Goal: Task Accomplishment & Management: Use online tool/utility

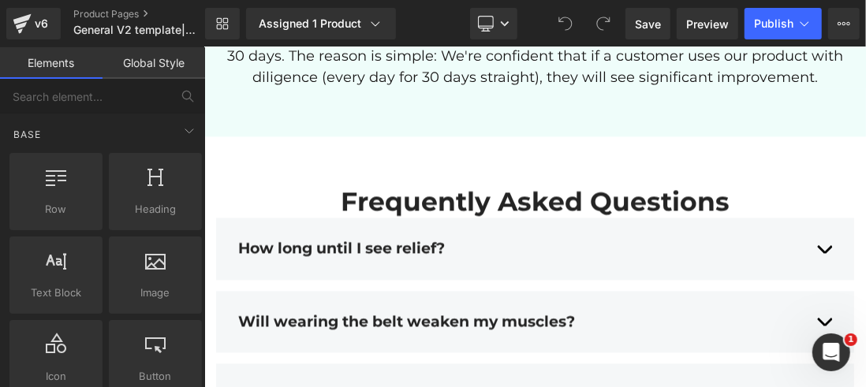
scroll to position [7852, 0]
click at [403, 229] on div "How long until I see relief? Text Block" at bounding box center [535, 247] width 594 height 42
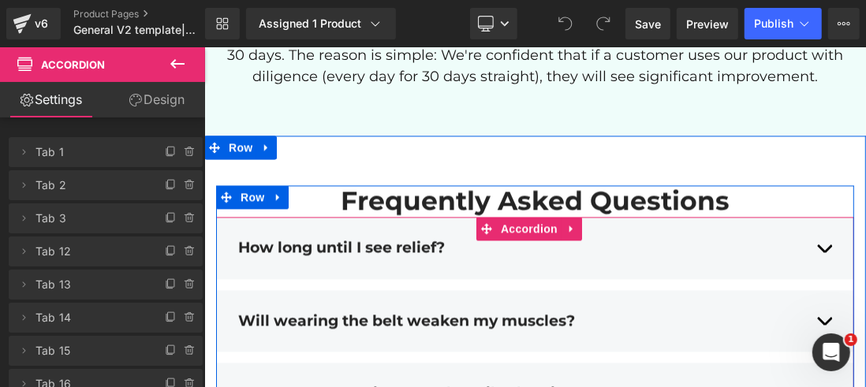
click at [204, 47] on div at bounding box center [204, 47] width 0 height 0
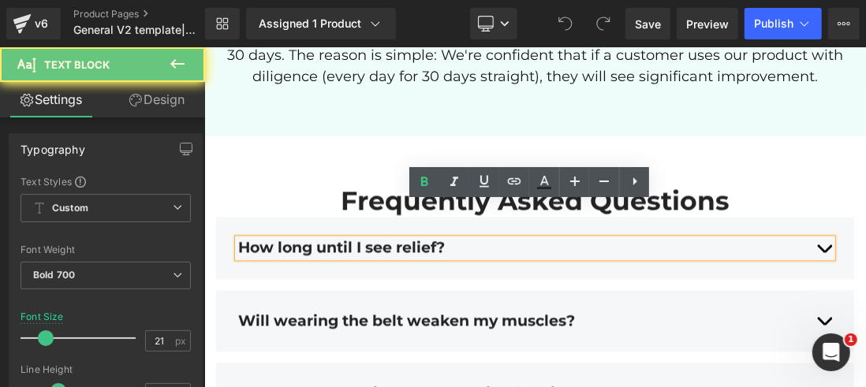
click at [326, 238] on div "How long until I see relief?" at bounding box center [535, 247] width 594 height 18
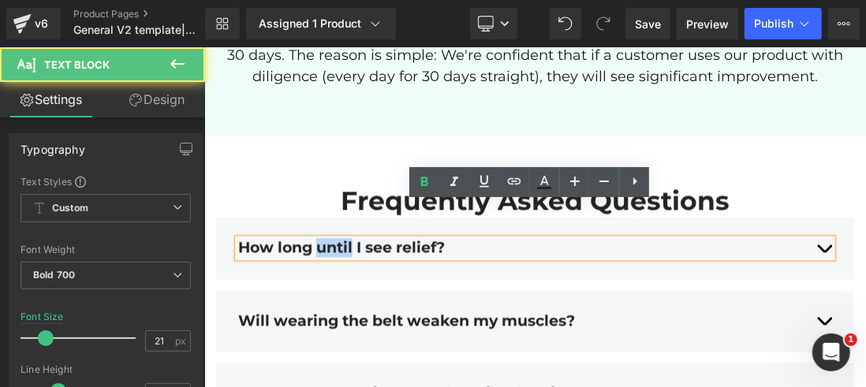
click at [326, 238] on div "How long until I see relief?" at bounding box center [535, 247] width 594 height 18
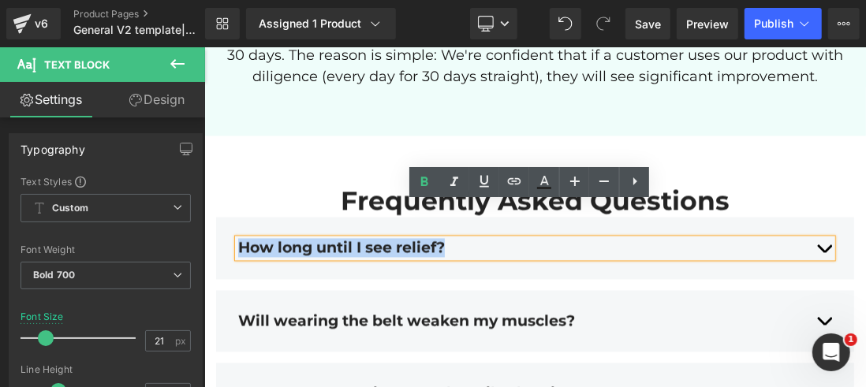
click at [326, 238] on div "How long until I see relief?" at bounding box center [535, 247] width 594 height 18
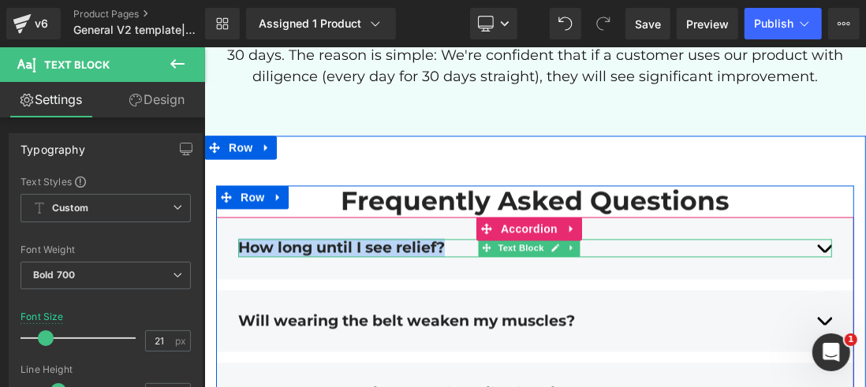
click at [441, 238] on div "How long until I see relief?" at bounding box center [535, 247] width 594 height 18
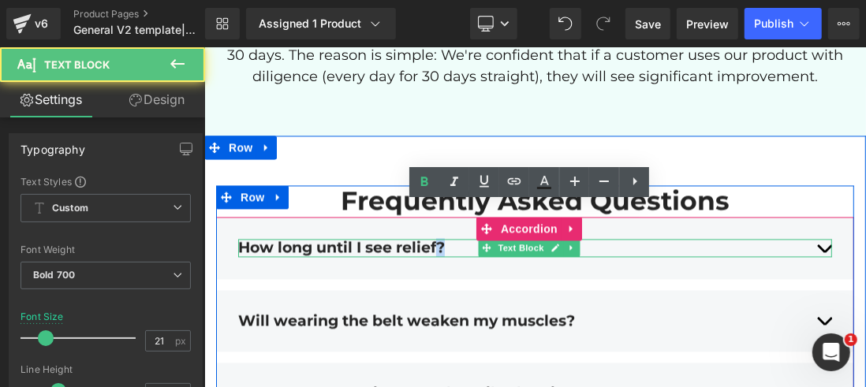
click at [441, 238] on div "How long until I see relief?" at bounding box center [535, 247] width 594 height 18
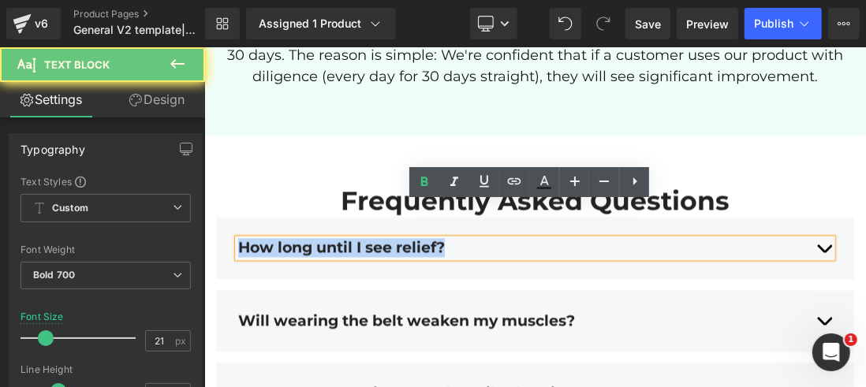
click at [441, 238] on div "How long until I see relief?" at bounding box center [535, 247] width 594 height 18
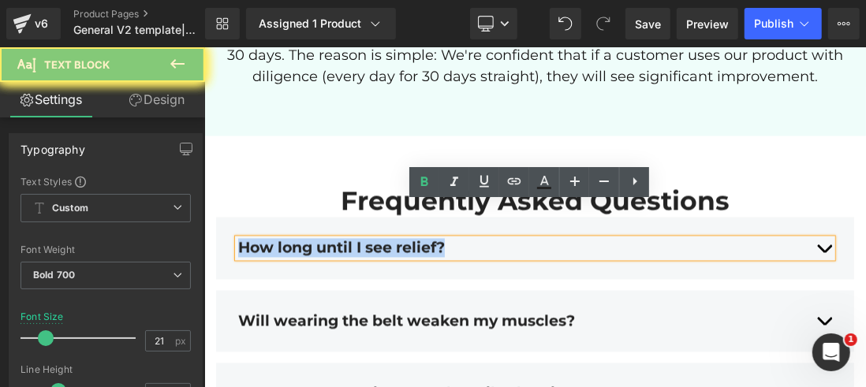
click at [441, 238] on div "How long until I see relief?" at bounding box center [535, 247] width 594 height 18
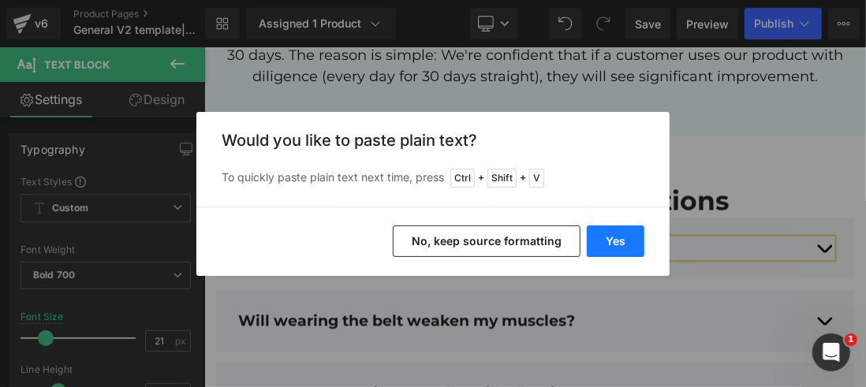
click at [608, 249] on button "Yes" at bounding box center [616, 242] width 58 height 32
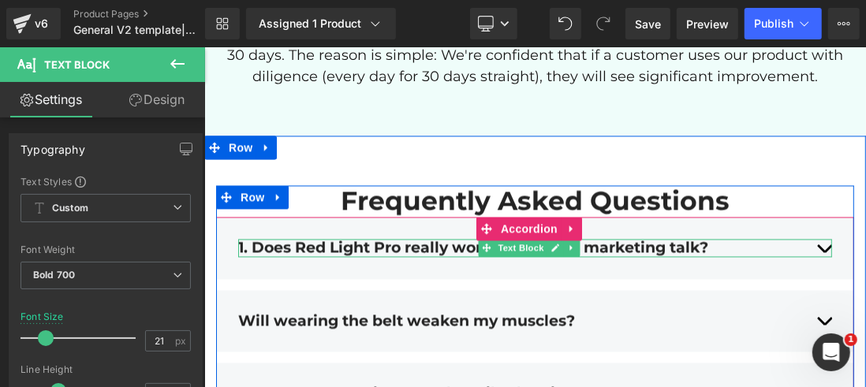
click at [815, 238] on div "1. Does Red Light Pro really work, or is it just marketing talk?" at bounding box center [535, 247] width 594 height 18
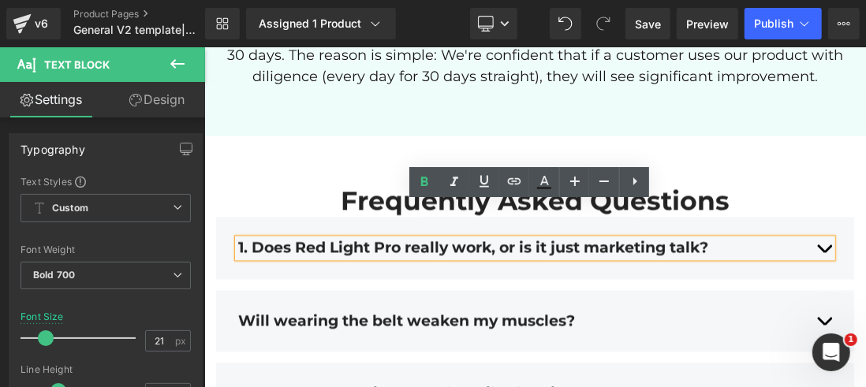
click at [815, 238] on div "1. Does Red Light Pro really work, or is it just marketing talk?" at bounding box center [535, 247] width 594 height 18
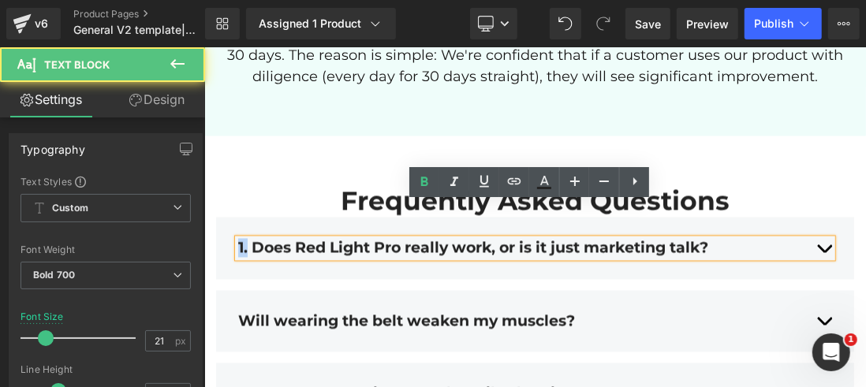
drag, startPoint x: 248, startPoint y: 211, endPoint x: 226, endPoint y: 212, distance: 21.3
click at [226, 216] on div "1. Does Red Light Pro really work, or is it just marketing talk? Text Block Add…" at bounding box center [534, 247] width 638 height 62
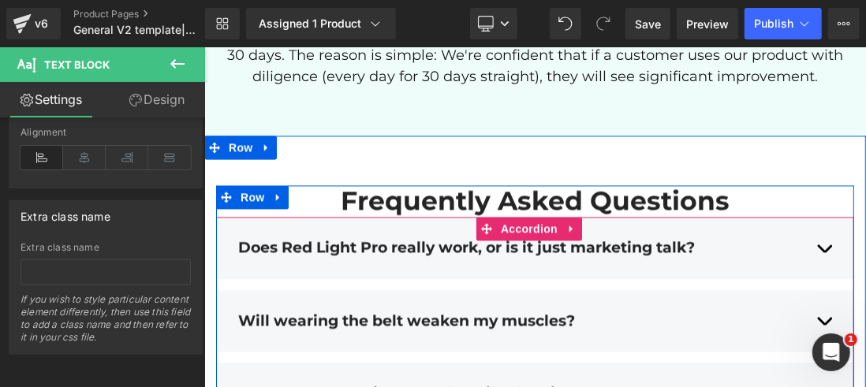
scroll to position [7931, 0]
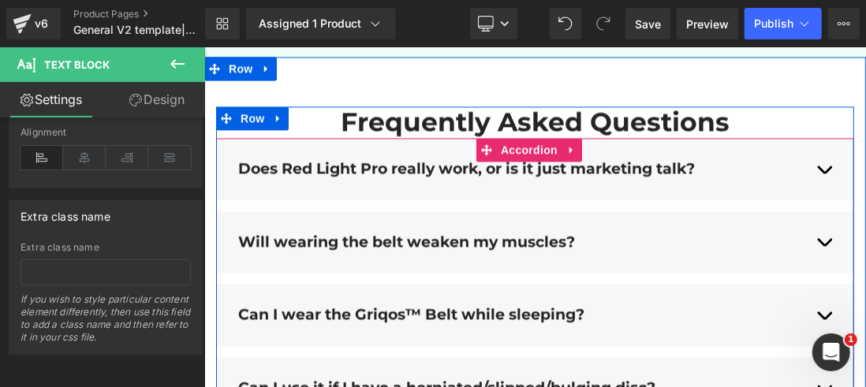
click at [305, 148] on div "Does Red Light Pro really work, or is it just marketing talk? Text Block" at bounding box center [535, 169] width 594 height 42
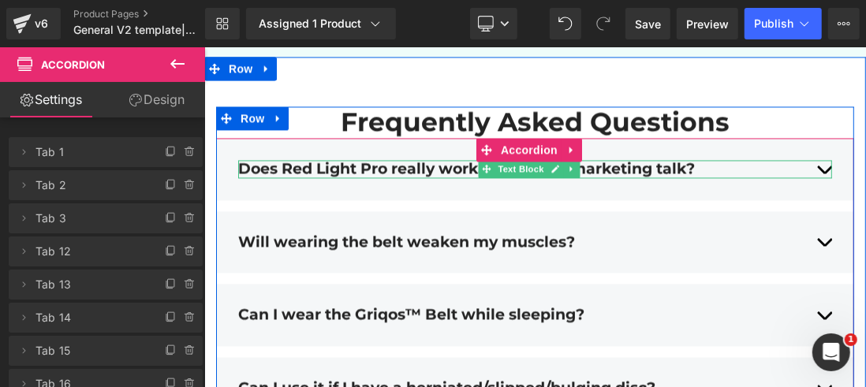
click at [324, 159] on div "Does Red Light Pro really work, or is it just marketing talk?" at bounding box center [535, 168] width 594 height 18
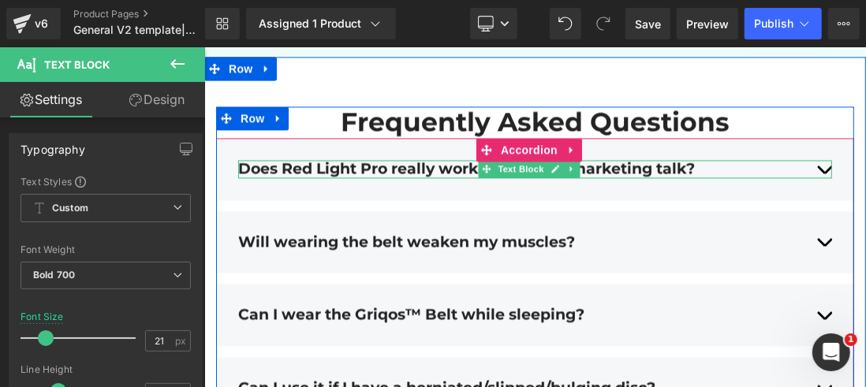
click at [266, 159] on div "Does Red Light Pro really work, or is it just marketing talk?" at bounding box center [535, 168] width 594 height 18
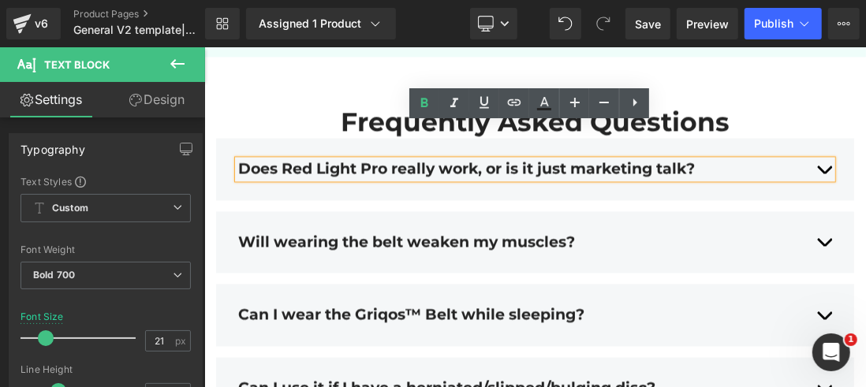
click at [270, 148] on div "Does Red Light Pro really work, or is it just marketing talk? Text Block" at bounding box center [535, 169] width 594 height 42
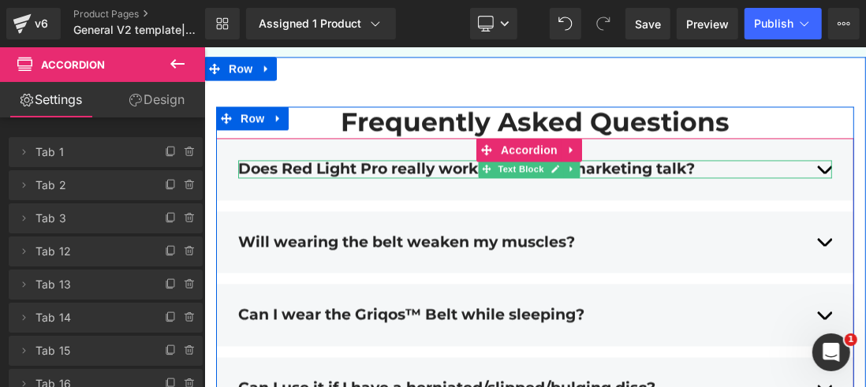
click at [722, 159] on div "Does Red Light Pro really work, or is it just marketing talk?" at bounding box center [535, 168] width 594 height 18
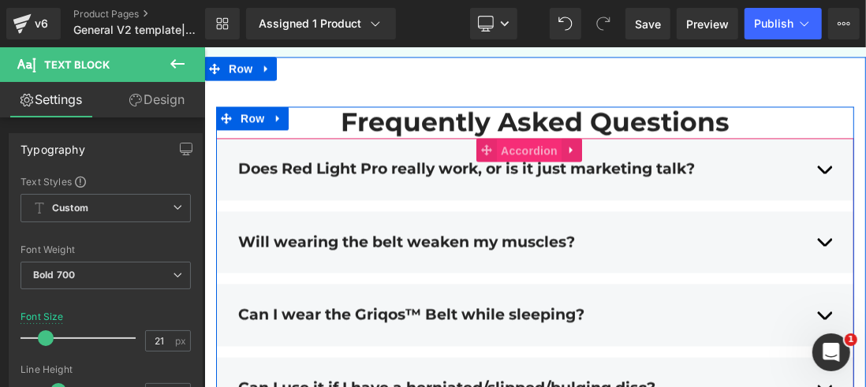
click at [542, 138] on span "Accordion" at bounding box center [528, 150] width 65 height 24
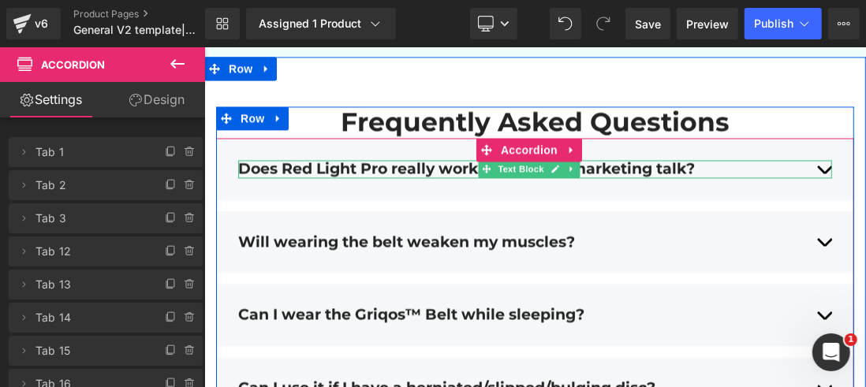
click at [810, 159] on div "Does Red Light Pro really work, or is it just marketing talk?" at bounding box center [535, 168] width 594 height 18
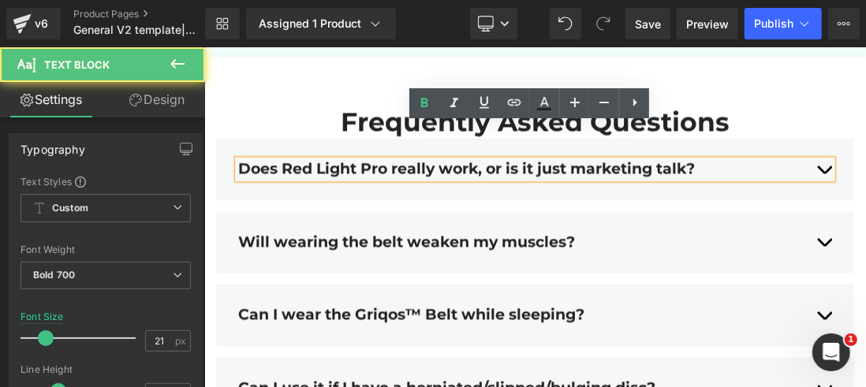
click at [810, 159] on div "Does Red Light Pro really work, or is it just marketing talk?" at bounding box center [535, 168] width 594 height 18
click at [706, 159] on div "Does Red Light Pro really work, or is it just marketing talk?" at bounding box center [535, 168] width 594 height 18
click at [840, 137] on div "Does Red Light Pro really work, or is it just marketing talk? Text Block Additi…" at bounding box center [534, 168] width 638 height 62
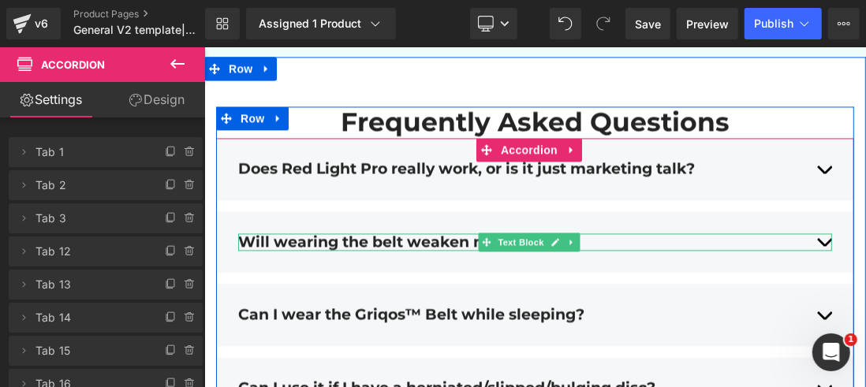
click at [442, 233] on div "Will wearing the belt weaken my muscles?" at bounding box center [535, 242] width 594 height 18
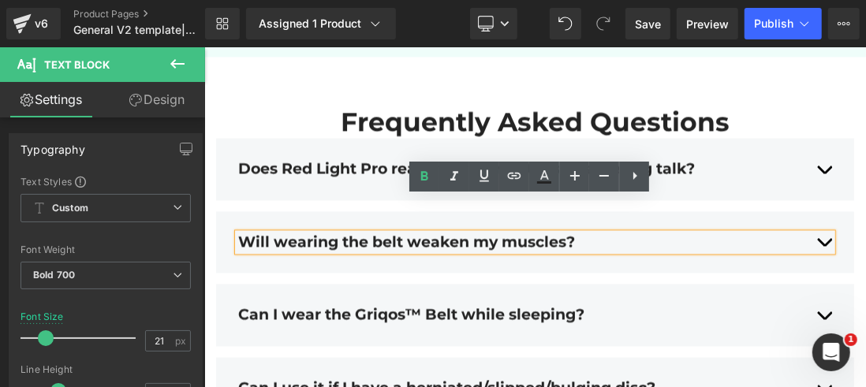
scroll to position [7852, 0]
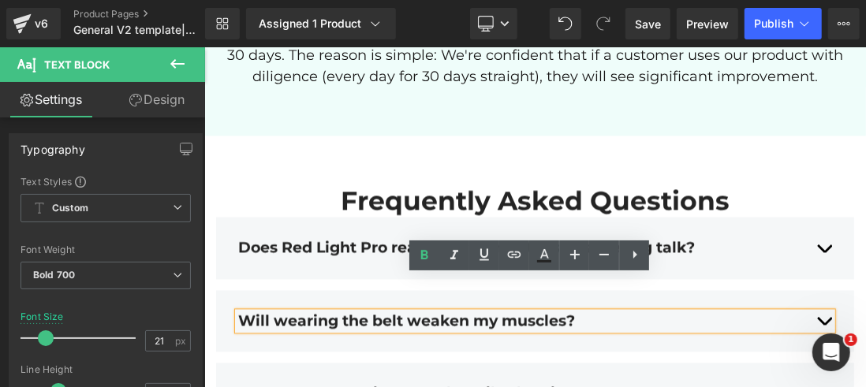
click at [579, 312] on div "Will wearing the belt weaken my muscles?" at bounding box center [535, 321] width 594 height 18
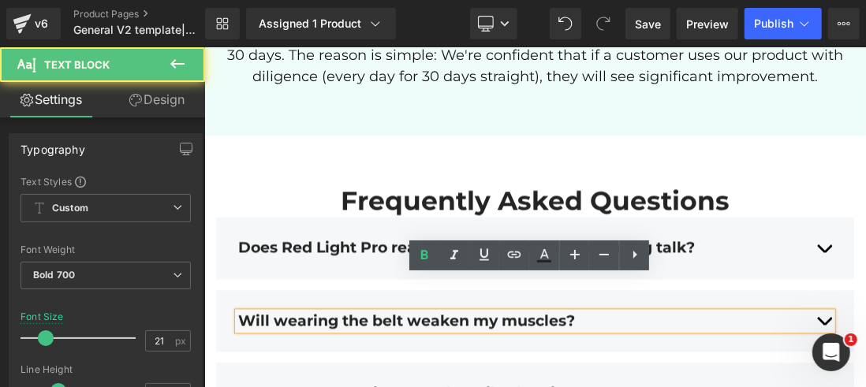
click at [579, 312] on div "Will wearing the belt weaken my muscles?" at bounding box center [535, 321] width 594 height 18
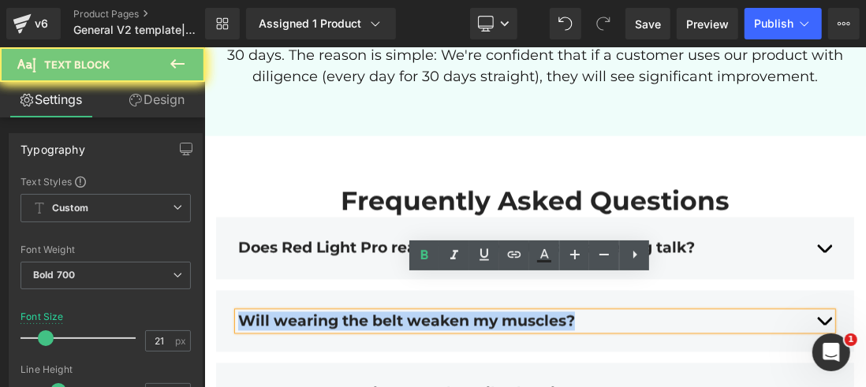
click at [579, 312] on div "Will wearing the belt weaken my muscles?" at bounding box center [535, 321] width 594 height 18
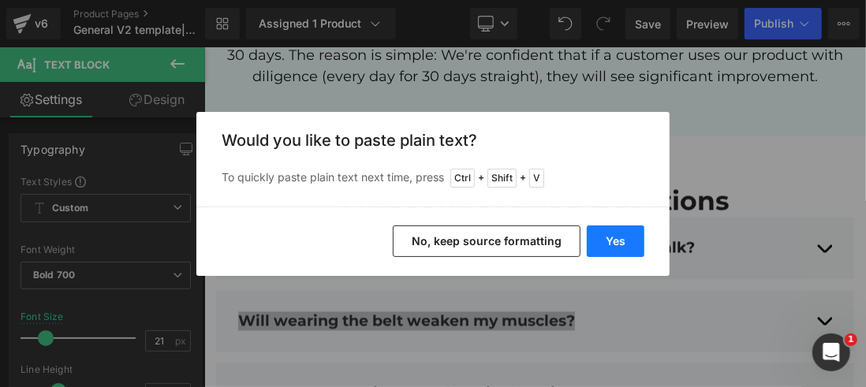
click at [600, 251] on button "Yes" at bounding box center [616, 242] width 58 height 32
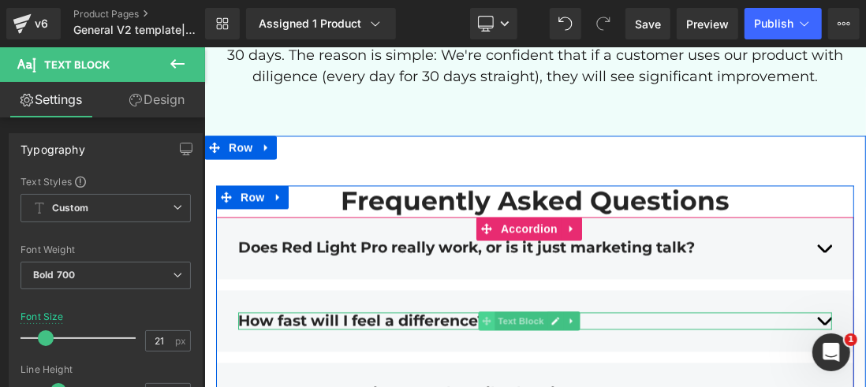
scroll to position [7931, 0]
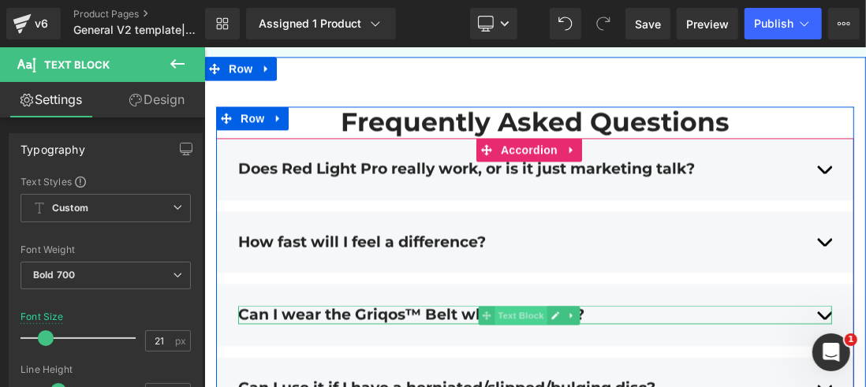
click at [511, 305] on span "Text Block" at bounding box center [520, 314] width 52 height 19
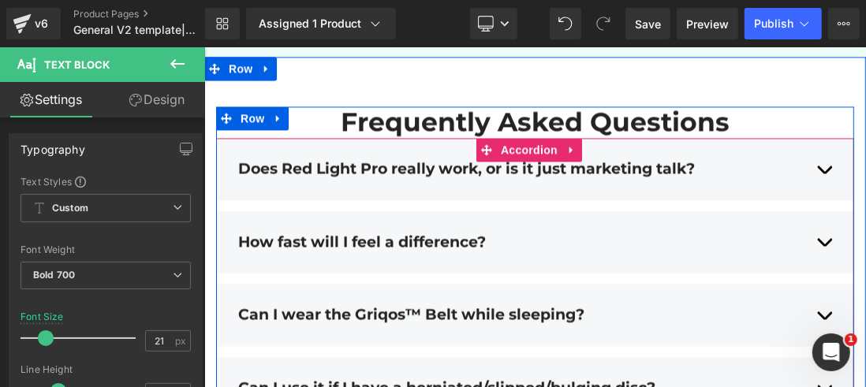
scroll to position [8010, 0]
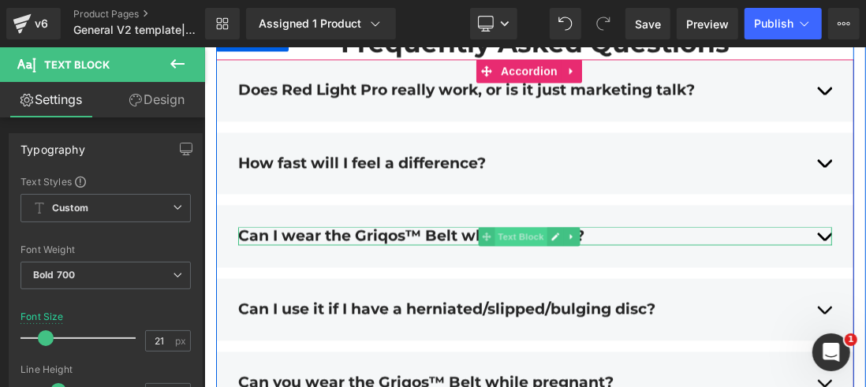
click at [510, 226] on span "Text Block" at bounding box center [520, 235] width 52 height 19
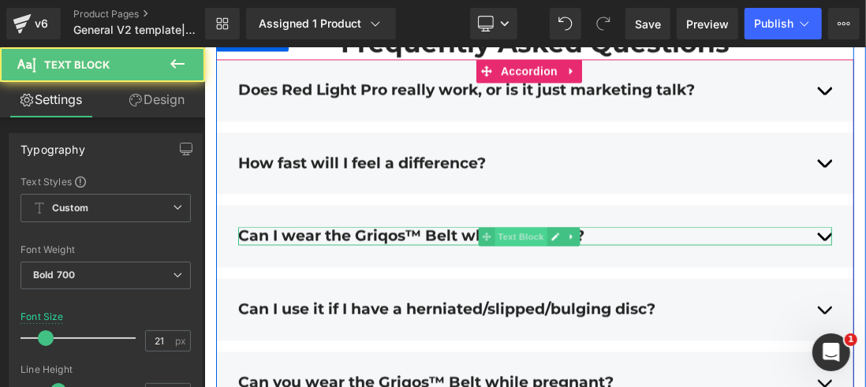
click at [510, 226] on span "Text Block" at bounding box center [520, 235] width 52 height 19
click at [592, 226] on div "Can I wear the Griqos™ Belt while sleeping?" at bounding box center [535, 235] width 594 height 18
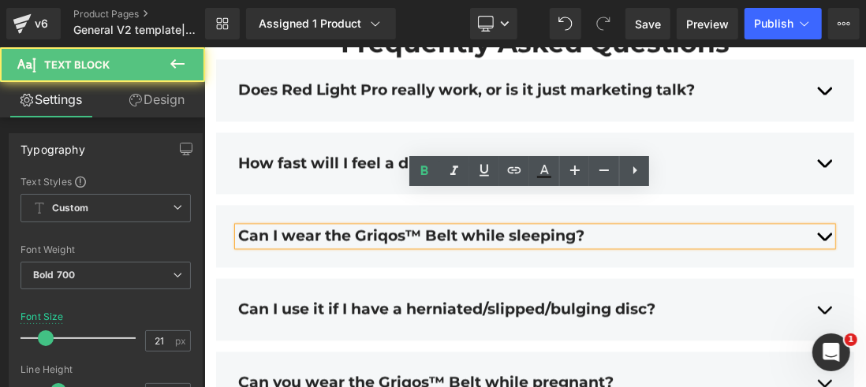
click at [592, 226] on div "Can I wear the Griqos™ Belt while sleeping?" at bounding box center [535, 235] width 594 height 18
click at [589, 226] on div "Can I wear the Griqos™ Belt while sleeping?" at bounding box center [535, 235] width 594 height 18
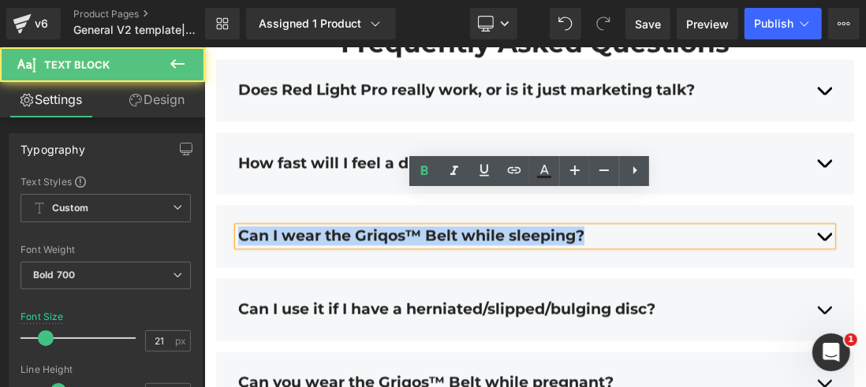
click at [589, 226] on div "Can I wear the Griqos™ Belt while sleeping?" at bounding box center [535, 235] width 594 height 18
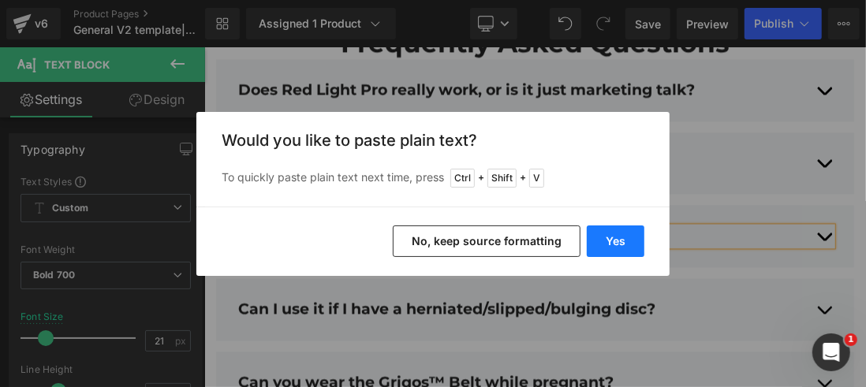
click at [600, 241] on button "Yes" at bounding box center [616, 242] width 58 height 32
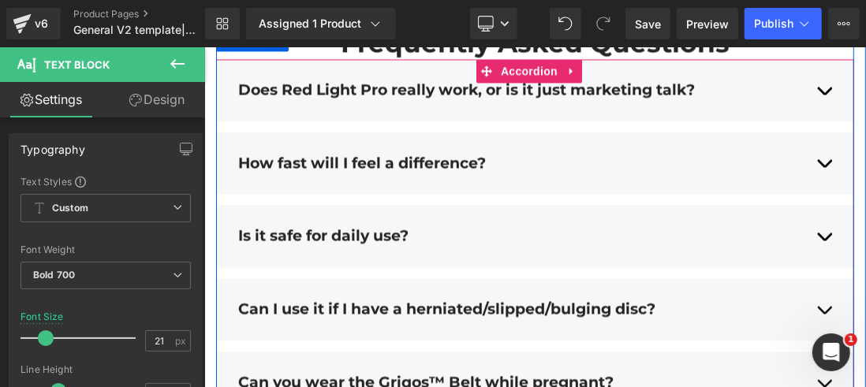
scroll to position [7931, 0]
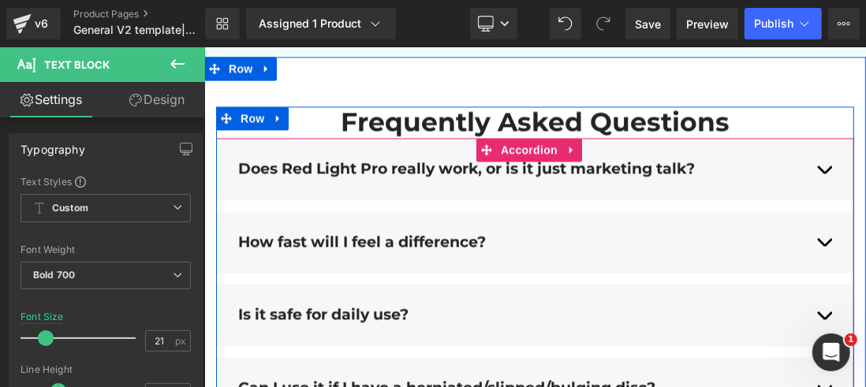
click at [500, 163] on div "Does Red Light Pro really work, or is it just marketing talk? Text Block Additi…" at bounding box center [534, 168] width 638 height 62
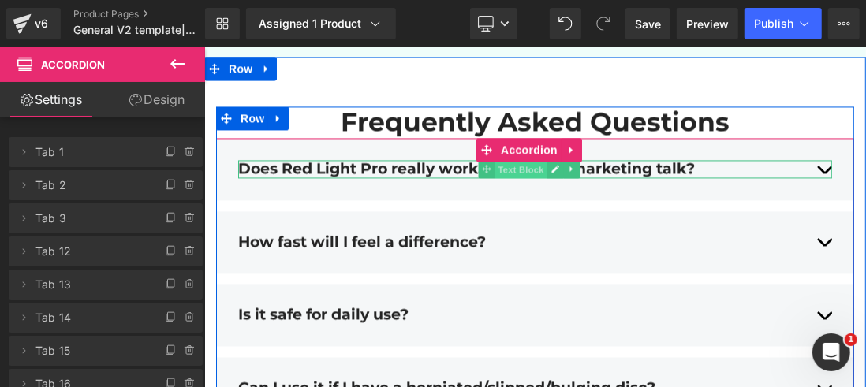
click at [518, 159] on span "Text Block" at bounding box center [520, 168] width 52 height 19
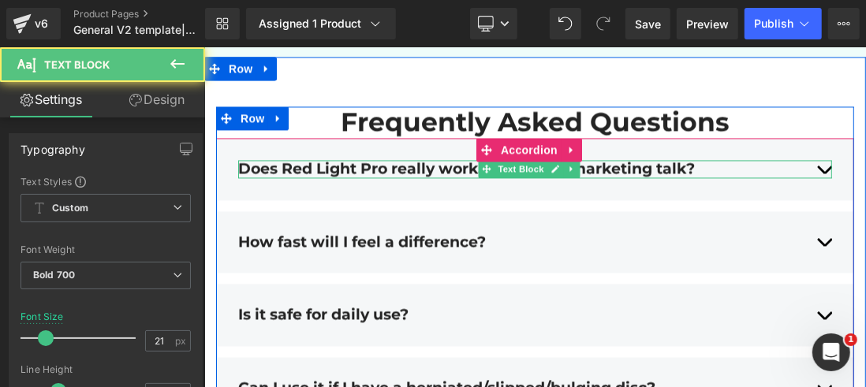
click at [810, 159] on div "Does Red Light Pro really work, or is it just marketing talk?" at bounding box center [535, 168] width 594 height 18
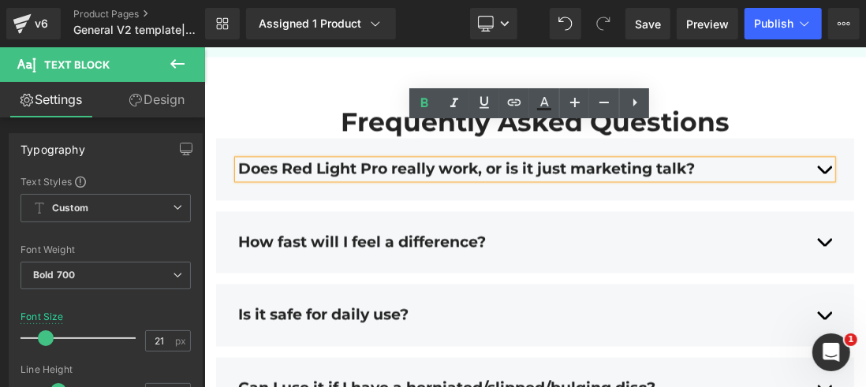
click at [794, 159] on div "Does Red Light Pro really work, or is it just marketing talk?" at bounding box center [535, 168] width 594 height 18
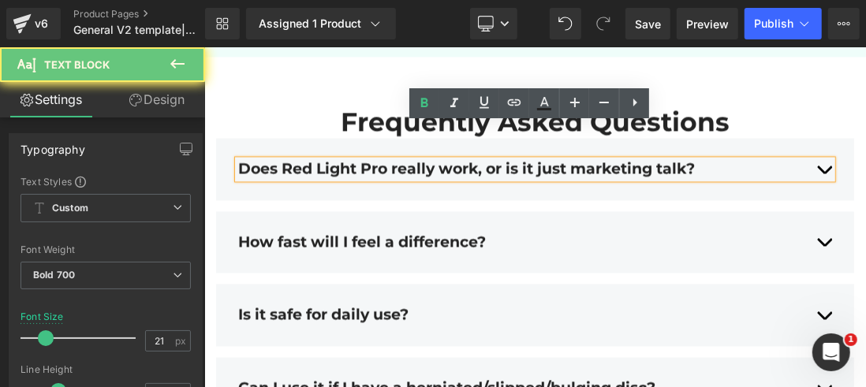
click at [794, 159] on div "Does Red Light Pro really work, or is it just marketing talk?" at bounding box center [535, 168] width 594 height 18
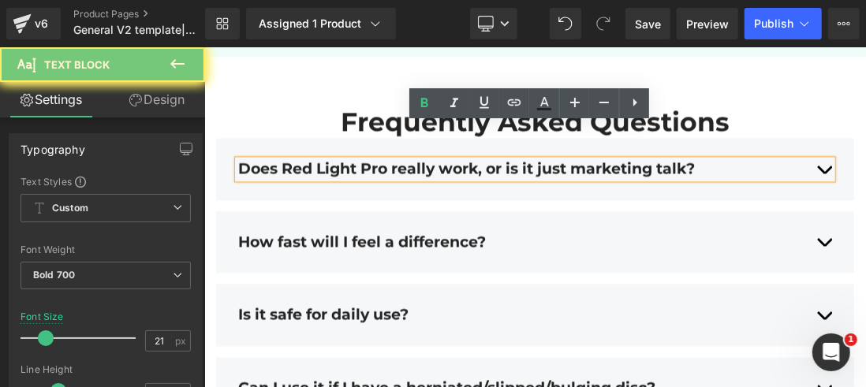
click at [794, 159] on div "Does Red Light Pro really work, or is it just marketing talk?" at bounding box center [535, 168] width 594 height 18
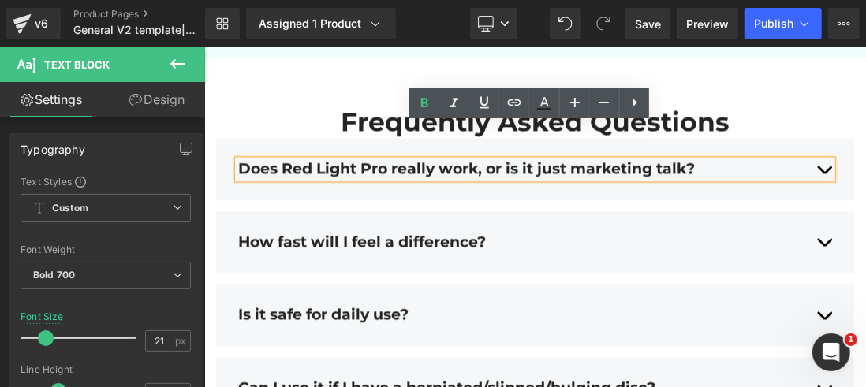
click at [747, 148] on div "Does Red Light Pro really work, or is it just marketing talk? Text Block" at bounding box center [535, 169] width 594 height 42
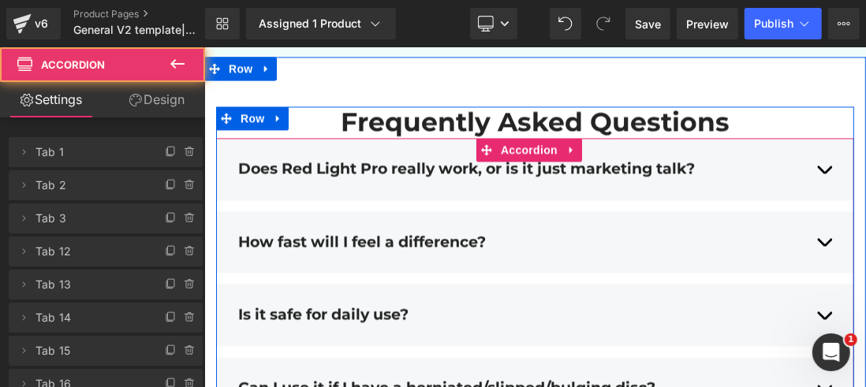
click at [402, 137] on div "Does Red Light Pro really work, or is it just marketing talk? Text Block Additi…" at bounding box center [534, 168] width 638 height 62
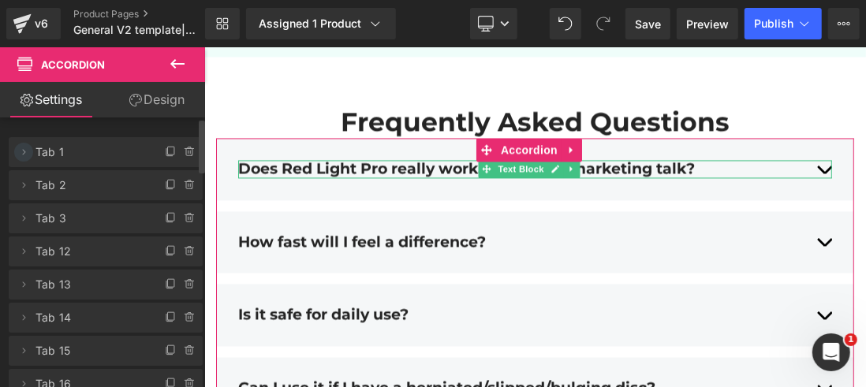
click at [26, 154] on icon at bounding box center [23, 152] width 13 height 13
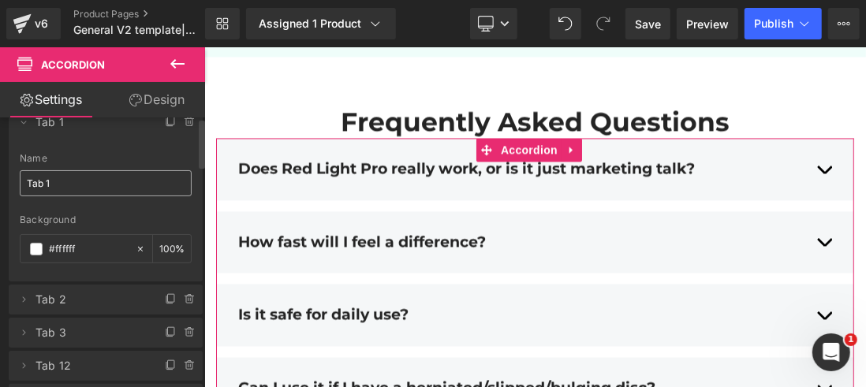
scroll to position [0, 0]
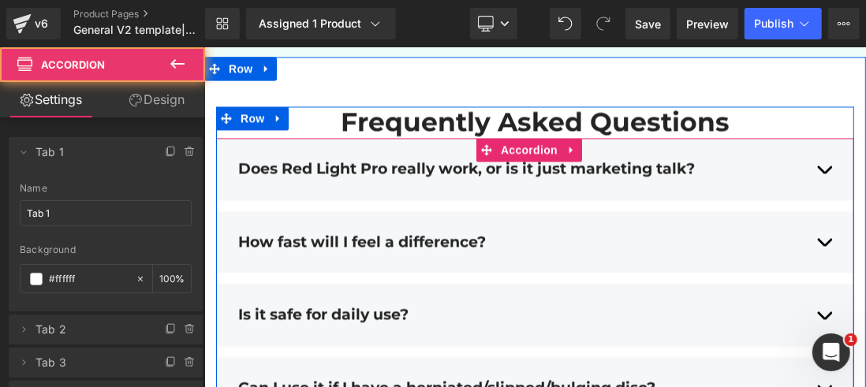
click at [296, 137] on div "Does Red Light Pro really work, or is it just marketing talk? Text Block Additi…" at bounding box center [534, 168] width 638 height 62
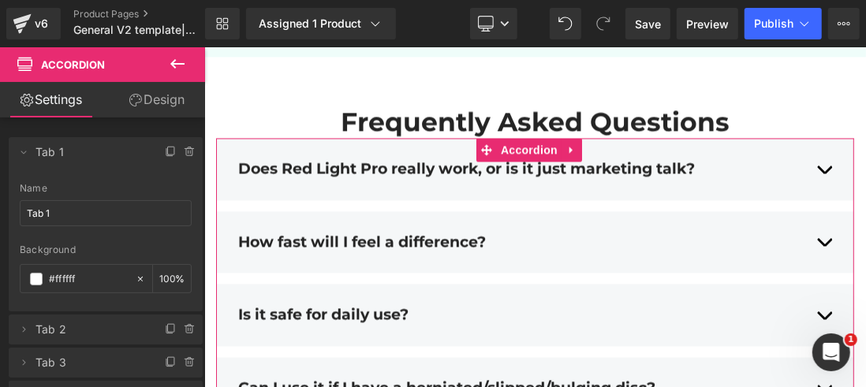
click at [148, 96] on link "Design" at bounding box center [157, 100] width 103 height 36
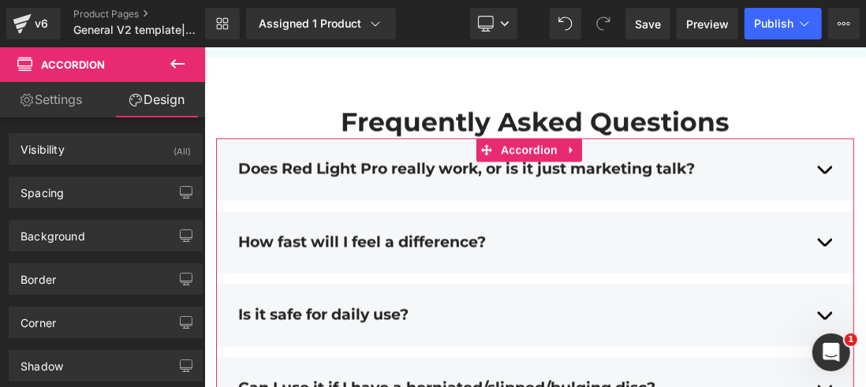
click at [58, 102] on link "Settings" at bounding box center [51, 100] width 103 height 36
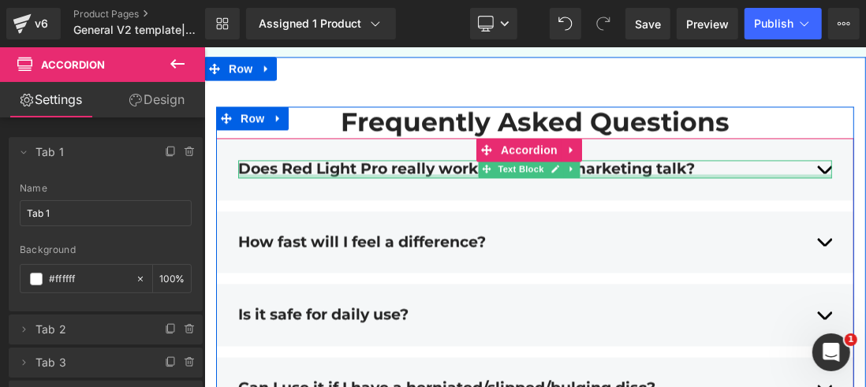
click at [307, 174] on div at bounding box center [535, 176] width 594 height 4
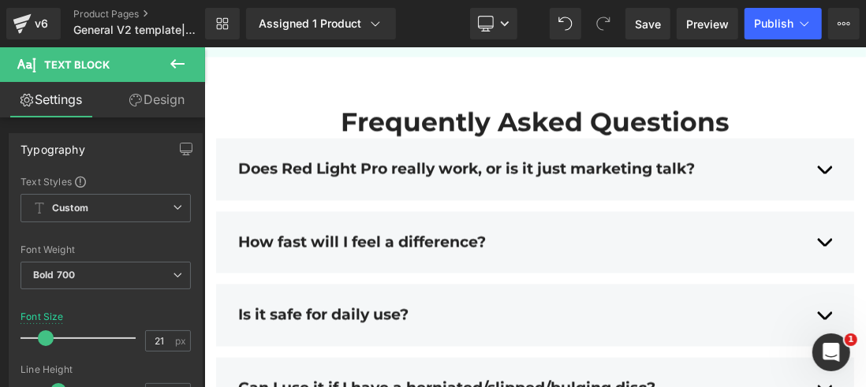
click at [178, 62] on icon at bounding box center [177, 63] width 19 height 19
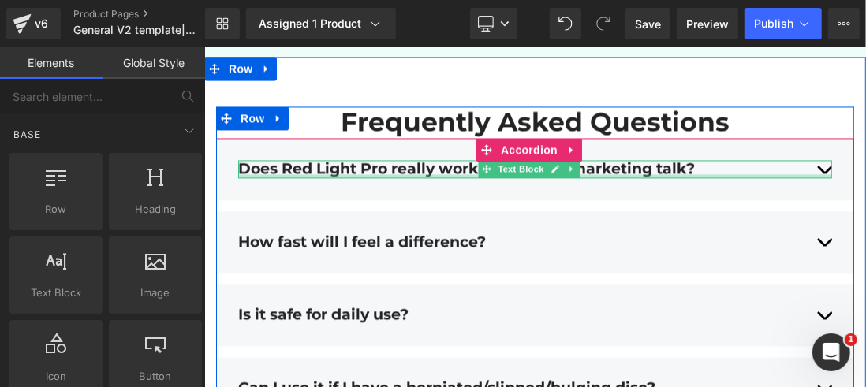
click at [335, 174] on div at bounding box center [535, 176] width 594 height 4
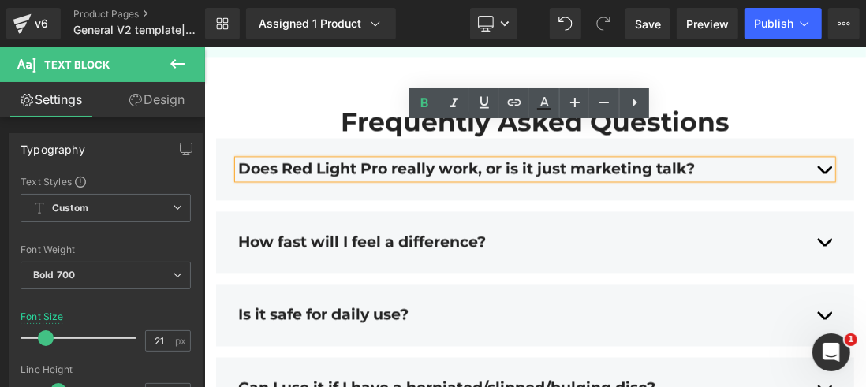
click at [314, 148] on div "Does Red Light Pro really work, or is it just marketing talk? Text Block" at bounding box center [535, 169] width 594 height 42
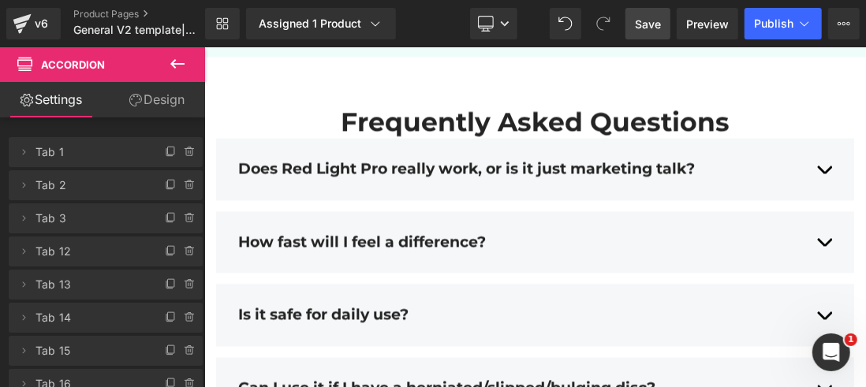
click at [663, 24] on link "Save" at bounding box center [648, 24] width 45 height 32
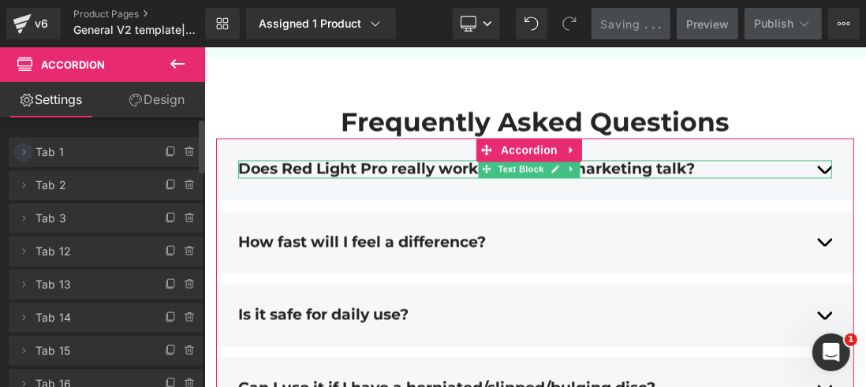
click at [23, 154] on icon at bounding box center [24, 152] width 3 height 6
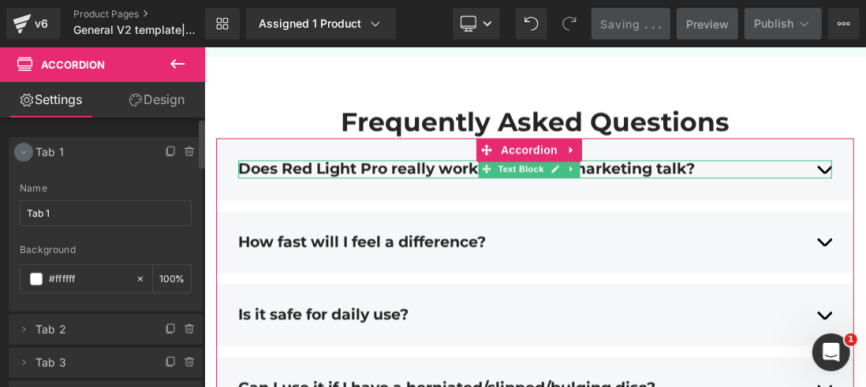
click at [23, 154] on icon at bounding box center [23, 152] width 13 height 13
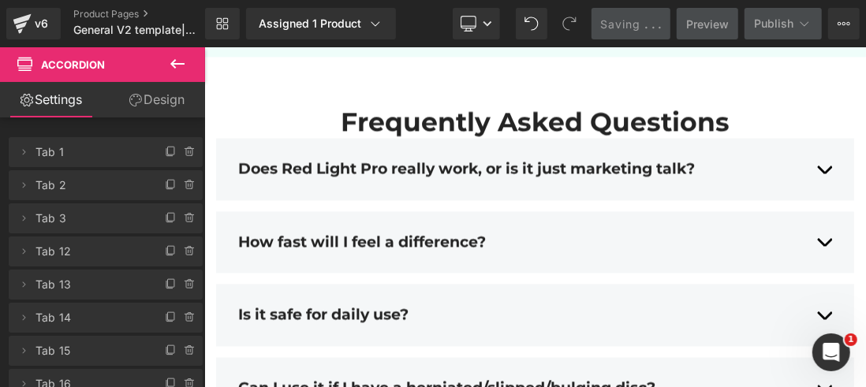
click at [171, 64] on icon at bounding box center [177, 63] width 14 height 9
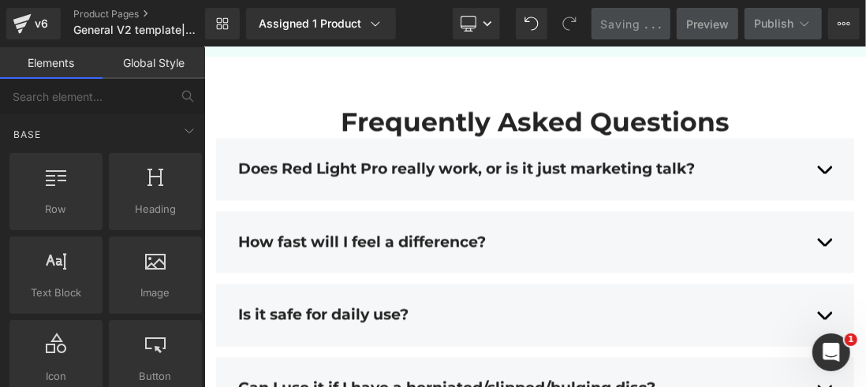
click at [171, 64] on link "Global Style" at bounding box center [154, 63] width 103 height 32
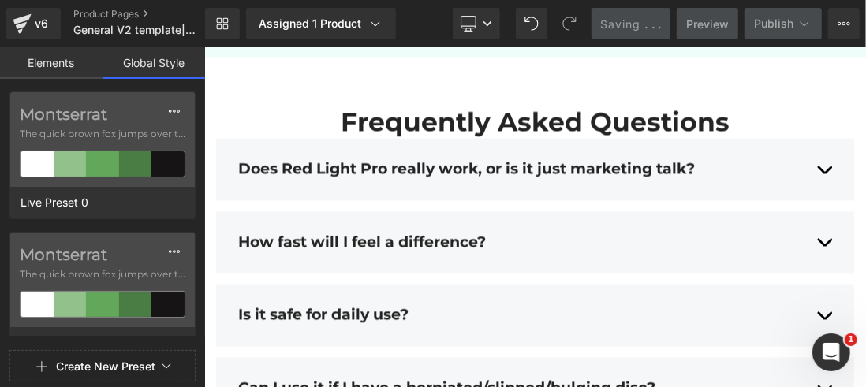
click at [51, 62] on link "Elements" at bounding box center [51, 63] width 103 height 32
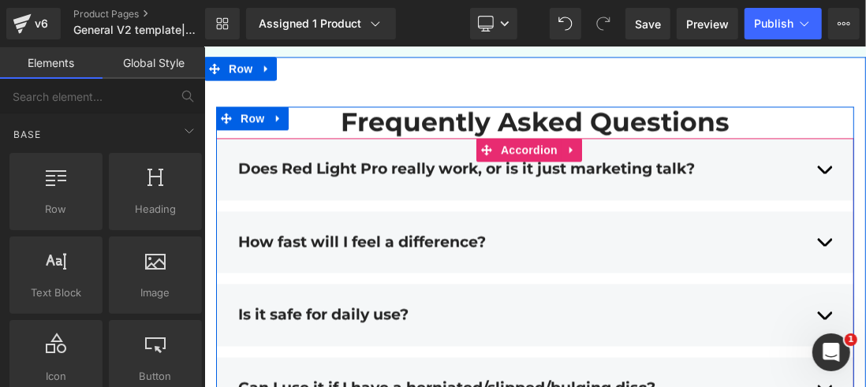
click at [369, 148] on div "Does Red Light Pro really work, or is it just marketing talk? Text Block" at bounding box center [535, 169] width 594 height 42
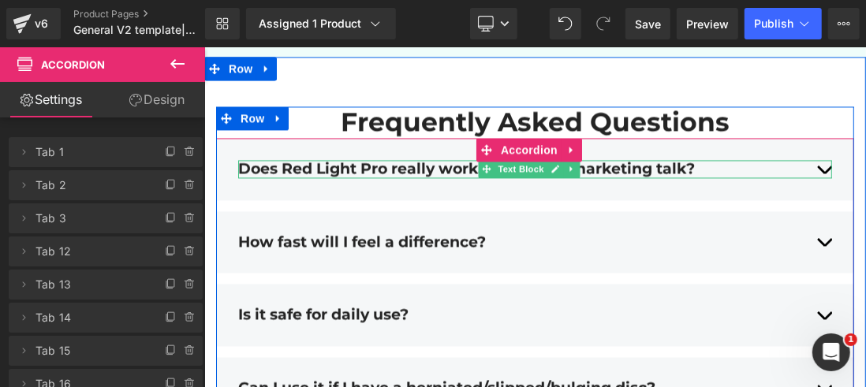
click at [807, 159] on div "Does Red Light Pro really work, or is it just marketing talk?" at bounding box center [535, 168] width 594 height 18
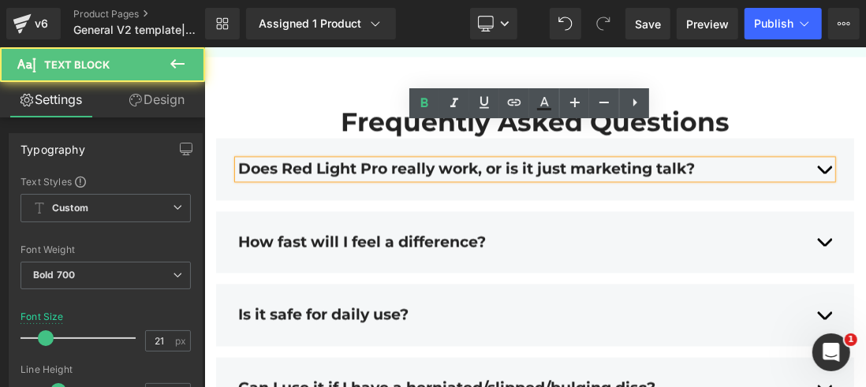
click at [809, 159] on div "Does Red Light Pro really work, or is it just marketing talk?" at bounding box center [535, 168] width 594 height 18
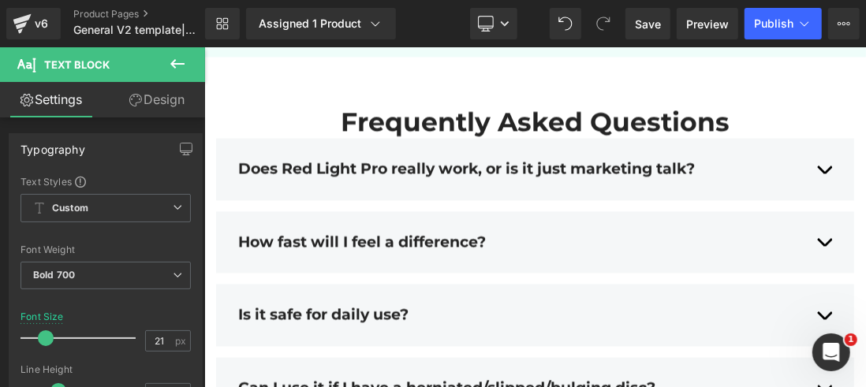
click at [173, 59] on icon at bounding box center [177, 63] width 19 height 19
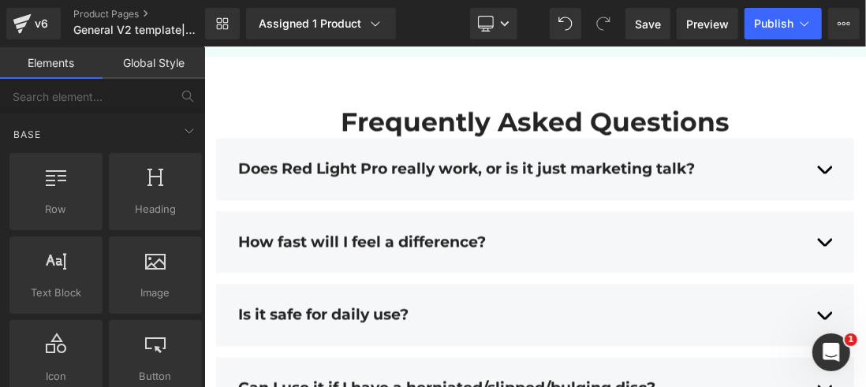
click at [115, 64] on link "Global Style" at bounding box center [154, 63] width 103 height 32
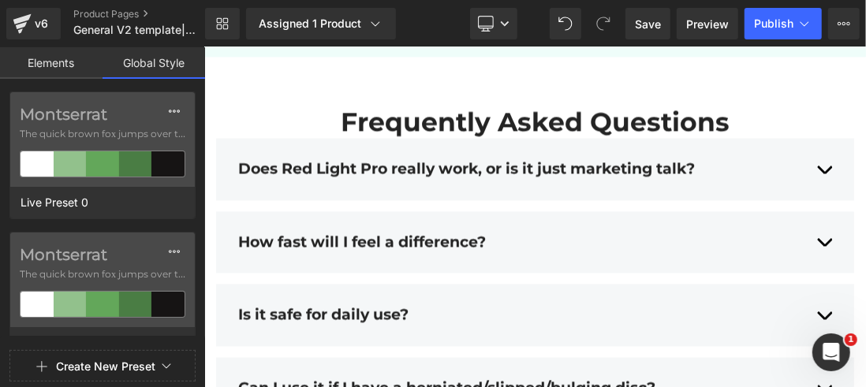
click at [67, 63] on link "Elements" at bounding box center [51, 63] width 103 height 32
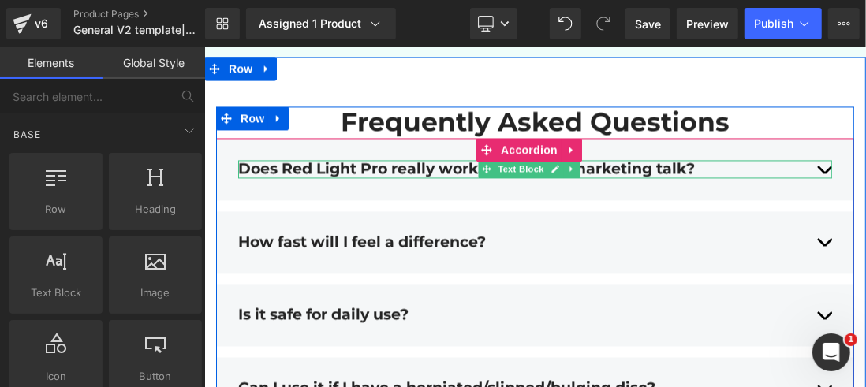
click at [807, 159] on div "Does Red Light Pro really work, or is it just marketing talk?" at bounding box center [535, 168] width 594 height 18
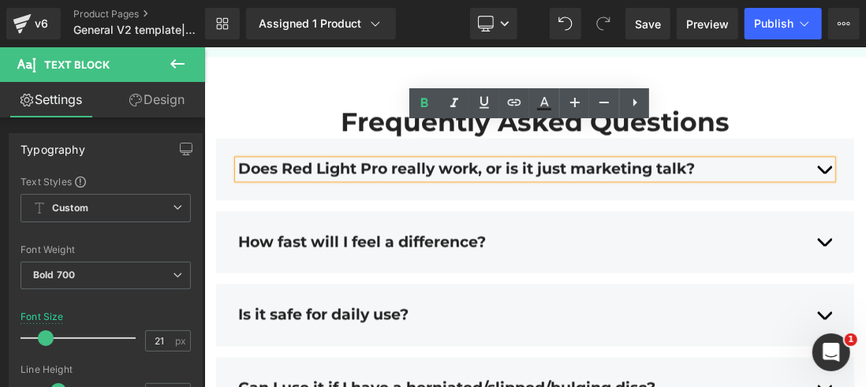
click at [785, 137] on div "Does Red Light Pro really work, or is it just marketing talk? Text Block Additi…" at bounding box center [534, 168] width 638 height 62
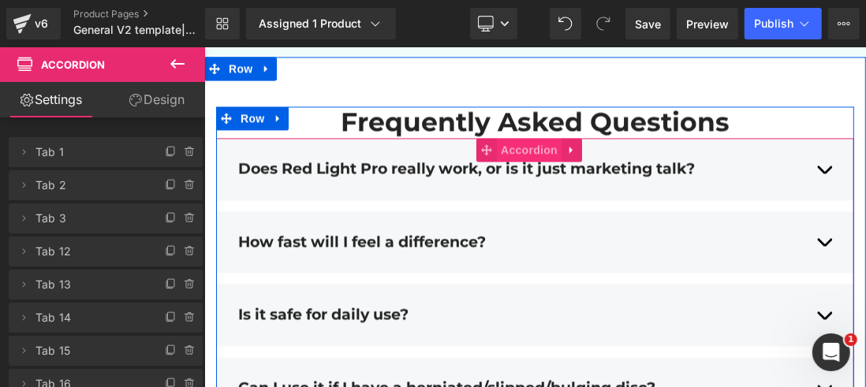
click at [526, 137] on span "Accordion" at bounding box center [528, 149] width 65 height 24
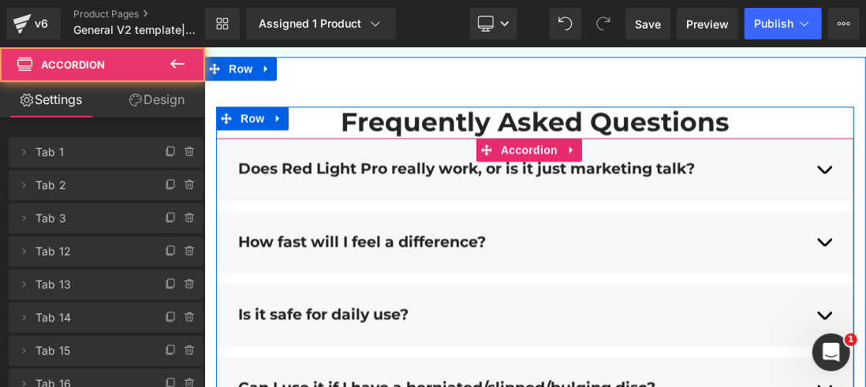
click at [578, 137] on link at bounding box center [571, 149] width 21 height 24
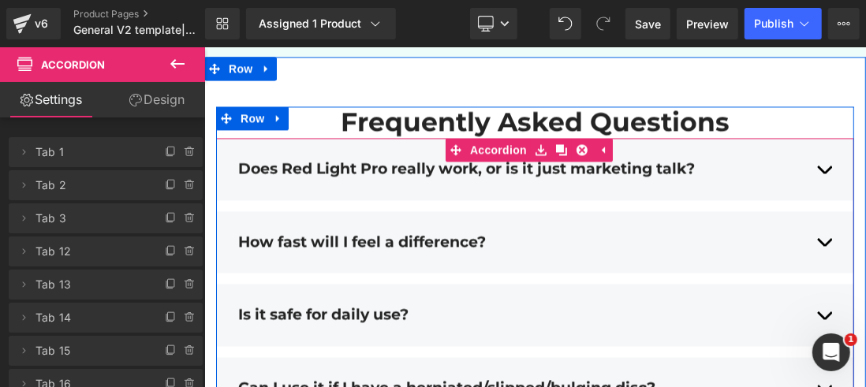
click at [485, 148] on div "Does Red Light Pro really work, or is it just marketing talk? Text Block" at bounding box center [535, 169] width 594 height 42
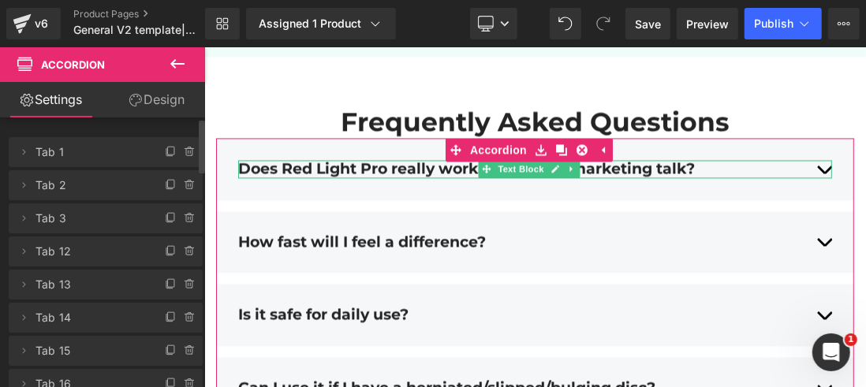
click at [91, 152] on span "Tab 1" at bounding box center [90, 152] width 109 height 30
click at [20, 155] on icon at bounding box center [23, 152] width 13 height 13
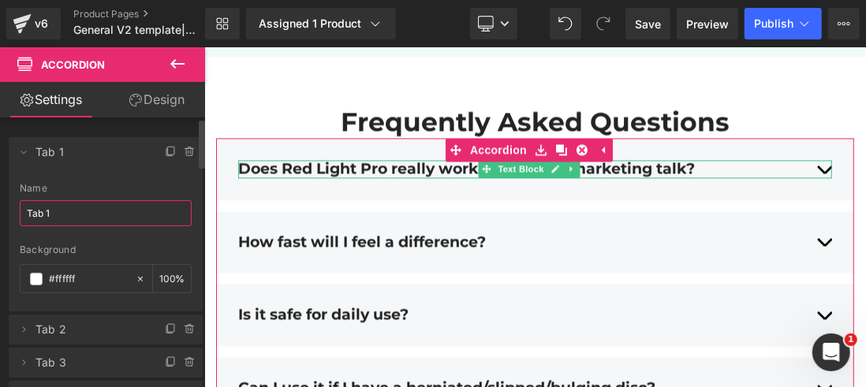
click at [103, 206] on input "Tab 1" at bounding box center [106, 213] width 172 height 26
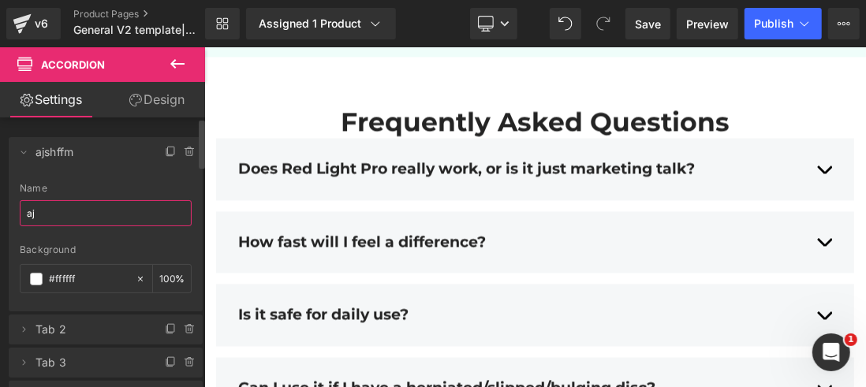
type input "a"
click at [181, 152] on span at bounding box center [190, 152] width 19 height 19
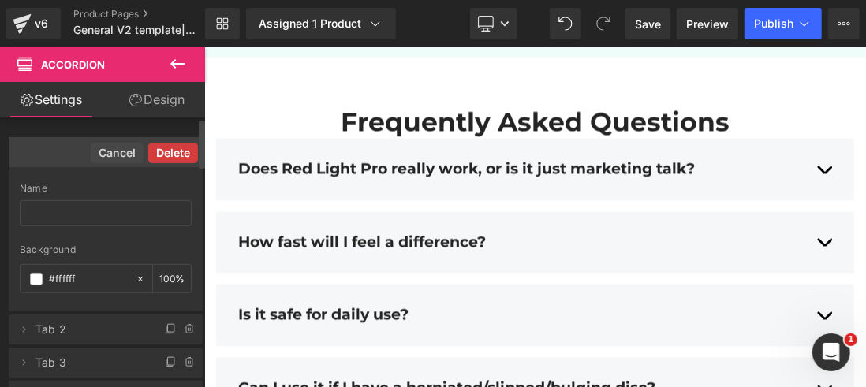
click at [165, 153] on button "Delete" at bounding box center [173, 153] width 50 height 21
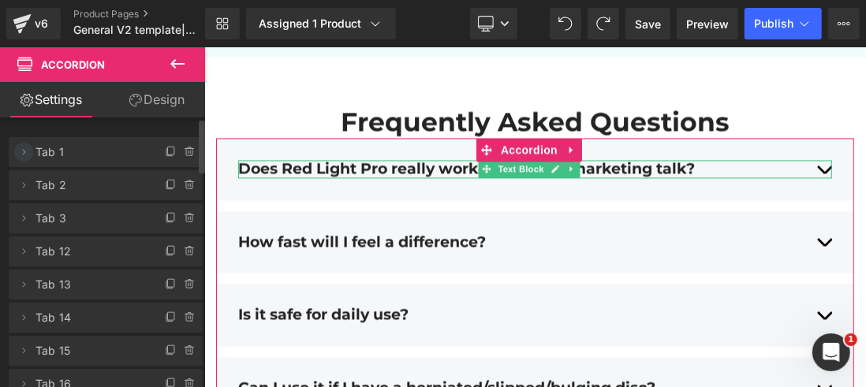
click at [26, 156] on icon at bounding box center [23, 152] width 13 height 13
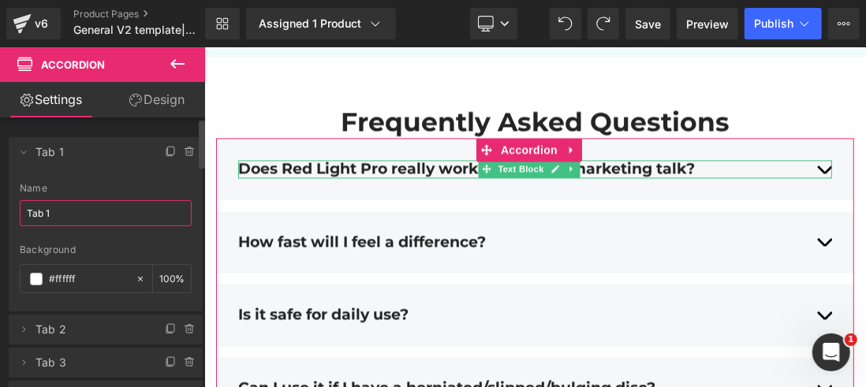
click at [76, 216] on input "Tab 1" at bounding box center [106, 213] width 172 height 26
paste input "It works — and we can prove it. Red [MEDICAL_DATA] is backed by over 3,000 scie…"
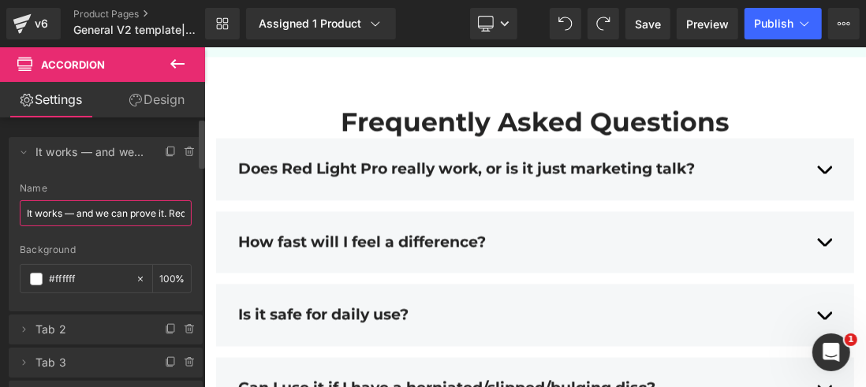
scroll to position [0, 1083]
type input "It works — and we can prove it. Red [MEDICAL_DATA] is backed by over 3,000 scie…"
click at [111, 191] on div "Name" at bounding box center [106, 188] width 172 height 11
click at [636, 17] on link "Save" at bounding box center [648, 24] width 45 height 32
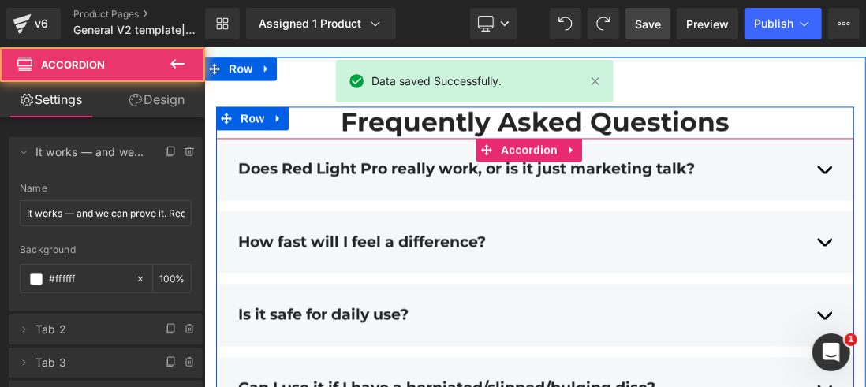
click at [236, 137] on div "Does Red Light Pro really work, or is it just marketing talk? Text Block Additi…" at bounding box center [534, 168] width 638 height 62
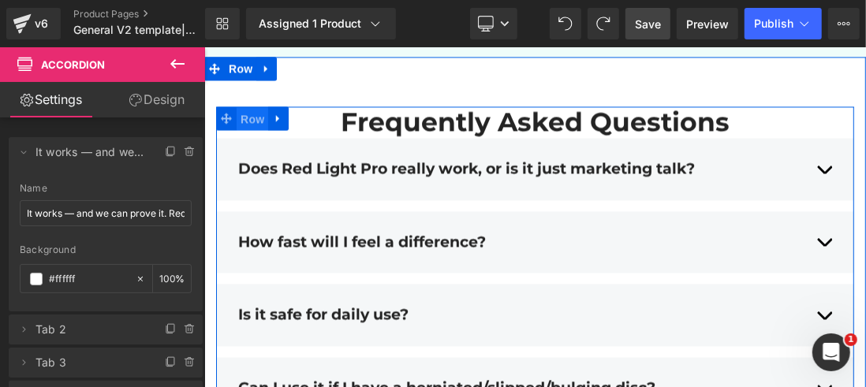
click at [246, 107] on span "Row" at bounding box center [252, 119] width 32 height 24
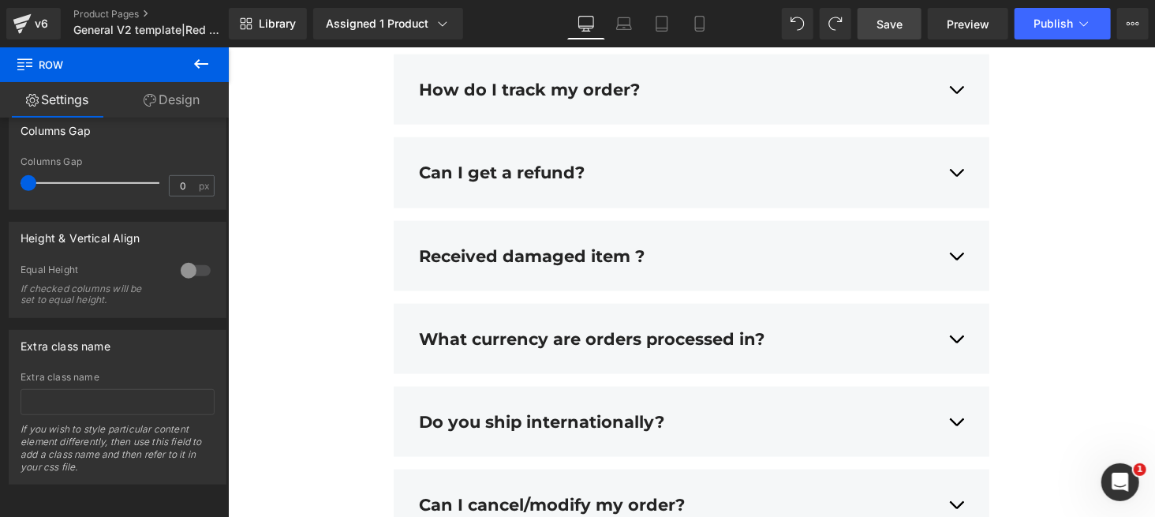
scroll to position [7151, 0]
click at [199, 68] on icon at bounding box center [201, 63] width 14 height 9
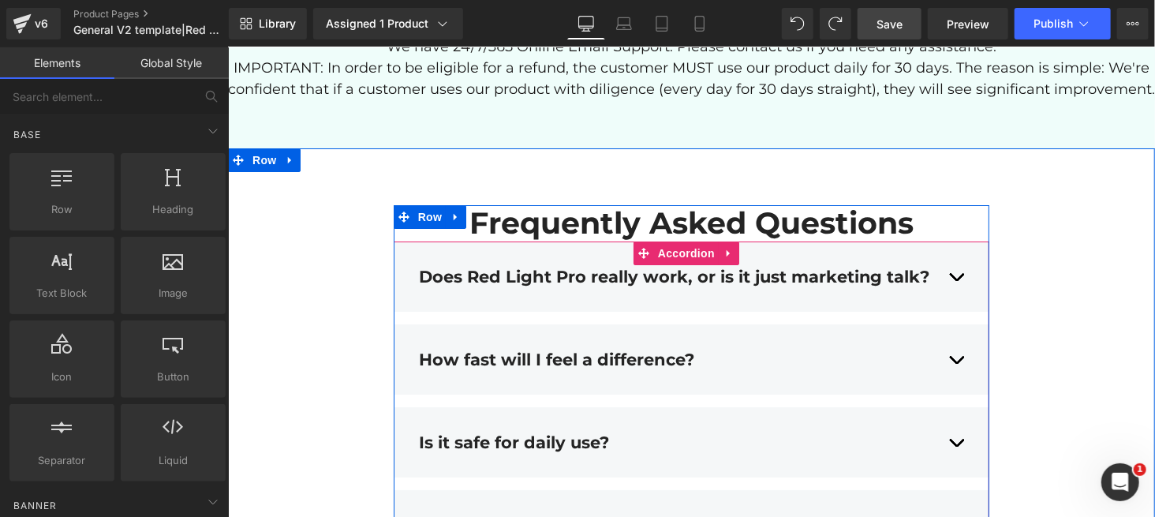
scroll to position [6113, 0]
click at [863, 278] on div "Does Red Light Pro really work, or is it just marketing talk? Text Block" at bounding box center [691, 276] width 546 height 43
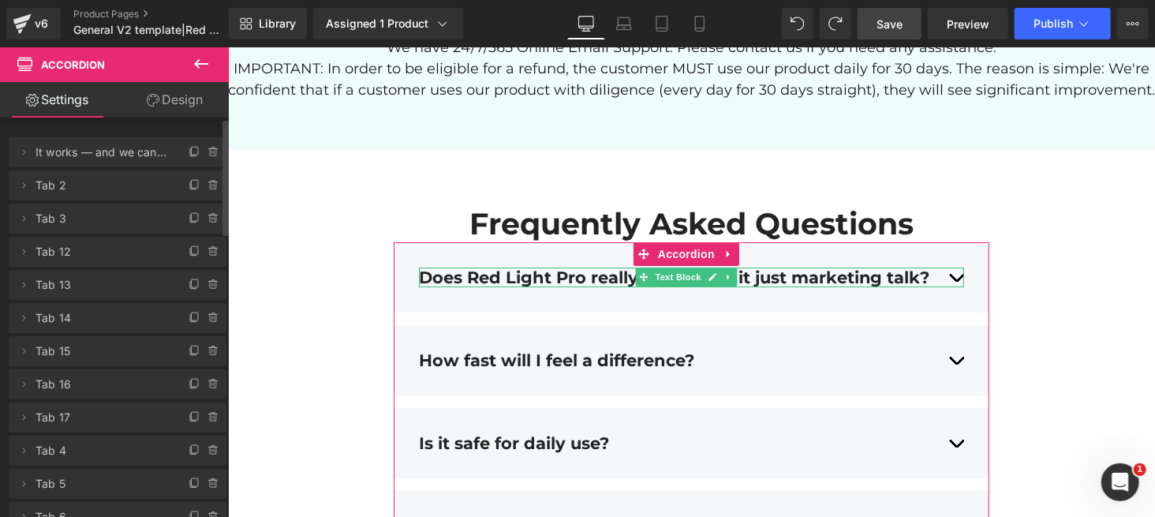
click at [139, 151] on span "It works — and we can prove it. Red [MEDICAL_DATA] is backed by over 3,000 scie…" at bounding box center [102, 152] width 133 height 30
click at [28, 155] on icon at bounding box center [23, 152] width 13 height 13
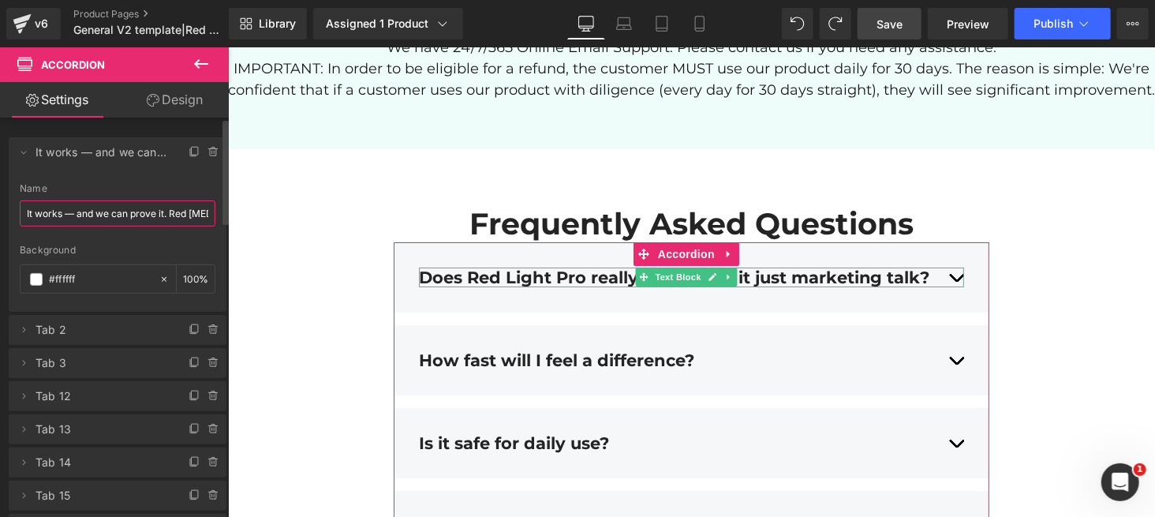
click at [135, 203] on input "It works — and we can prove it. Red [MEDICAL_DATA] is backed by over 3,000 scie…" at bounding box center [118, 213] width 196 height 26
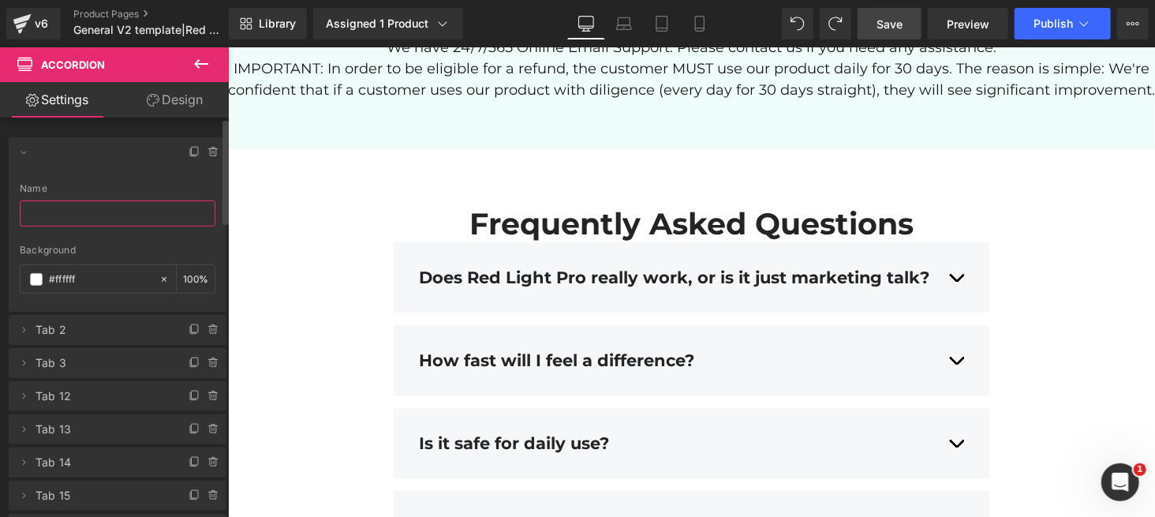
paste input "It works — and we can prove it. Red [MEDICAL_DATA] is backed by over 3,000 scie…"
type input "It works — and we can prove it. Red [MEDICAL_DATA] is backed by over 3,000 scie…"
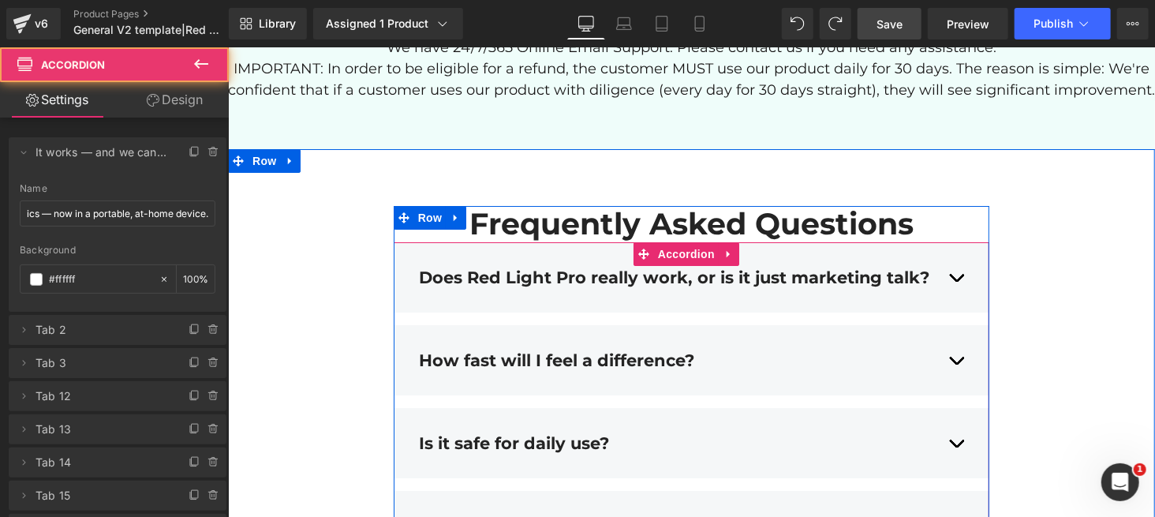
scroll to position [0, 0]
click at [866, 298] on button "button" at bounding box center [956, 276] width 16 height 43
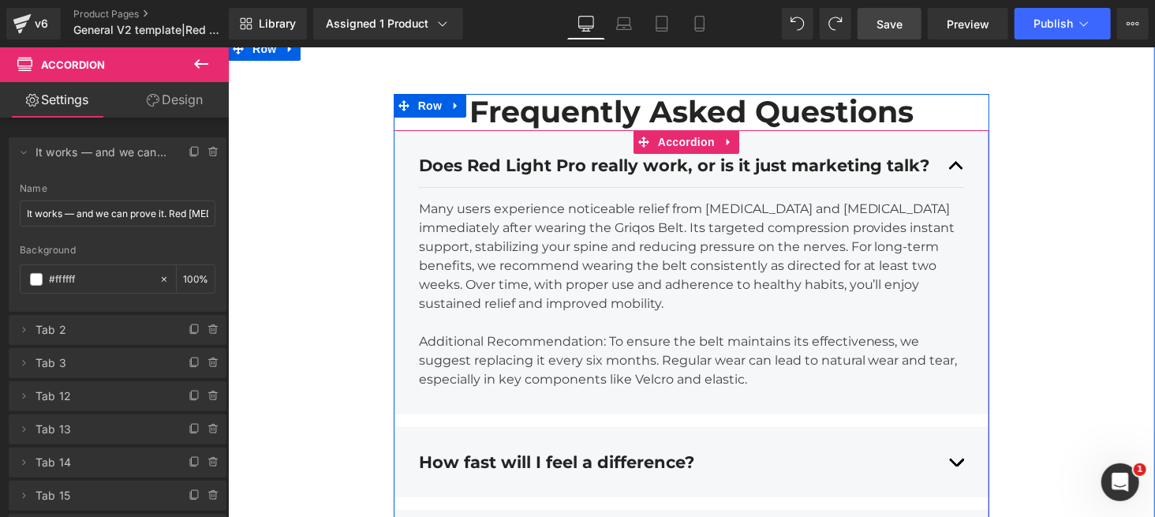
scroll to position [6237, 0]
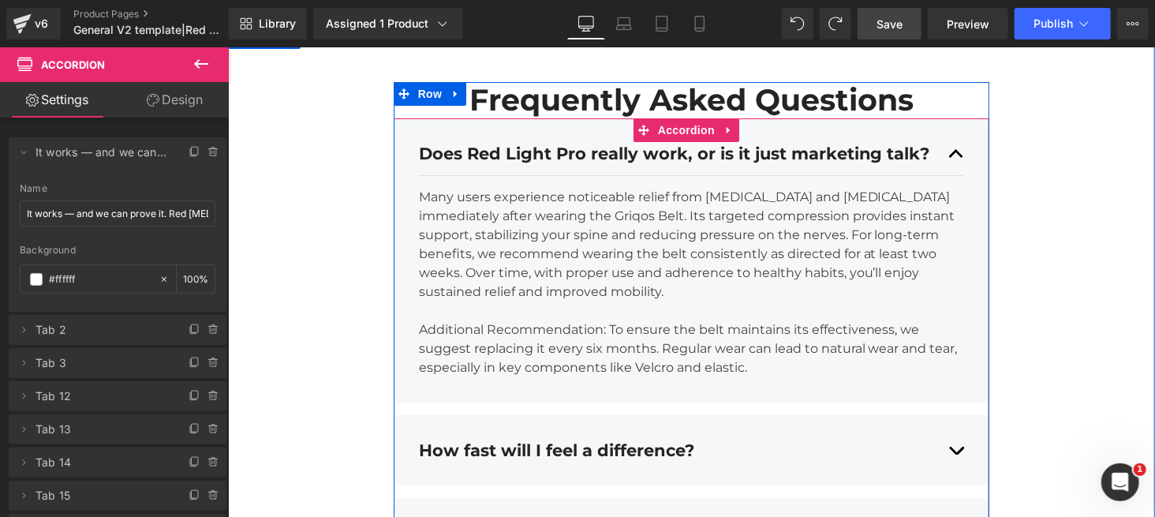
click at [687, 312] on div "Many users experience noticeable relief from sciatica and lower back pain immed…" at bounding box center [691, 281] width 546 height 189
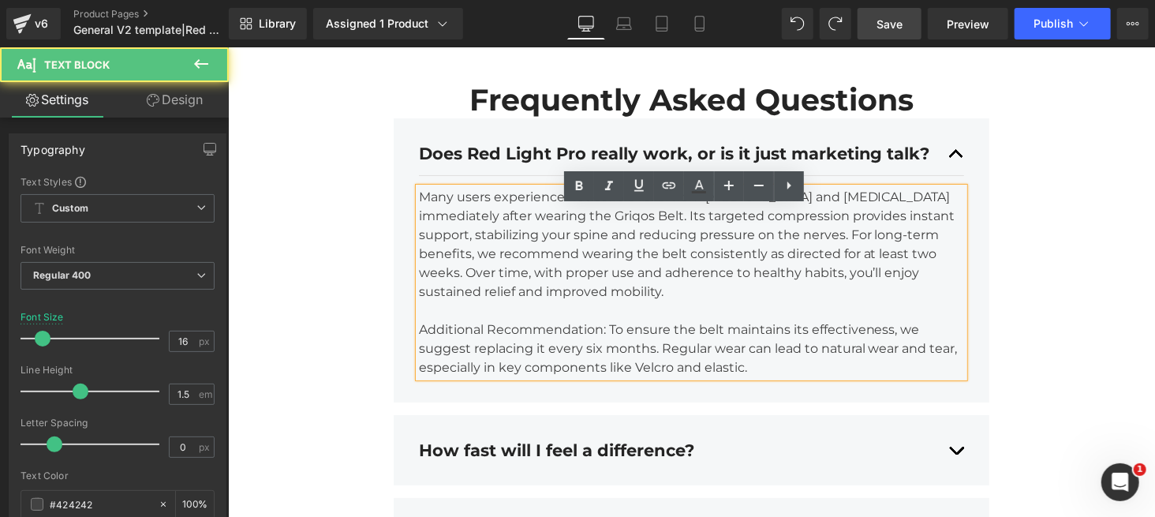
click at [619, 292] on div "Many users experience noticeable relief from sciatica and lower back pain immed…" at bounding box center [691, 281] width 546 height 189
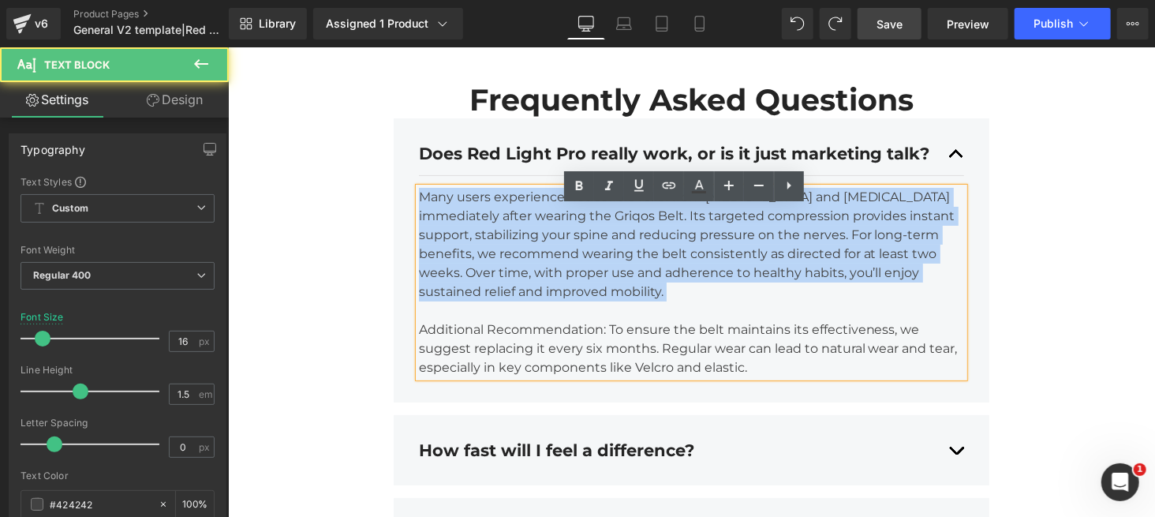
click at [619, 292] on div "Many users experience noticeable relief from sciatica and lower back pain immed…" at bounding box center [691, 281] width 546 height 189
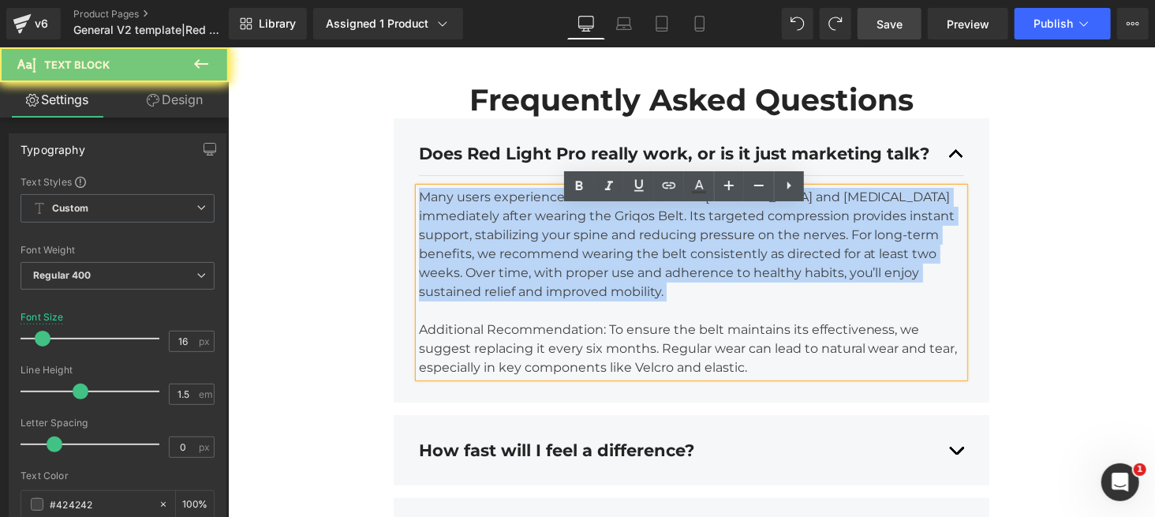
click at [619, 292] on div "Many users experience noticeable relief from sciatica and lower back pain immed…" at bounding box center [691, 281] width 546 height 189
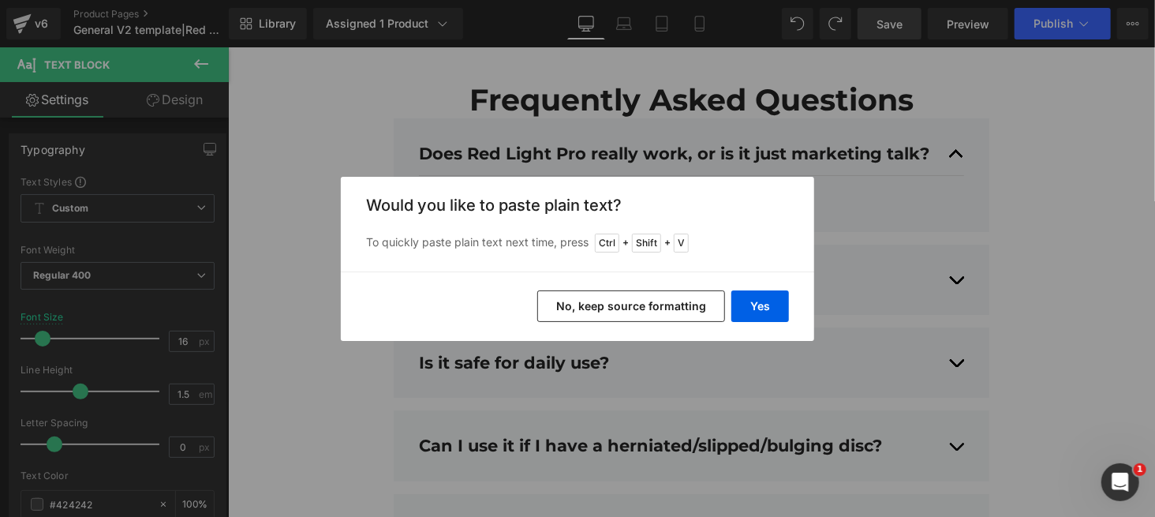
click at [619, 293] on button "No, keep source formatting" at bounding box center [631, 306] width 188 height 32
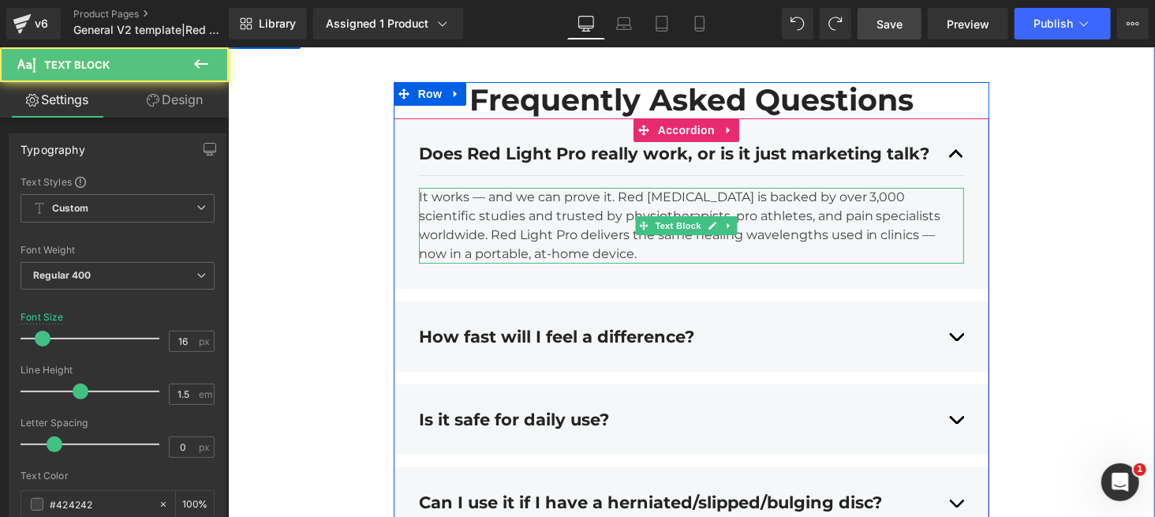
click at [482, 218] on p "It works — and we can prove it. Red [MEDICAL_DATA] is backed by over 3,000 scie…" at bounding box center [691, 225] width 546 height 76
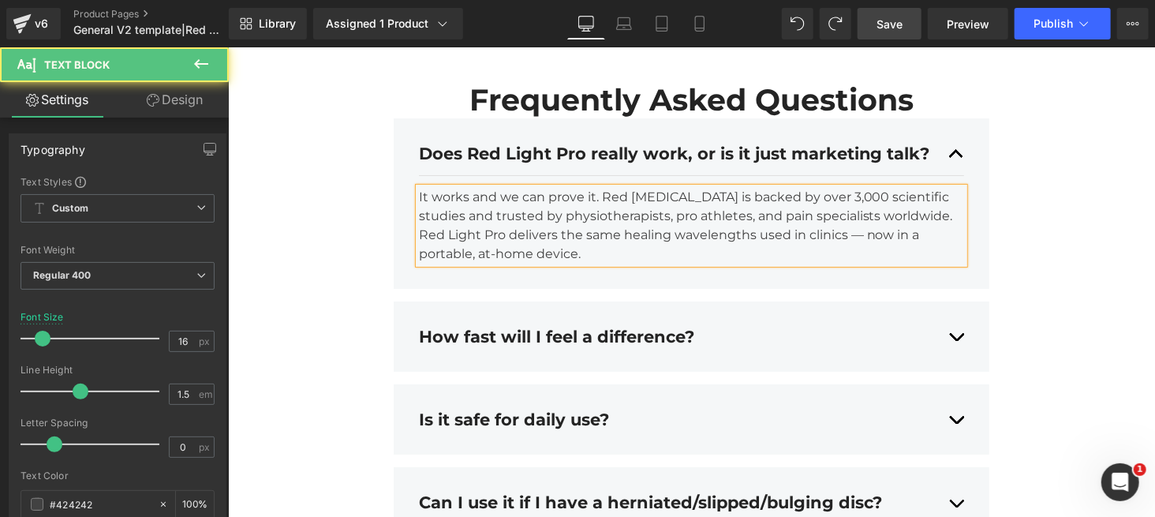
click at [863, 245] on p "It works and we can prove it. Red Light Therapy is backed by over 3,000 scienti…" at bounding box center [691, 225] width 546 height 76
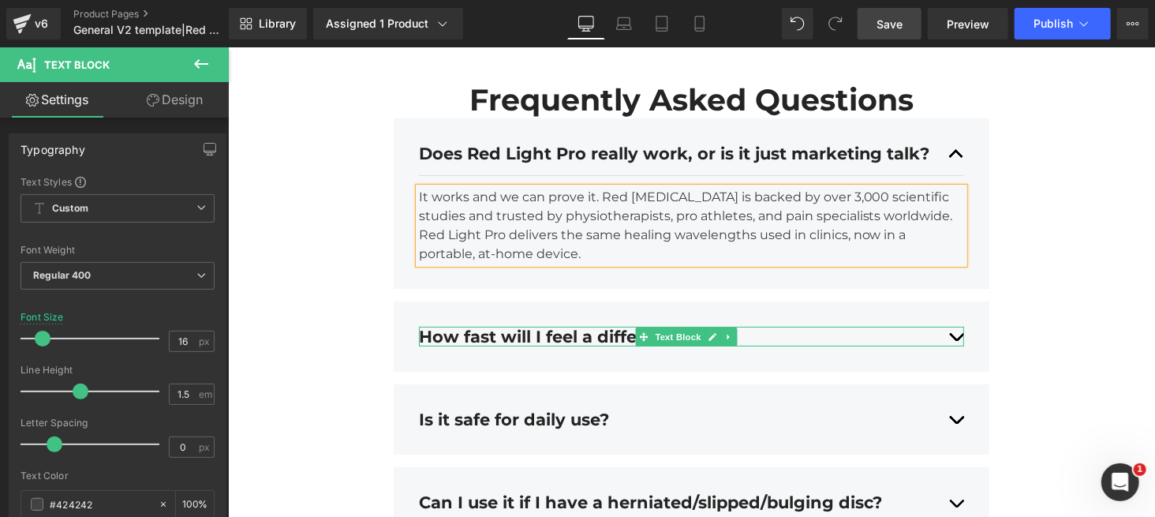
click at [800, 346] on div "How fast will I feel a difference?" at bounding box center [691, 336] width 546 height 20
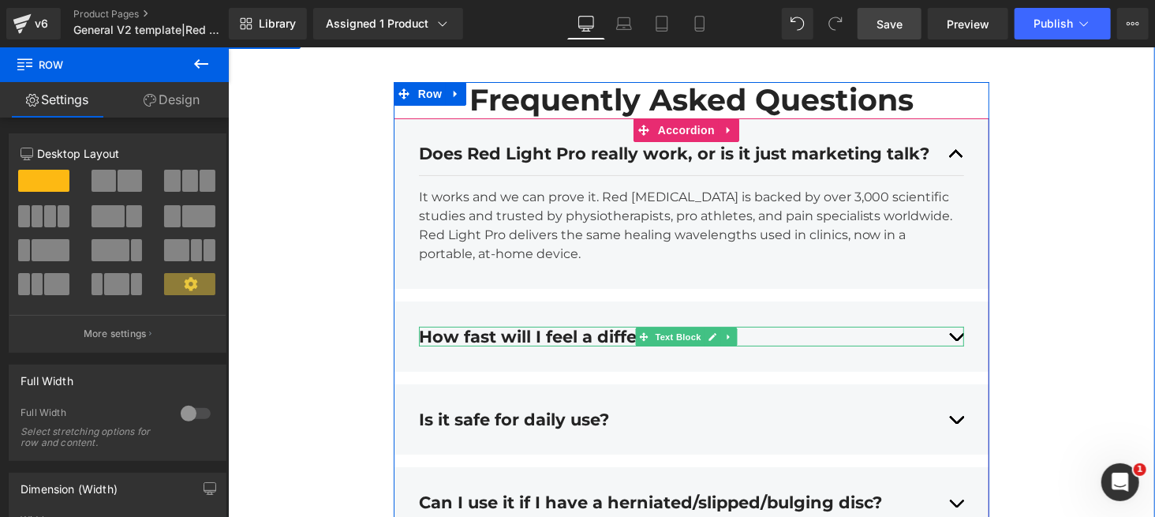
click at [866, 346] on div "How fast will I feel a difference?" at bounding box center [691, 336] width 546 height 20
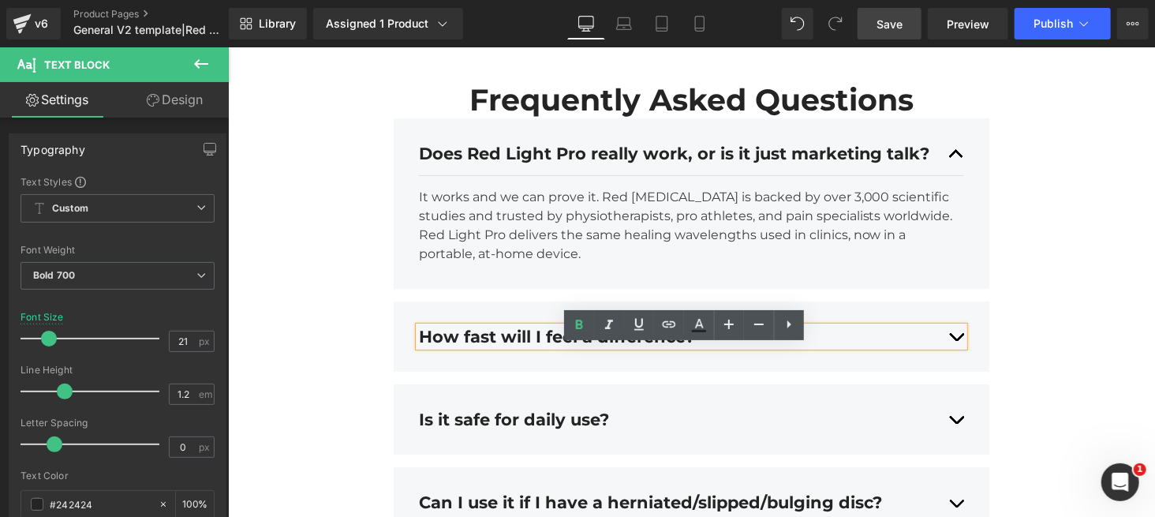
click at [866, 346] on div "How fast will I feel a difference?" at bounding box center [691, 336] width 546 height 20
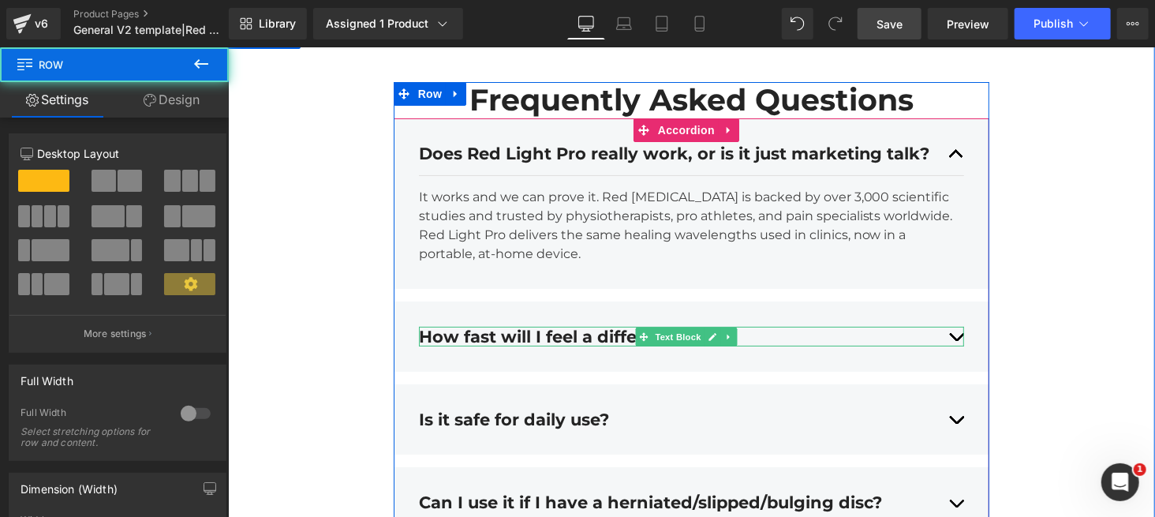
click at [866, 346] on div "How fast will I feel a difference?" at bounding box center [691, 336] width 546 height 20
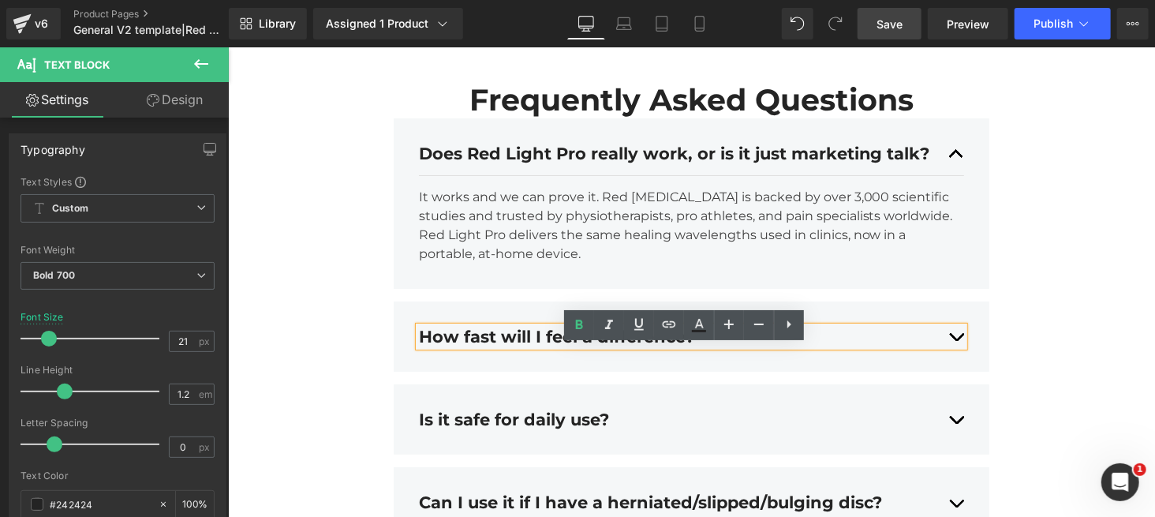
click at [866, 329] on div "How fast will I feel a difference? Text Block The Griqos™ belt doesn't actually…" at bounding box center [691, 336] width 597 height 70
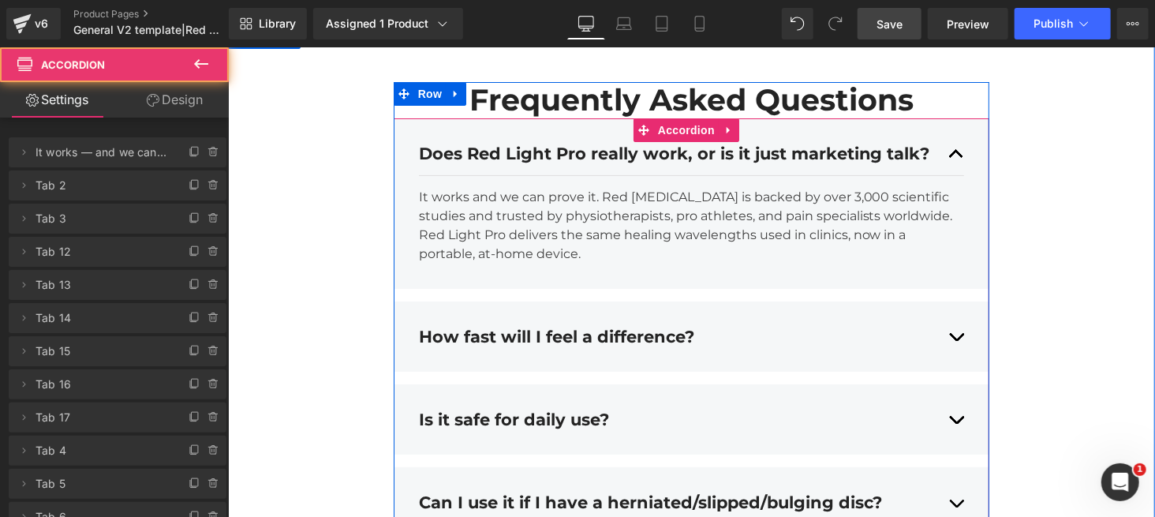
click at [856, 325] on div "How fast will I feel a difference? Text Block The Griqos™ belt doesn't actually…" at bounding box center [691, 336] width 597 height 70
click at [426, 342] on div "How fast will I feel a difference? Text Block" at bounding box center [691, 335] width 546 height 43
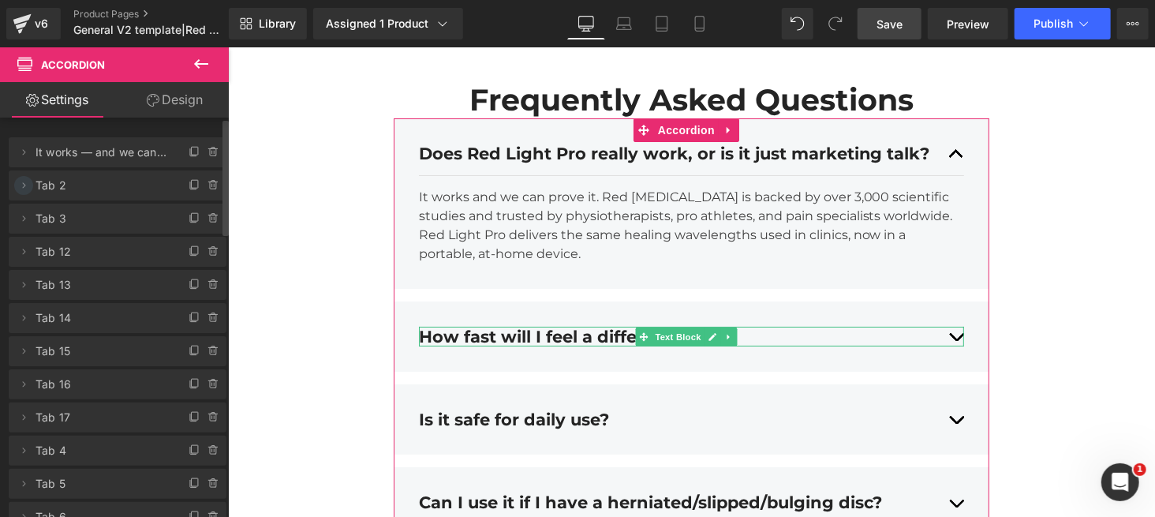
click at [25, 186] on icon at bounding box center [23, 185] width 13 height 13
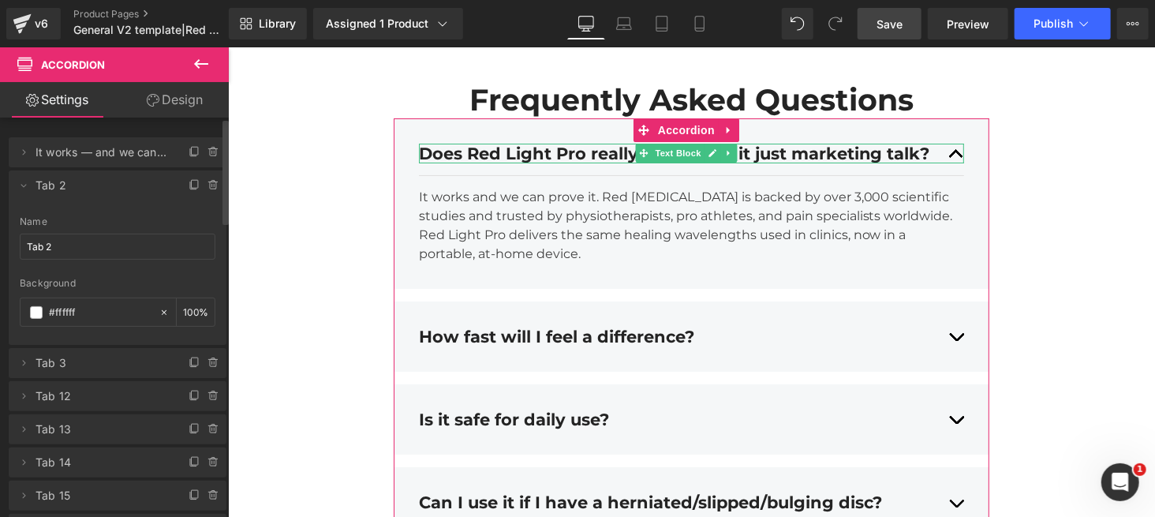
click at [103, 153] on span "It works — and we can prove it. Red [MEDICAL_DATA] is backed by over 3,000 scie…" at bounding box center [102, 152] width 133 height 30
click at [23, 152] on icon at bounding box center [23, 152] width 13 height 13
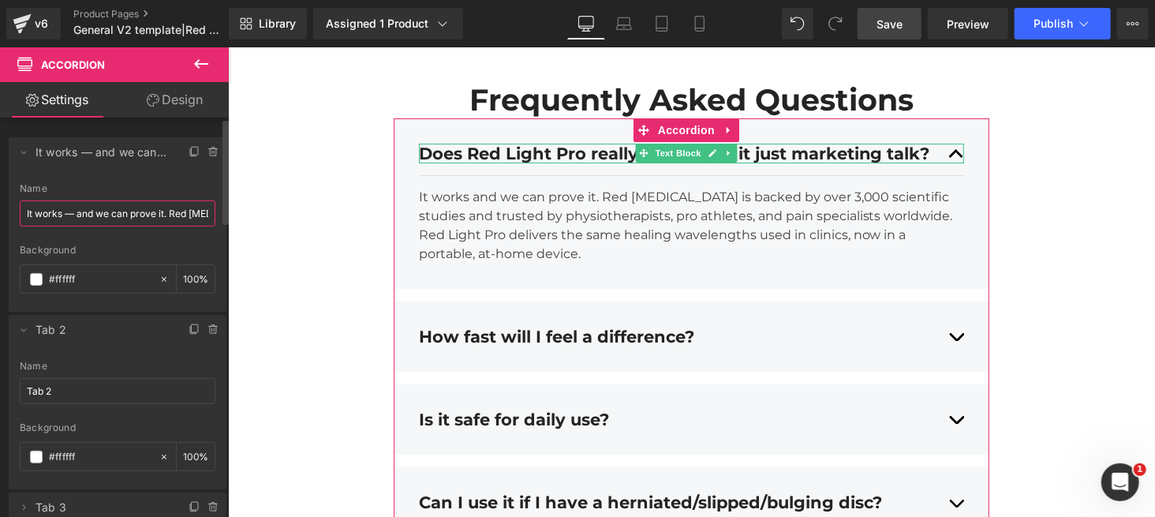
click at [105, 206] on input "It works — and we can prove it. Red [MEDICAL_DATA] is backed by over 3,000 scie…" at bounding box center [118, 213] width 196 height 26
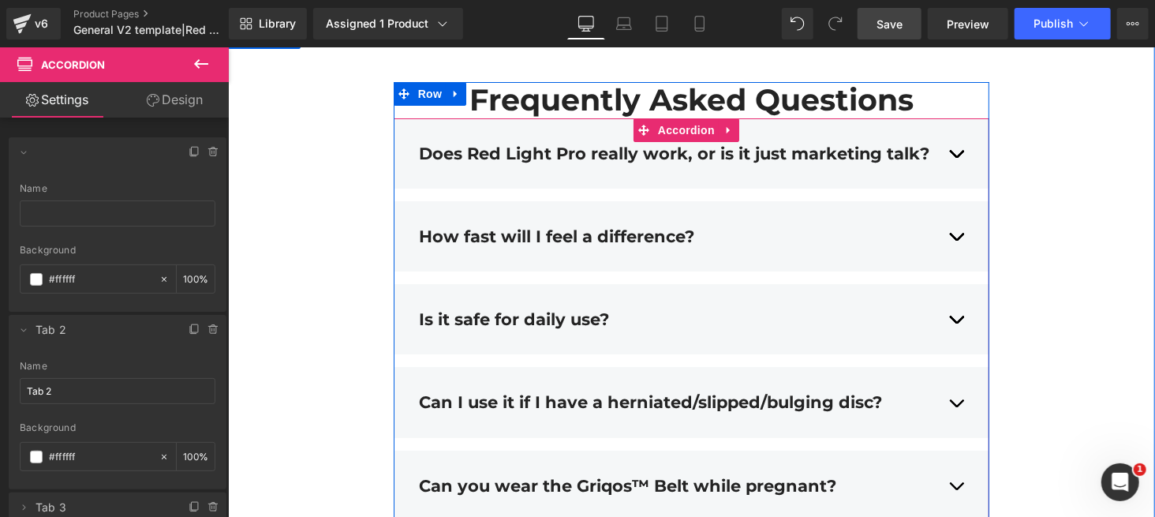
click at [866, 163] on div "Does Red Light Pro really work, or is it just marketing talk? Text Block" at bounding box center [691, 153] width 546 height 20
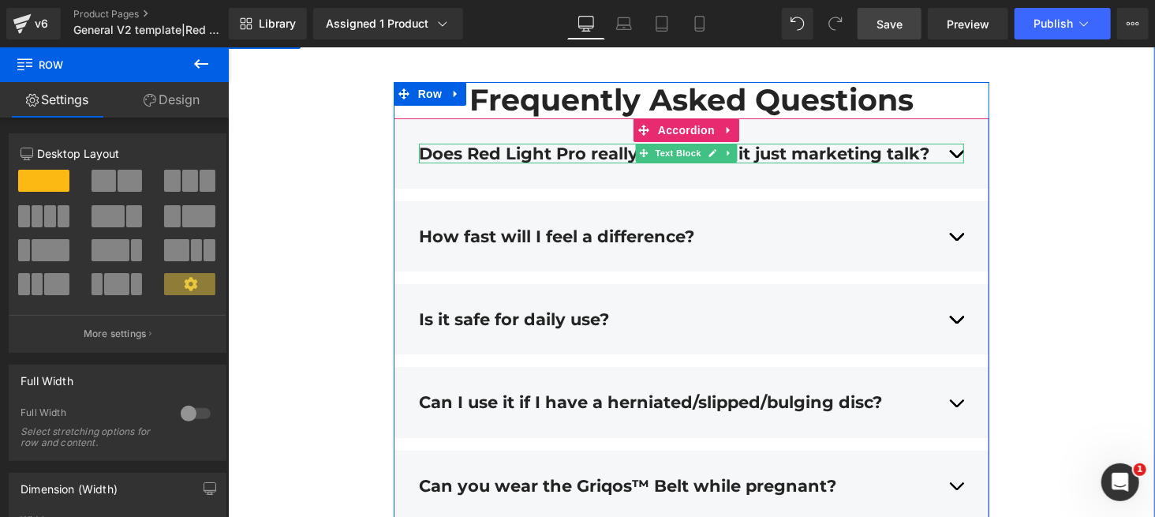
click at [866, 163] on div "Does Red Light Pro really work, or is it just marketing talk?" at bounding box center [691, 153] width 546 height 20
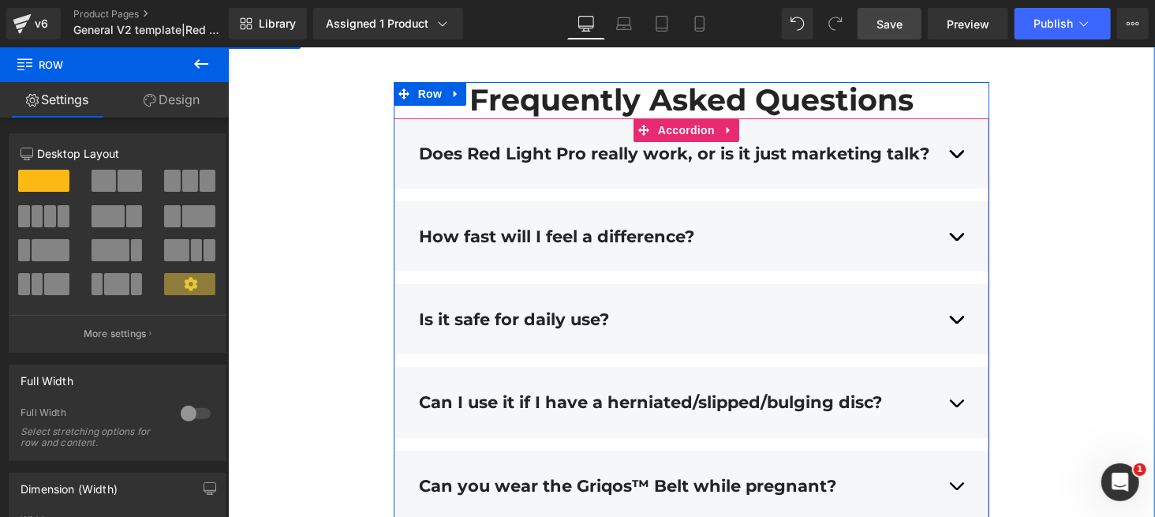
click at [659, 174] on div "Does Red Light Pro really work, or is it just marketing talk? Text Block" at bounding box center [691, 152] width 546 height 43
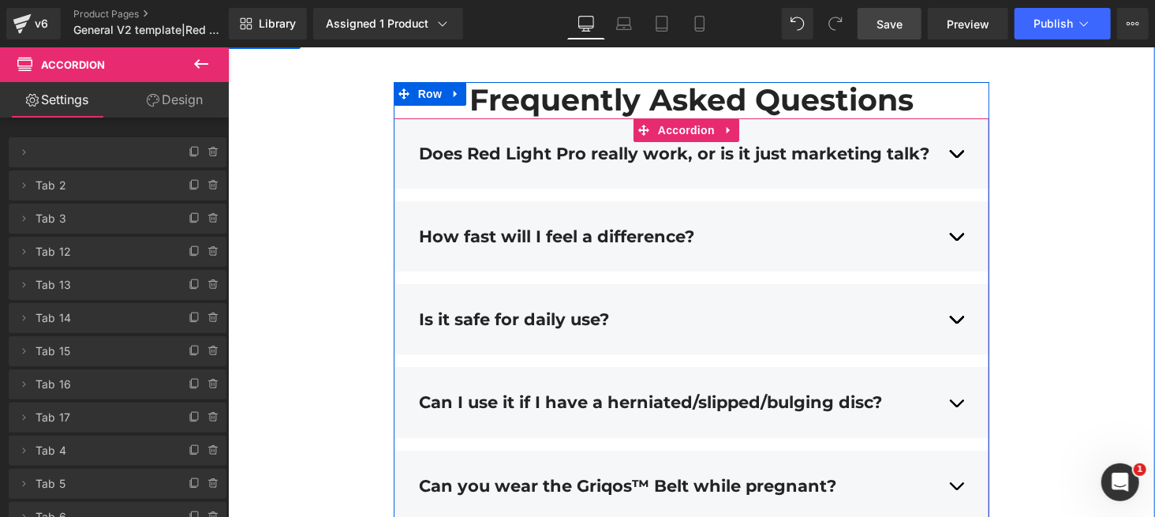
click at [659, 174] on div "Does Red Light Pro really work, or is it just marketing talk? Text Block" at bounding box center [691, 152] width 546 height 43
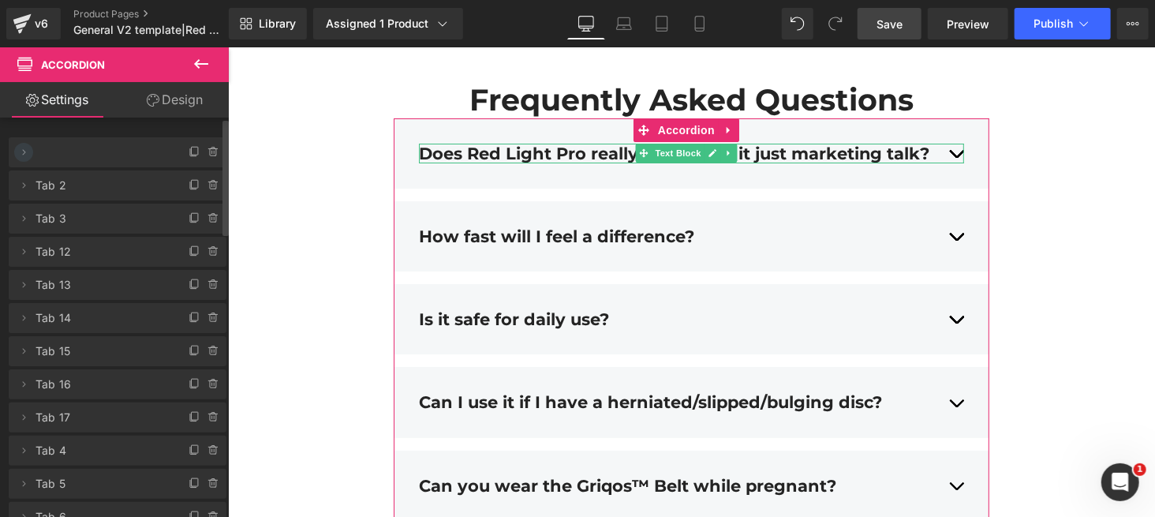
click at [28, 153] on icon at bounding box center [23, 152] width 13 height 13
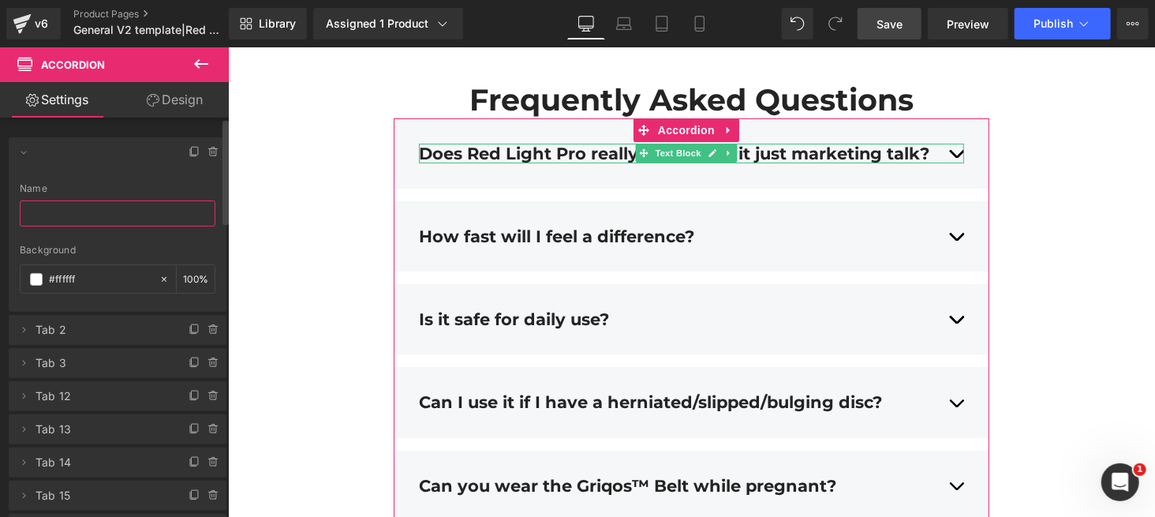
click at [55, 203] on input "text" at bounding box center [118, 213] width 196 height 26
paste input "It works — and we can prove it. Red [MEDICAL_DATA] is backed by over 3,000 scie…"
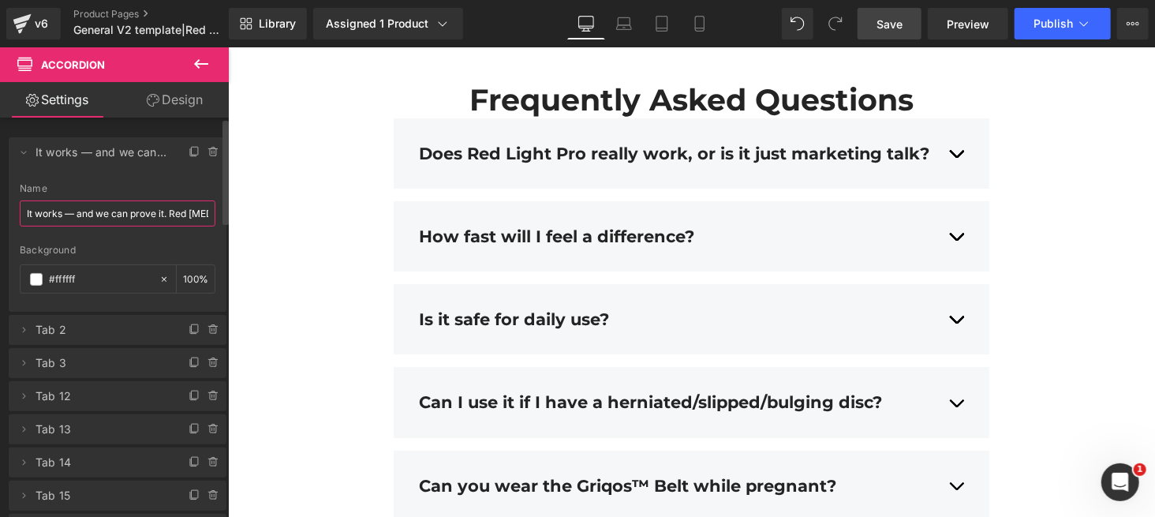
scroll to position [0, 1060]
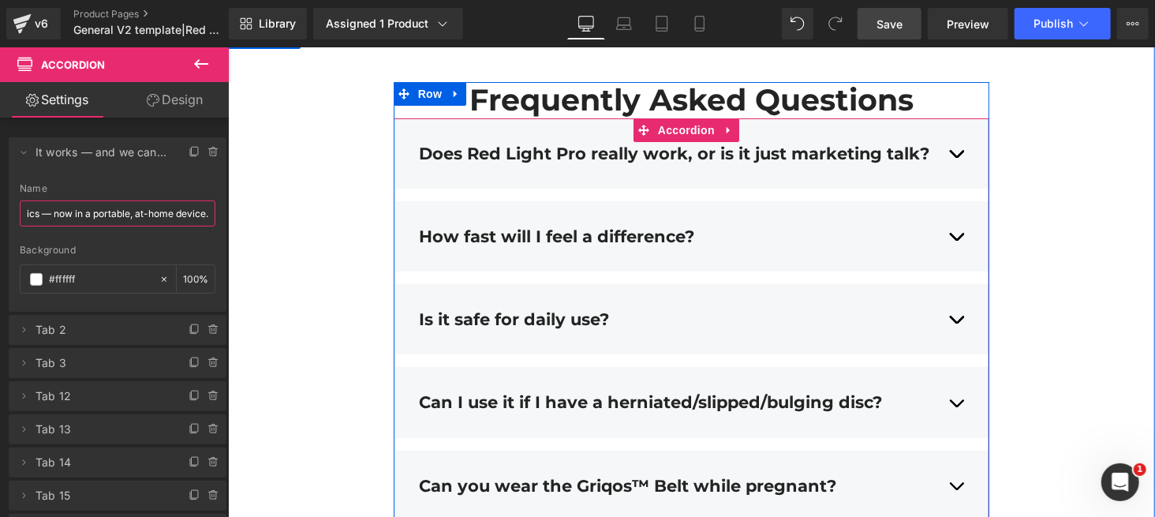
type input "It works — and we can prove it. Red [MEDICAL_DATA] is backed by over 3,000 scie…"
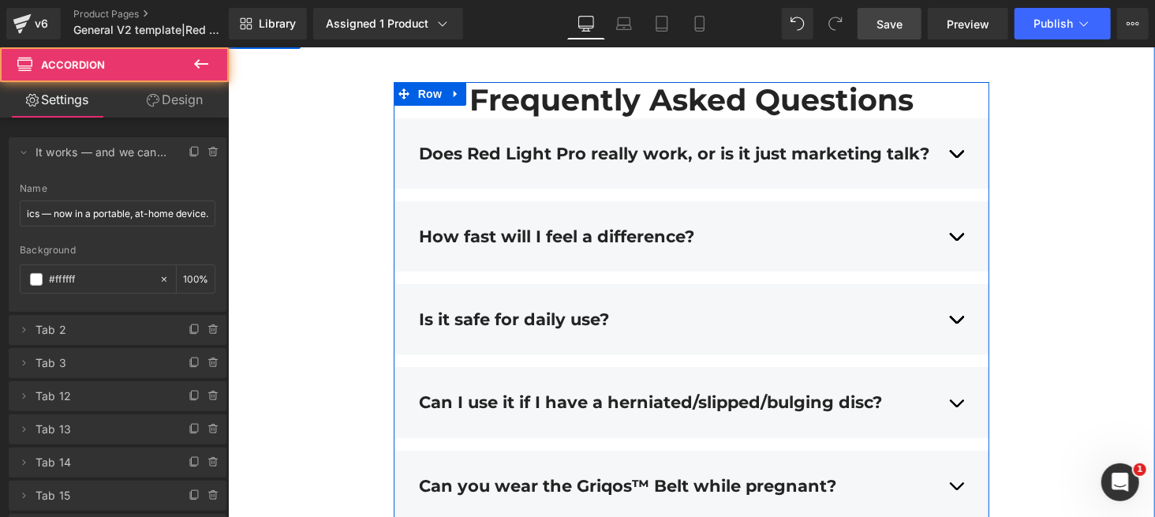
scroll to position [0, 0]
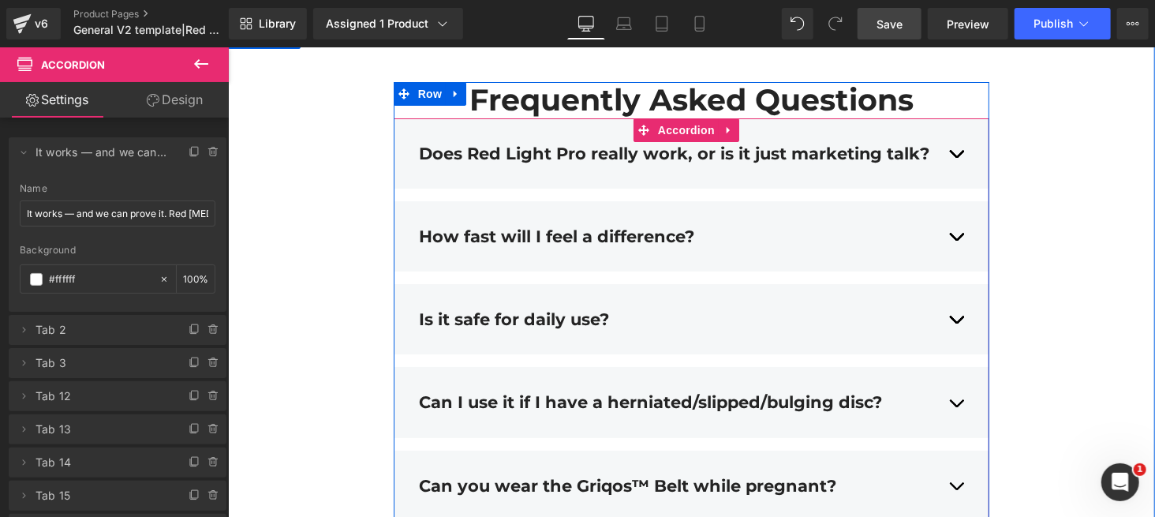
click at [558, 174] on div "Does Red Light Pro really work, or is it just marketing talk? Text Block" at bounding box center [691, 152] width 546 height 43
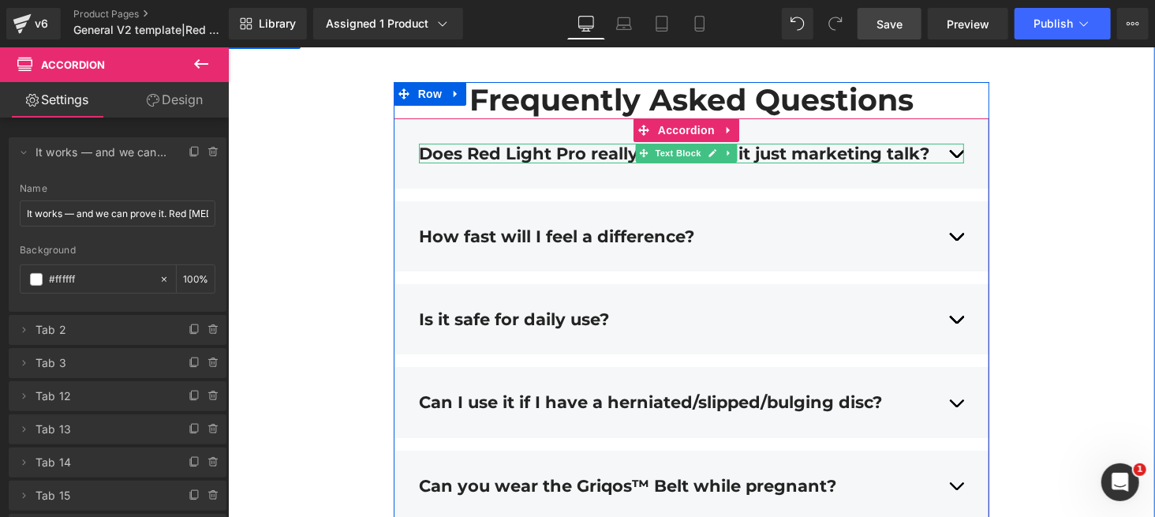
click at [866, 163] on div "Does Red Light Pro really work, or is it just marketing talk?" at bounding box center [691, 153] width 546 height 20
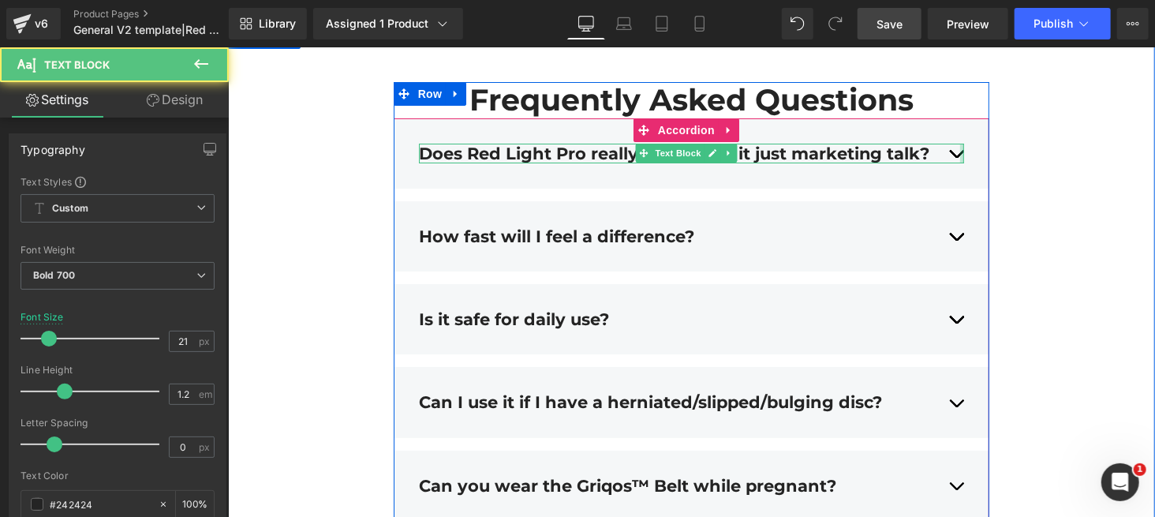
click at [866, 163] on div at bounding box center [962, 153] width 4 height 20
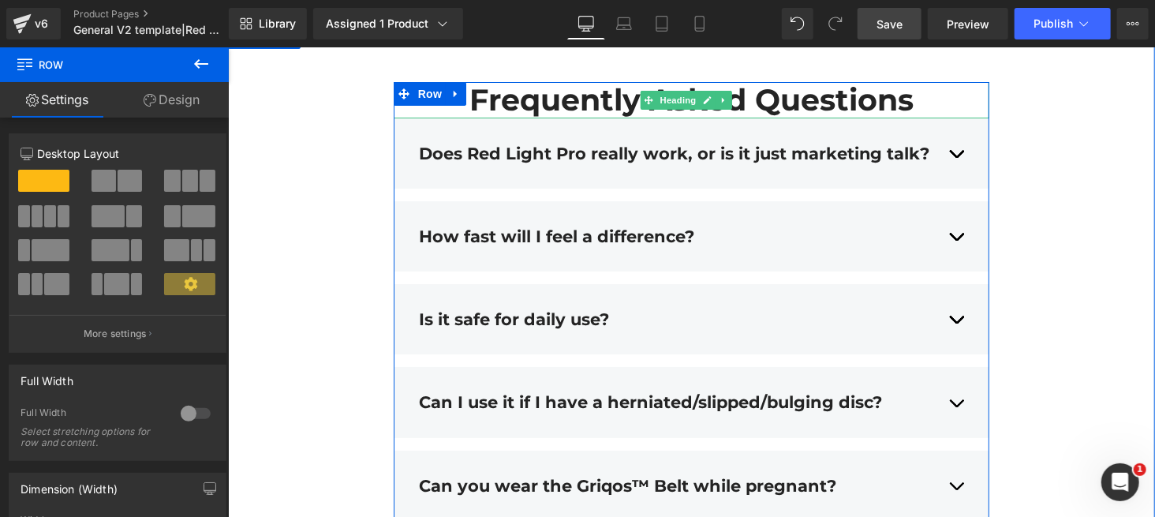
click at [866, 118] on h2 "Frequently Asked Questions" at bounding box center [691, 99] width 597 height 36
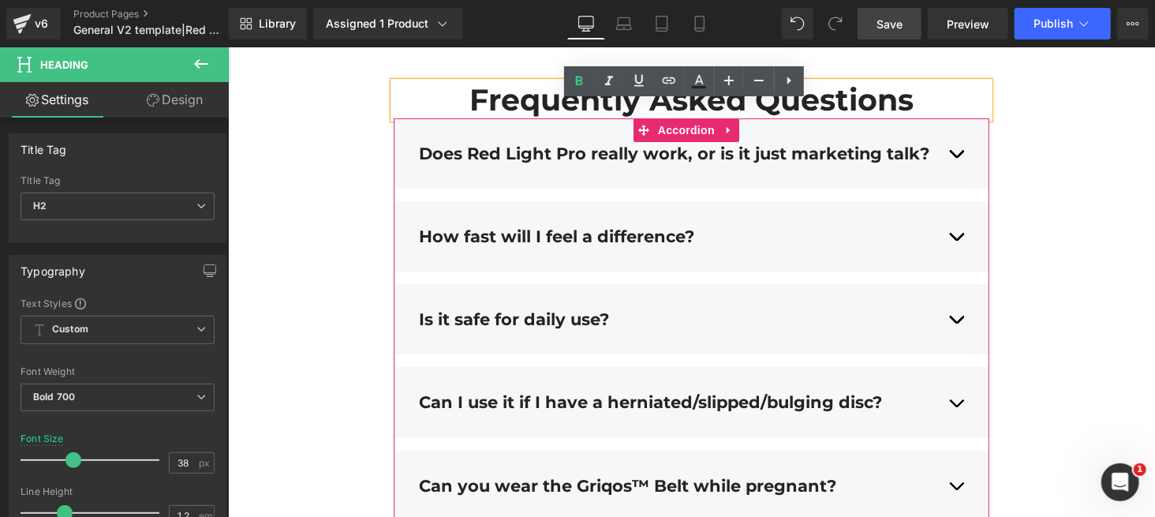
click at [866, 163] on div "Does Red Light Pro really work, or is it just marketing talk?" at bounding box center [691, 153] width 546 height 20
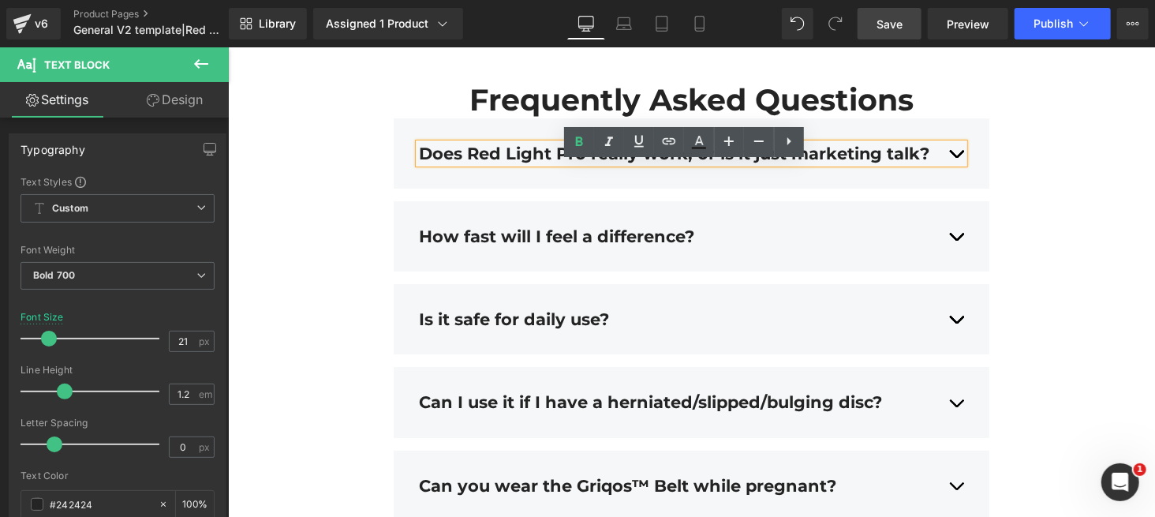
click at [866, 163] on div "Does Red Light Pro really work, or is it just marketing talk?" at bounding box center [691, 153] width 546 height 20
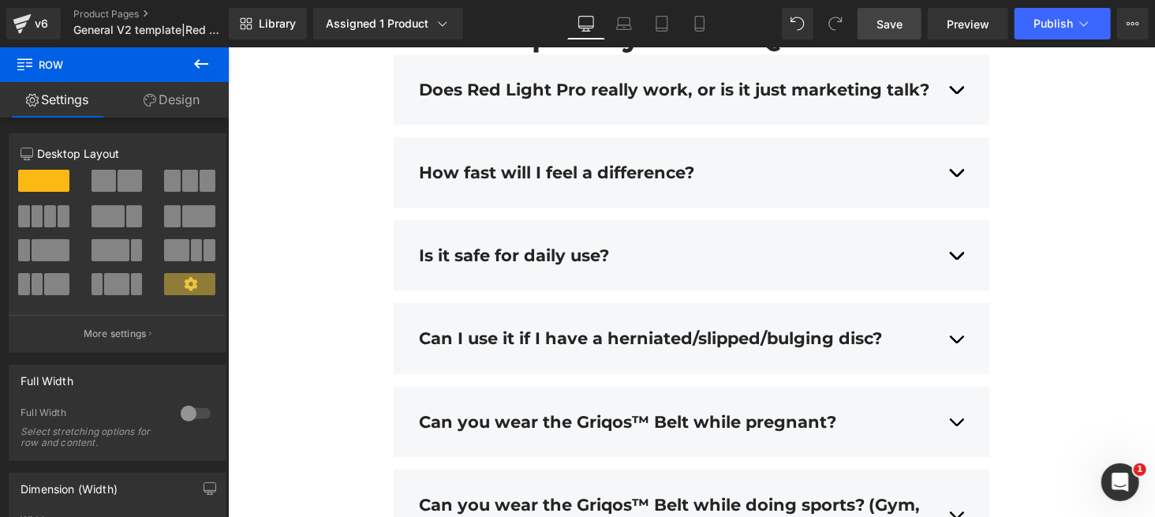
scroll to position [6228, 0]
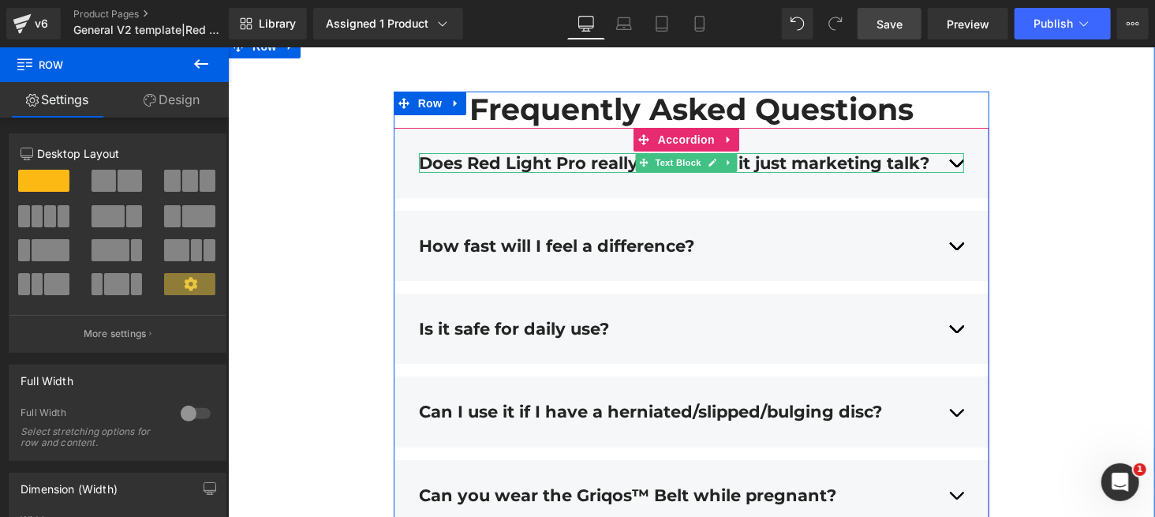
click at [866, 172] on div "Does Red Light Pro really work, or is it just marketing talk?" at bounding box center [691, 162] width 546 height 20
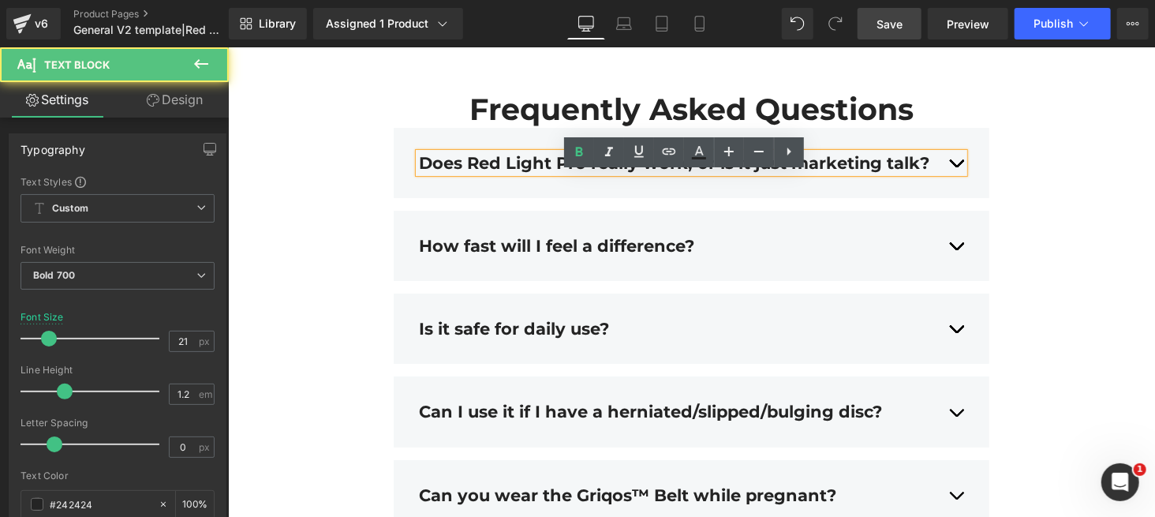
click at [866, 172] on div "Does Red Light Pro really work, or is it just marketing talk?" at bounding box center [691, 162] width 546 height 20
click at [866, 194] on div "Does Red Light Pro really work, or is it just marketing talk? Text Block Text B…" at bounding box center [691, 162] width 597 height 70
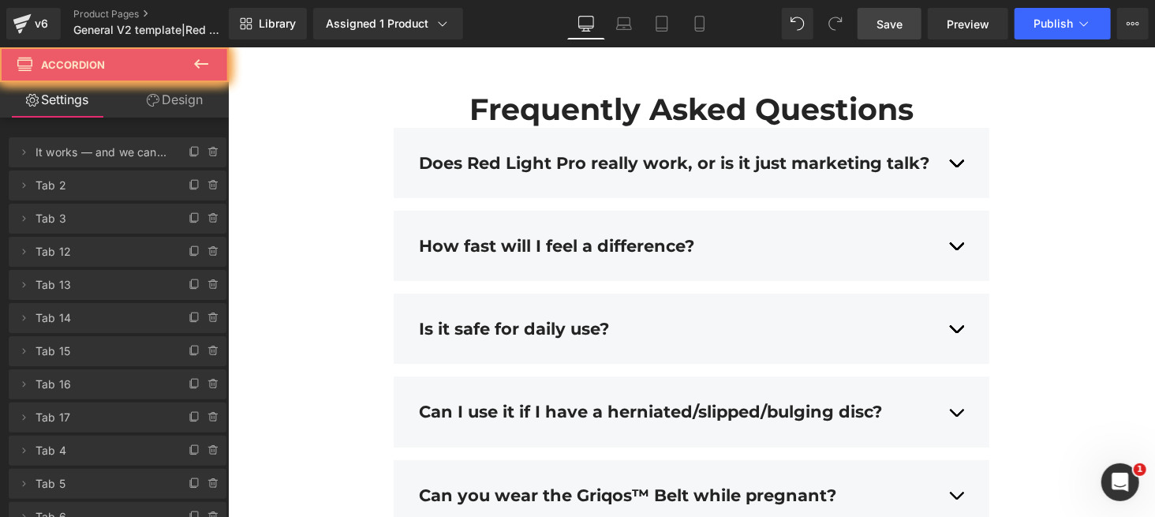
click at [866, 194] on div "Does Red Light Pro really work, or is it just marketing talk? Text Block Text B…" at bounding box center [691, 162] width 597 height 70
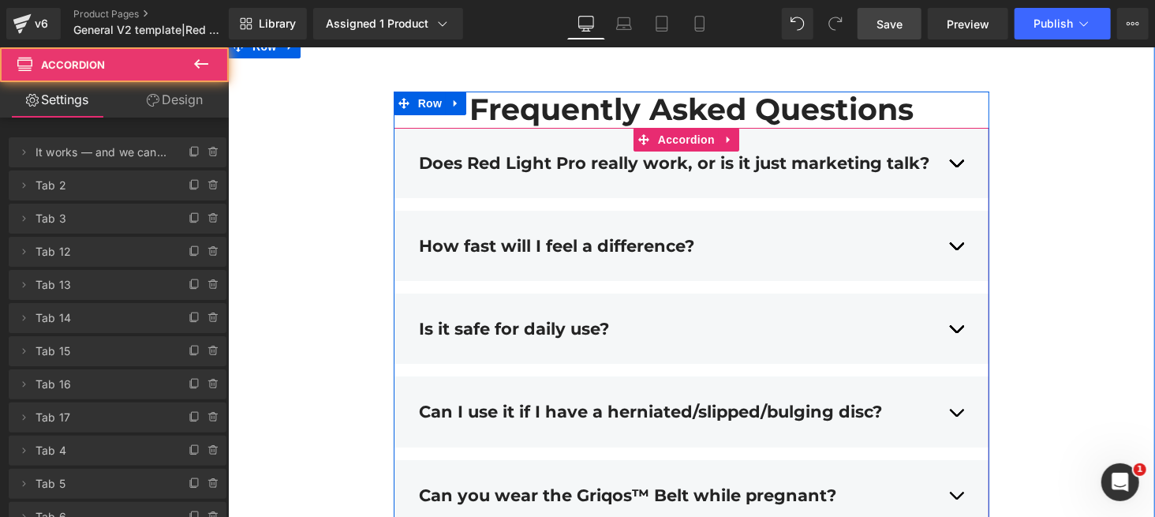
click at [866, 194] on div "Does Red Light Pro really work, or is it just marketing talk? Text Block Text B…" at bounding box center [691, 162] width 597 height 70
click at [472, 184] on div "Does Red Light Pro really work, or is it just marketing talk? Text Block" at bounding box center [691, 161] width 546 height 43
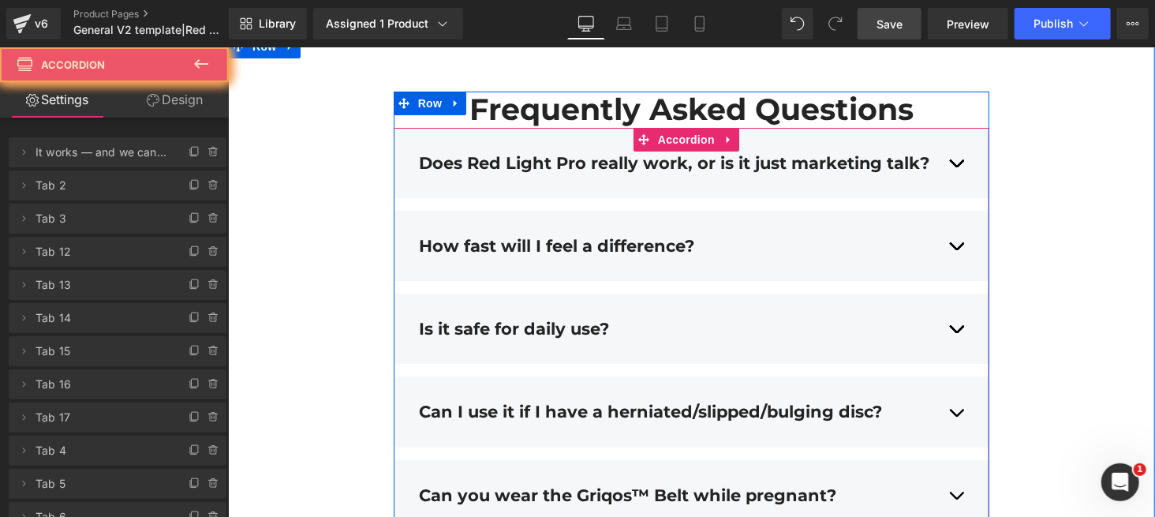
click at [472, 184] on div "Does Red Light Pro really work, or is it just marketing talk? Text Block" at bounding box center [691, 161] width 546 height 43
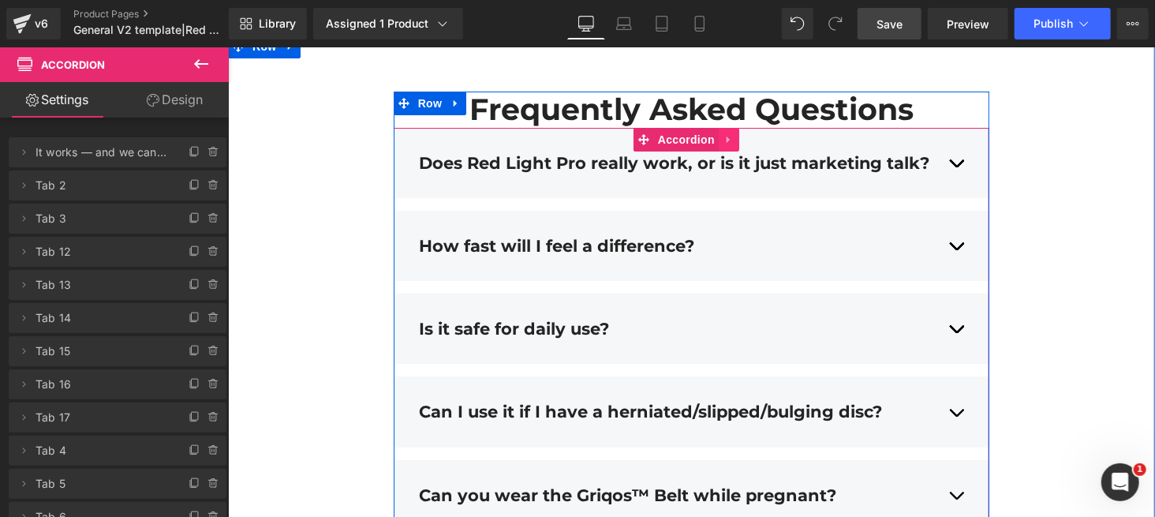
click at [723, 144] on icon at bounding box center [728, 139] width 11 height 12
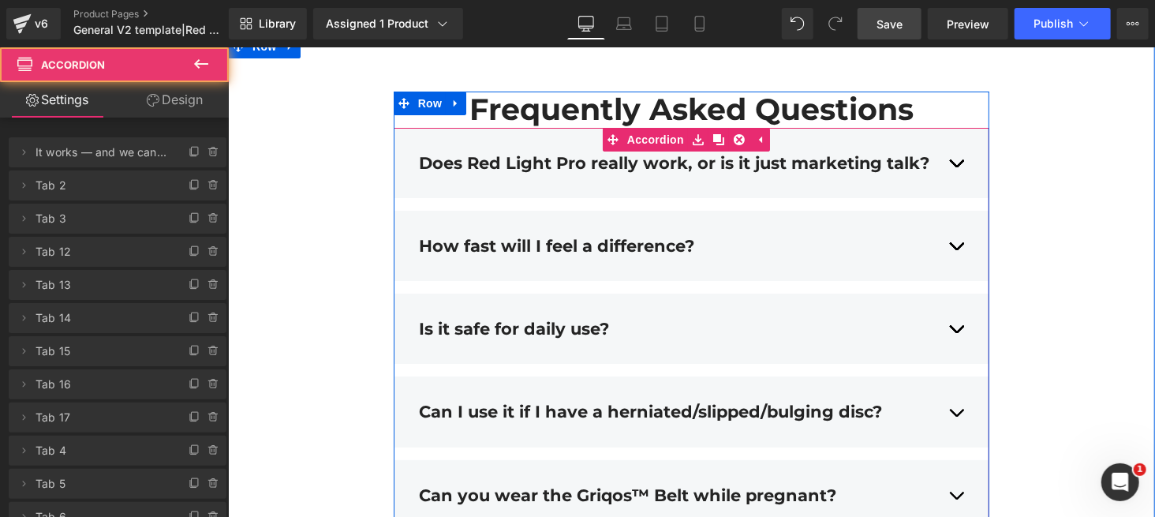
click at [669, 184] on div "Does Red Light Pro really work, or is it just marketing talk? Text Block" at bounding box center [691, 161] width 546 height 43
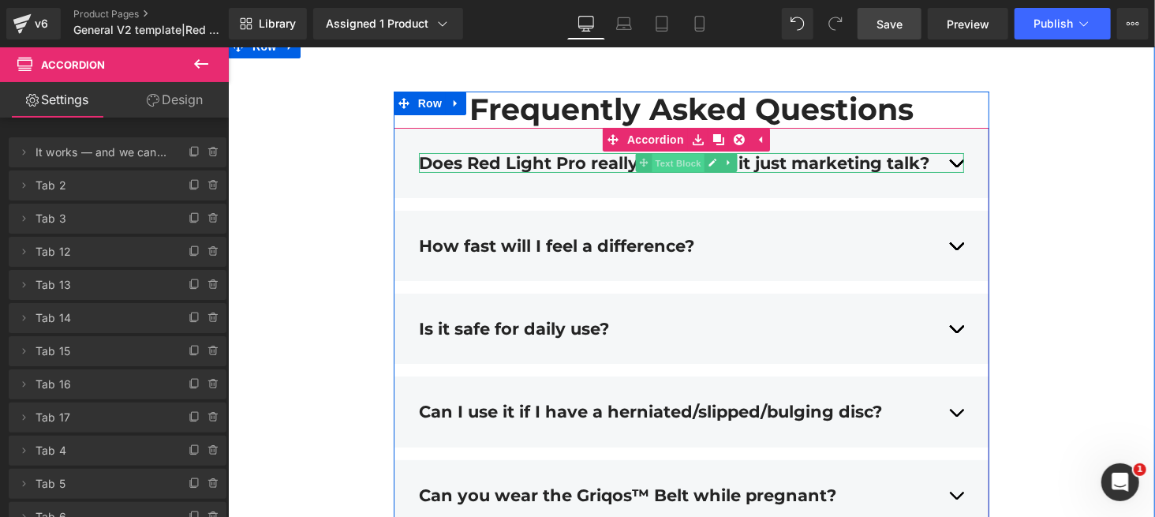
click at [654, 172] on span "Text Block" at bounding box center [677, 162] width 52 height 19
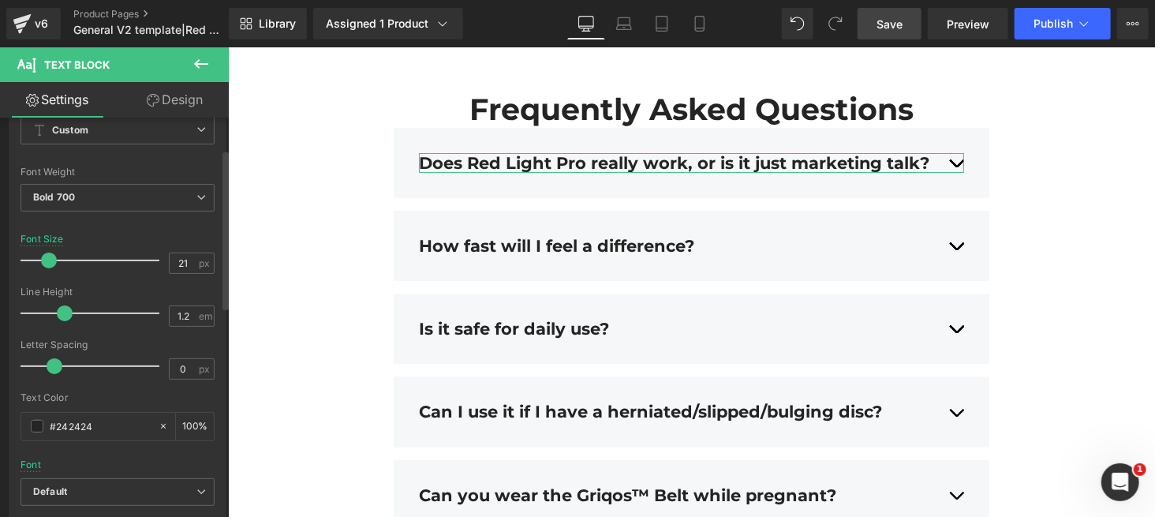
scroll to position [0, 0]
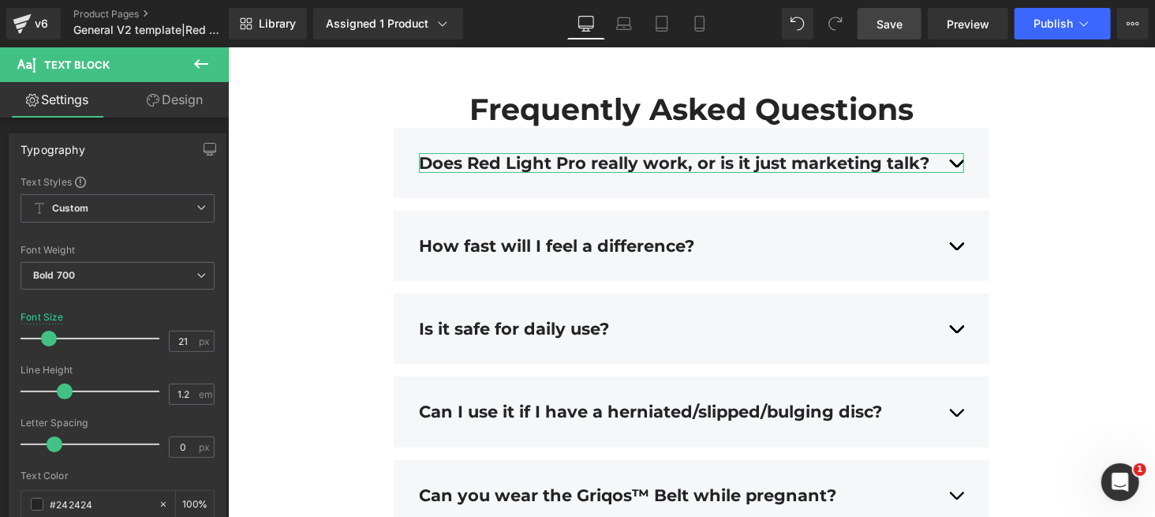
click at [185, 102] on link "Design" at bounding box center [175, 100] width 114 height 36
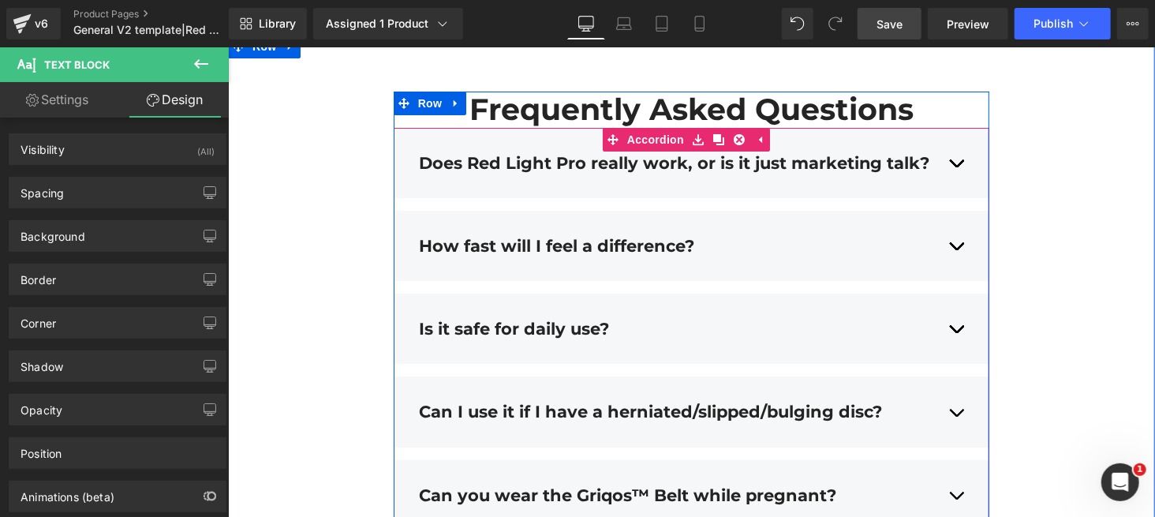
click at [436, 184] on div "Does Red Light Pro really work, or is it just marketing talk? Text Block" at bounding box center [691, 161] width 546 height 43
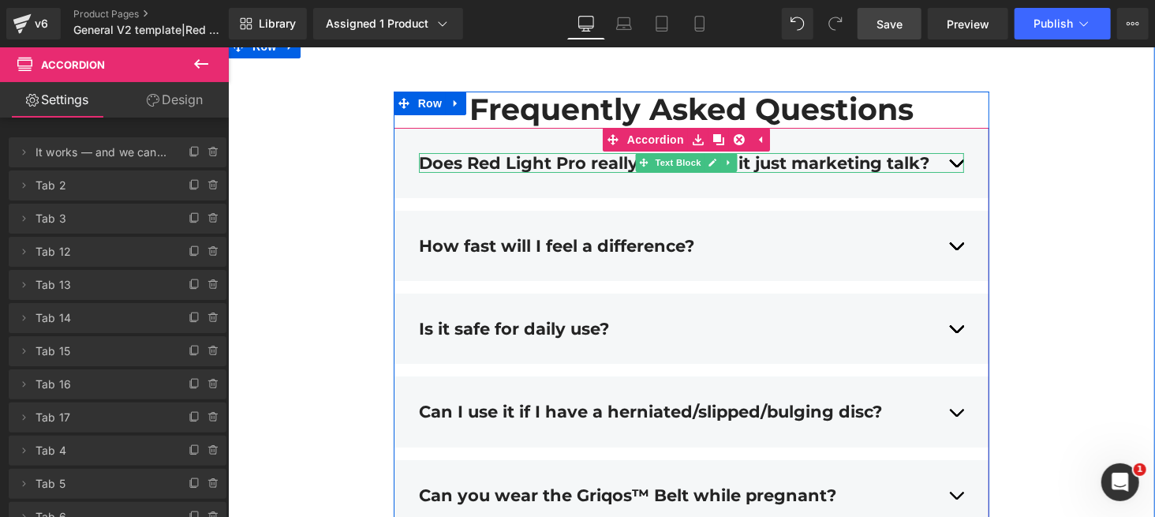
click at [866, 172] on div "Does Red Light Pro really work, or is it just marketing talk?" at bounding box center [691, 162] width 546 height 20
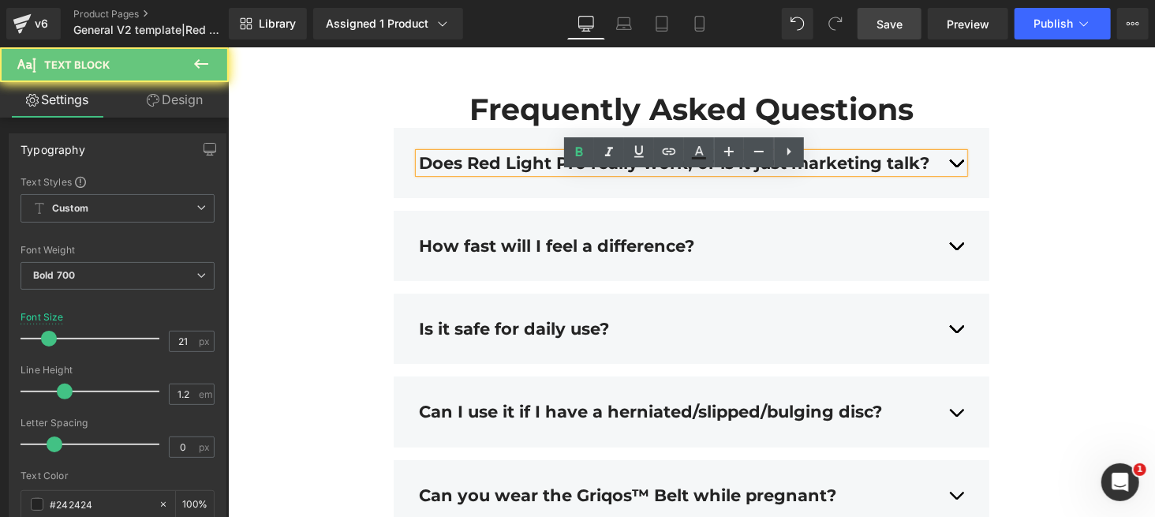
click at [866, 172] on div "Does Red Light Pro really work, or is it just marketing talk?" at bounding box center [691, 162] width 546 height 20
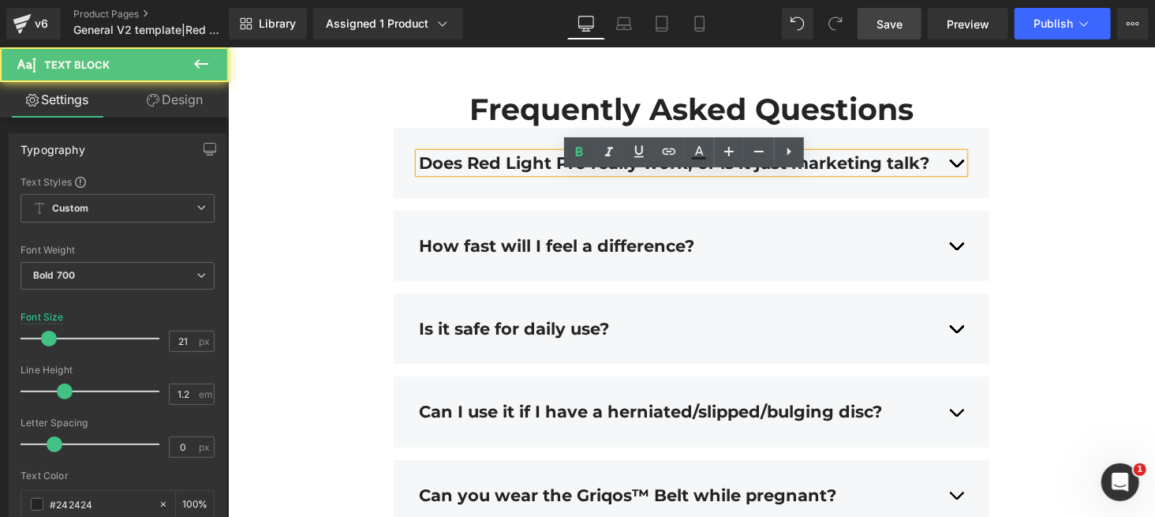
click at [866, 172] on div "Does Red Light Pro really work, or is it just marketing talk?" at bounding box center [691, 162] width 546 height 20
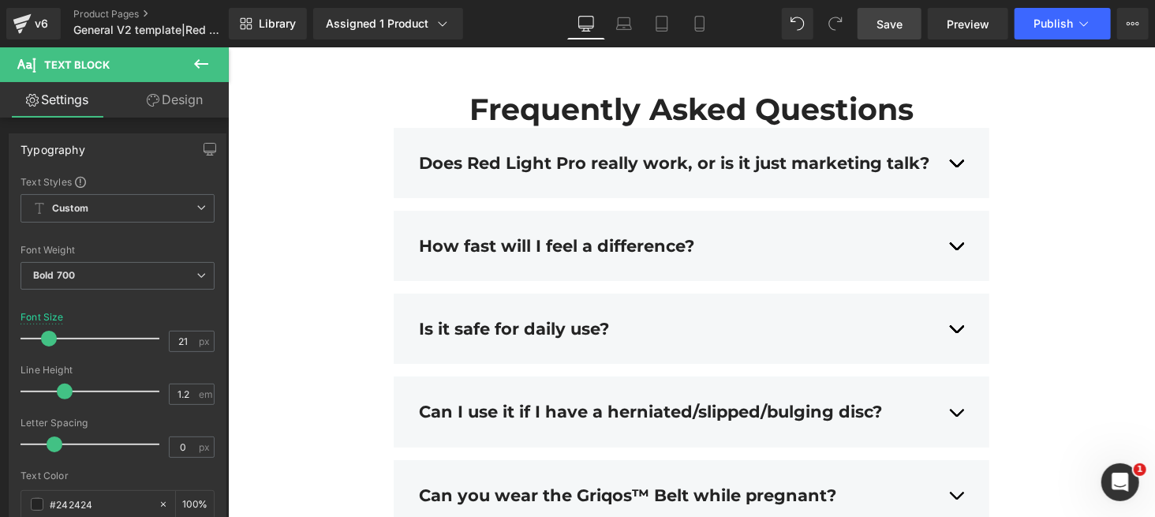
click at [866, 22] on span "Save" at bounding box center [890, 24] width 26 height 17
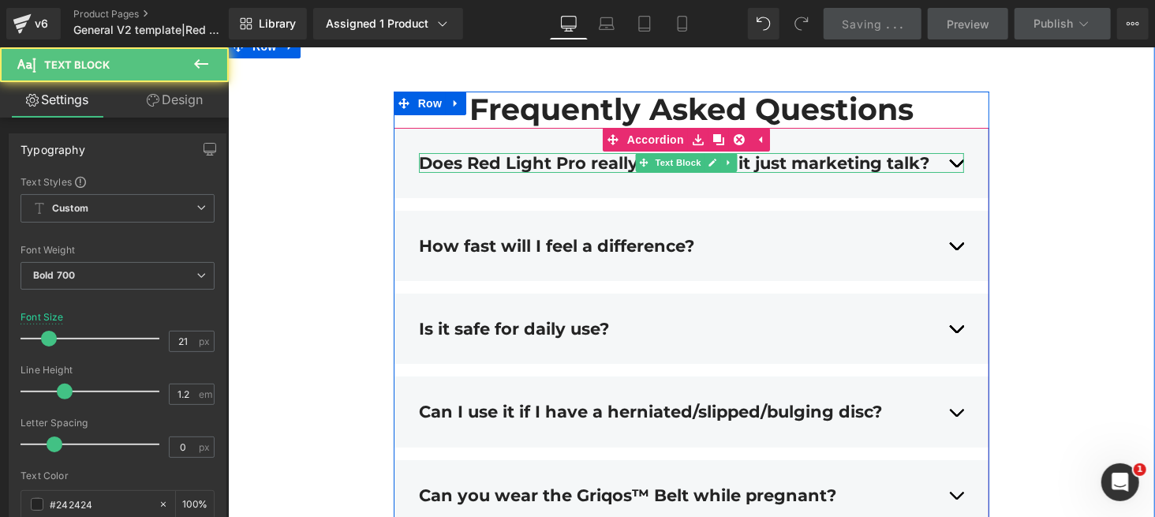
click at [866, 172] on div "Does Red Light Pro really work, or is it just marketing talk?" at bounding box center [691, 162] width 546 height 20
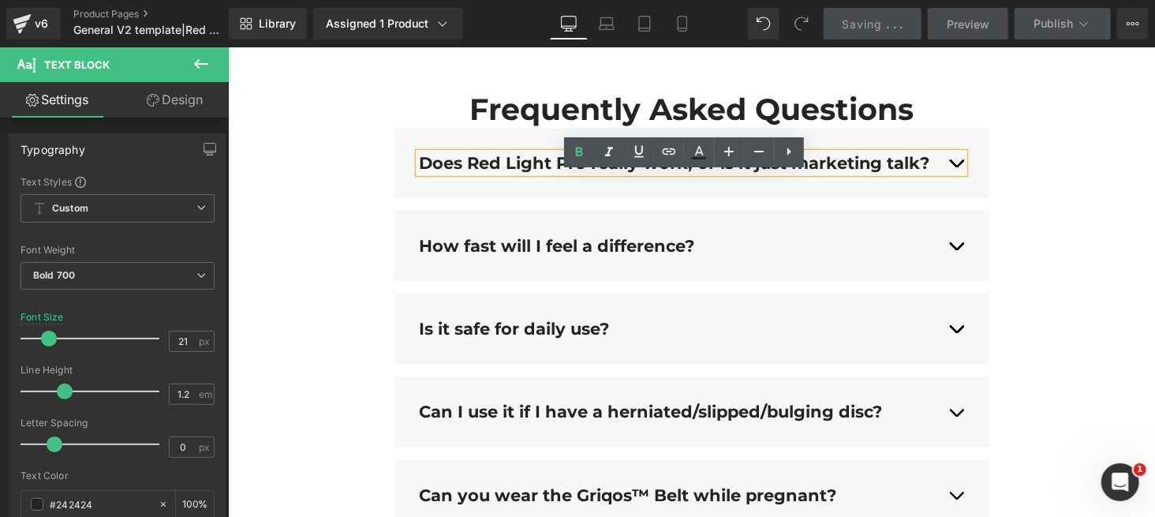
click at [866, 183] on div "Does Red Light Pro really work, or is it just marketing talk? Text Block Text B…" at bounding box center [691, 162] width 597 height 70
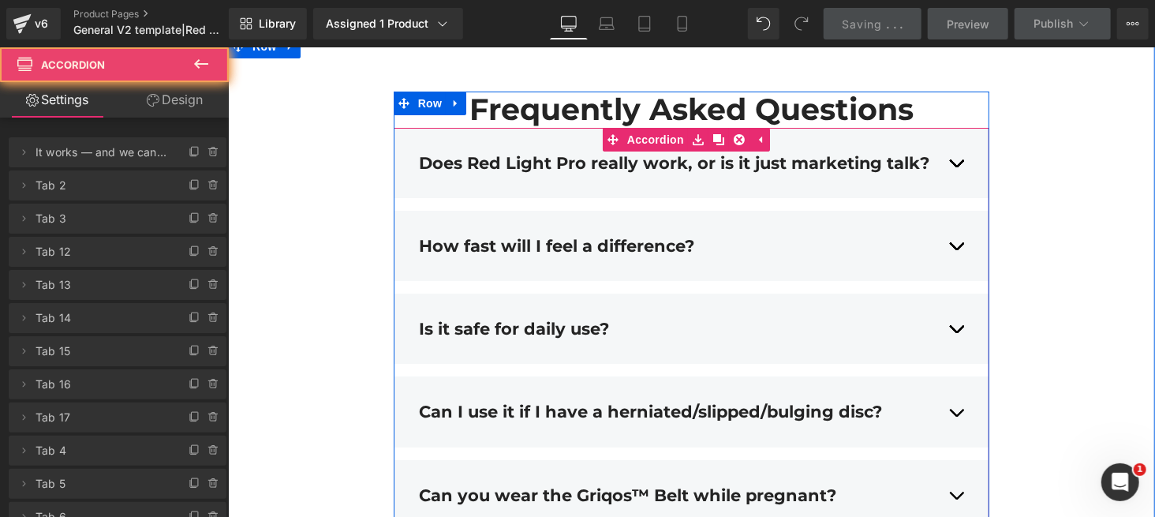
click at [866, 183] on div "Does Red Light Pro really work, or is it just marketing talk? Text Block Text B…" at bounding box center [691, 162] width 597 height 70
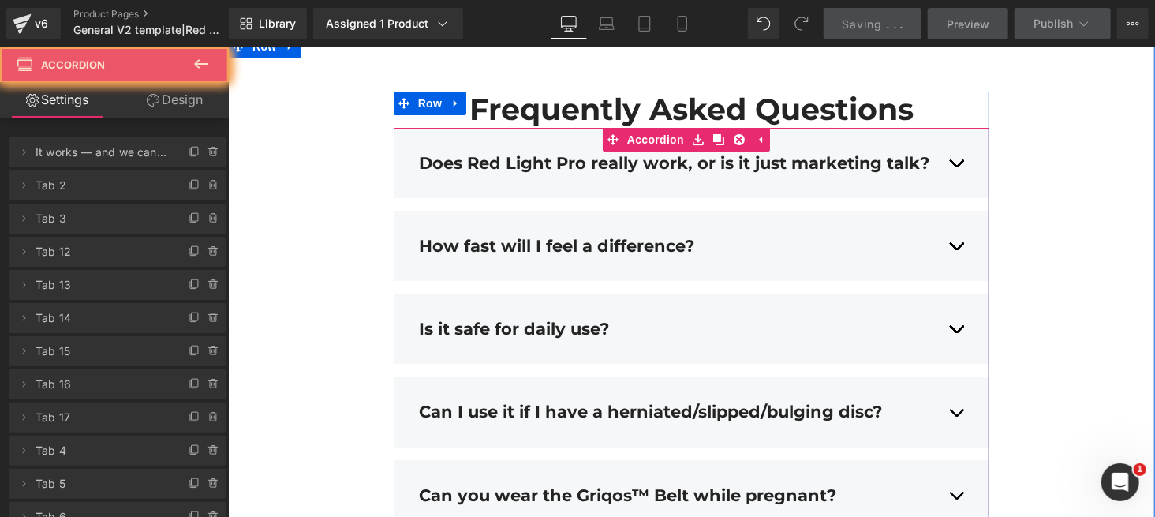
click at [866, 183] on div "Does Red Light Pro really work, or is it just marketing talk? Text Block Text B…" at bounding box center [691, 162] width 597 height 70
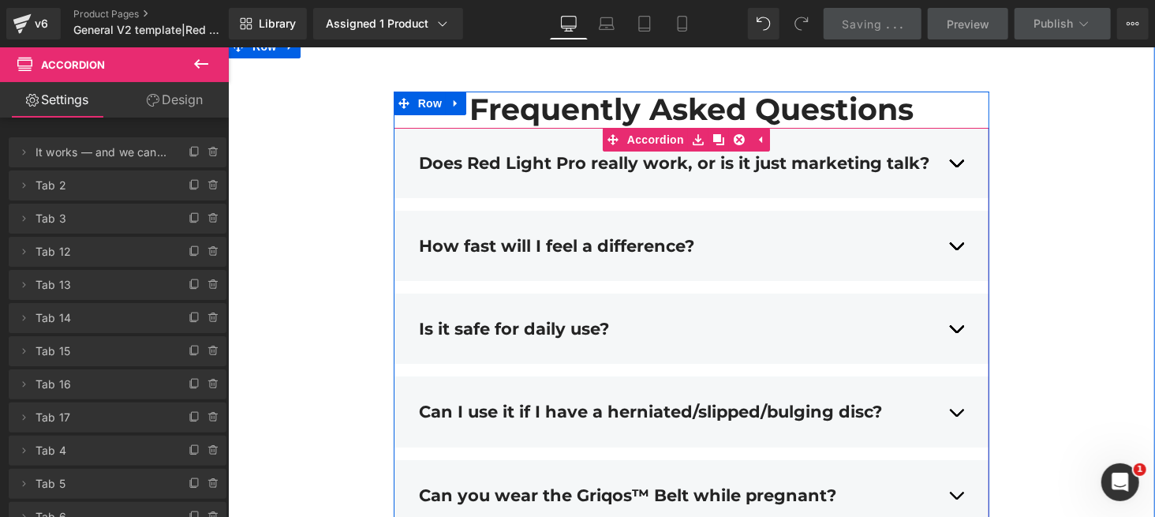
click at [866, 183] on div "Does Red Light Pro really work, or is it just marketing talk? Text Block Text B…" at bounding box center [691, 162] width 597 height 70
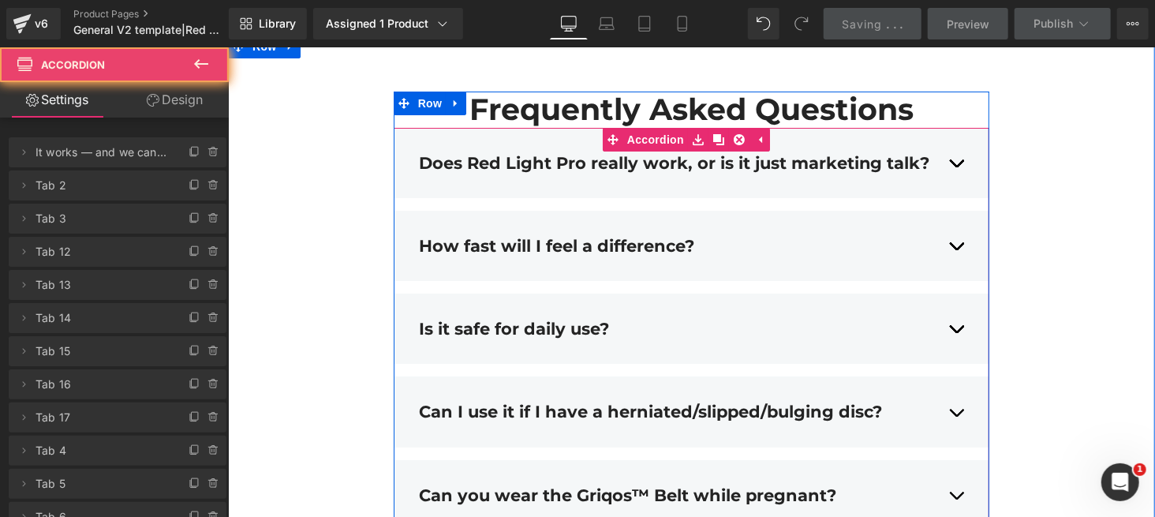
click at [866, 183] on div "Does Red Light Pro really work, or is it just marketing talk? Text Block Text B…" at bounding box center [691, 162] width 597 height 70
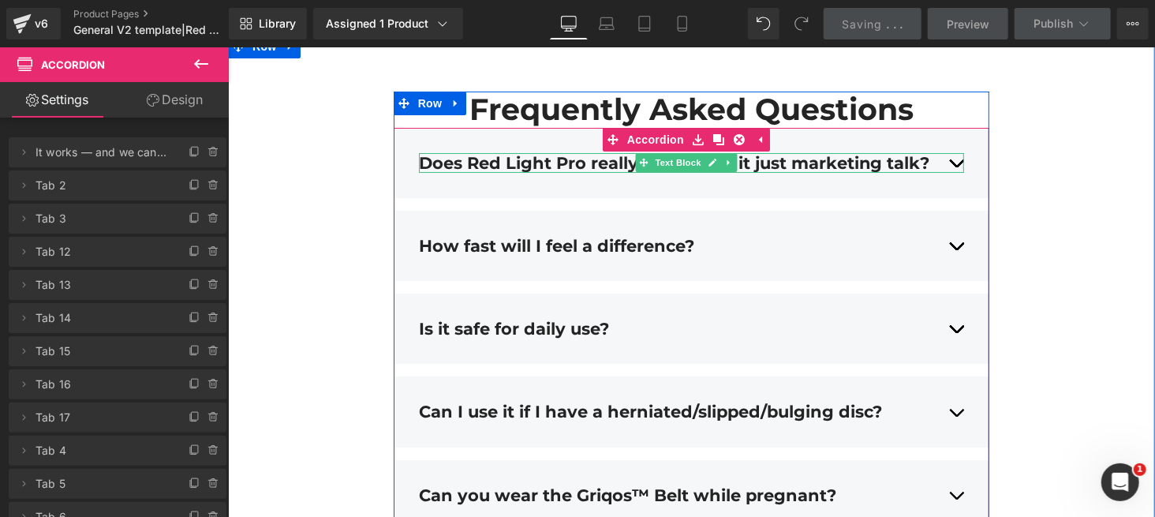
click at [866, 172] on div "Does Red Light Pro really work, or is it just marketing talk?" at bounding box center [691, 162] width 546 height 20
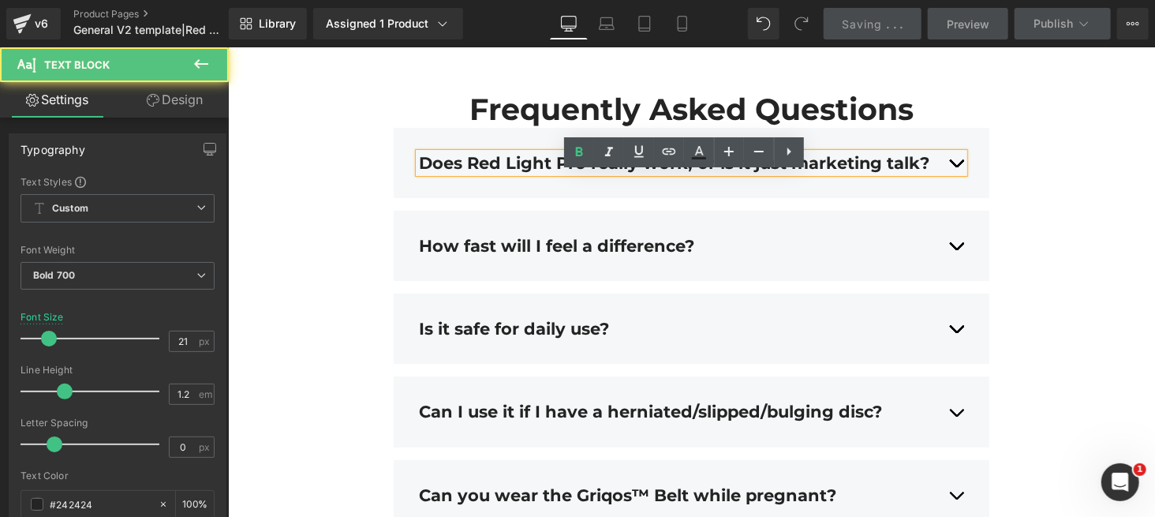
click at [755, 172] on div "Does Red Light Pro really work, or is it just marketing talk?" at bounding box center [691, 162] width 546 height 20
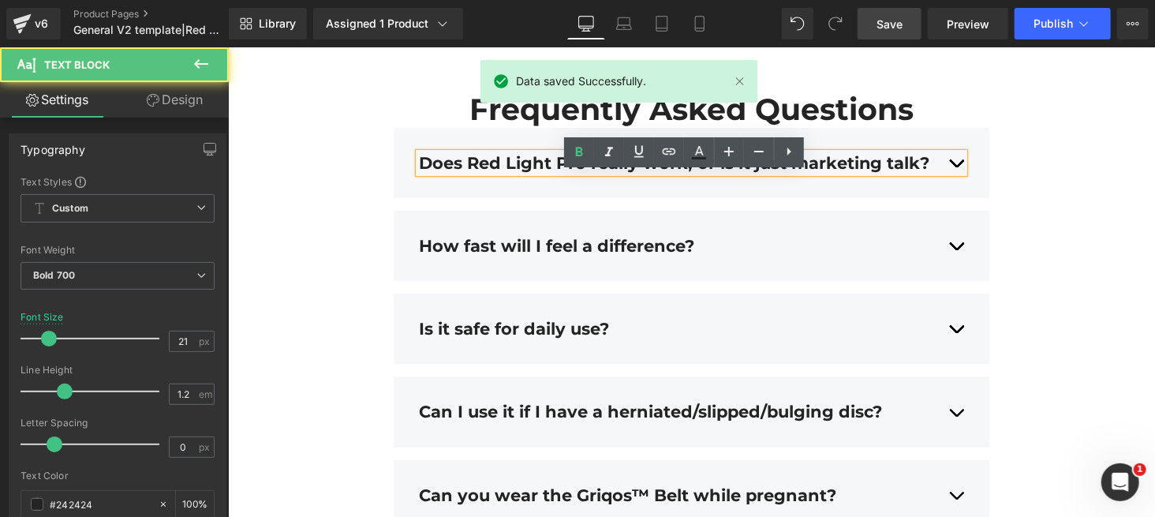
click at [708, 172] on div "Does Red Light Pro really work, or is it just marketing talk?" at bounding box center [691, 162] width 546 height 20
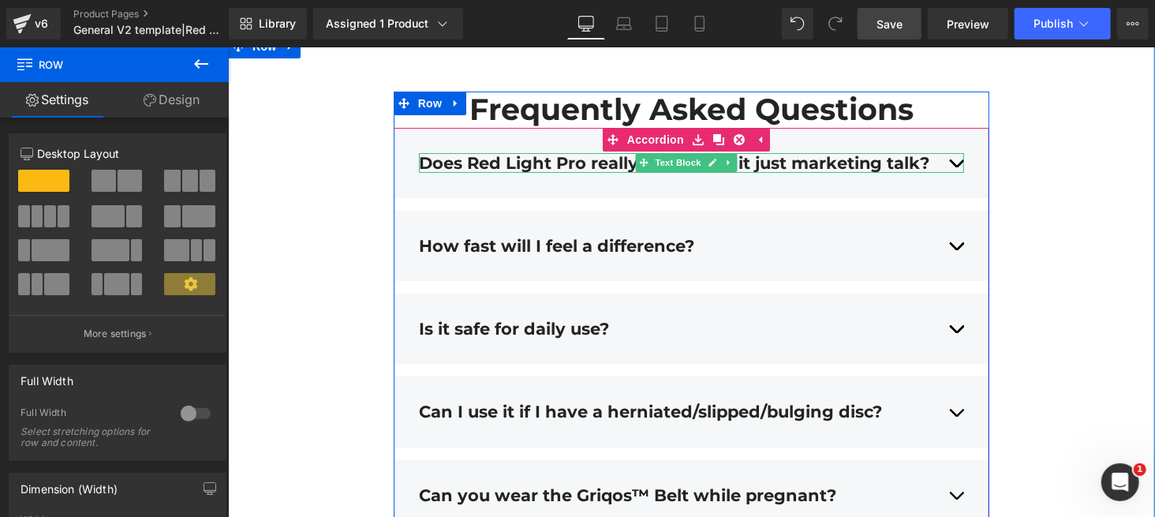
click at [866, 172] on div "Does Red Light Pro really work, or is it just marketing talk?" at bounding box center [691, 162] width 546 height 20
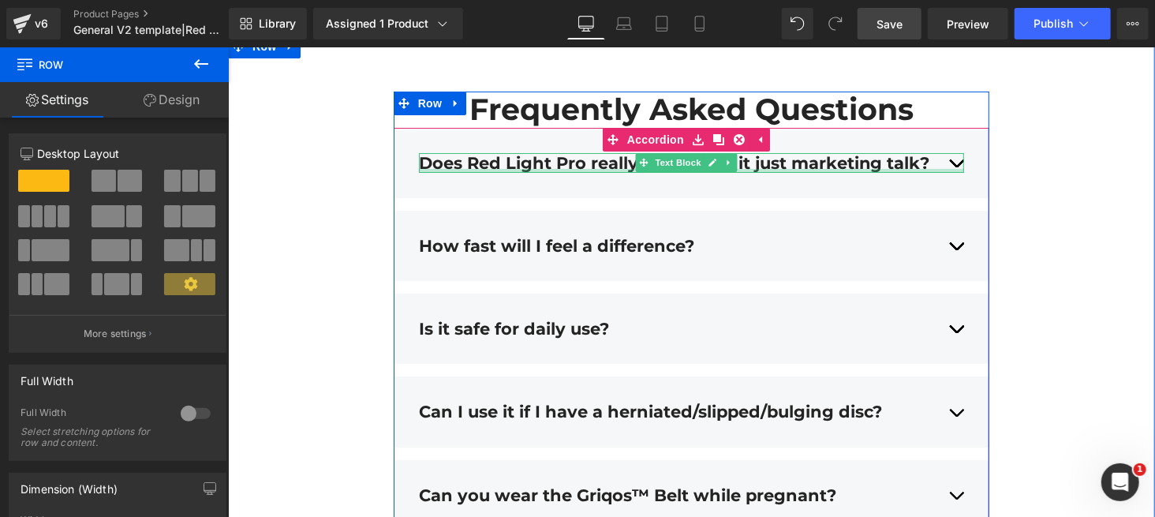
click at [522, 172] on div at bounding box center [691, 170] width 546 height 4
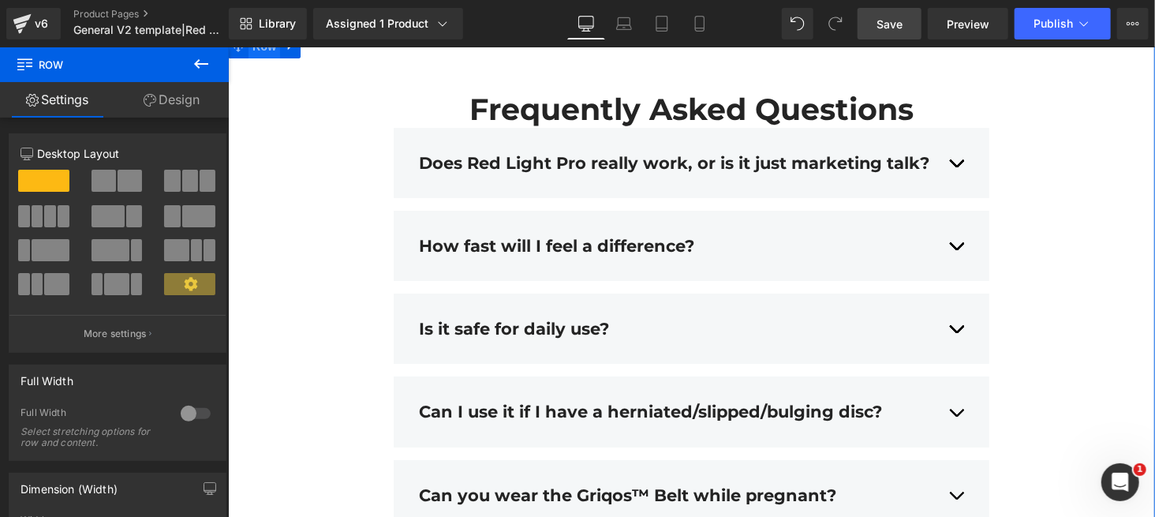
click at [263, 58] on span "Row" at bounding box center [264, 46] width 32 height 24
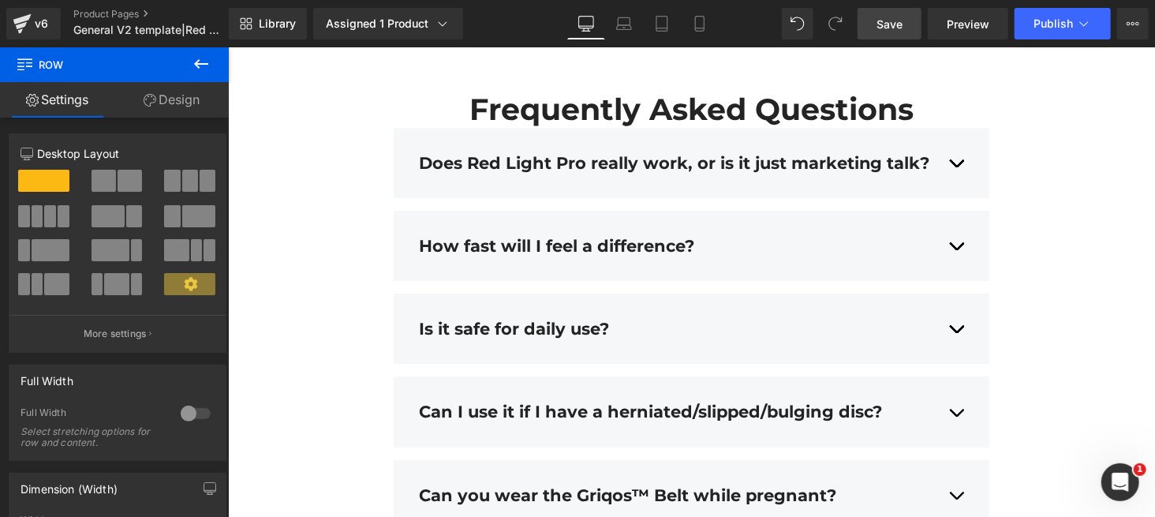
click at [207, 62] on icon at bounding box center [201, 63] width 19 height 19
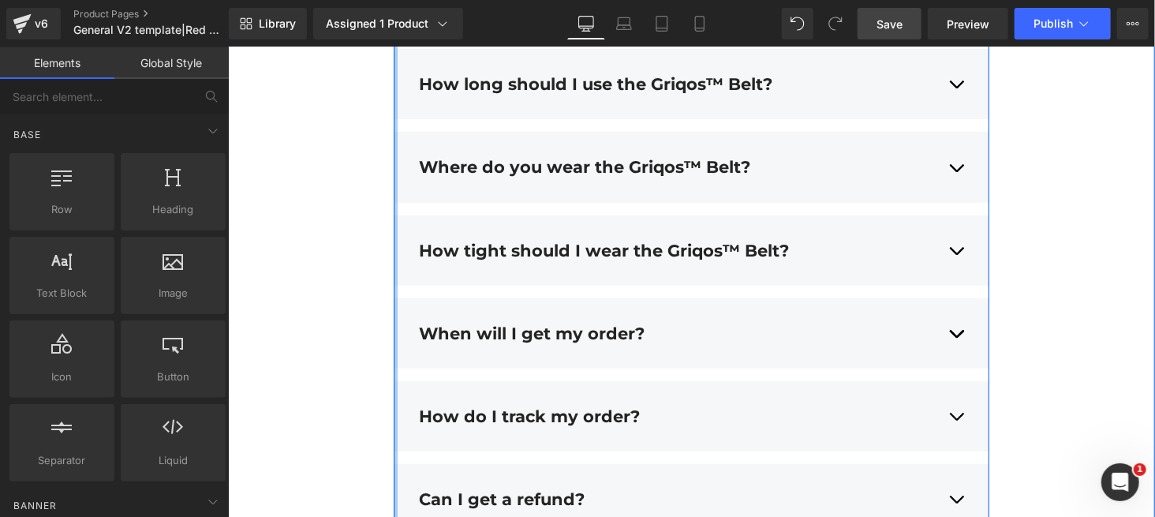
scroll to position [6825, 0]
click at [422, 200] on div "Where do you wear the Griqos™ Belt? Text Block The Griqos™ Belt should be worn …" at bounding box center [691, 165] width 597 height 70
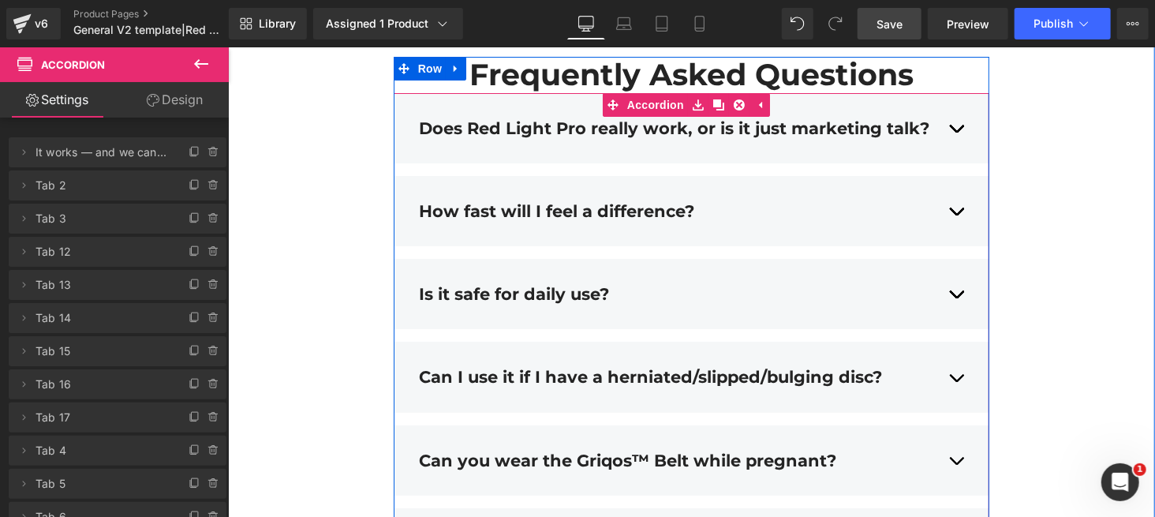
scroll to position [6250, 0]
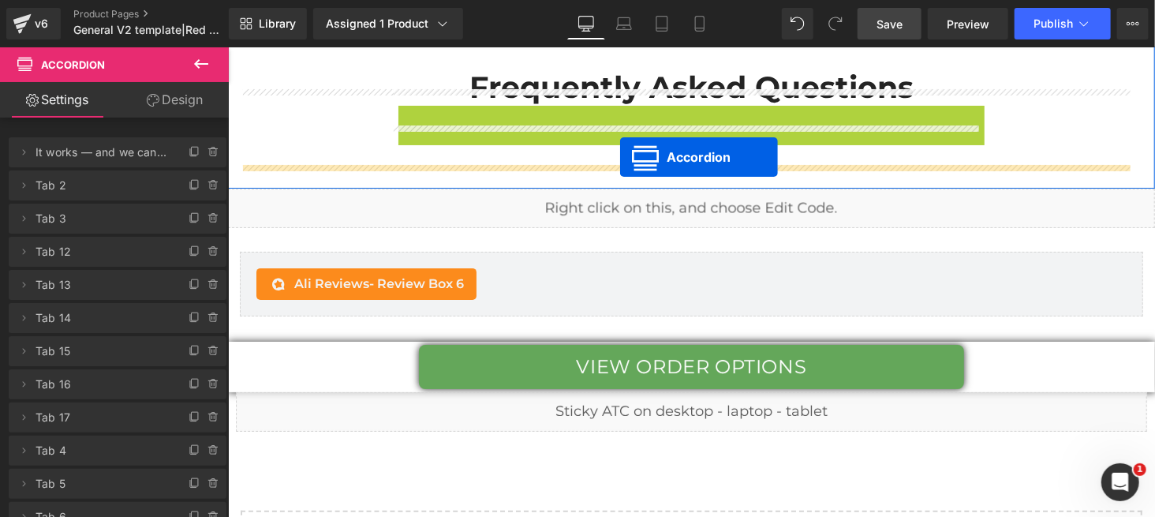
drag, startPoint x: 637, startPoint y: 133, endPoint x: 619, endPoint y: 157, distance: 30.0
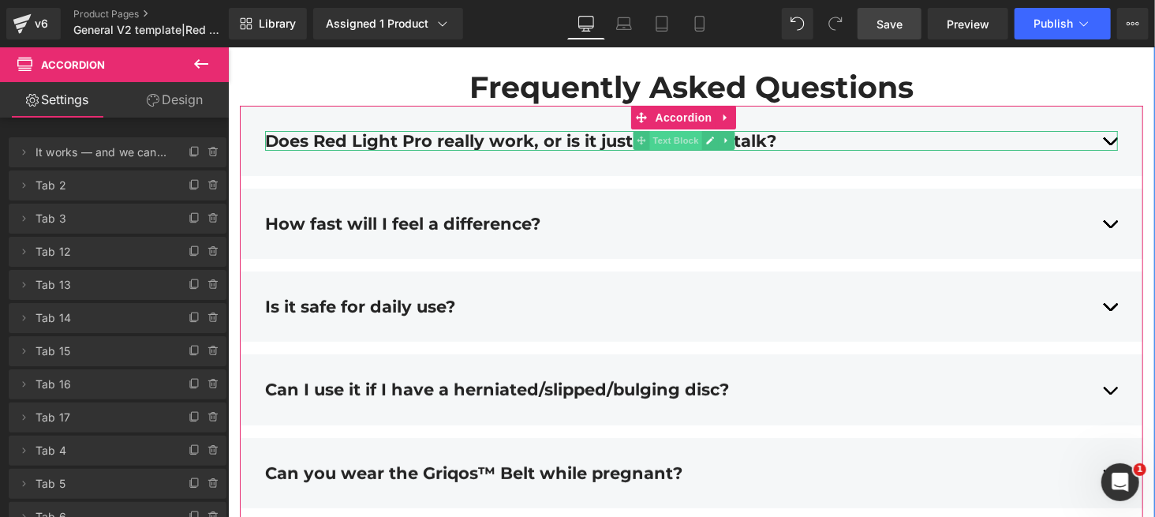
click at [672, 149] on span "Text Block" at bounding box center [675, 139] width 52 height 19
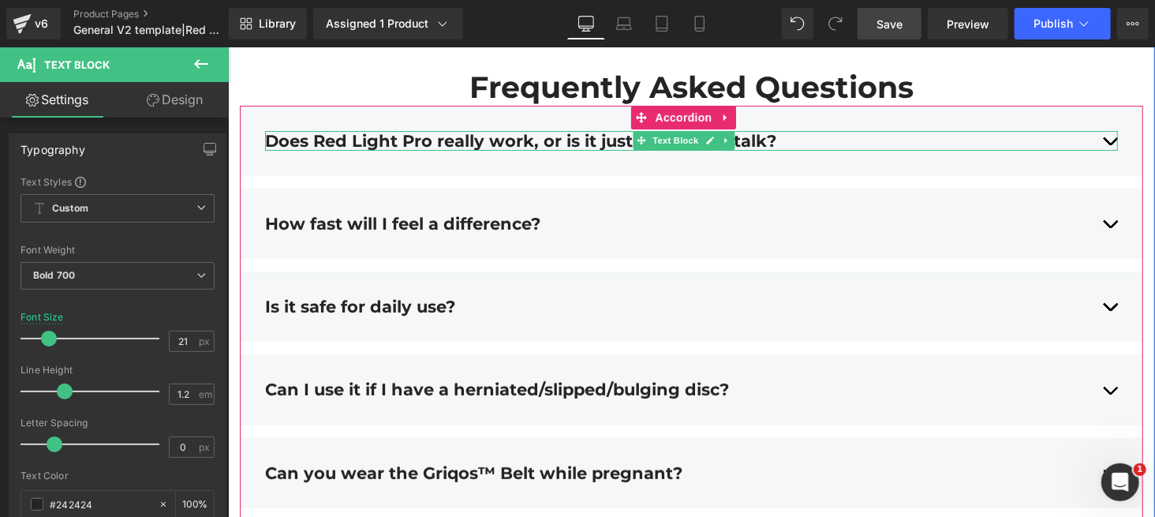
click at [782, 150] on div "Does Red Light Pro really work, or is it just marketing talk?" at bounding box center [690, 140] width 853 height 20
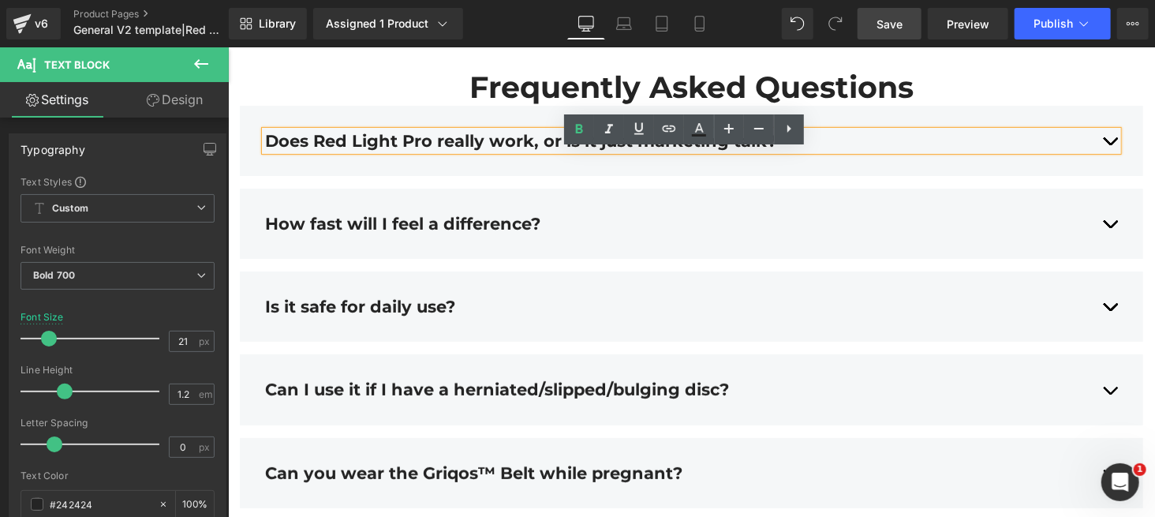
click at [866, 150] on div "Does Red Light Pro really work, or is it just marketing talk?" at bounding box center [690, 140] width 853 height 20
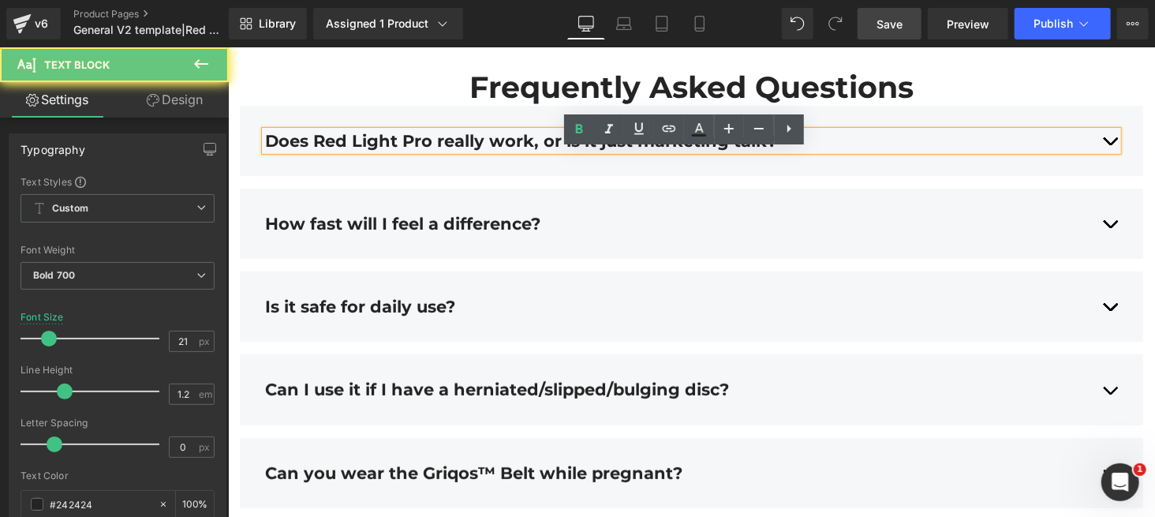
click at [866, 150] on div "Does Red Light Pro really work, or is it just marketing talk?" at bounding box center [690, 140] width 853 height 20
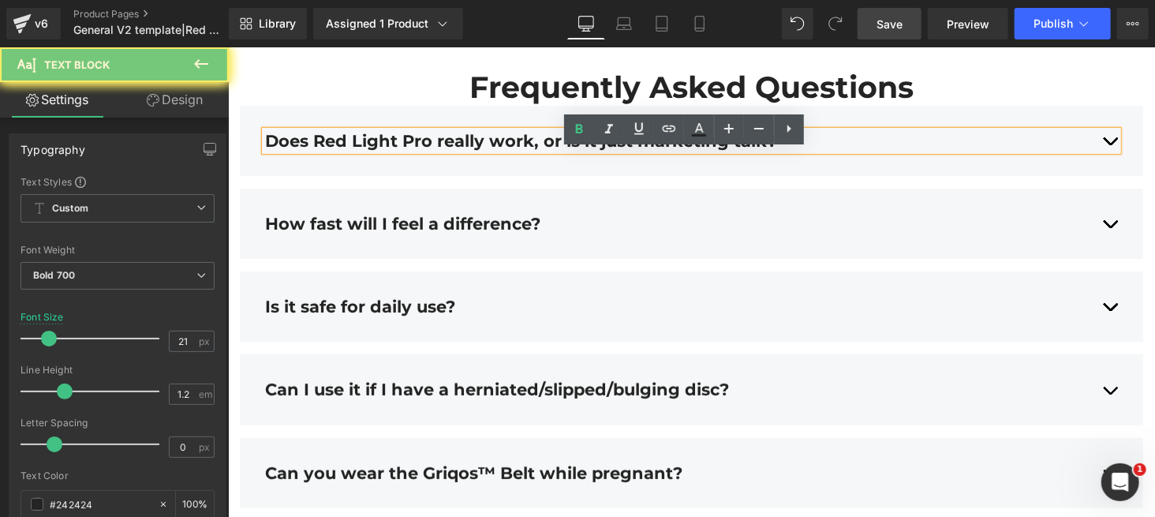
click at [866, 150] on div "Does Red Light Pro really work, or is it just marketing talk?" at bounding box center [690, 140] width 853 height 20
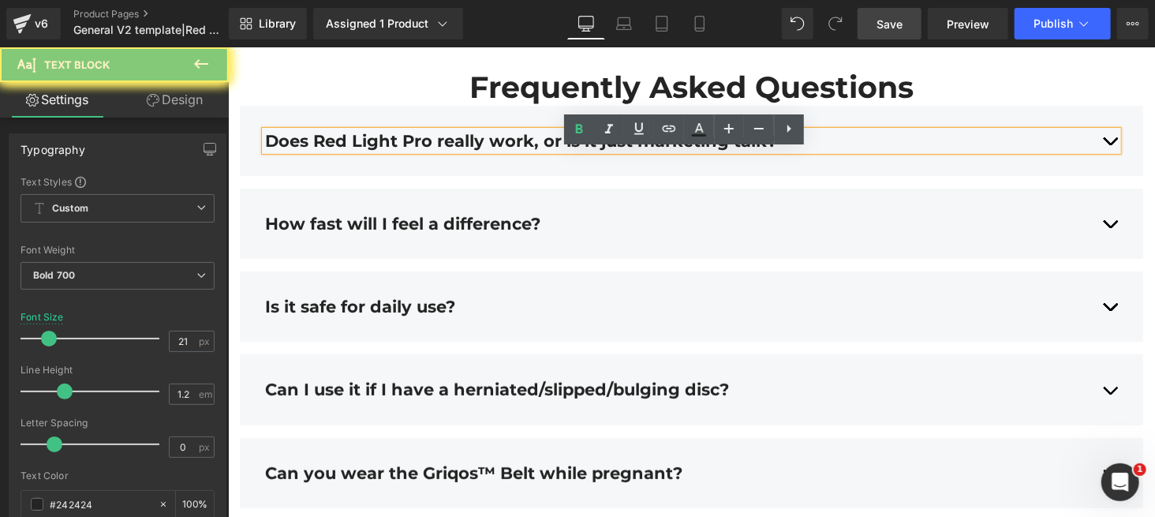
click at [866, 150] on div "Does Red Light Pro really work, or is it just marketing talk?" at bounding box center [690, 140] width 853 height 20
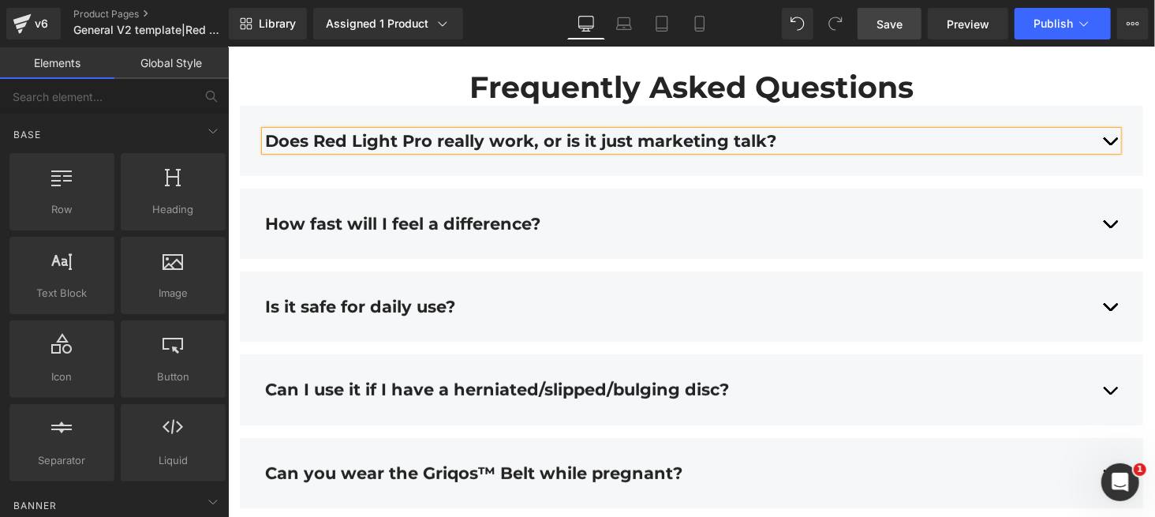
click at [866, 154] on div "Does Red Light Pro really work, or is it just marketing talk? Text Block Text B…" at bounding box center [691, 140] width 904 height 70
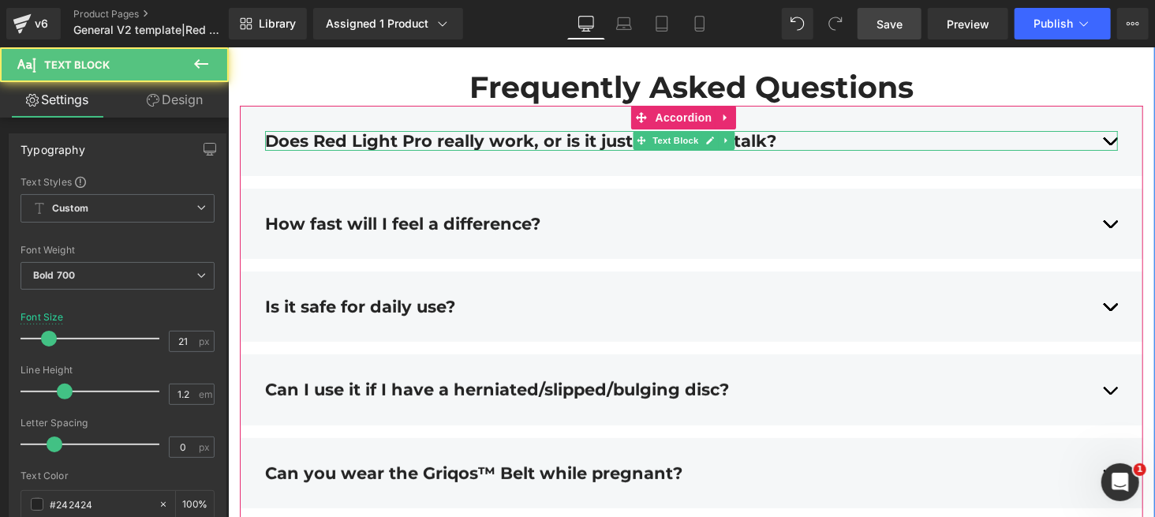
click at [866, 150] on div "Does Red Light Pro really work, or is it just marketing talk?" at bounding box center [690, 140] width 853 height 20
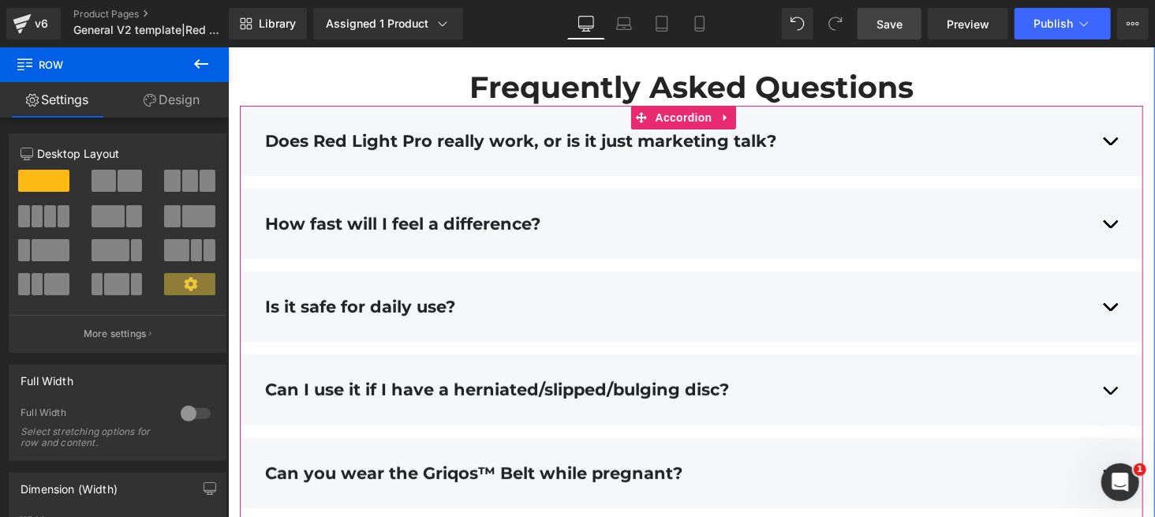
click at [455, 137] on div "Does Red Light Pro really work, or is it just marketing talk? Text Block" at bounding box center [690, 139] width 853 height 43
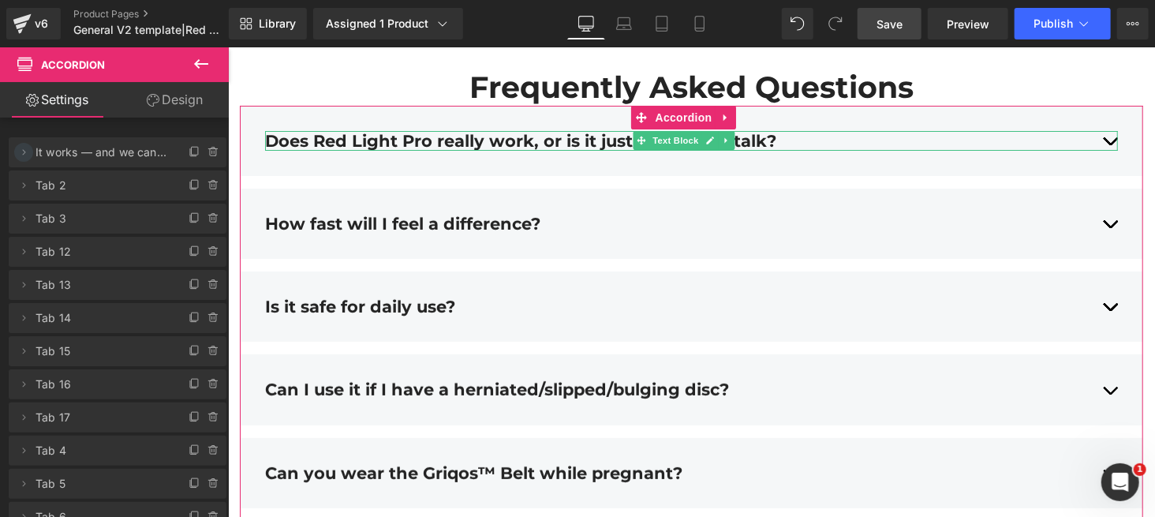
click at [28, 154] on icon at bounding box center [23, 152] width 13 height 13
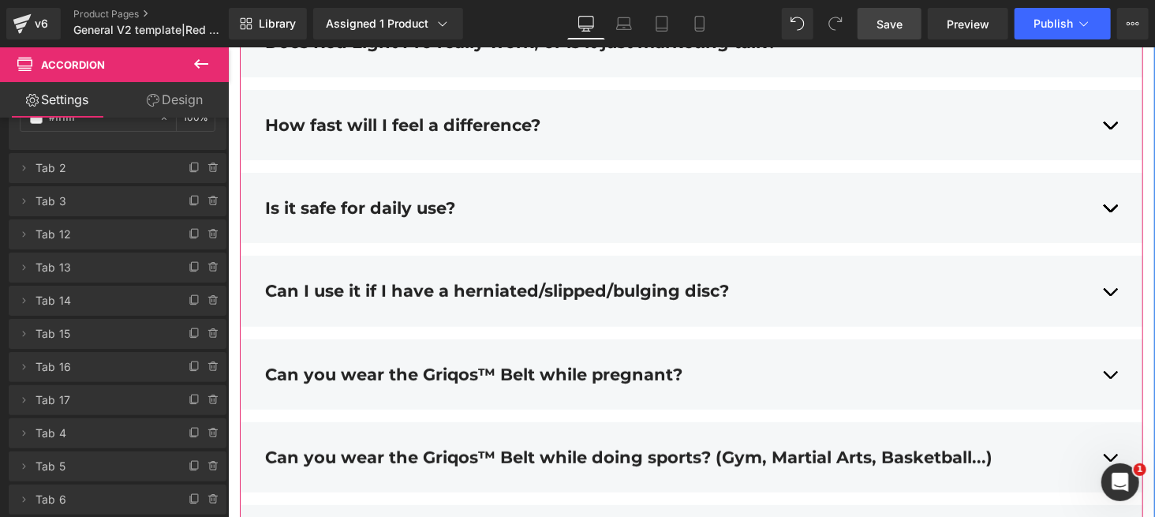
scroll to position [6360, 0]
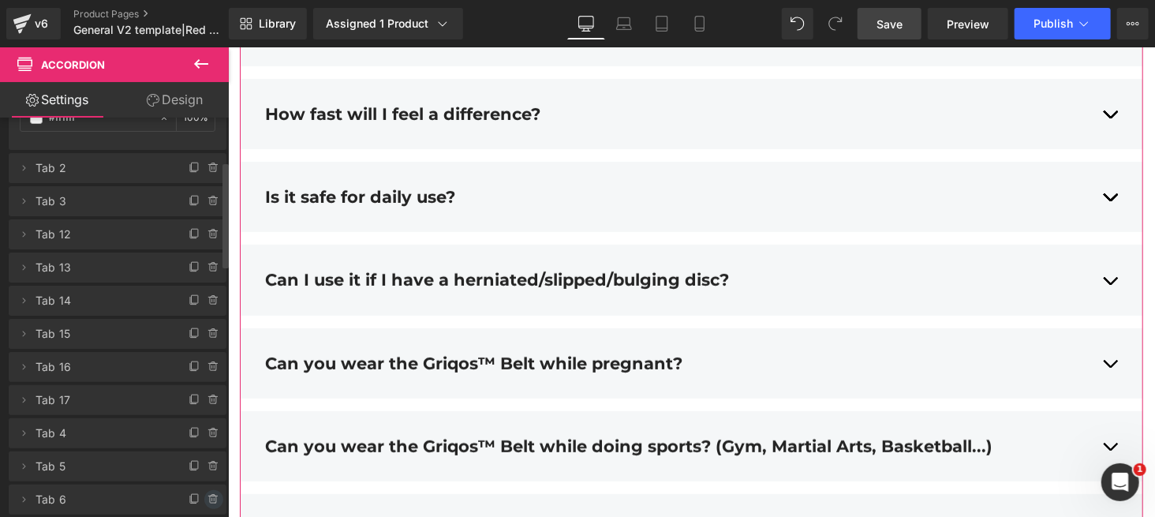
click at [208, 387] on icon at bounding box center [214, 499] width 13 height 13
click at [192, 387] on button "Delete" at bounding box center [197, 500] width 50 height 21
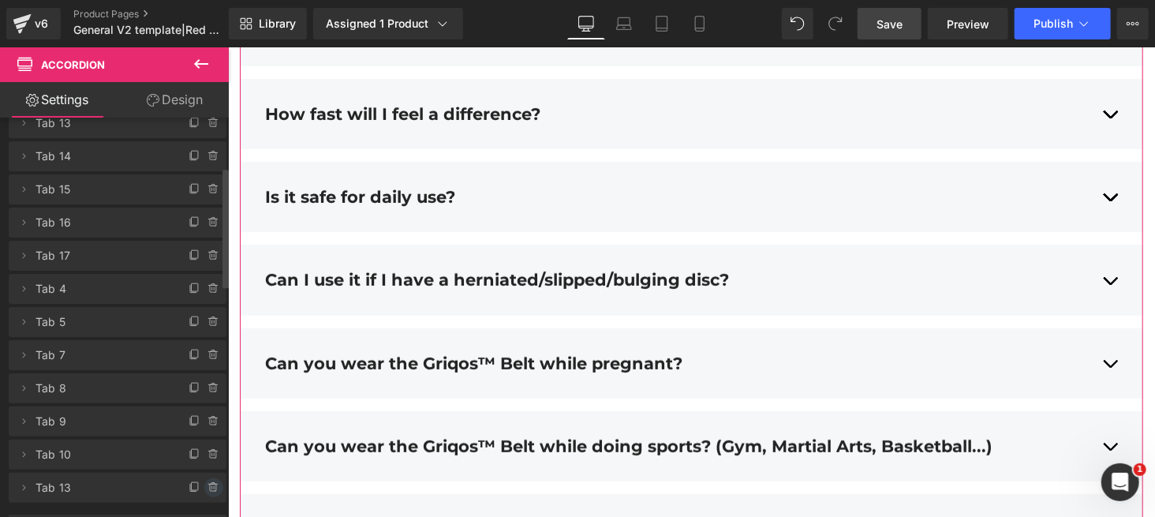
click at [208, 387] on icon at bounding box center [214, 487] width 13 height 13
click at [190, 387] on button "Delete" at bounding box center [197, 488] width 50 height 21
click at [209, 387] on icon at bounding box center [212, 451] width 9 height 0
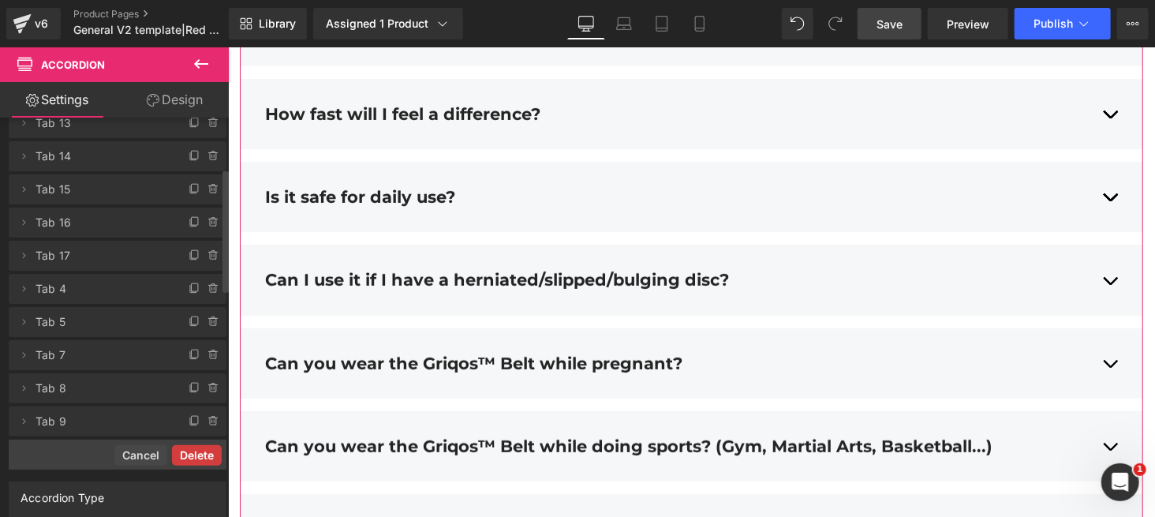
click at [195, 387] on button "Delete" at bounding box center [197, 455] width 50 height 21
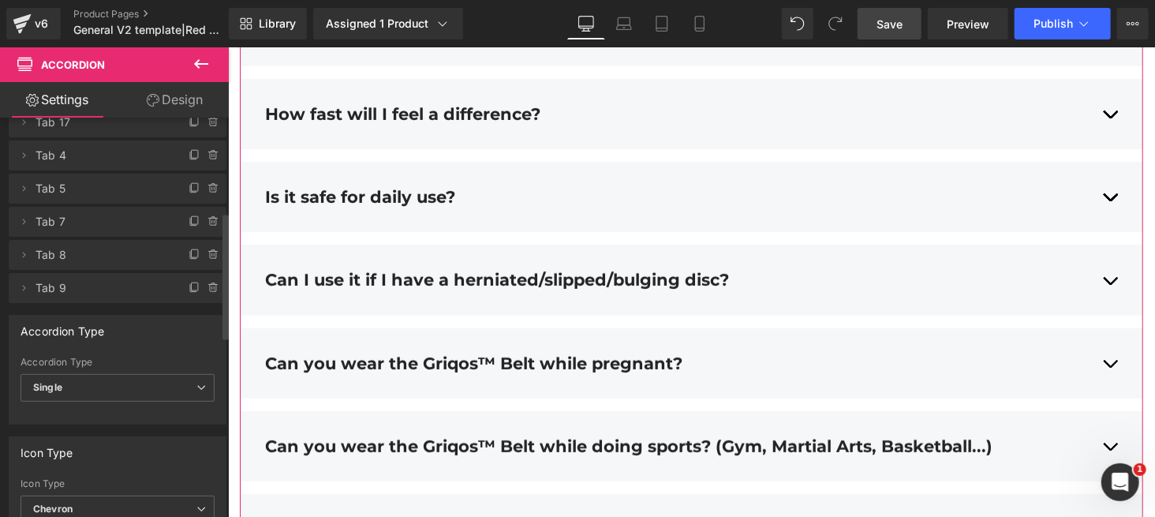
scroll to position [294, 0]
click at [179, 387] on span "Single" at bounding box center [118, 389] width 194 height 28
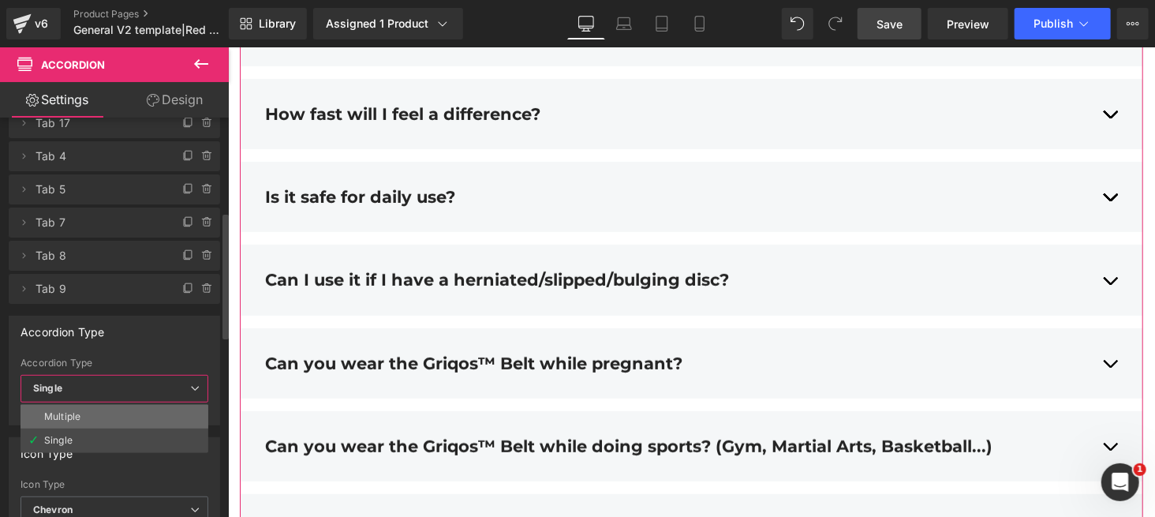
click at [142, 387] on li "Multiple" at bounding box center [115, 417] width 188 height 24
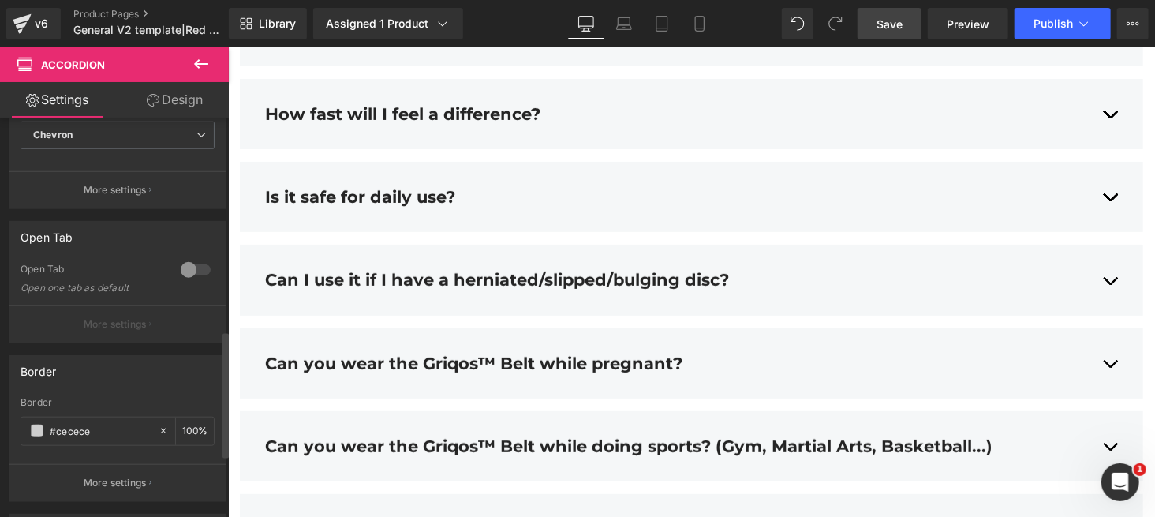
scroll to position [664, 0]
click at [187, 266] on div at bounding box center [196, 274] width 38 height 25
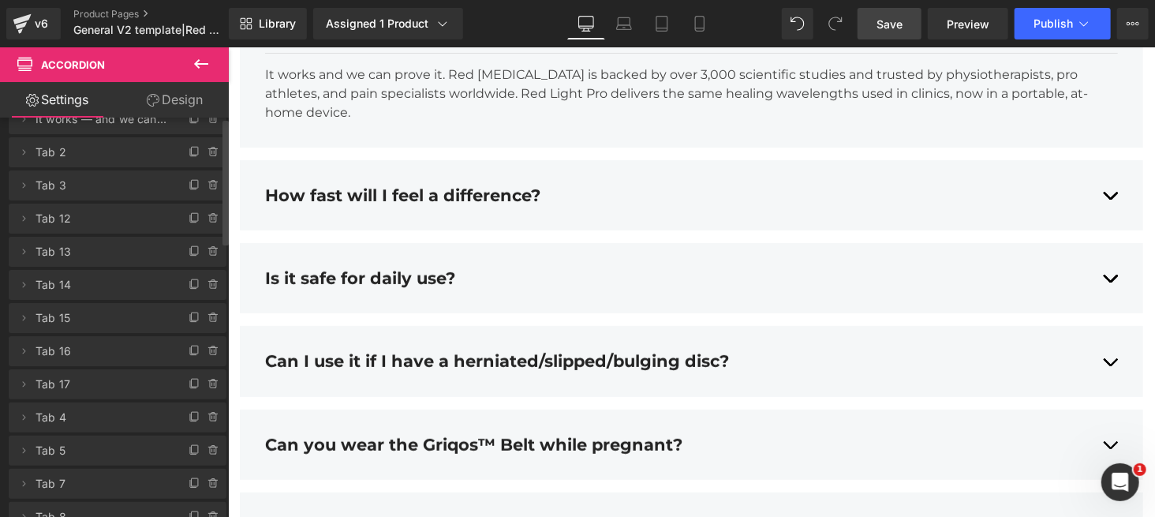
scroll to position [0, 0]
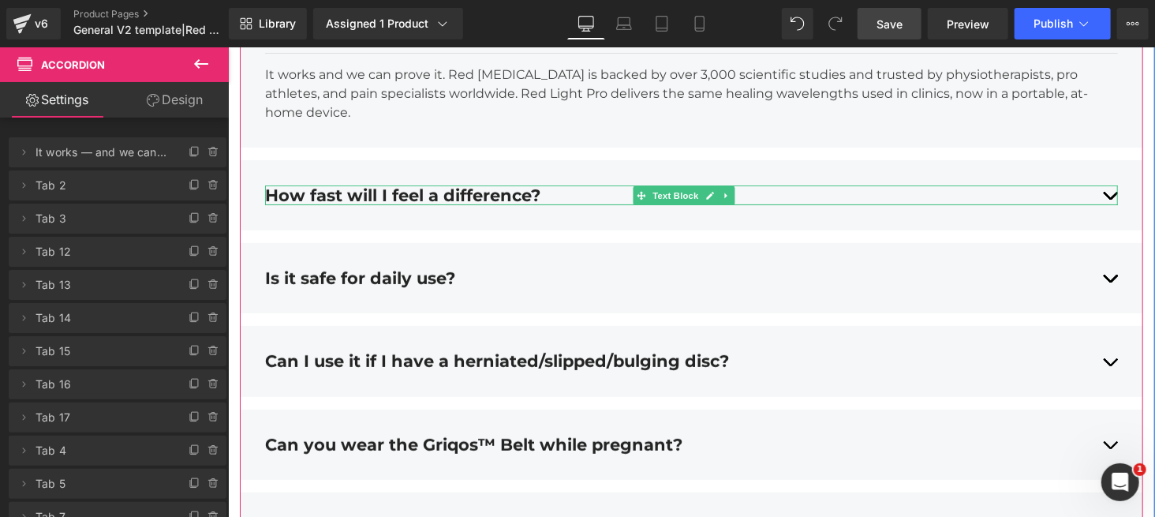
click at [402, 204] on div "How fast will I feel a difference?" at bounding box center [690, 195] width 853 height 20
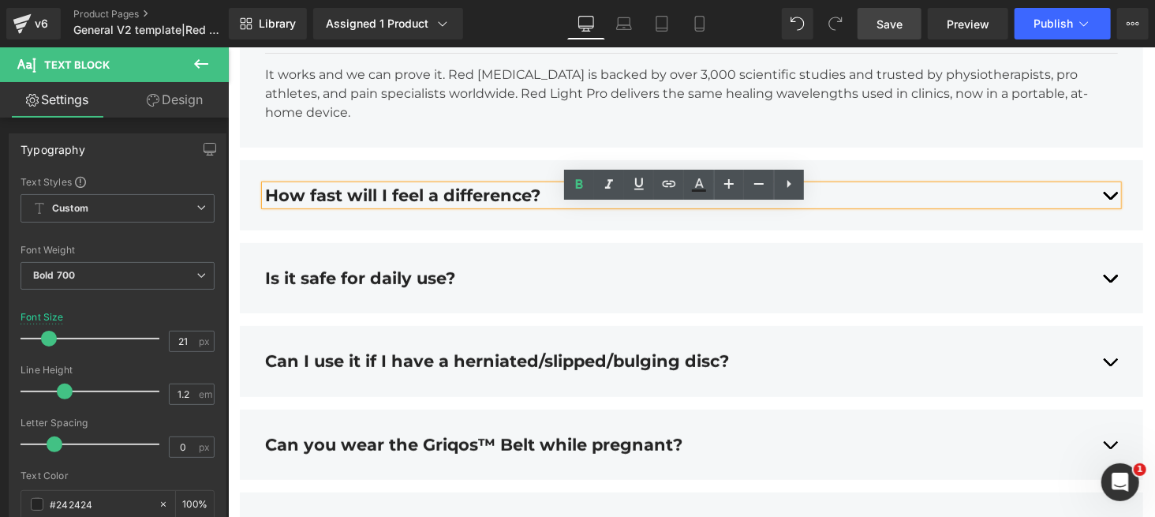
click at [437, 185] on div "How fast will I feel a difference? Text Block The Griqos™ belt doesn't actually…" at bounding box center [691, 194] width 904 height 70
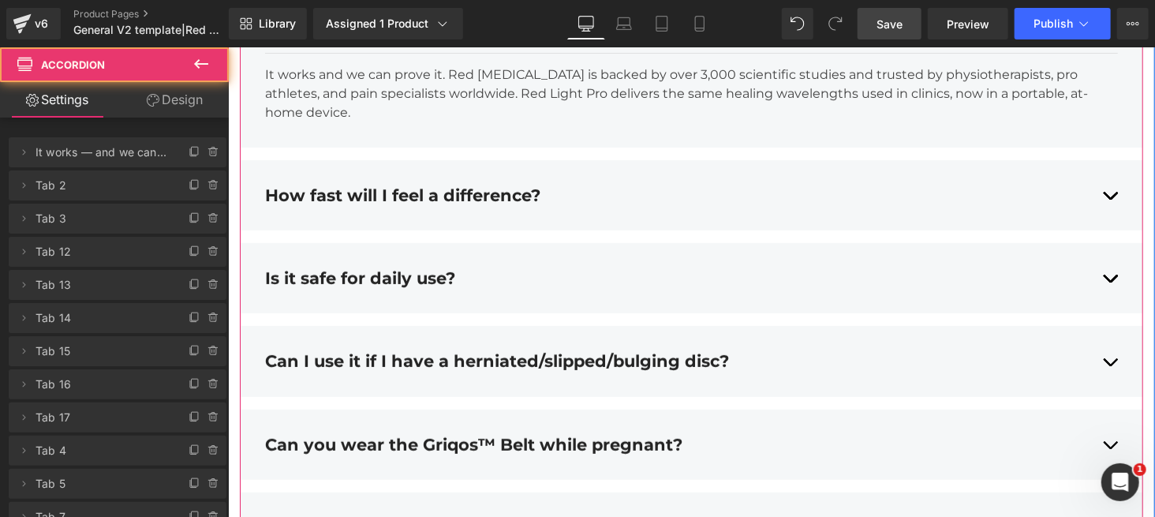
click at [276, 197] on div "How fast will I feel a difference? Text Block" at bounding box center [690, 194] width 853 height 43
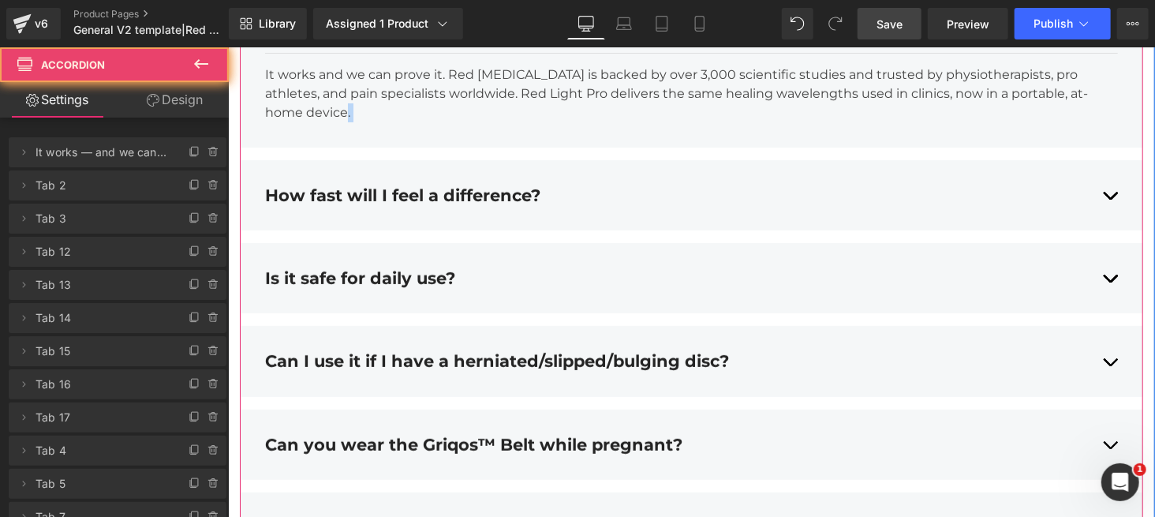
click at [276, 197] on div "How fast will I feel a difference? Text Block" at bounding box center [690, 194] width 853 height 43
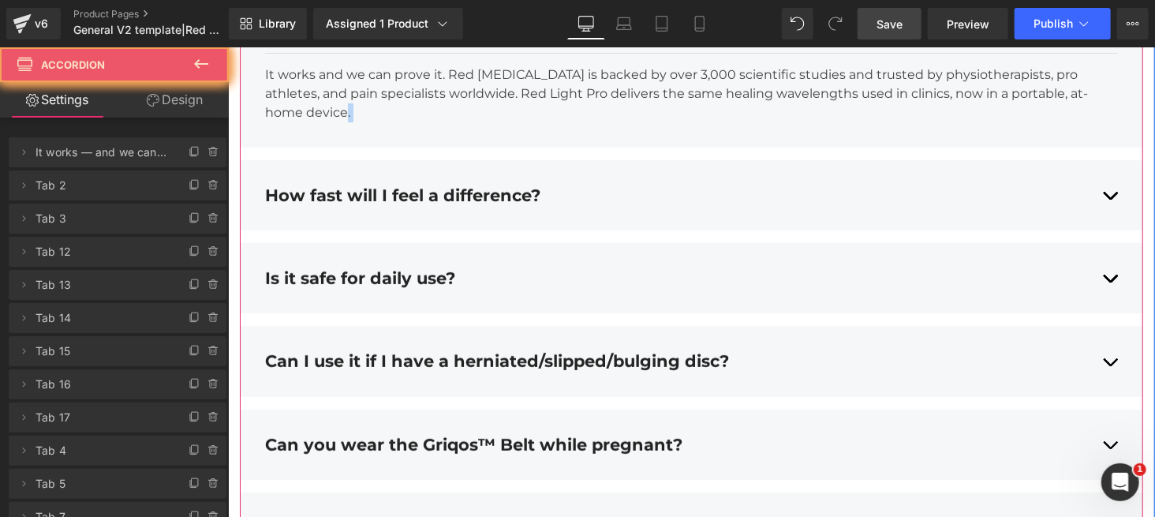
click at [276, 197] on div "How fast will I feel a difference? Text Block" at bounding box center [690, 194] width 853 height 43
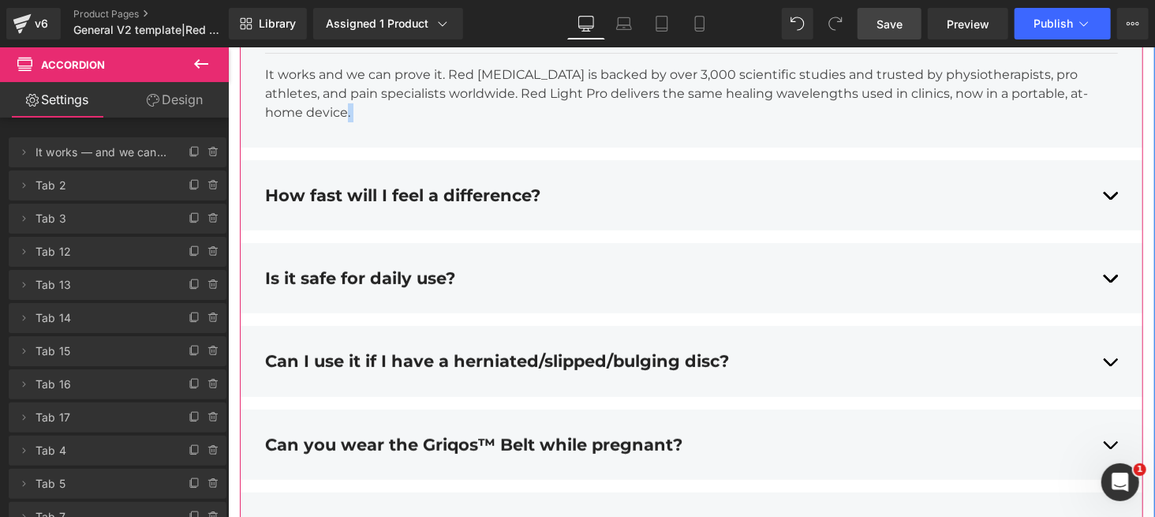
click at [276, 197] on div "How fast will I feel a difference? Text Block" at bounding box center [690, 194] width 853 height 43
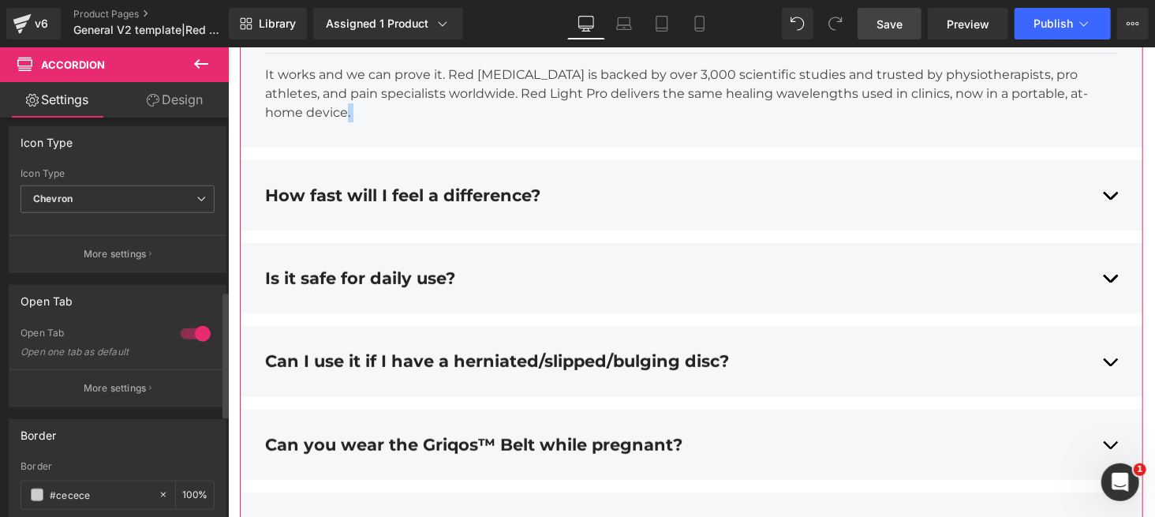
scroll to position [543, 0]
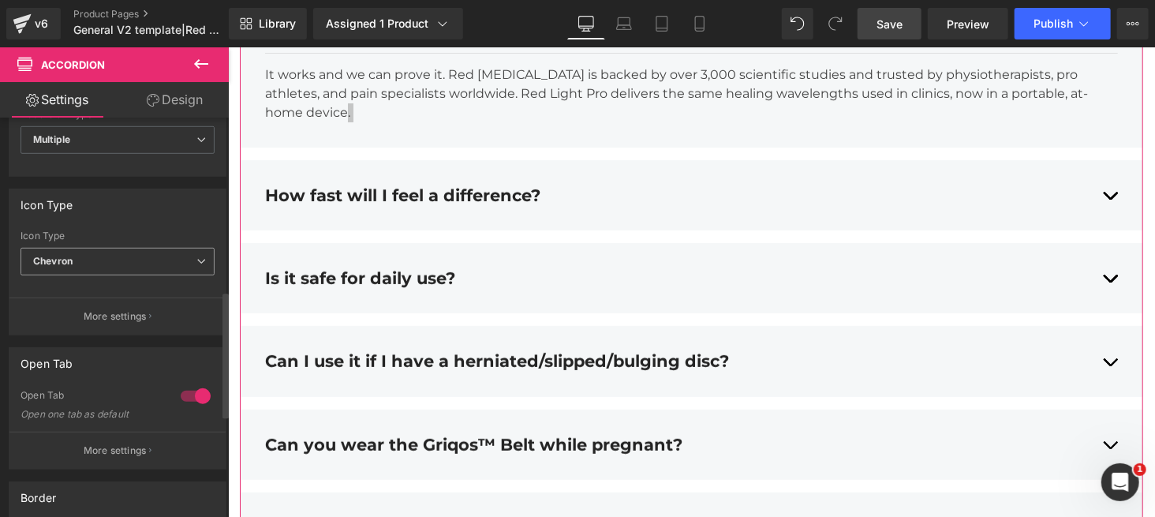
click at [141, 277] on div "Chevron None Plus Chevron" at bounding box center [118, 266] width 194 height 36
click at [155, 267] on span "Chevron" at bounding box center [118, 262] width 194 height 28
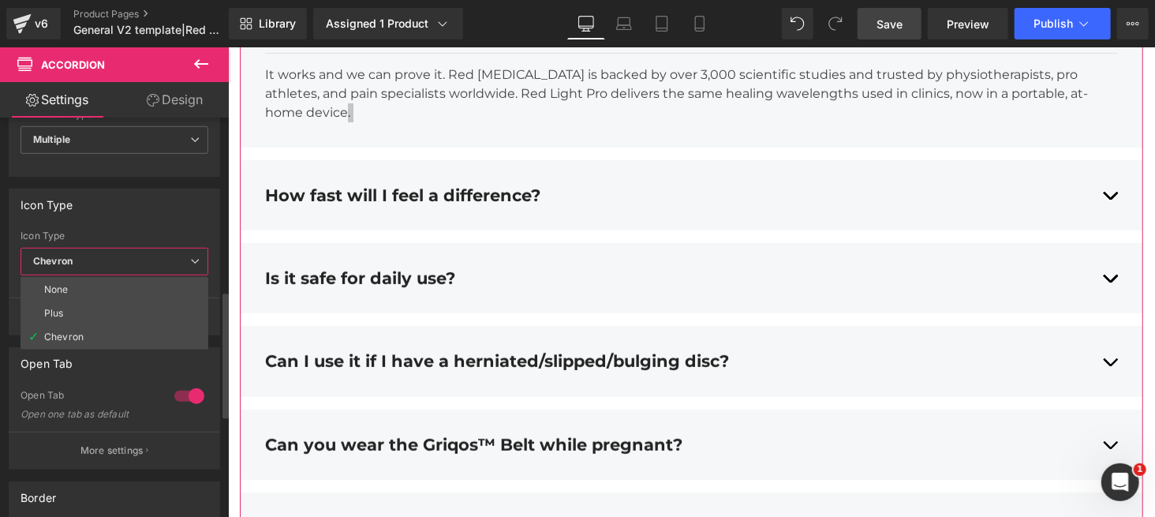
click at [155, 267] on span "Chevron" at bounding box center [115, 262] width 188 height 28
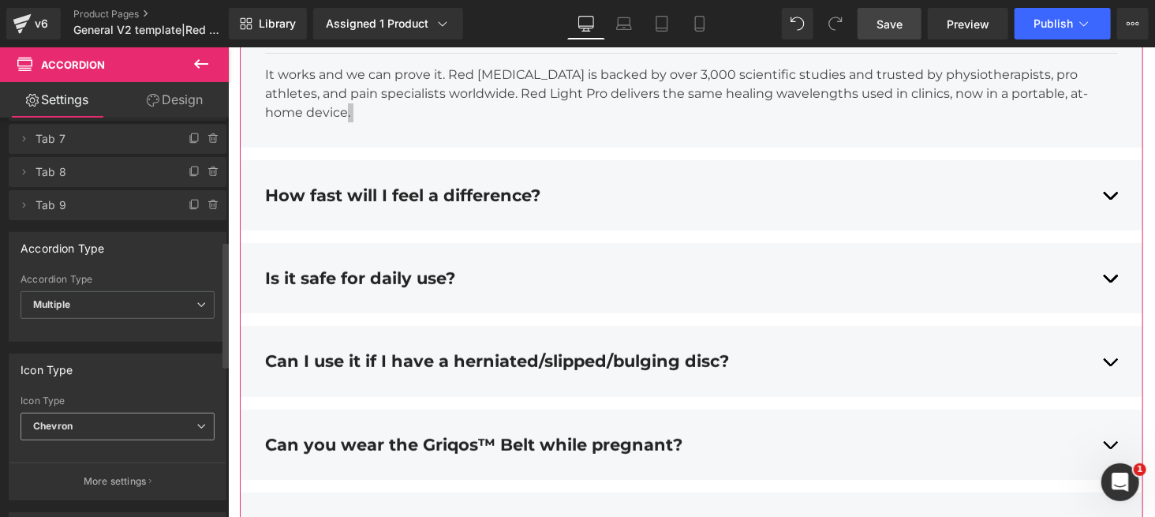
scroll to position [361, 0]
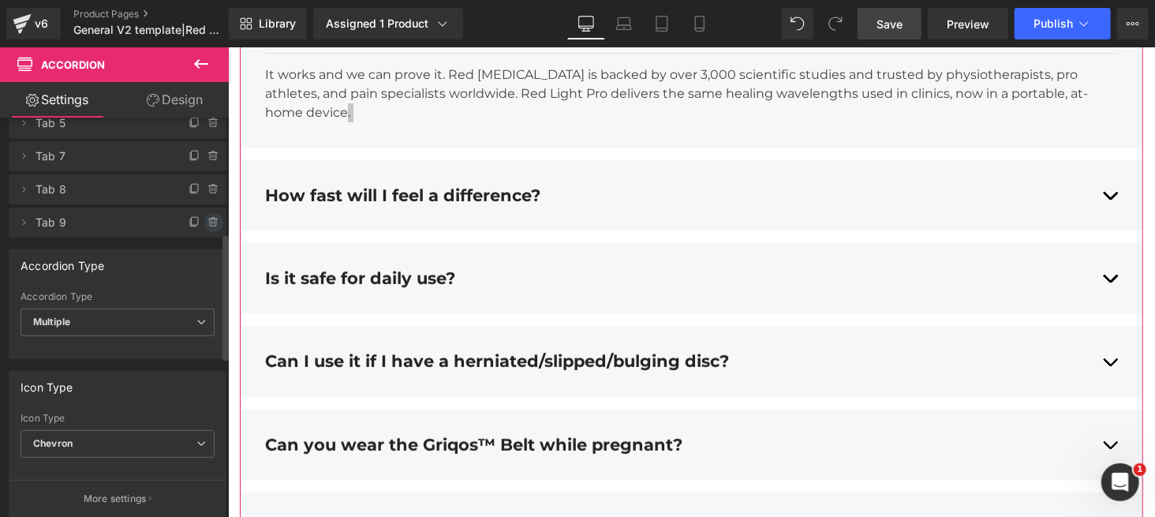
click at [208, 220] on icon at bounding box center [214, 222] width 13 height 13
click at [187, 224] on button "Delete" at bounding box center [197, 223] width 50 height 21
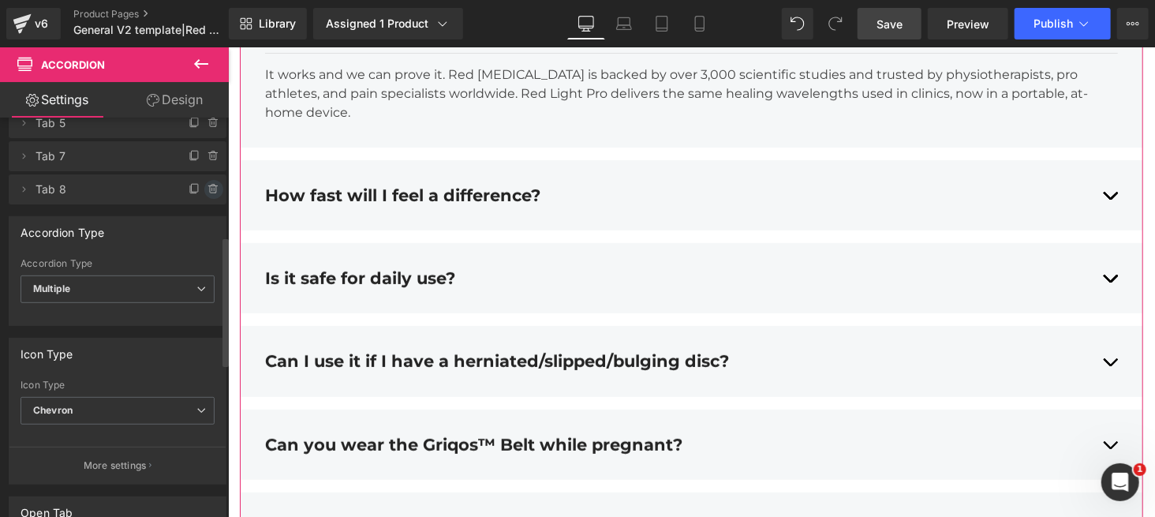
click at [208, 189] on icon at bounding box center [214, 189] width 13 height 13
click at [189, 193] on button "Delete" at bounding box center [197, 190] width 50 height 21
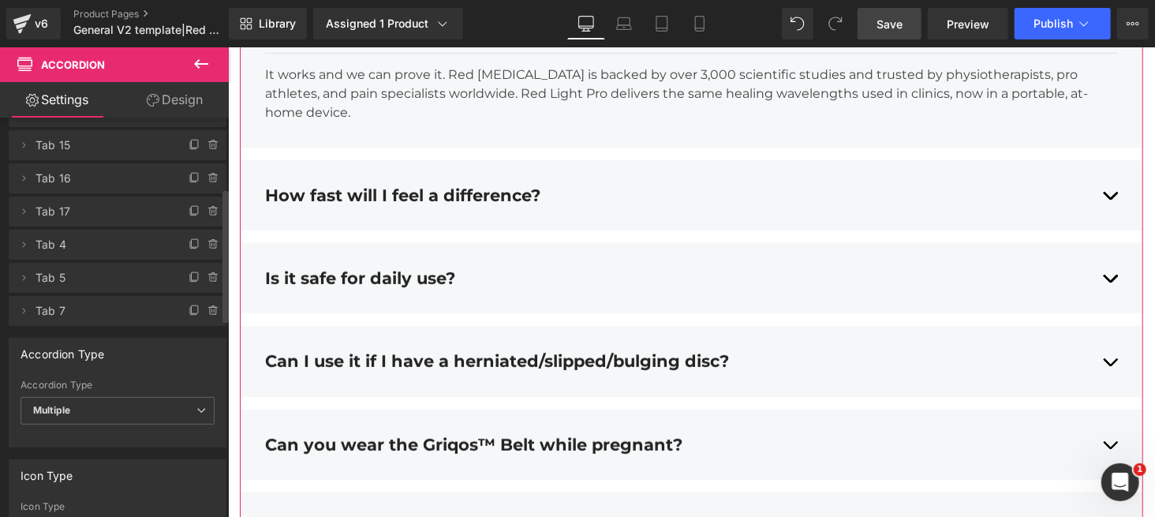
scroll to position [205, 0]
click at [208, 305] on icon at bounding box center [214, 311] width 13 height 13
click at [197, 306] on button "Delete" at bounding box center [197, 312] width 50 height 21
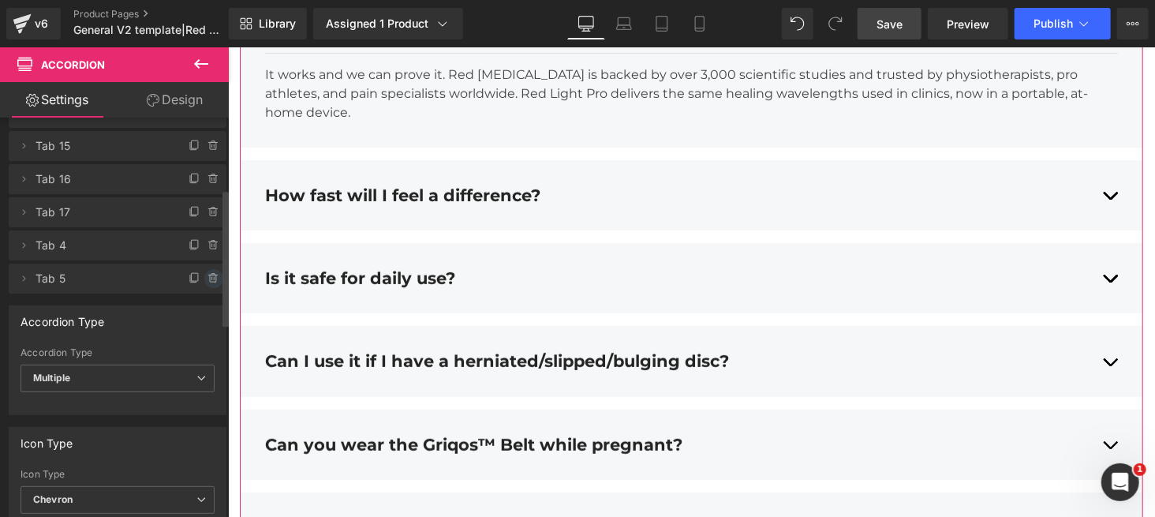
click at [209, 272] on icon at bounding box center [214, 278] width 13 height 13
click at [202, 275] on button "Delete" at bounding box center [197, 279] width 50 height 21
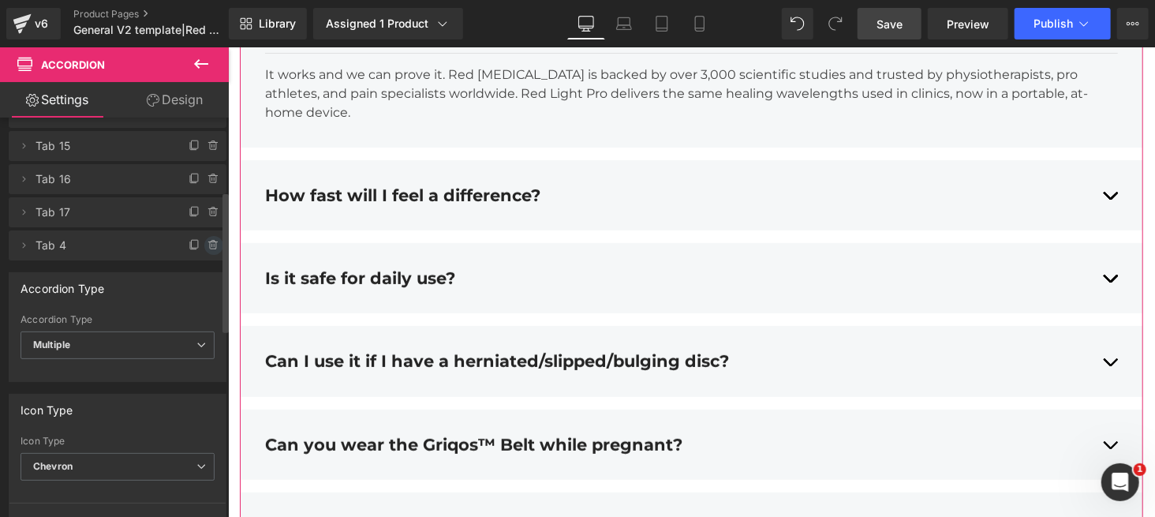
click at [208, 249] on icon at bounding box center [214, 245] width 13 height 13
click at [194, 246] on button "Delete" at bounding box center [197, 246] width 50 height 21
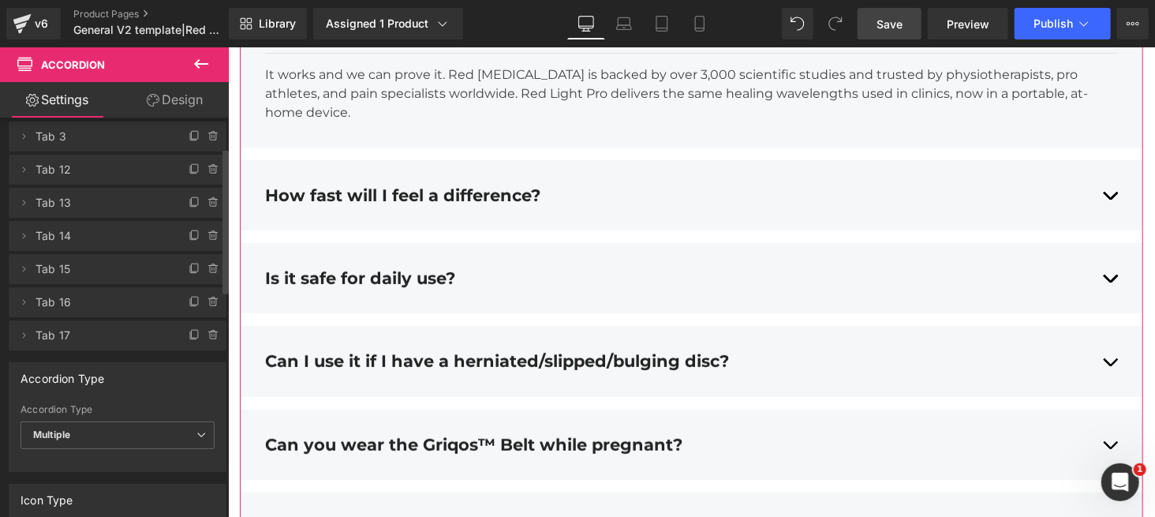
scroll to position [80, 0]
click at [211, 332] on icon at bounding box center [212, 333] width 3 height 2
click at [185, 331] on button "Delete" at bounding box center [197, 337] width 50 height 21
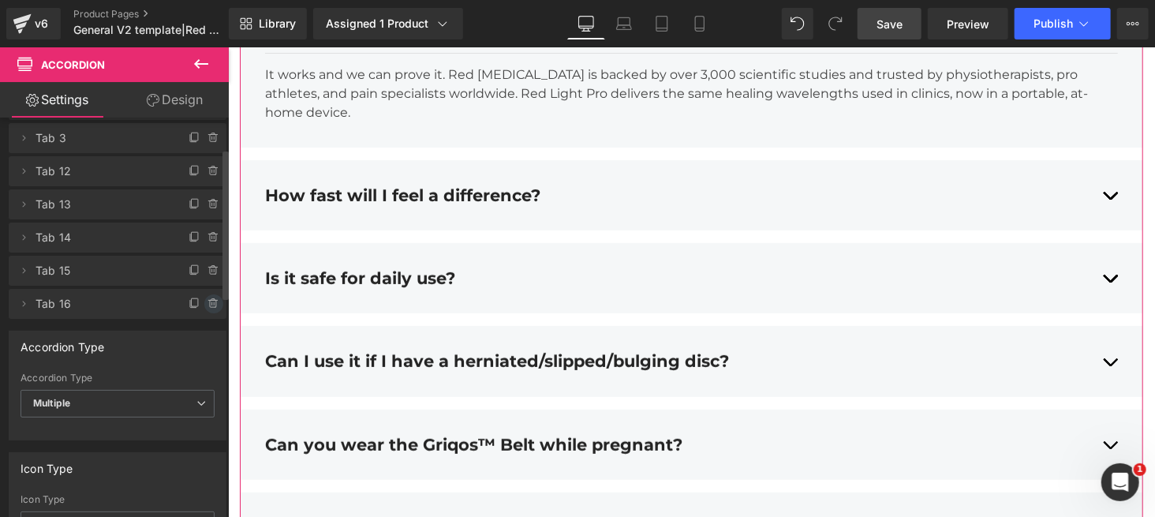
click at [208, 297] on icon at bounding box center [214, 303] width 13 height 13
click at [187, 299] on button "Delete" at bounding box center [197, 304] width 50 height 21
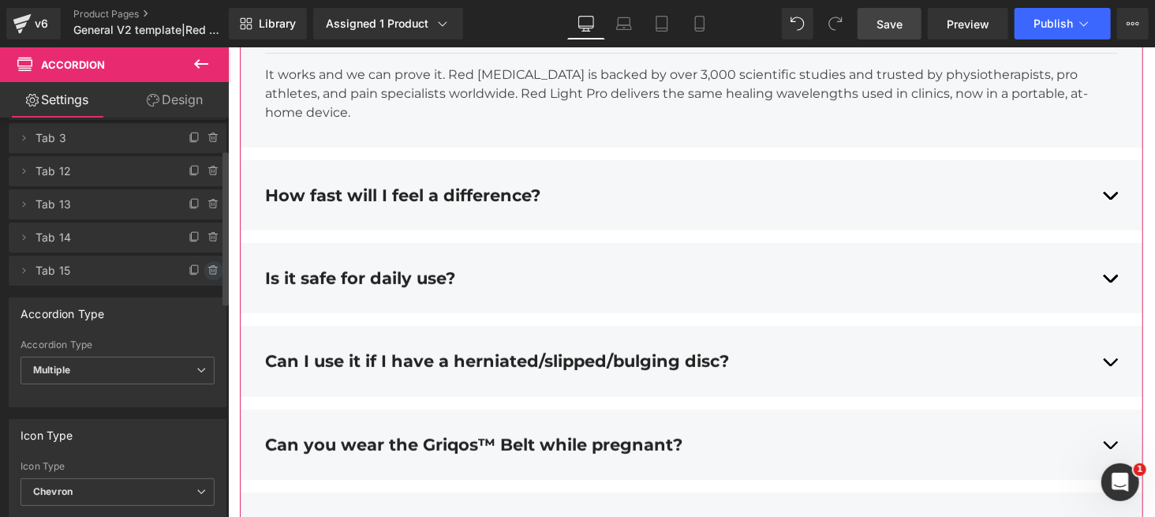
click at [208, 271] on icon at bounding box center [214, 270] width 13 height 13
click at [196, 267] on button "Delete" at bounding box center [197, 271] width 50 height 21
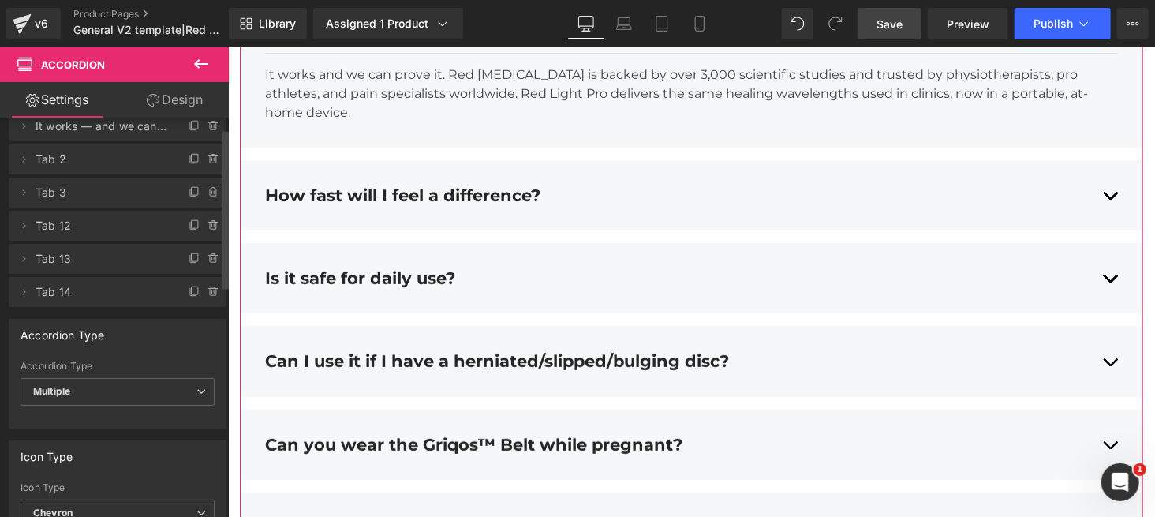
scroll to position [25, 0]
click at [208, 290] on icon at bounding box center [214, 292] width 13 height 13
click at [192, 290] on button "Delete" at bounding box center [197, 293] width 50 height 21
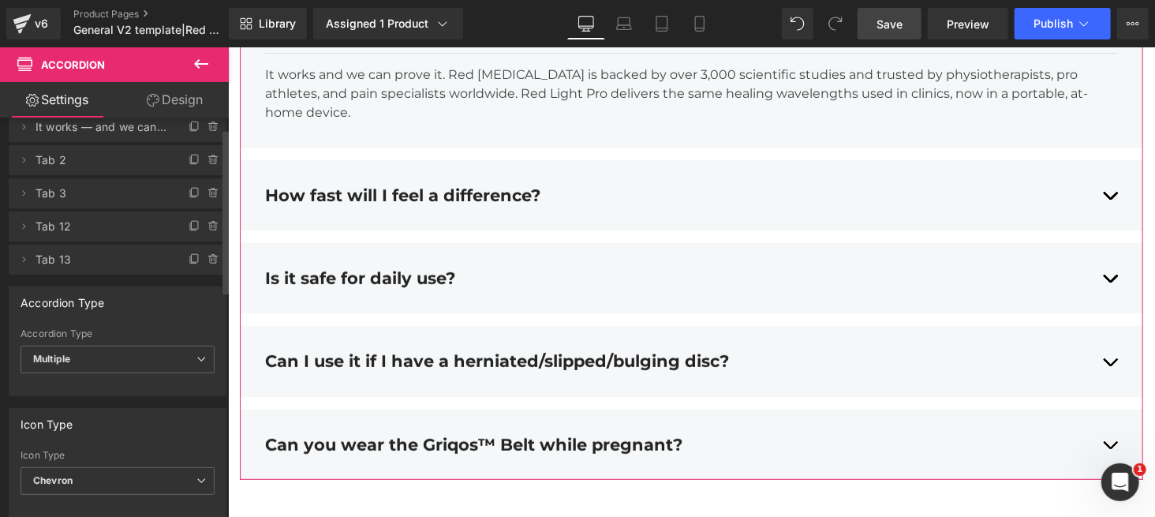
scroll to position [0, 0]
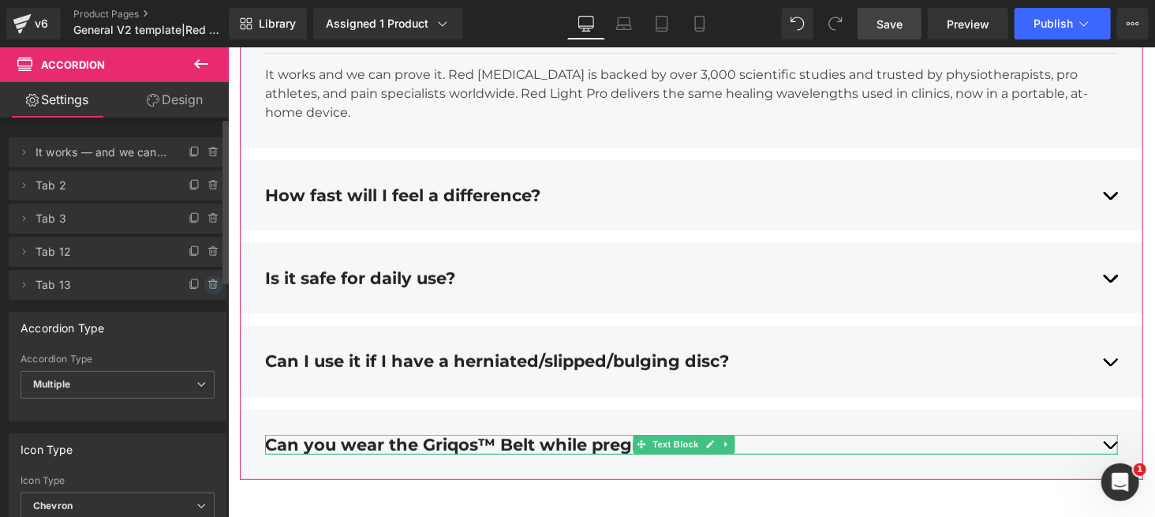
click at [208, 283] on icon at bounding box center [214, 285] width 13 height 13
click at [199, 284] on button "Delete" at bounding box center [197, 285] width 50 height 21
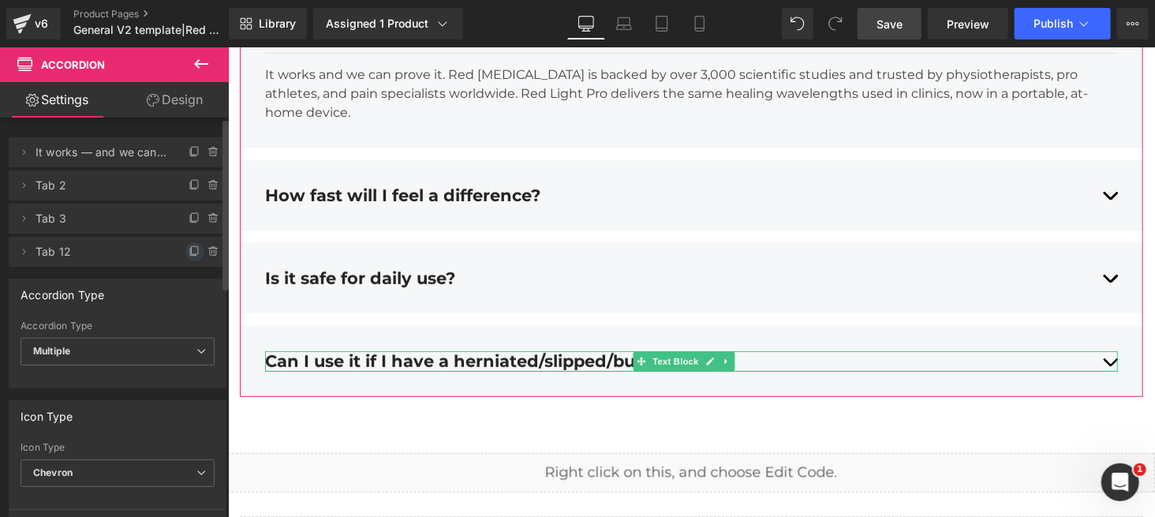
click at [189, 253] on icon at bounding box center [195, 251] width 13 height 13
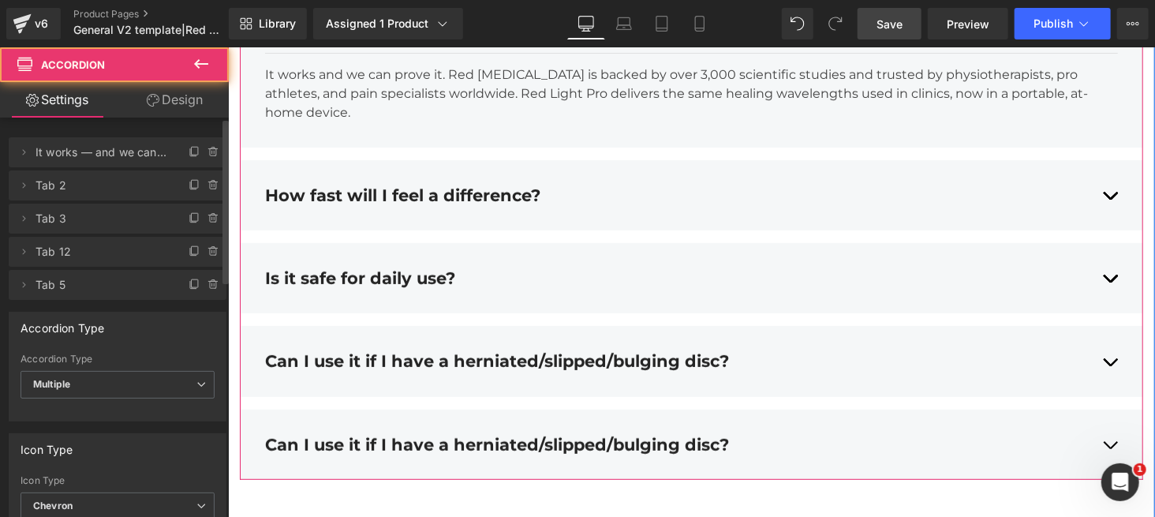
click at [447, 387] on div "Can I use it if I have a herniated/slipped/bulging disc? Text Block" at bounding box center [690, 443] width 853 height 43
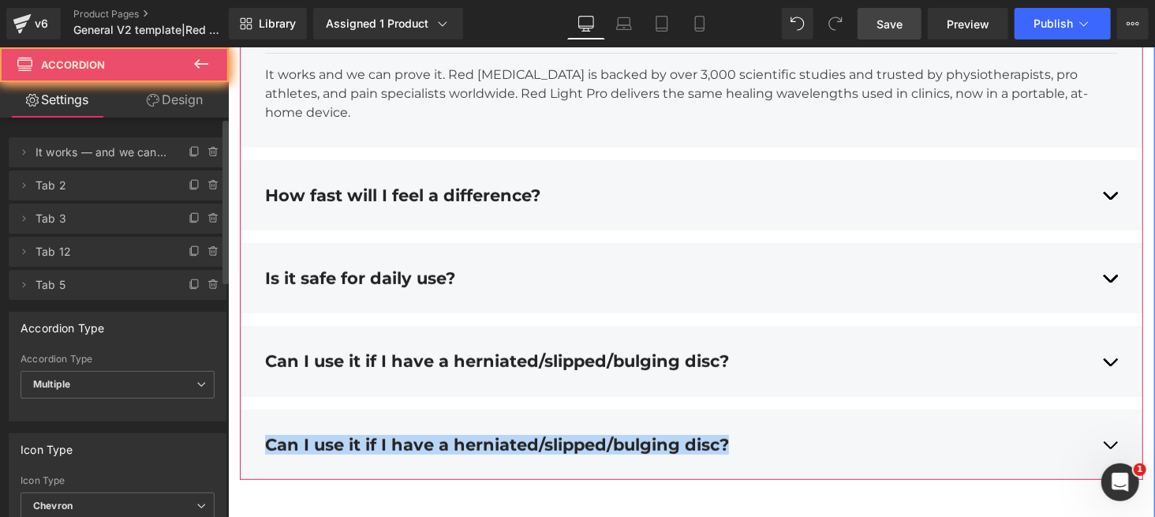
click at [447, 387] on div "Can I use it if I have a herniated/slipped/bulging disc? Text Block" at bounding box center [690, 443] width 853 height 43
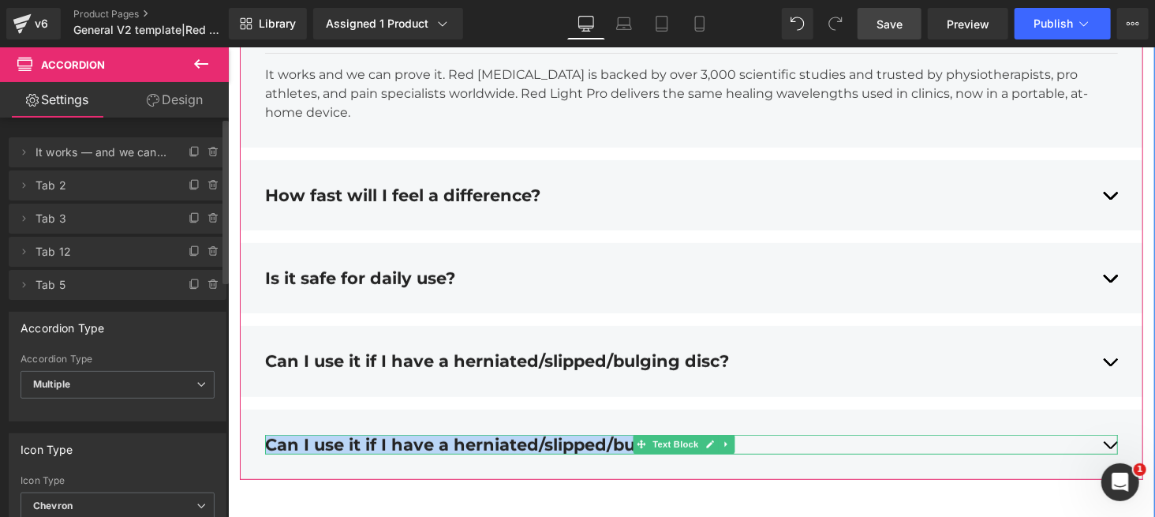
click at [866, 387] on div "Can I use it if I have a herniated/slipped/bulging disc?" at bounding box center [690, 444] width 853 height 20
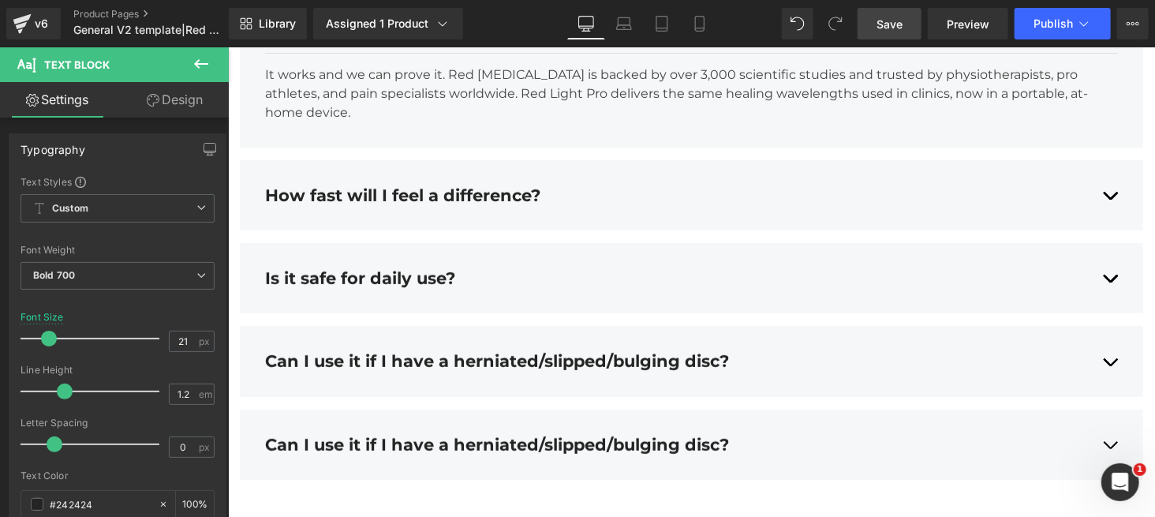
click at [200, 62] on icon at bounding box center [201, 63] width 19 height 19
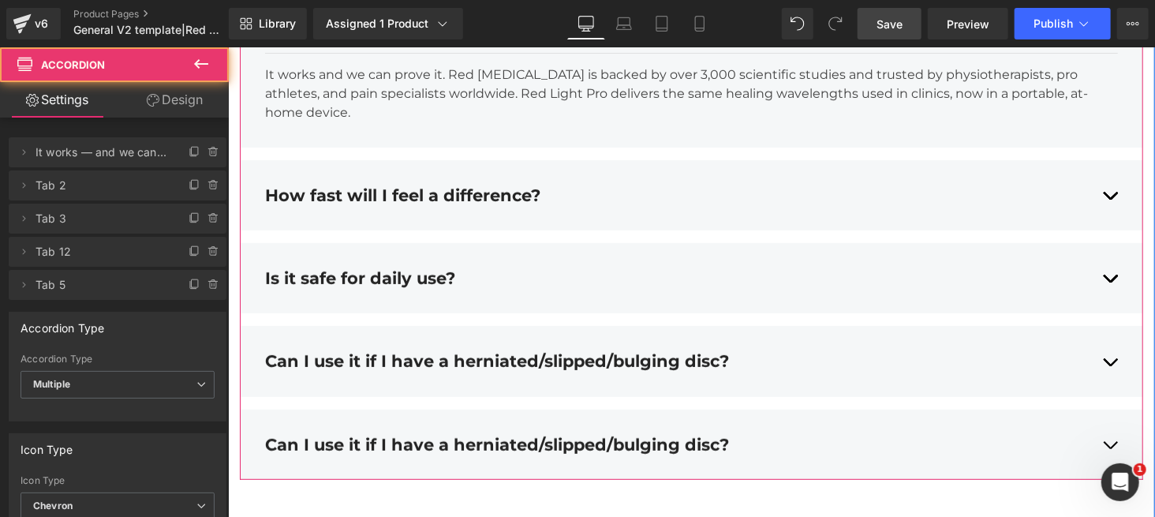
click at [351, 387] on div "Can I use it if I have a herniated/slipped/bulging disc? Text Block That's what…" at bounding box center [691, 444] width 904 height 70
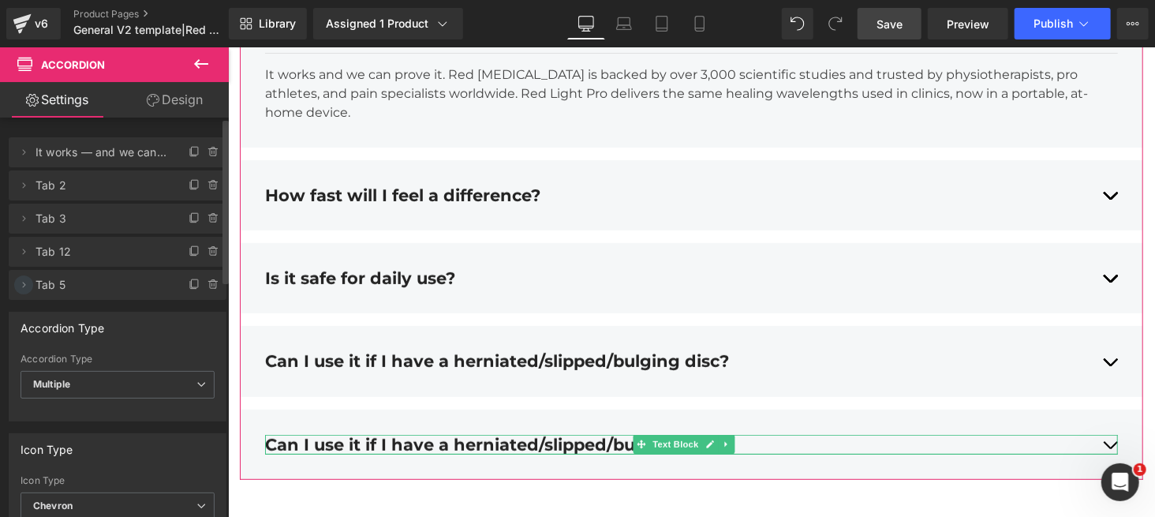
click at [18, 284] on icon at bounding box center [23, 285] width 13 height 13
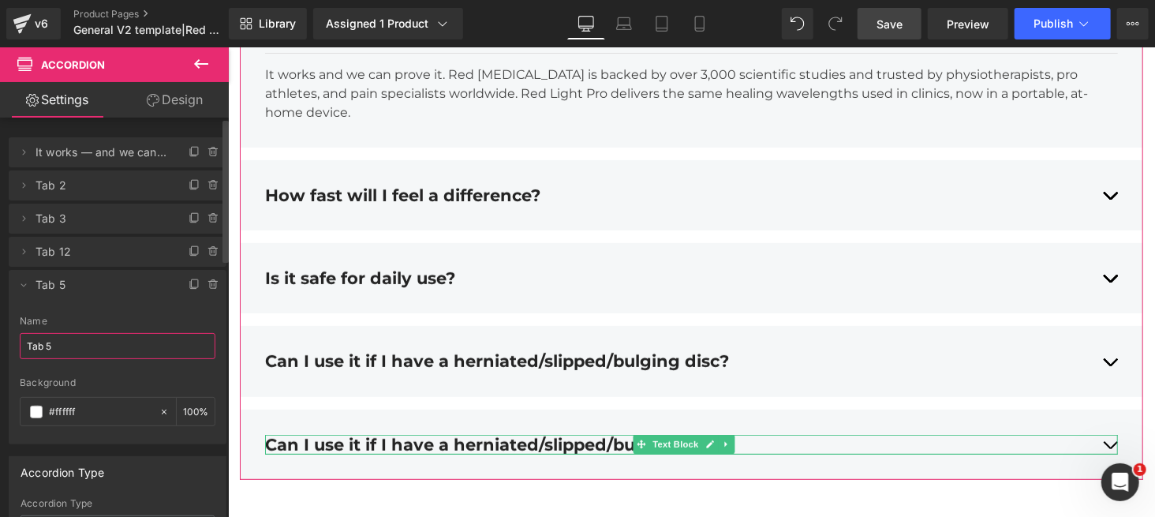
click at [103, 342] on input "Tab 5" at bounding box center [118, 346] width 196 height 26
paste input "Absolutely. Red Light Pro targets inflammation at the source, improves blood fl…"
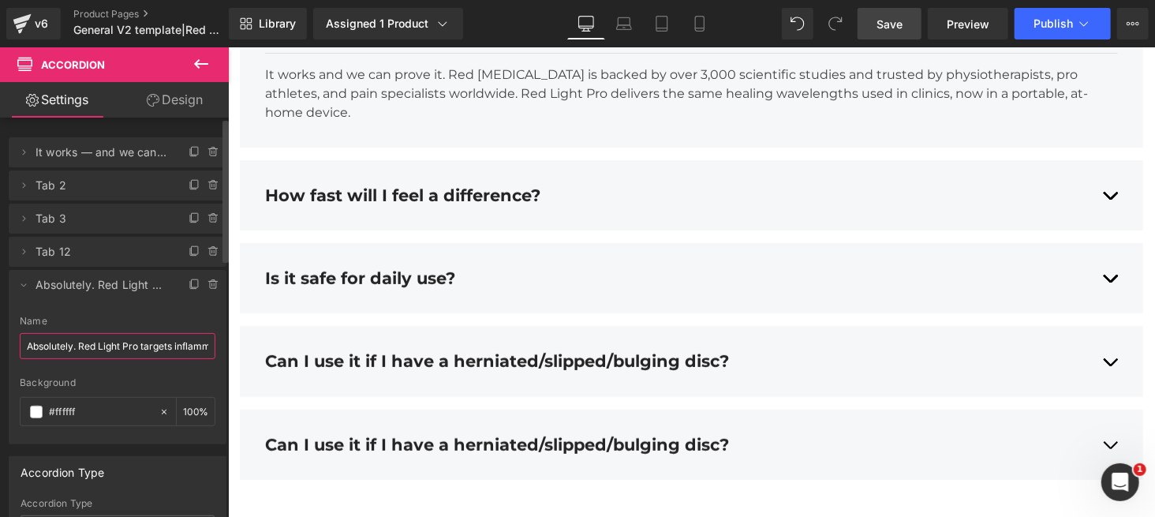
scroll to position [0, 702]
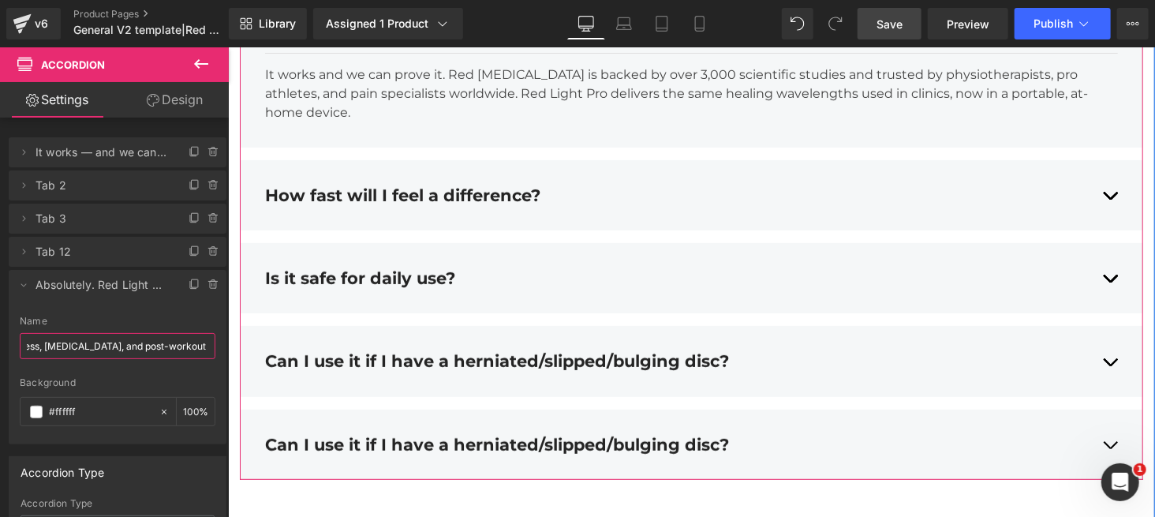
type input "Absolutely. Red Light Pro targets inflammation at the source, improves blood fl…"
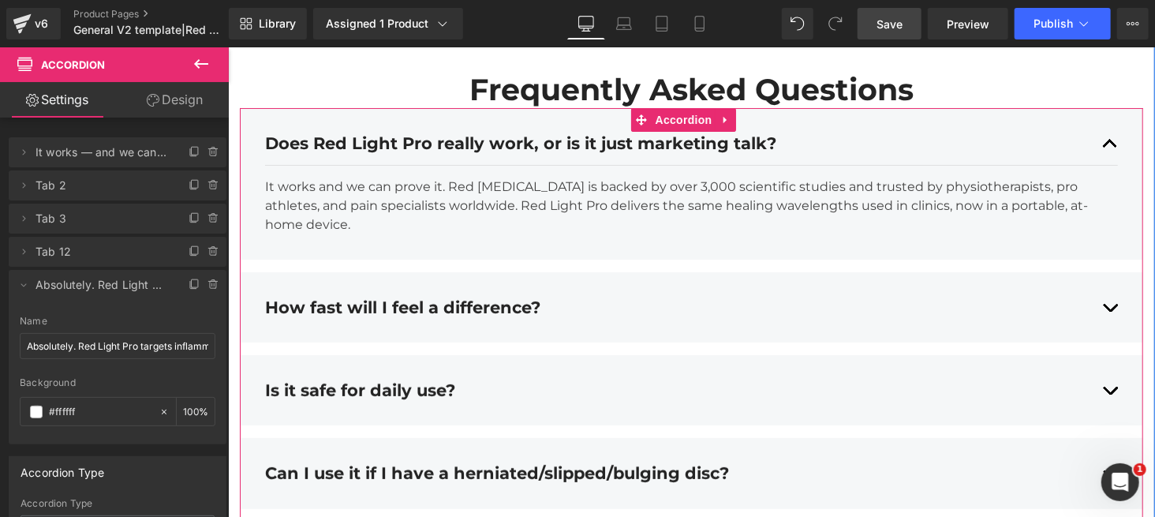
scroll to position [6249, 0]
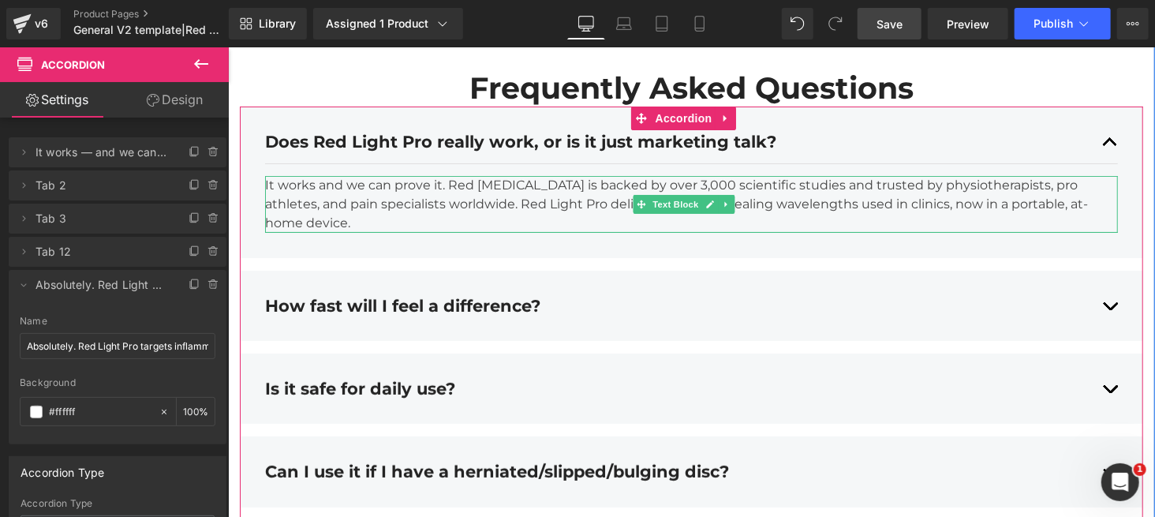
click at [513, 219] on p "It works and we can prove it. Red [MEDICAL_DATA] is backed by over 3,000 scient…" at bounding box center [690, 203] width 853 height 57
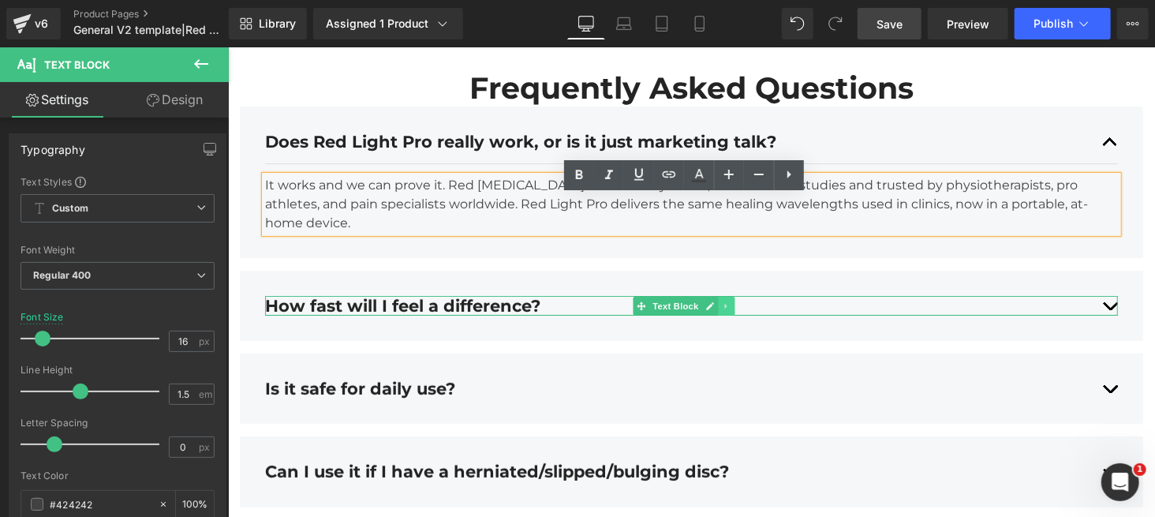
click at [724, 308] on icon at bounding box center [725, 305] width 2 height 6
click at [719, 309] on icon at bounding box center [717, 305] width 9 height 9
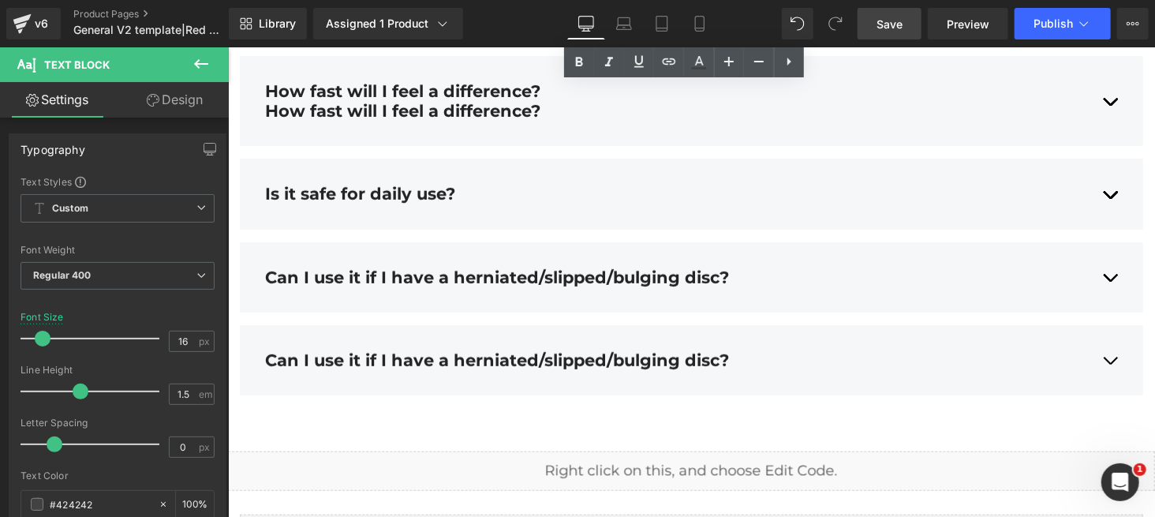
scroll to position [6474, 0]
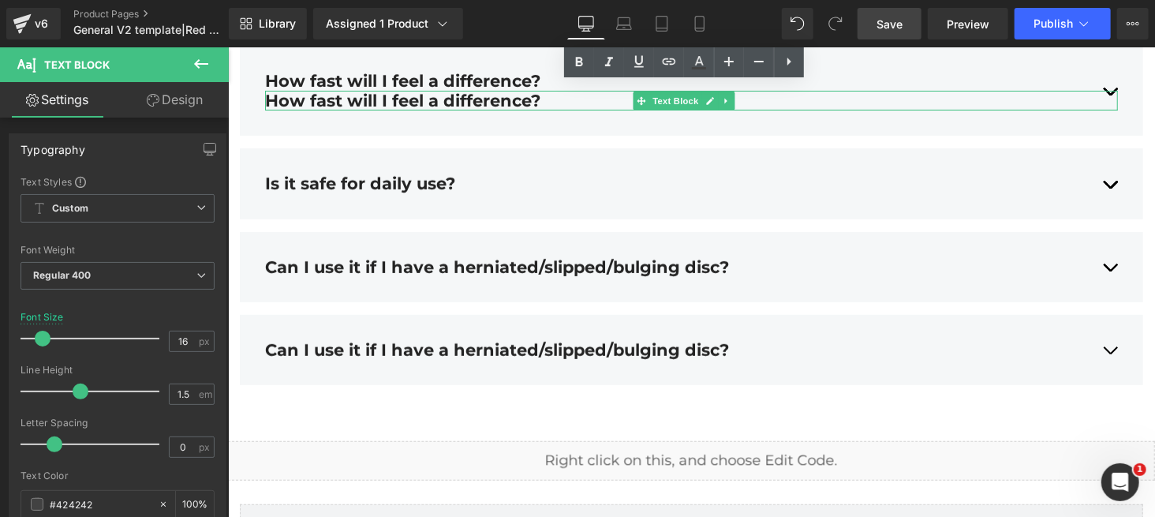
click at [515, 110] on div "How fast will I feel a difference?" at bounding box center [690, 100] width 853 height 20
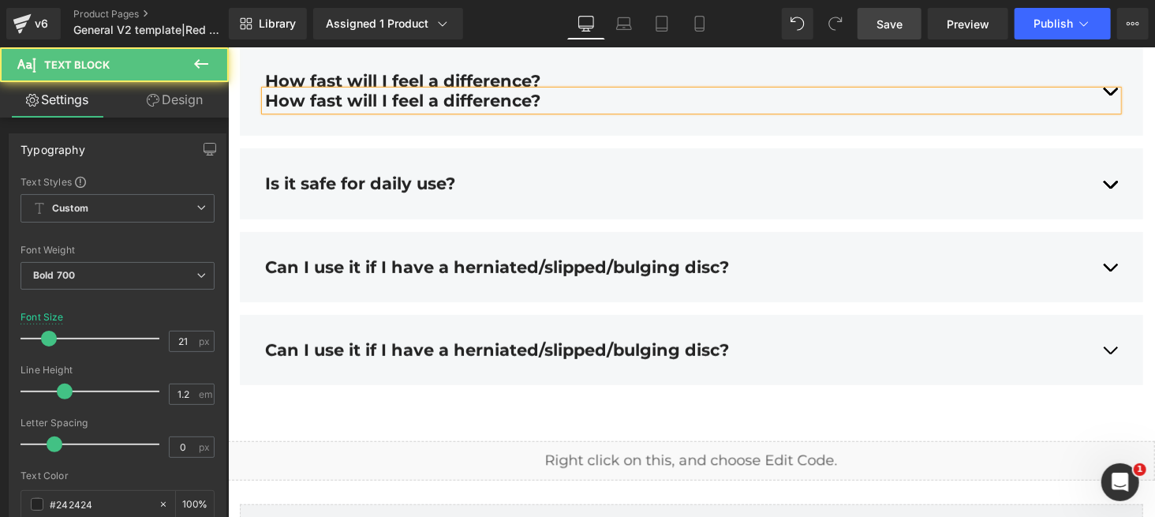
click at [687, 110] on div "How fast will I feel a difference?" at bounding box center [690, 100] width 853 height 20
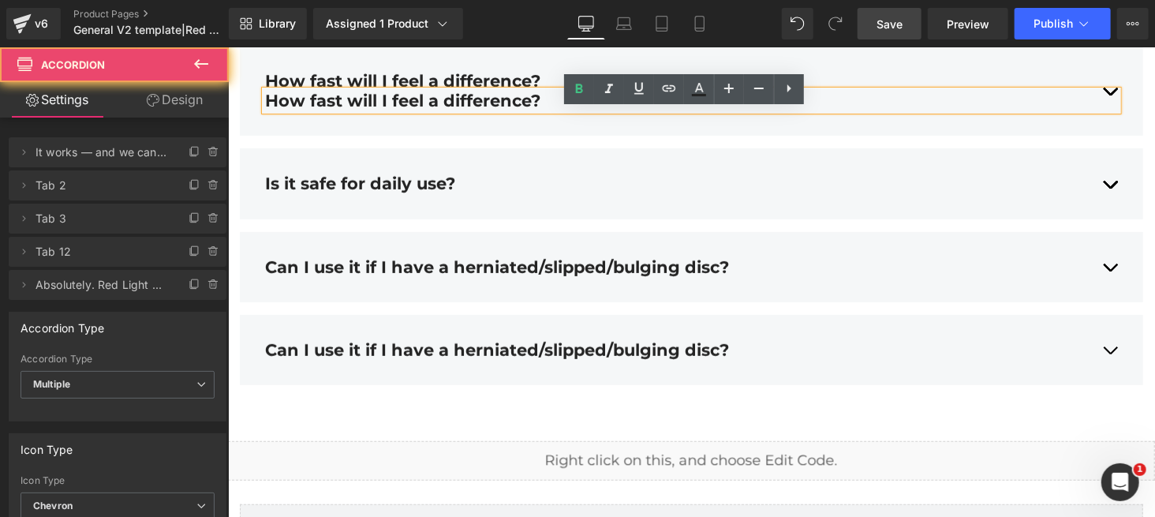
click at [659, 166] on div "Does Red Light Pro really work, or is it just marketing talk? Text Block Text B…" at bounding box center [691, 132] width 904 height 503
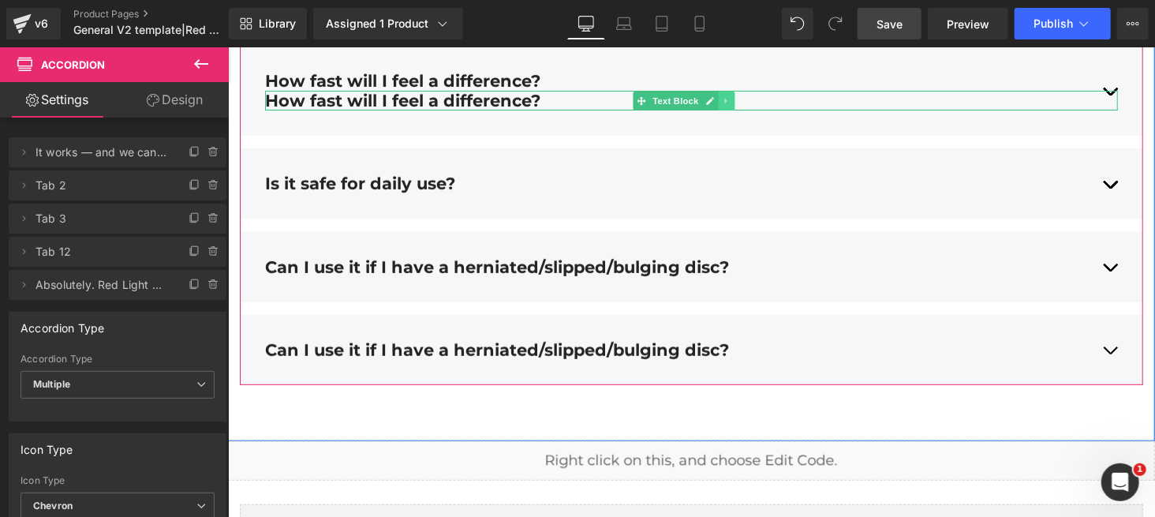
click at [733, 110] on link at bounding box center [725, 100] width 17 height 19
click at [731, 104] on icon at bounding box center [733, 99] width 9 height 9
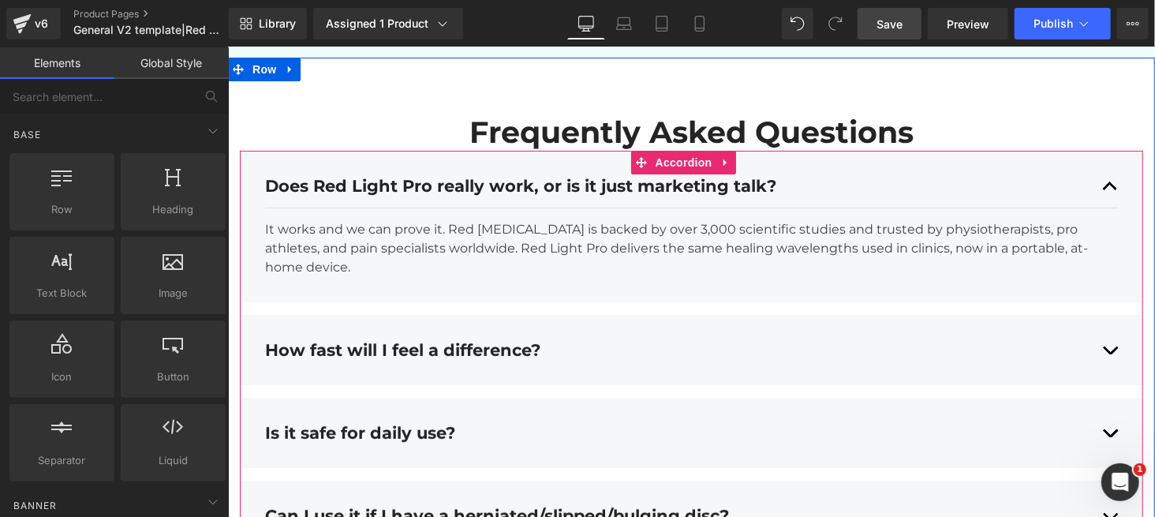
scroll to position [6198, 0]
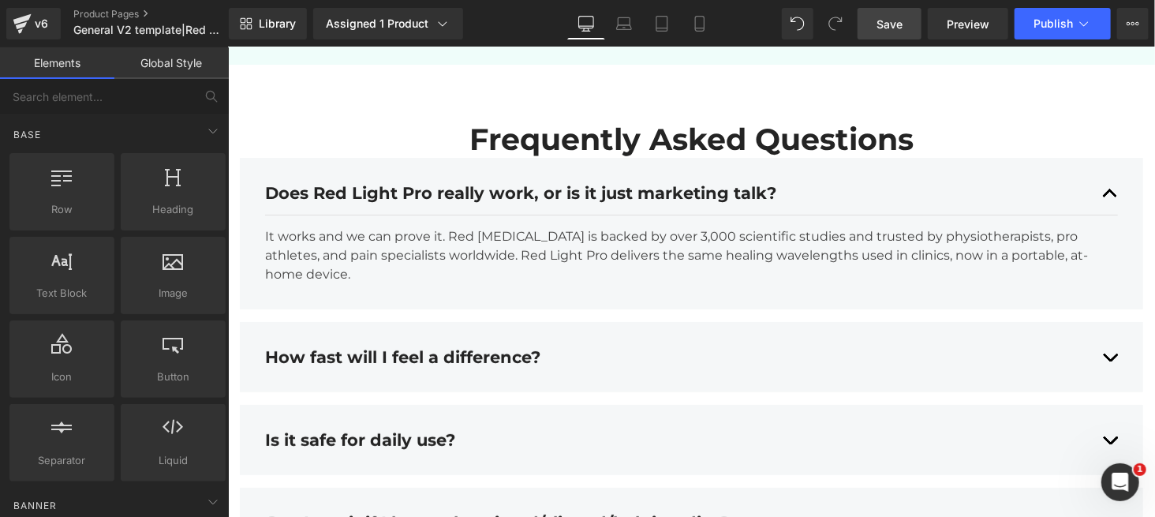
click at [866, 387] on div "Open Intercom Messenger" at bounding box center [1120, 481] width 52 height 52
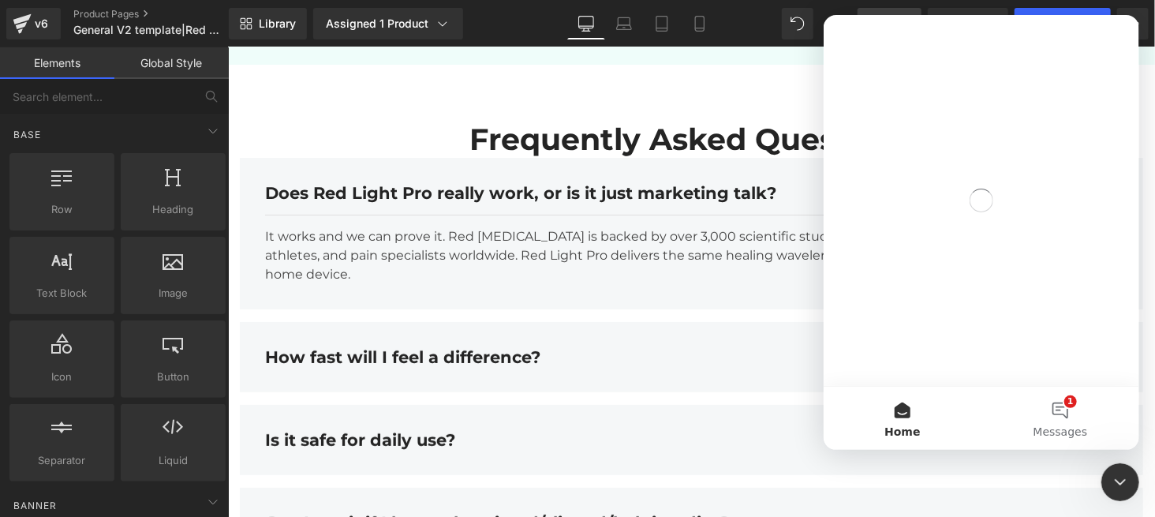
scroll to position [0, 0]
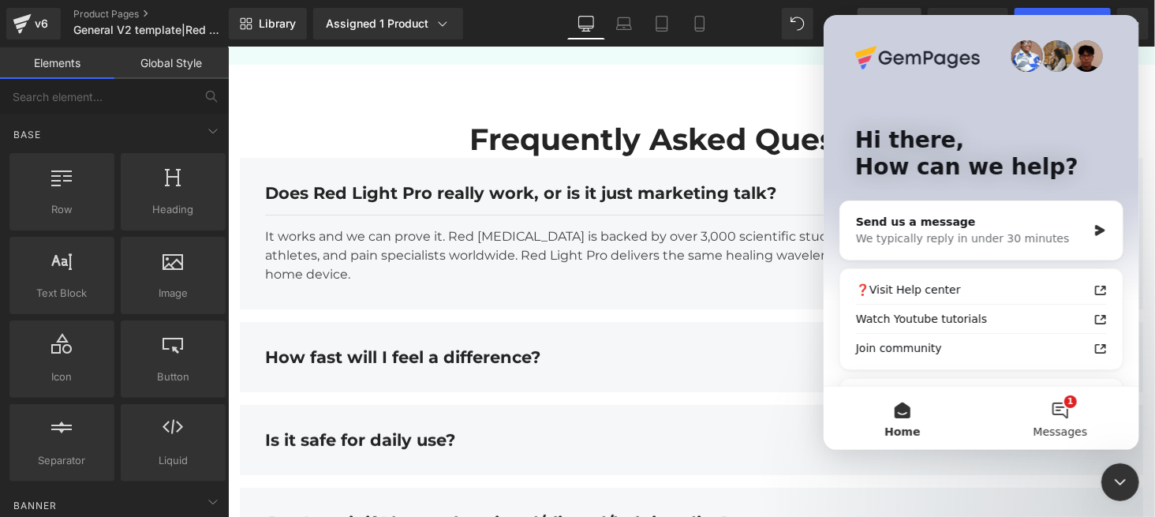
click at [866, 387] on button "1 Messages" at bounding box center [1060, 418] width 158 height 63
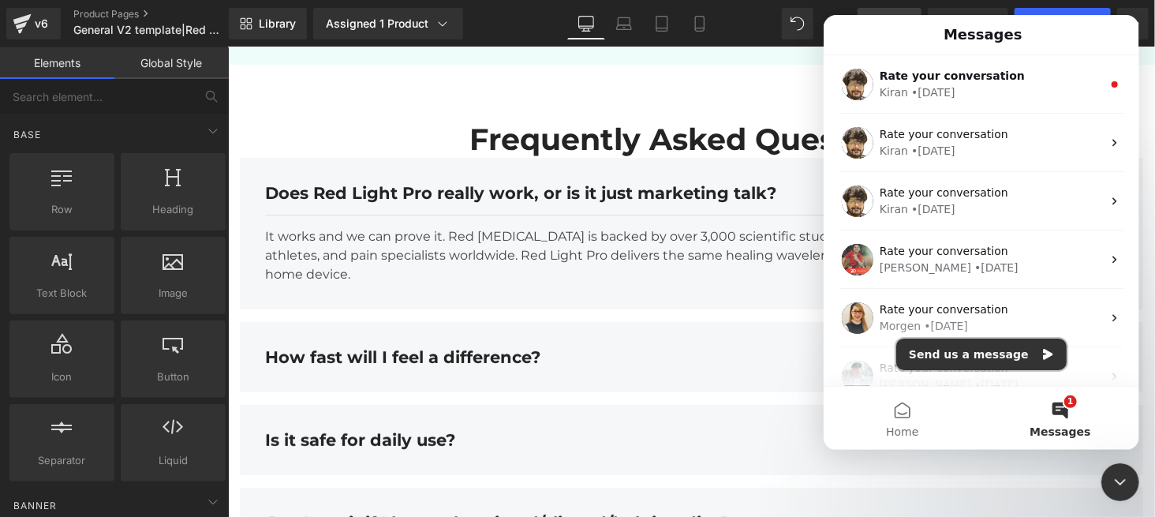
click at [866, 354] on button "Send us a message" at bounding box center [981, 355] width 170 height 32
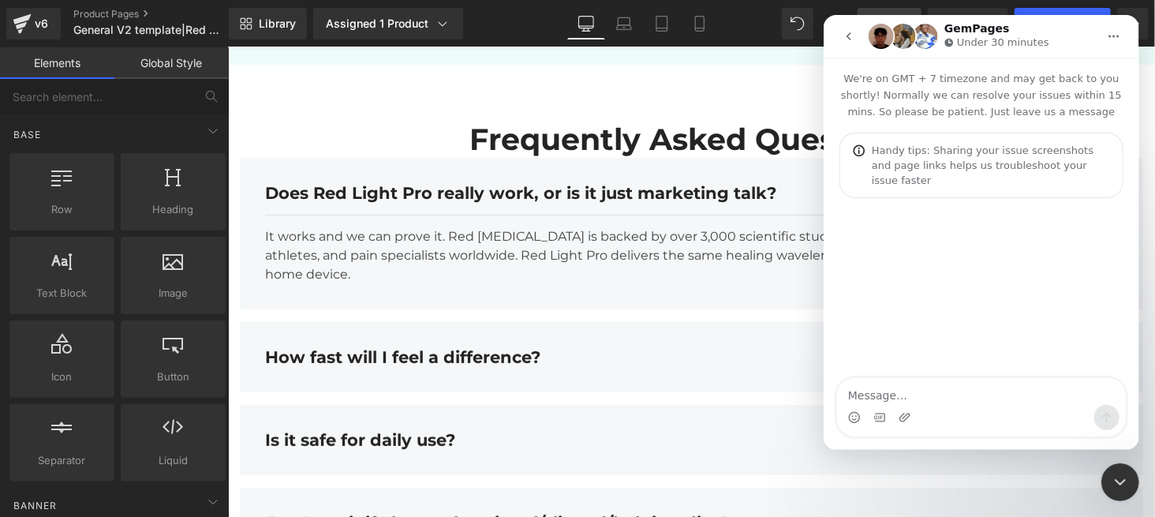
click at [866, 387] on textarea "Message…" at bounding box center [980, 391] width 289 height 27
type textarea "how I can add answers of FAQs"
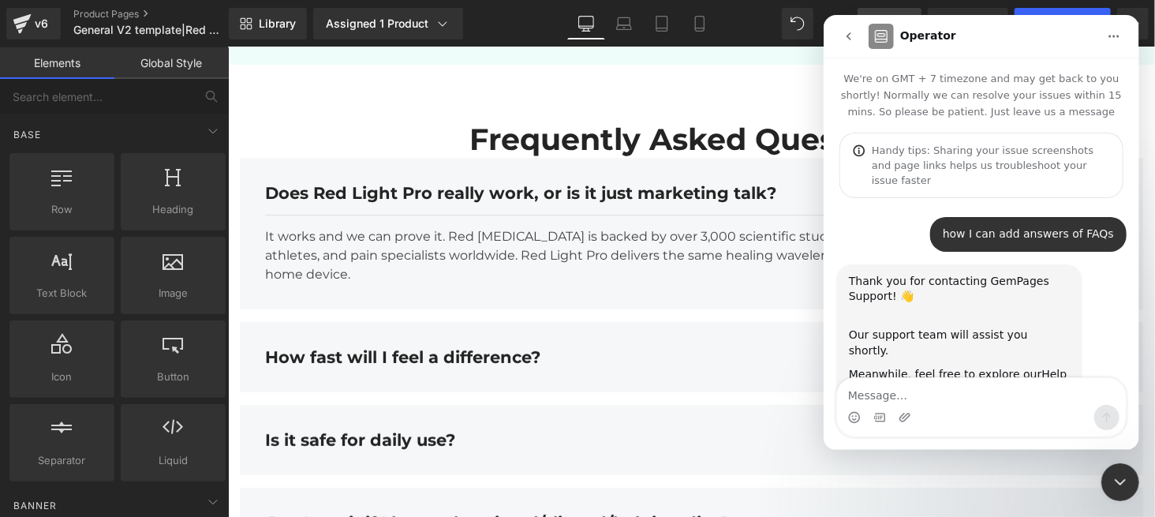
scroll to position [54, 0]
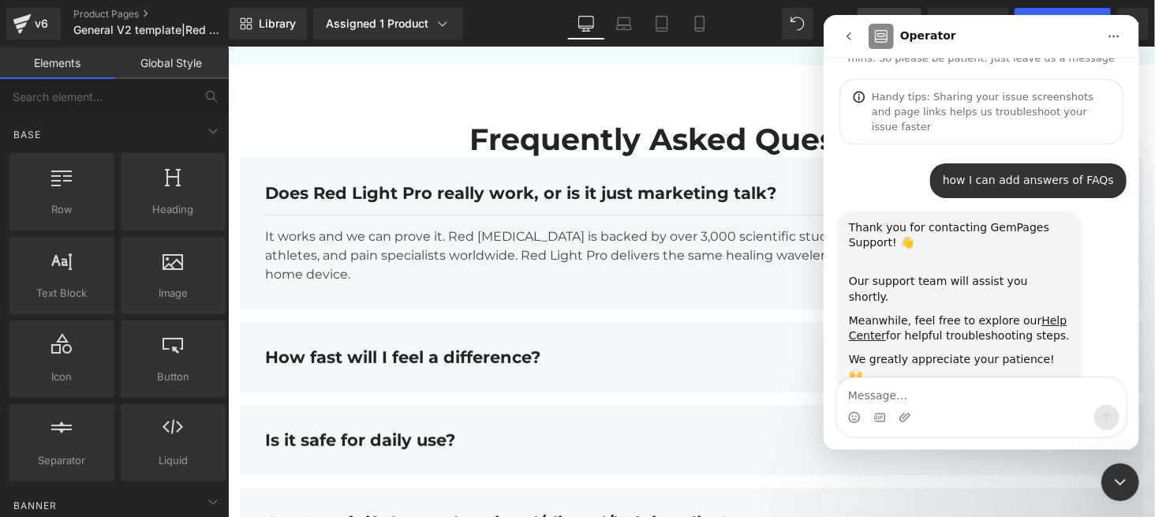
click at [788, 75] on div at bounding box center [577, 235] width 1155 height 470
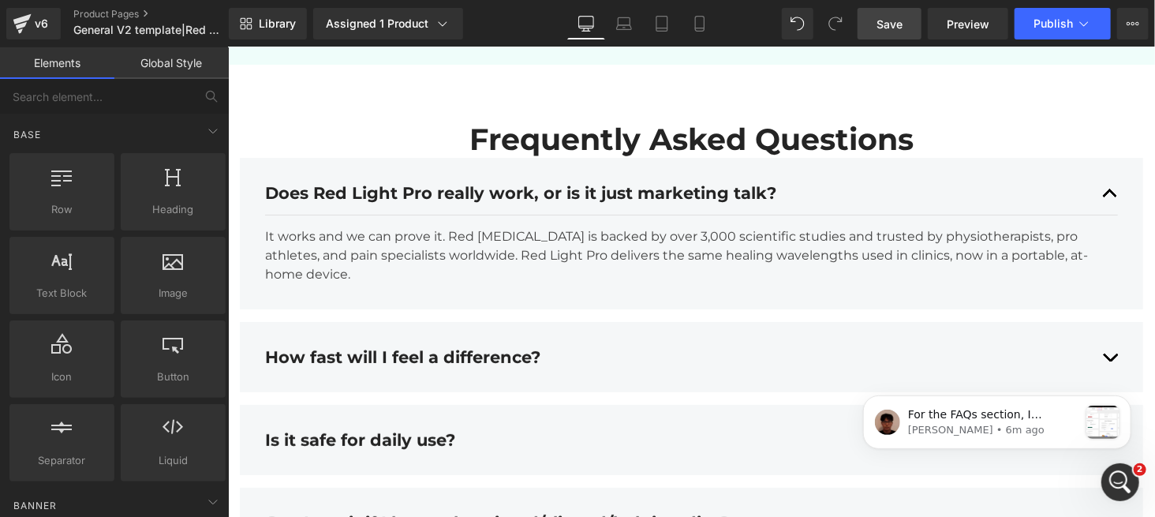
scroll to position [0, 0]
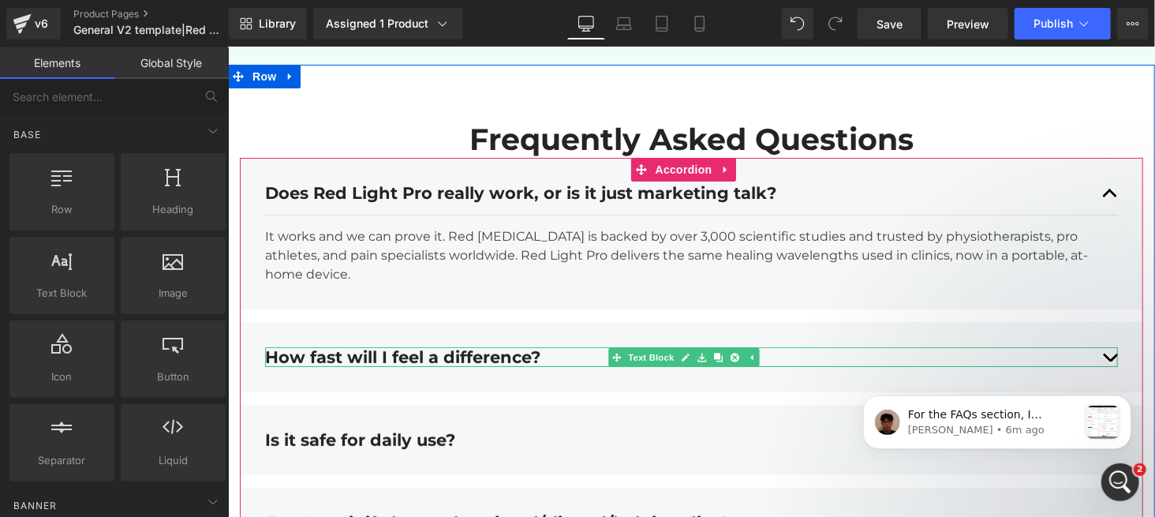
click at [396, 366] on div "How fast will I feel a difference?" at bounding box center [690, 356] width 853 height 20
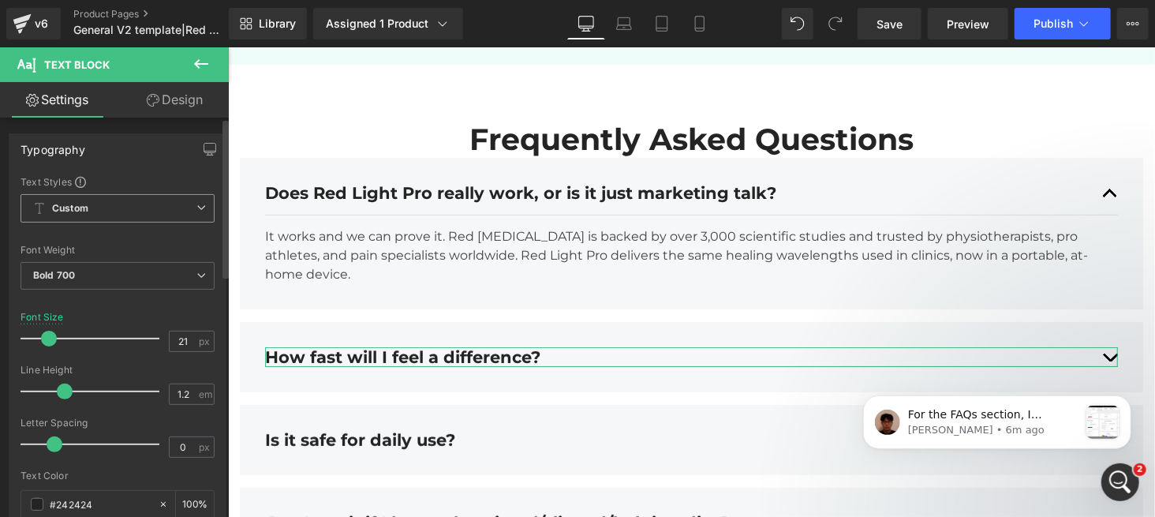
click at [102, 196] on span "Custom Setup Global Style" at bounding box center [118, 208] width 194 height 28
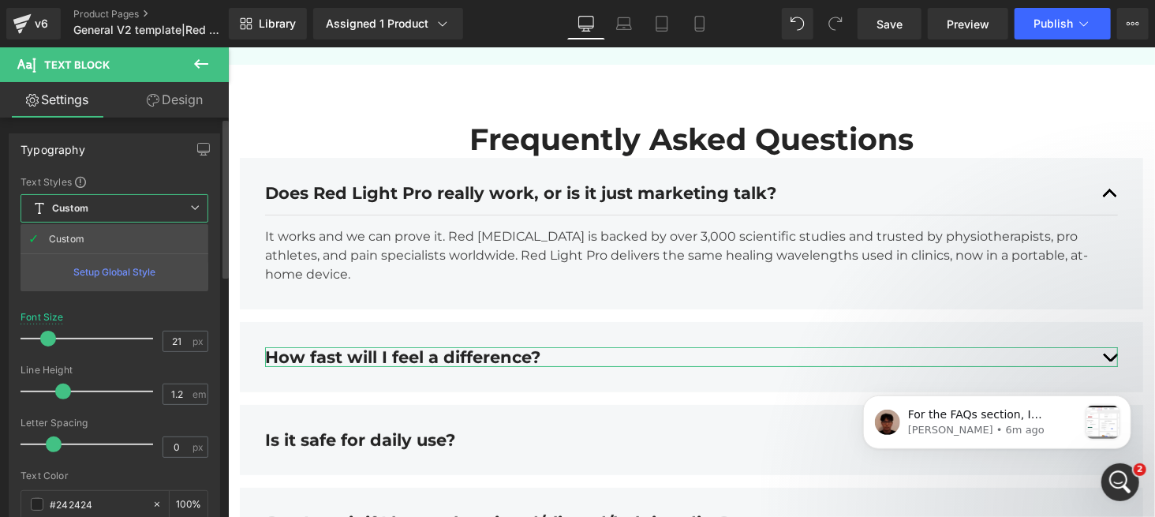
click at [108, 174] on div "Typography Text Styles Custom Custom Setup Global Style Custom Setup Global Sty…" at bounding box center [114, 398] width 211 height 530
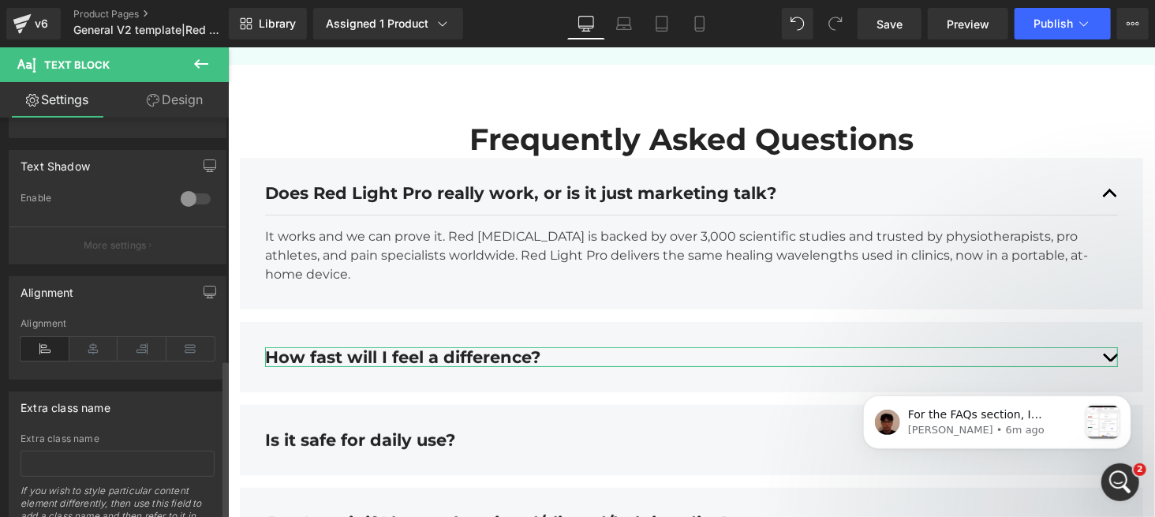
scroll to position [598, 0]
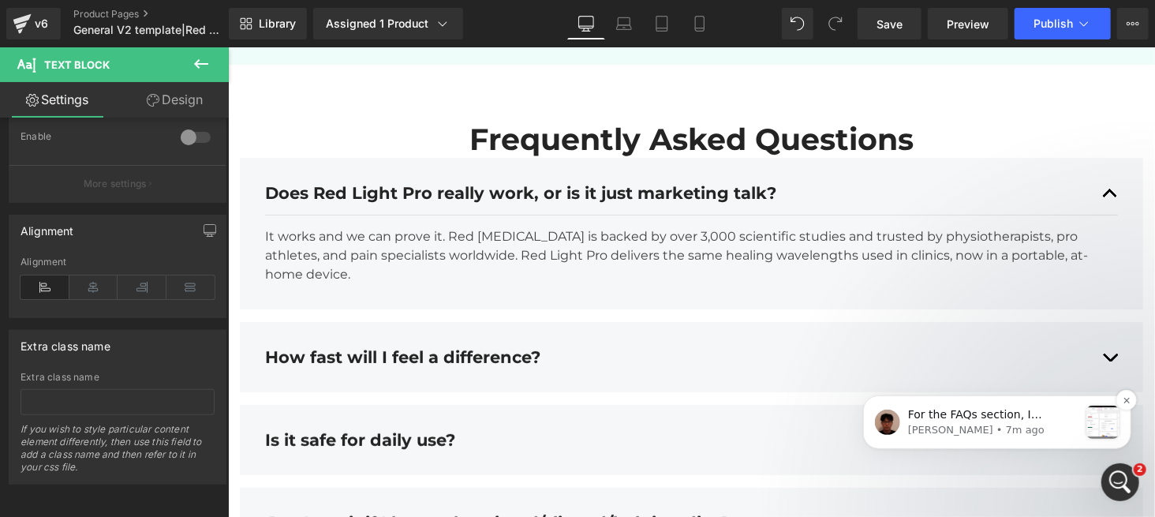
click at [1091, 412] on div "message notification from Kyle, 7m ago. For the FAQs section, I understand that…" at bounding box center [1102, 421] width 33 height 33
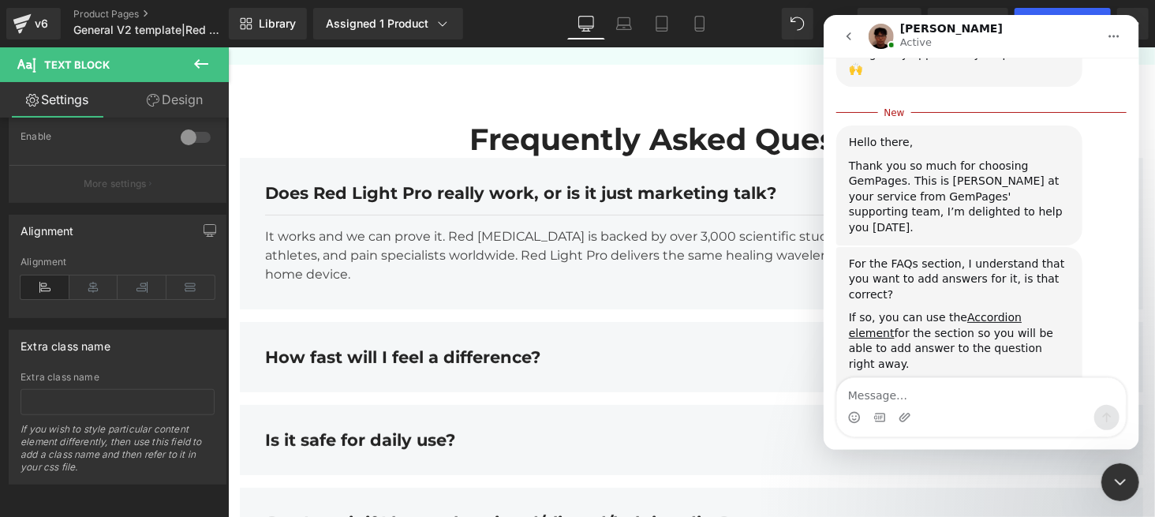
scroll to position [490, 0]
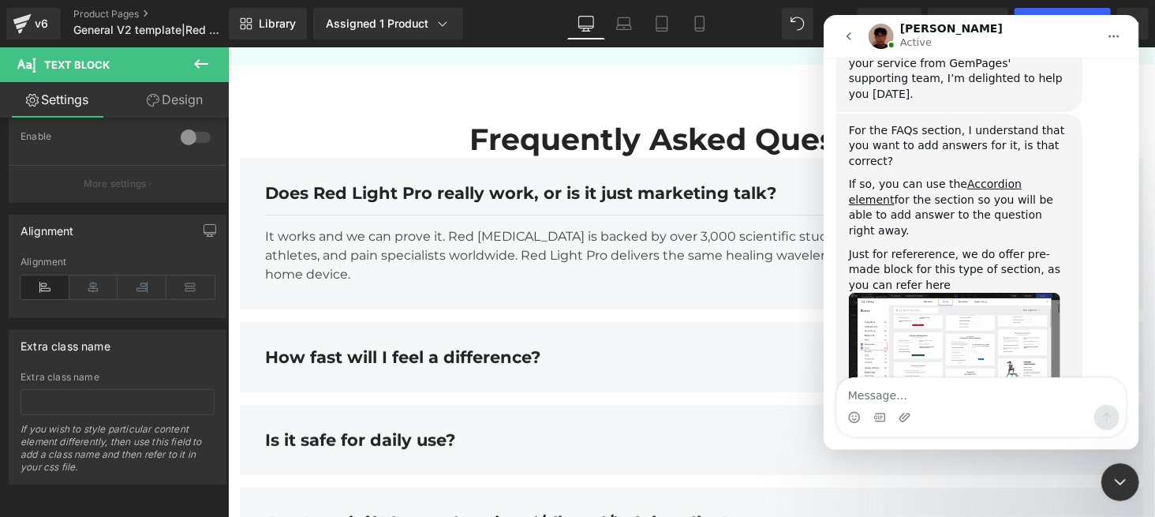
click at [968, 293] on img "Kyle says…" at bounding box center [953, 340] width 211 height 95
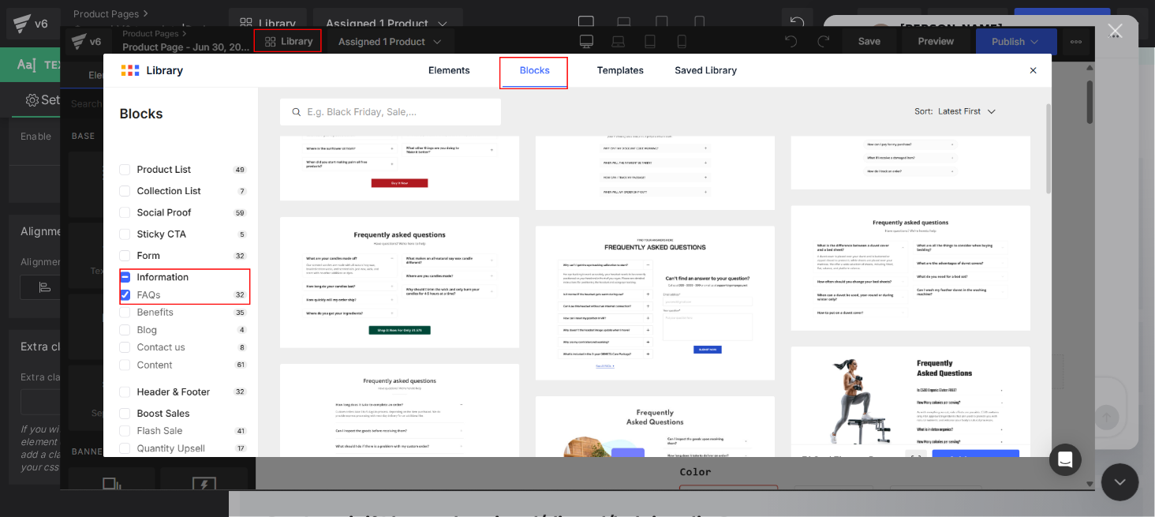
click at [401, 298] on img "Close" at bounding box center [577, 259] width 1035 height 466
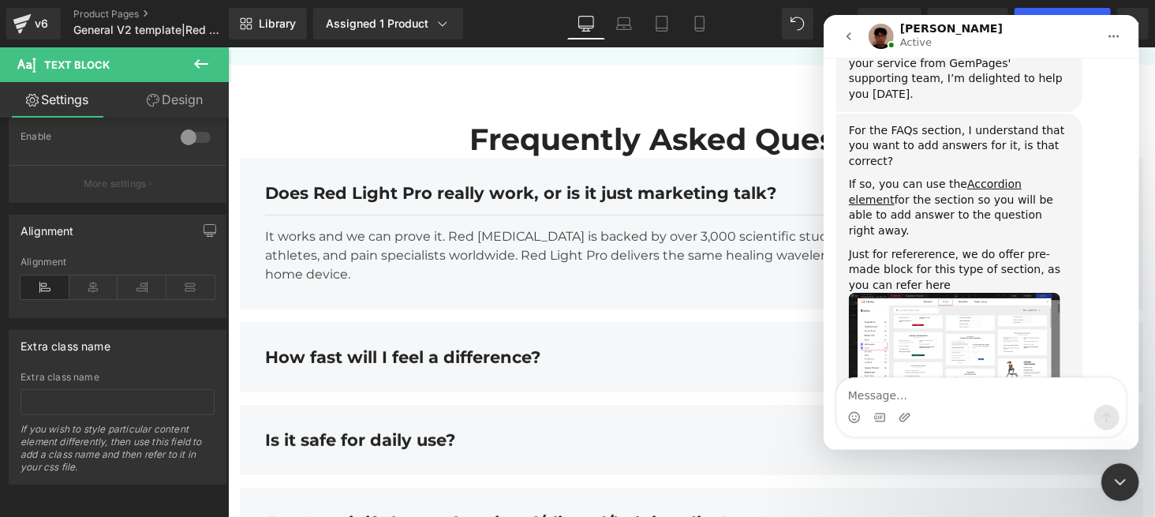
click at [1020, 293] on img "Kyle says…" at bounding box center [953, 340] width 211 height 95
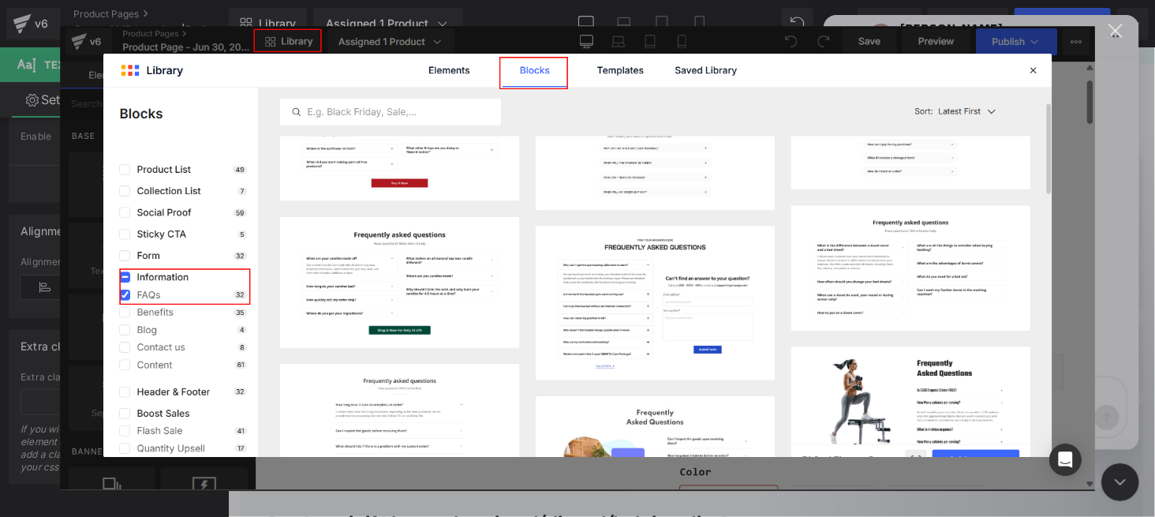
click at [1115, 30] on div "Close" at bounding box center [1116, 31] width 15 height 15
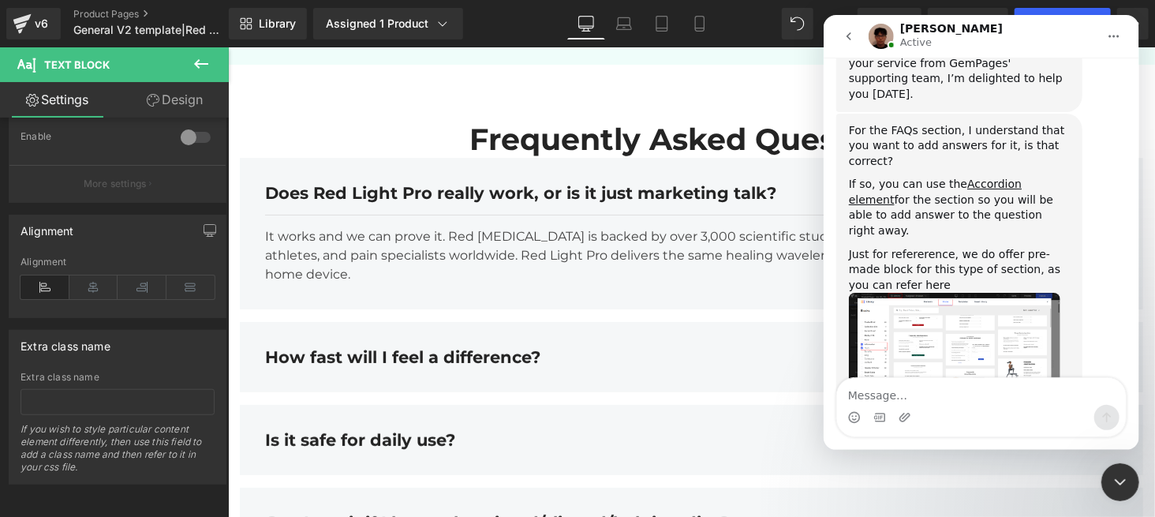
click at [696, 352] on div at bounding box center [577, 235] width 1155 height 470
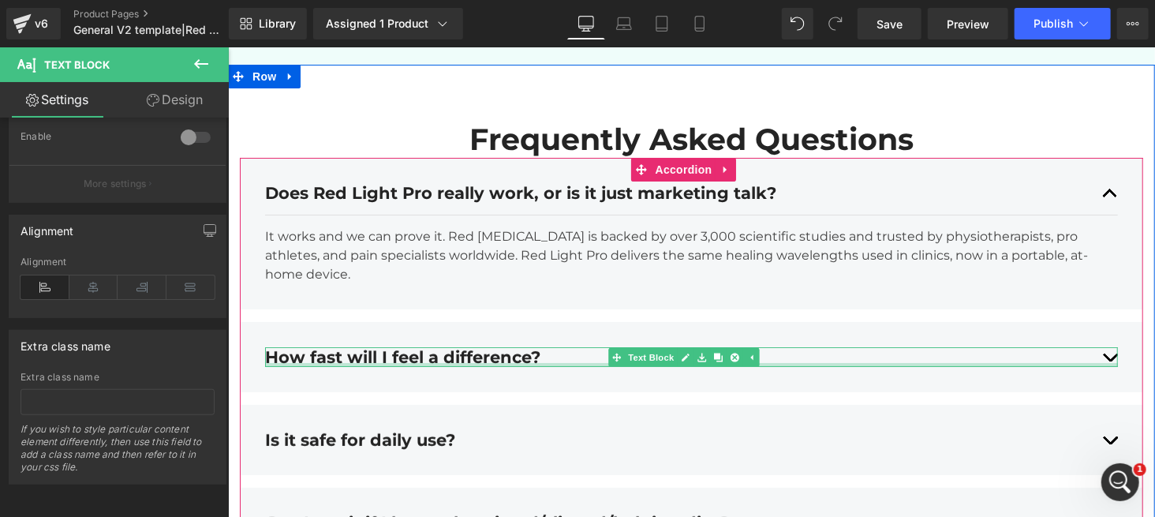
click at [437, 366] on div at bounding box center [690, 364] width 853 height 4
click at [748, 361] on icon at bounding box center [750, 356] width 9 height 9
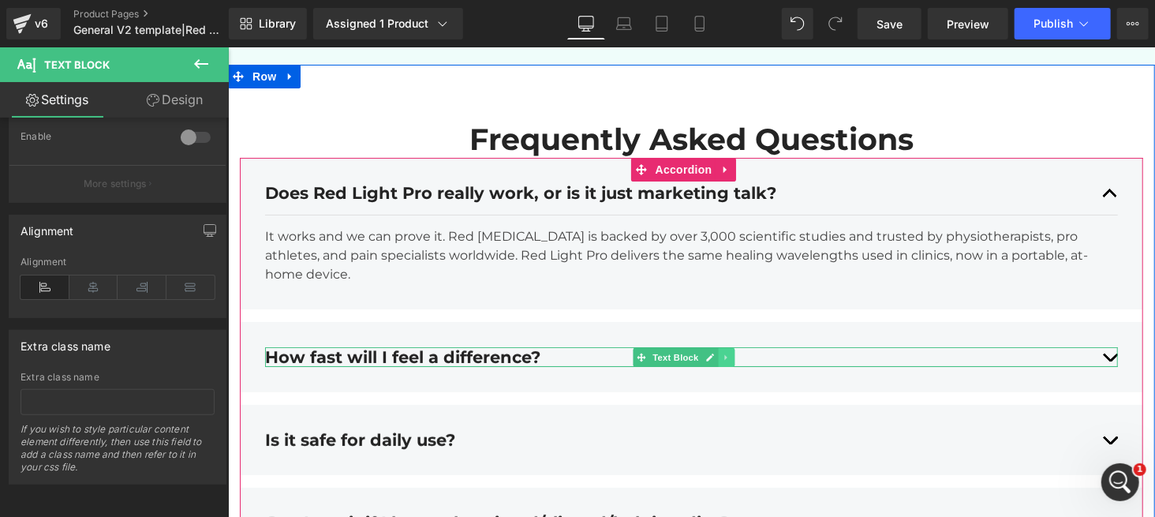
click at [725, 359] on icon at bounding box center [725, 357] width 2 height 6
click at [684, 361] on icon at bounding box center [685, 357] width 8 height 8
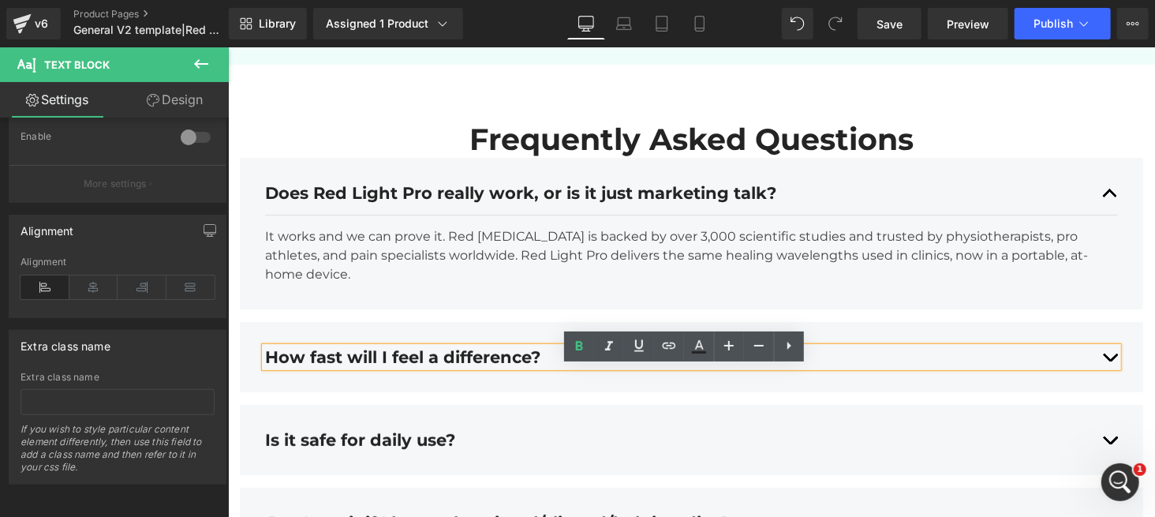
click at [646, 366] on div "How fast will I feel a difference?" at bounding box center [690, 356] width 853 height 20
click at [777, 345] on link at bounding box center [789, 346] width 30 height 30
click at [817, 344] on icon at bounding box center [819, 345] width 19 height 19
click at [517, 295] on article "It works and we can prove it. Red [MEDICAL_DATA] is backed by over 3,000 scient…" at bounding box center [690, 255] width 853 height 80
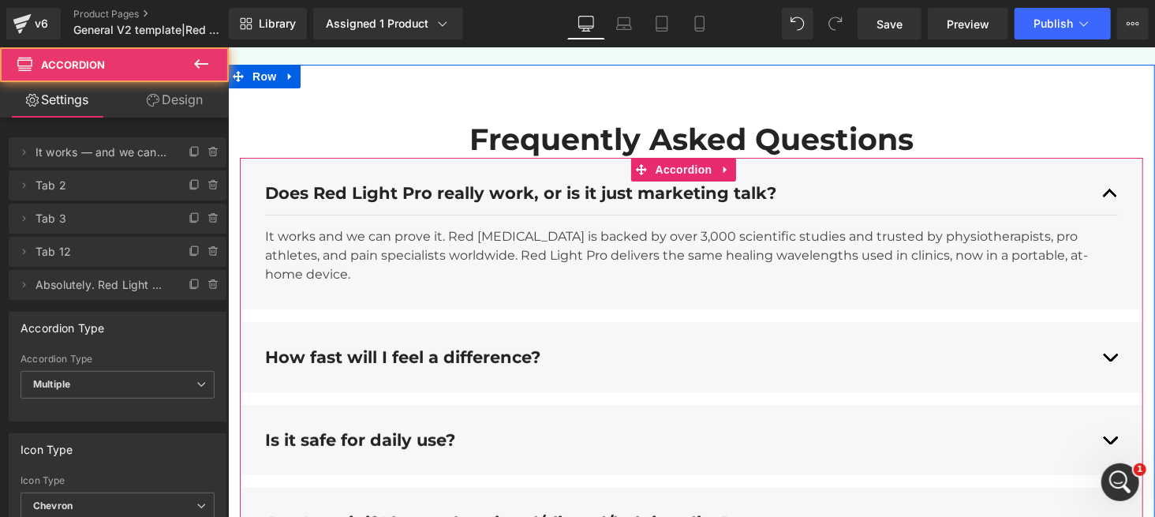
click at [227, 47] on div at bounding box center [227, 47] width 0 height 0
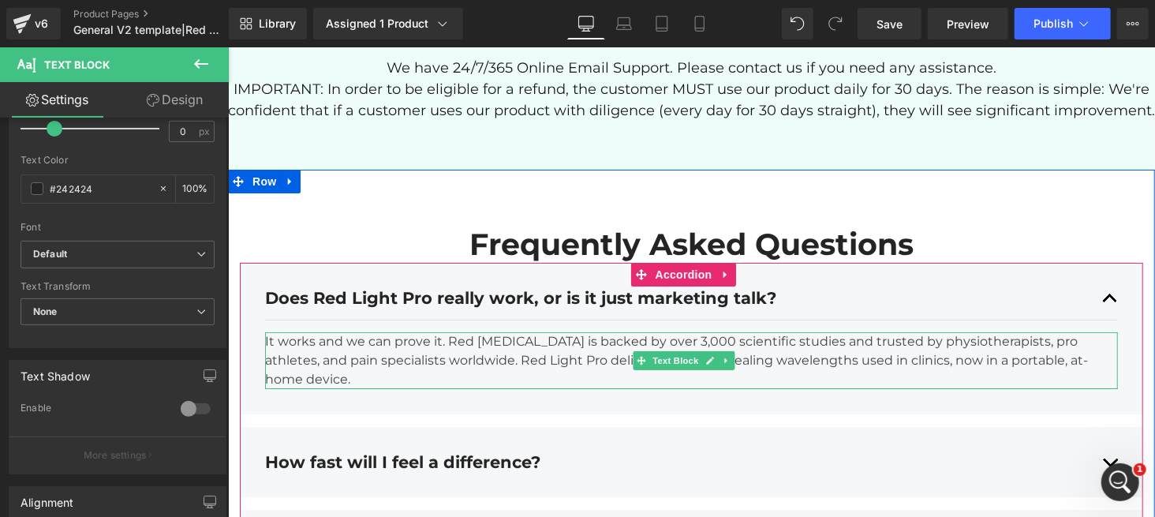
scroll to position [6198, 0]
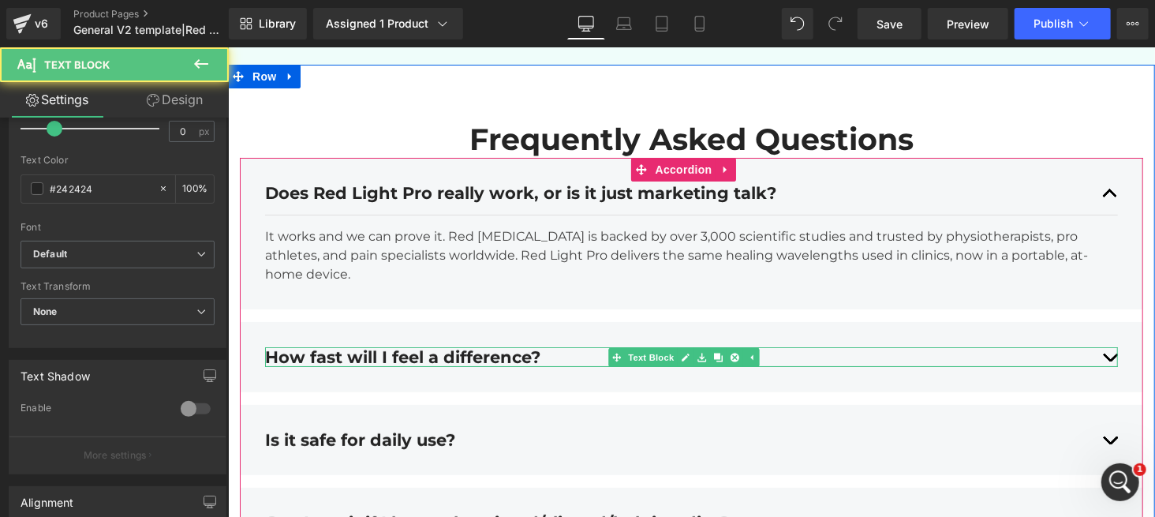
click at [480, 366] on div "How fast will I feel a difference?" at bounding box center [690, 356] width 853 height 20
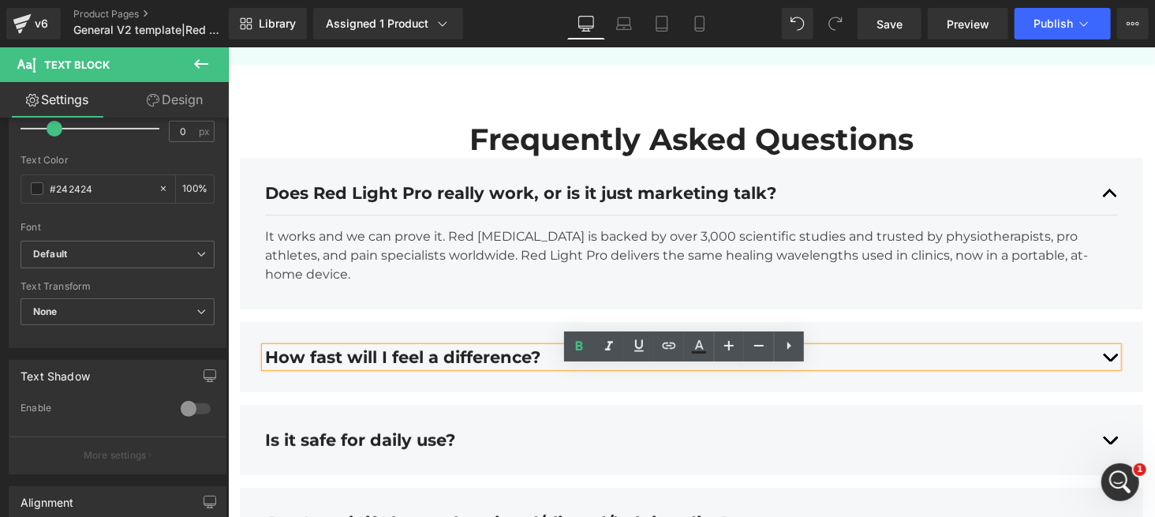
scroll to position [6303, 0]
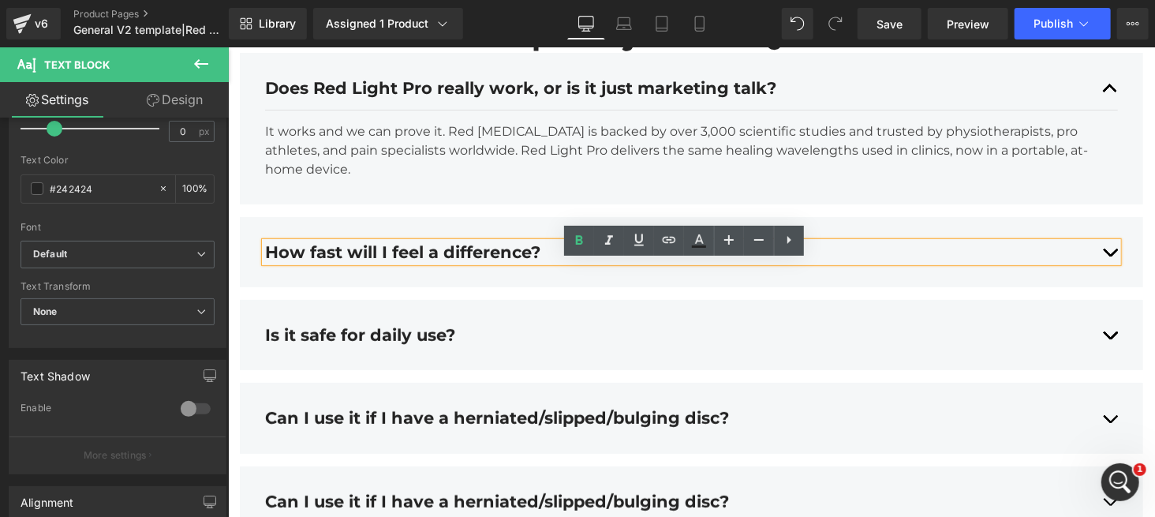
click at [514, 286] on div "How fast will I feel a difference? Text Block The Griqos™ belt doesn't actually…" at bounding box center [691, 251] width 904 height 70
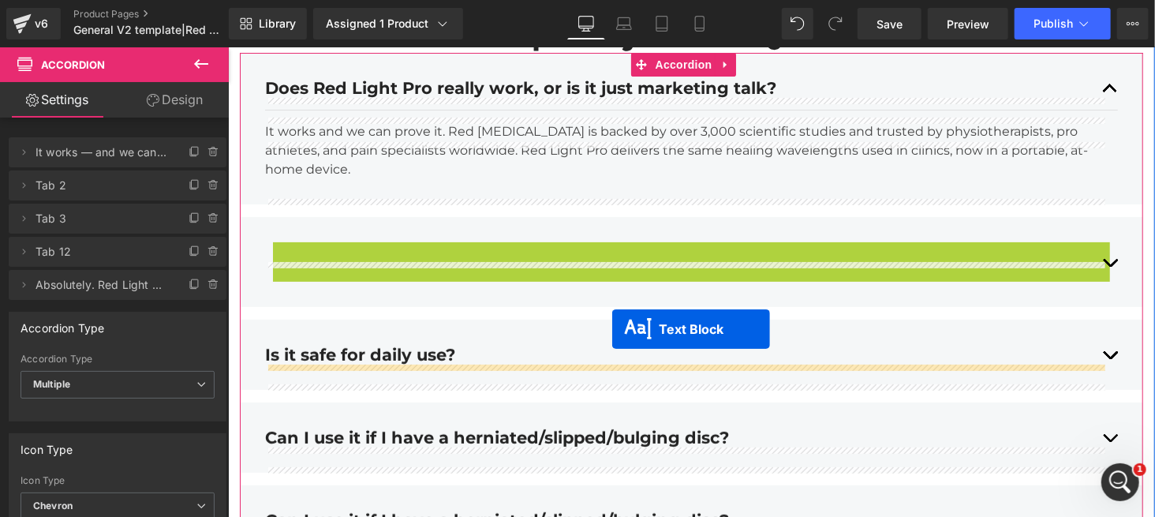
drag, startPoint x: 642, startPoint y: 267, endPoint x: 612, endPoint y: 329, distance: 69.5
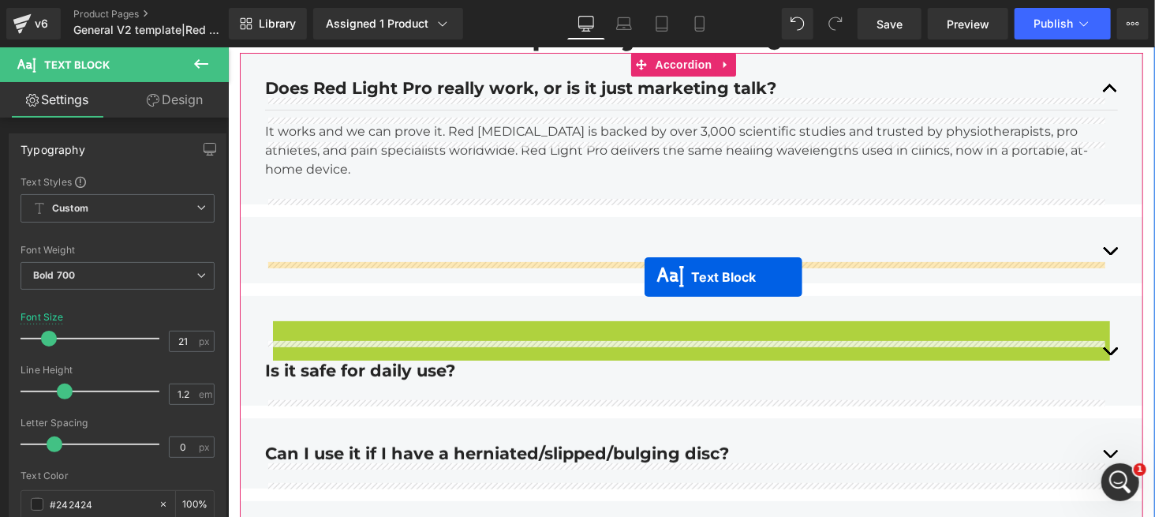
drag, startPoint x: 666, startPoint y: 354, endPoint x: 644, endPoint y: 276, distance: 81.2
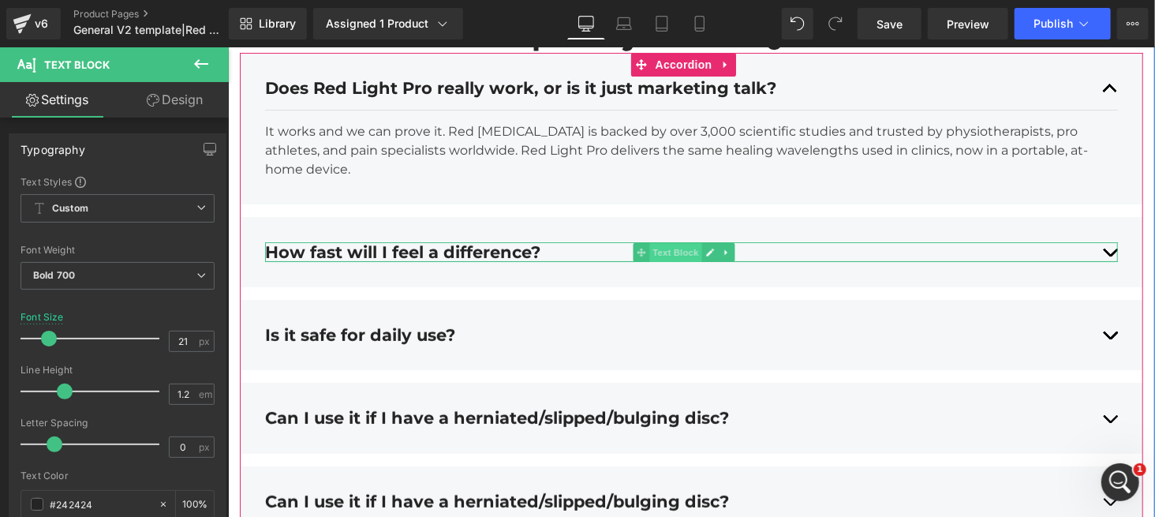
click at [657, 261] on span "Text Block" at bounding box center [675, 251] width 52 height 19
click at [720, 261] on link at bounding box center [725, 251] width 17 height 19
click at [717, 256] on icon at bounding box center [717, 251] width 9 height 9
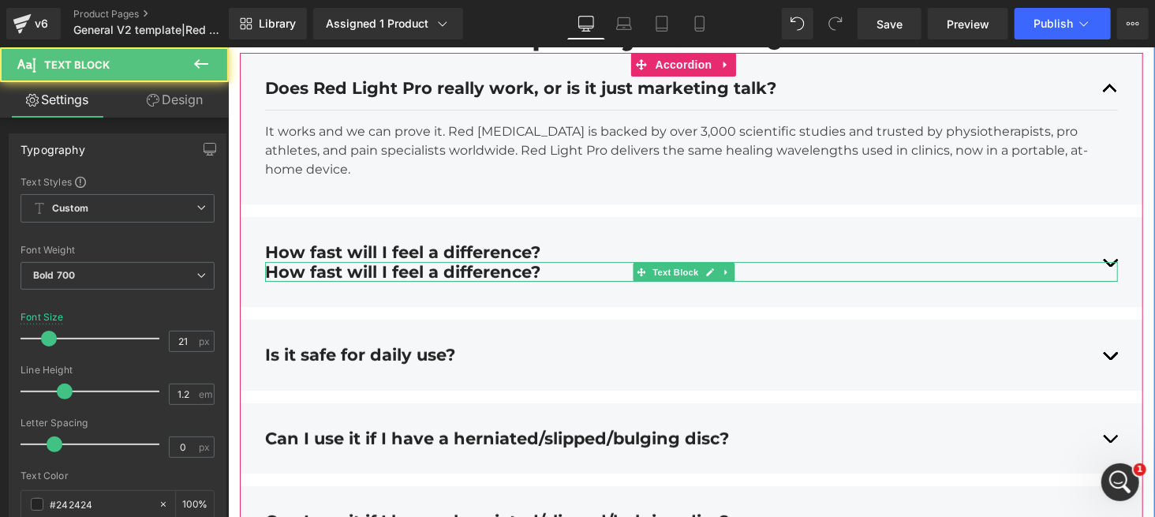
click at [589, 281] on div "How fast will I feel a difference?" at bounding box center [690, 271] width 853 height 20
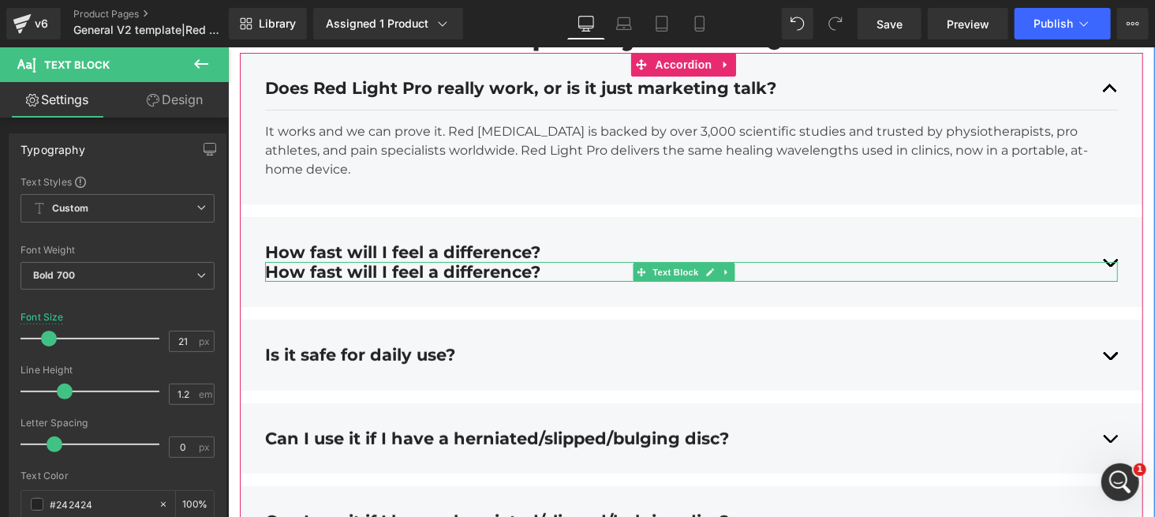
click at [494, 281] on div "How fast will I feel a difference?" at bounding box center [690, 271] width 853 height 20
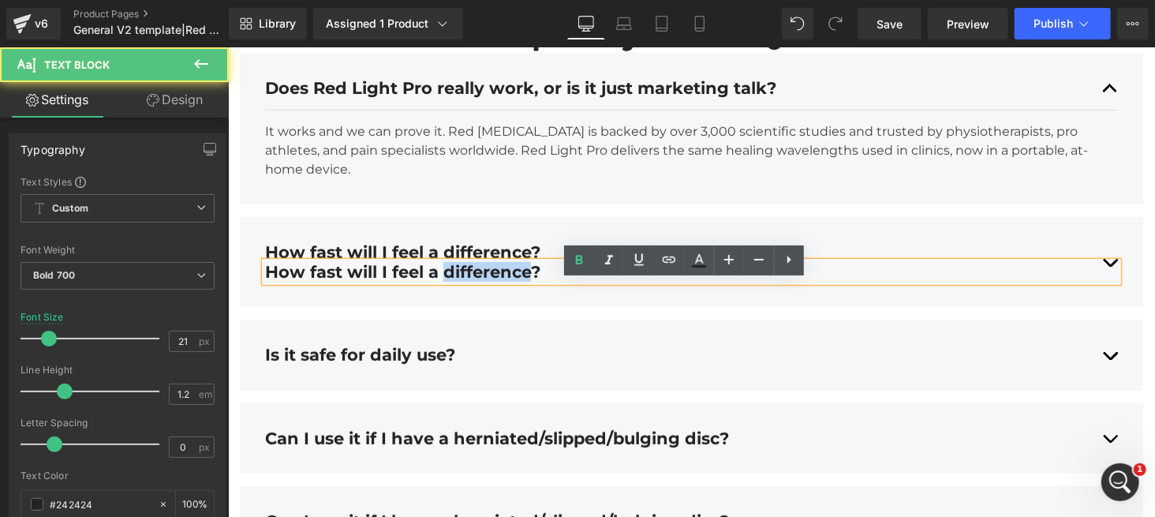
click at [494, 281] on div "How fast will I feel a difference?" at bounding box center [690, 271] width 853 height 20
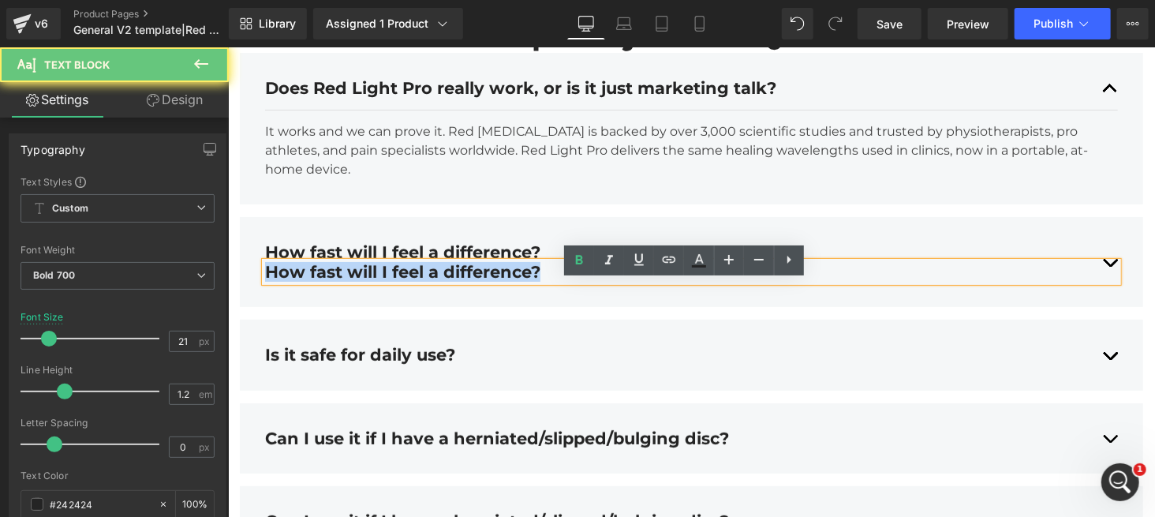
click at [494, 281] on div "How fast will I feel a difference?" at bounding box center [690, 271] width 853 height 20
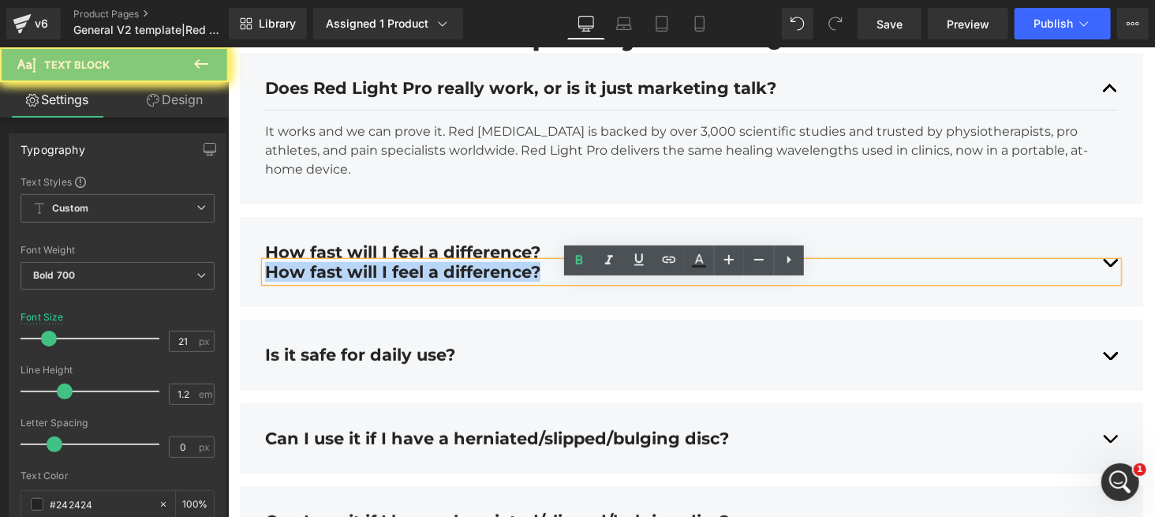
click at [494, 281] on div "How fast will I feel a difference?" at bounding box center [690, 271] width 853 height 20
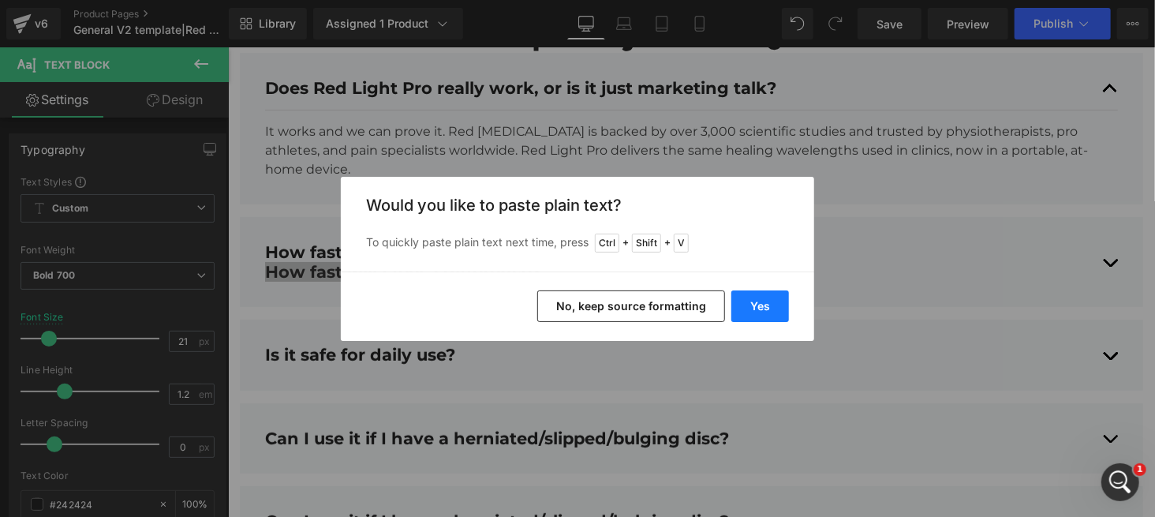
click at [738, 295] on button "Yes" at bounding box center [761, 306] width 58 height 32
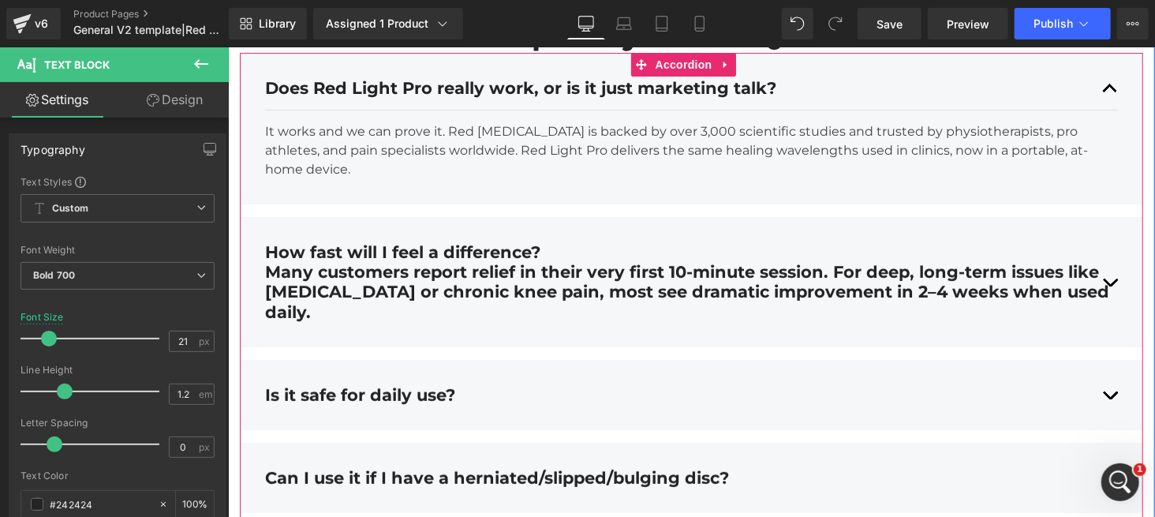
click at [366, 190] on article "It works and we can prove it. Red [MEDICAL_DATA] is backed by over 3,000 scient…" at bounding box center [690, 150] width 853 height 80
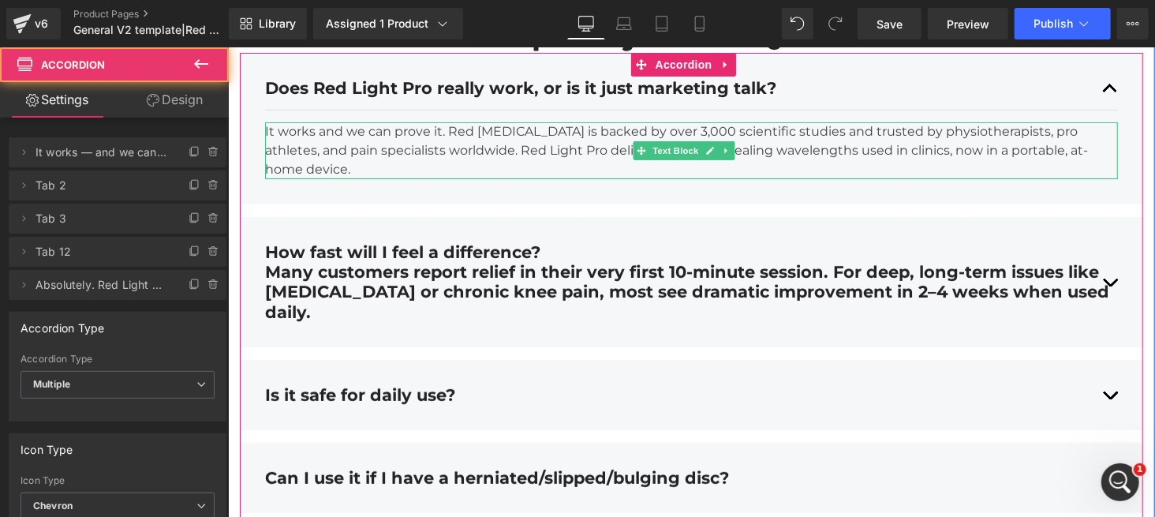
click at [357, 178] on p "It works and we can prove it. Red [MEDICAL_DATA] is backed by over 3,000 scient…" at bounding box center [690, 150] width 853 height 57
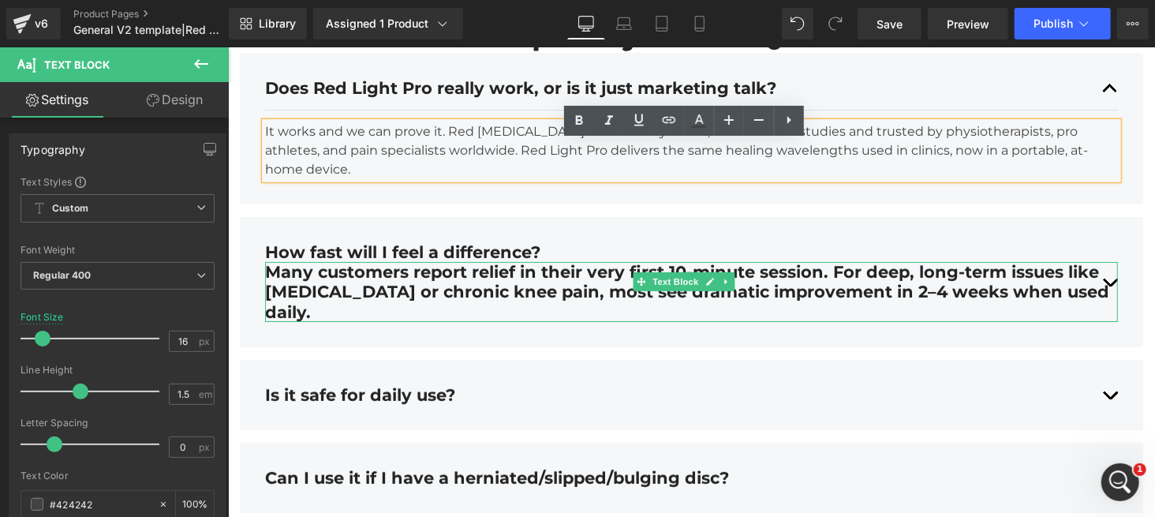
click at [370, 289] on div "Many customers report relief in their very first 10-minute session. For deep, l…" at bounding box center [690, 291] width 853 height 60
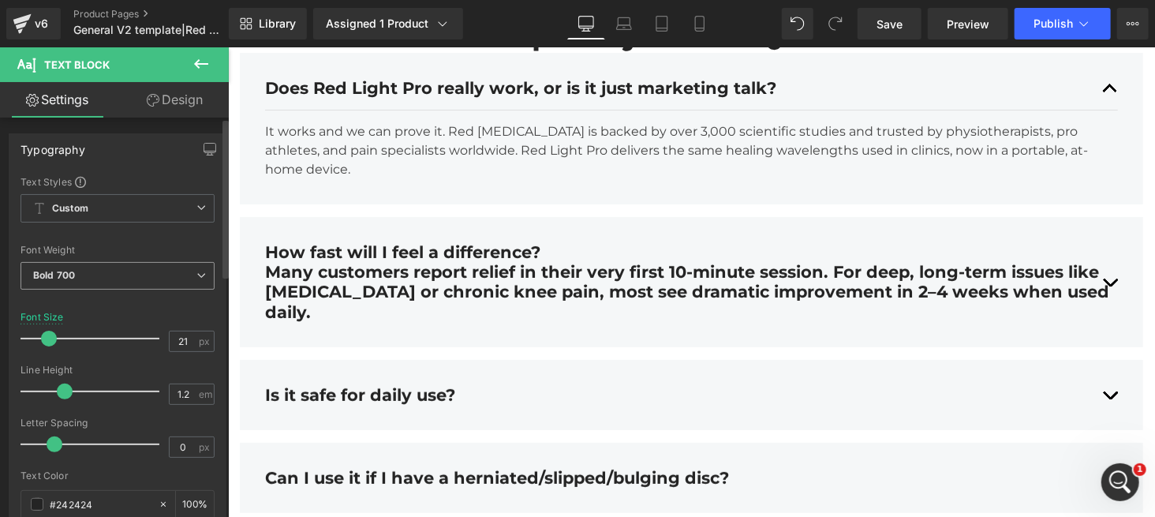
click at [110, 284] on span "Bold 700" at bounding box center [118, 276] width 194 height 28
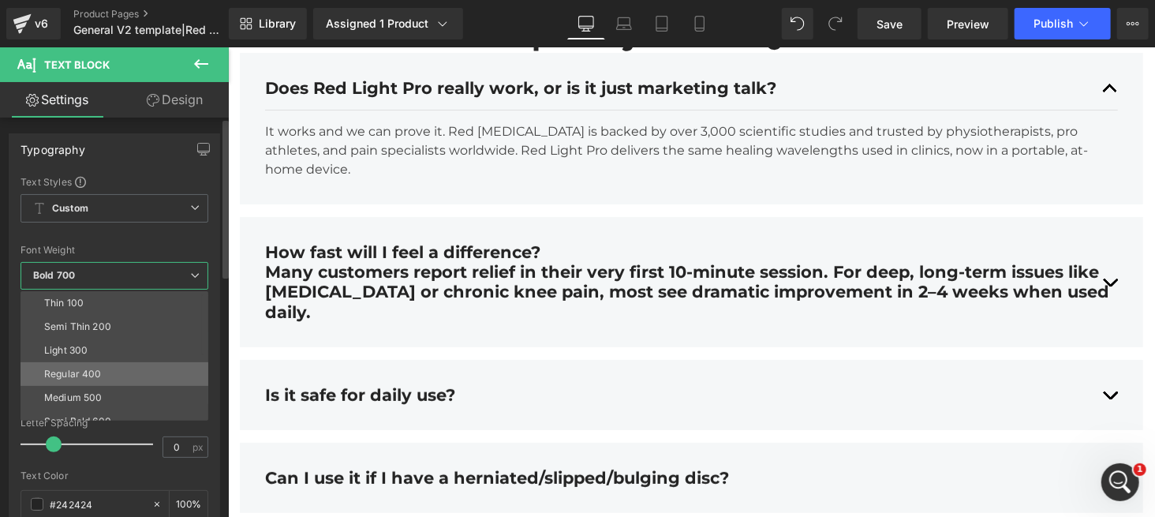
click at [95, 369] on div "Regular 400" at bounding box center [73, 374] width 58 height 11
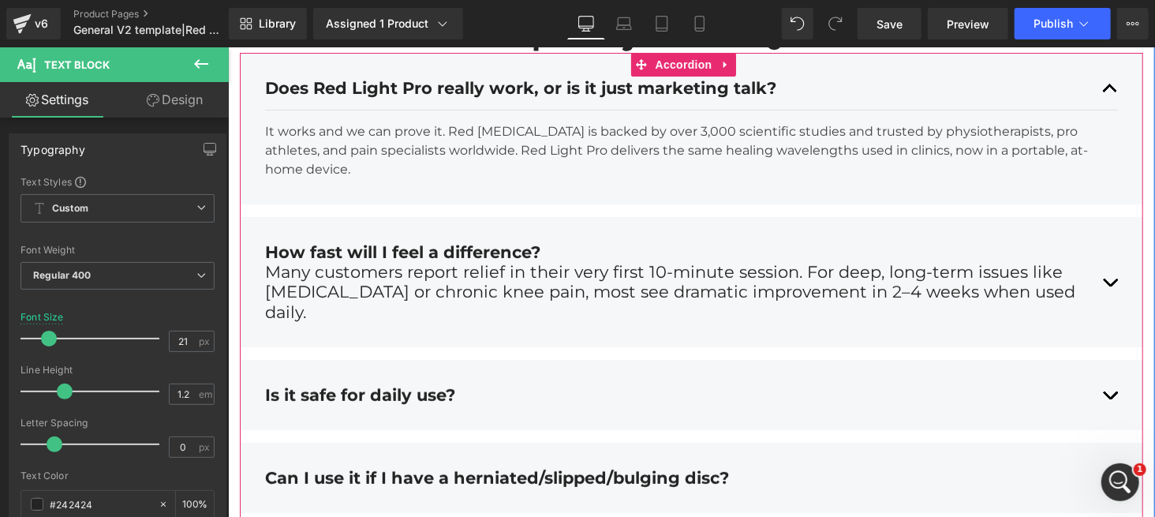
click at [369, 178] on p "It works and we can prove it. Red [MEDICAL_DATA] is backed by over 3,000 scient…" at bounding box center [690, 150] width 853 height 57
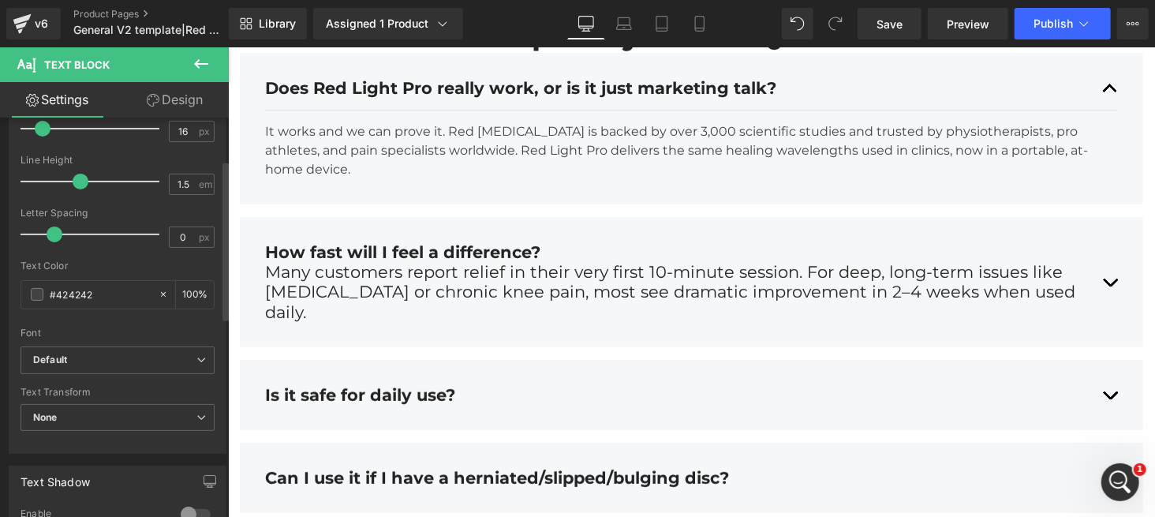
scroll to position [105, 0]
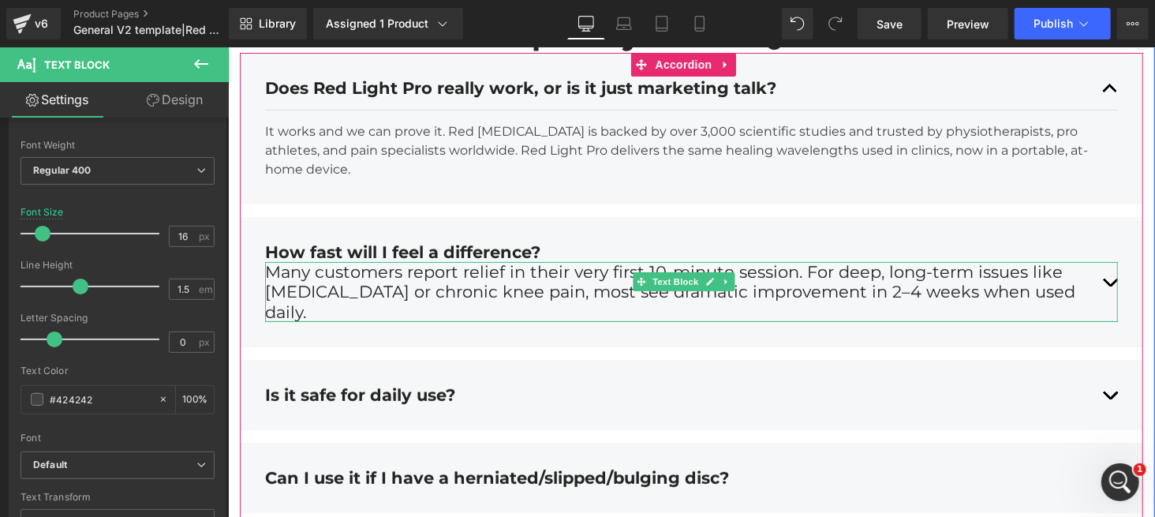
click at [319, 309] on div "Many customers report relief in their very first 10-minute session. For deep, l…" at bounding box center [690, 291] width 853 height 60
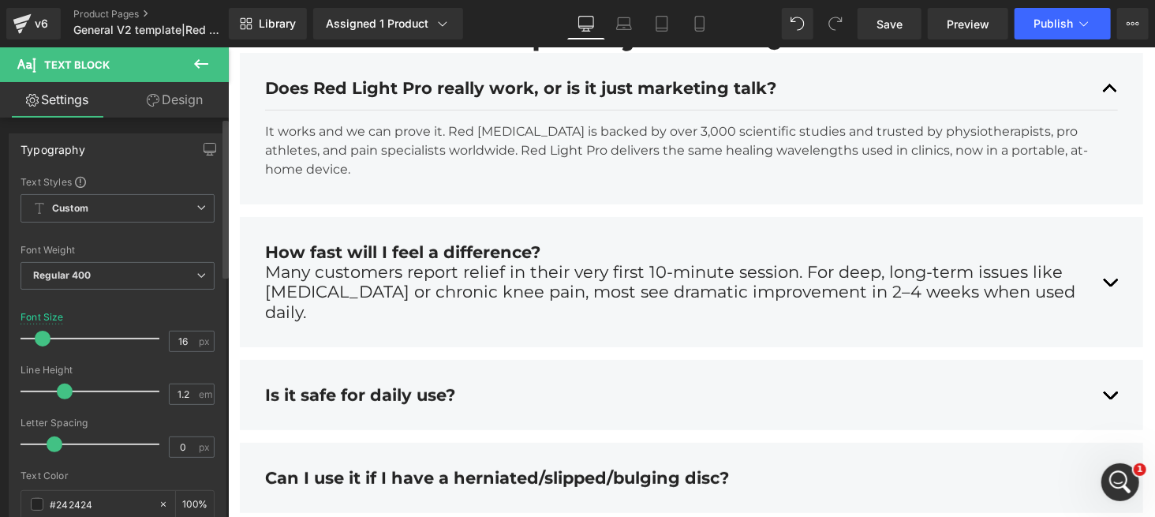
click at [47, 342] on span at bounding box center [43, 339] width 16 height 16
type input "17"
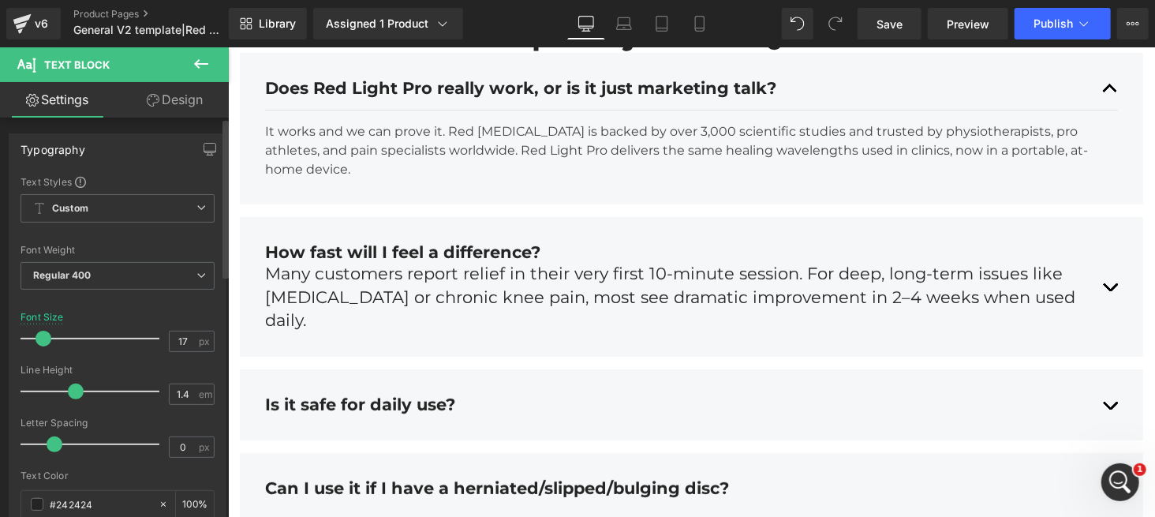
type input "1.5"
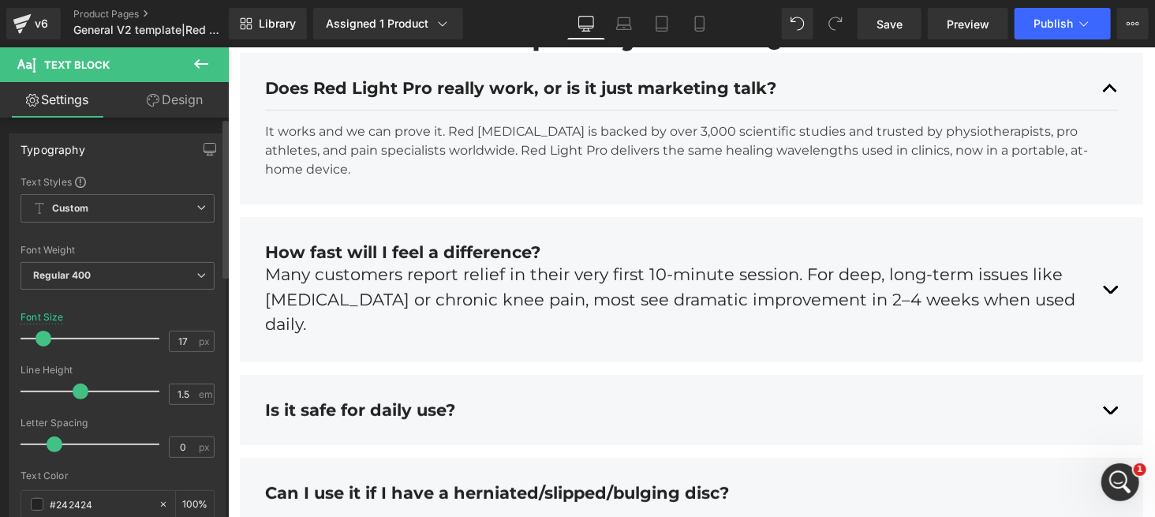
drag, startPoint x: 65, startPoint y: 392, endPoint x: 80, endPoint y: 391, distance: 15.1
click at [80, 391] on span at bounding box center [81, 392] width 16 height 16
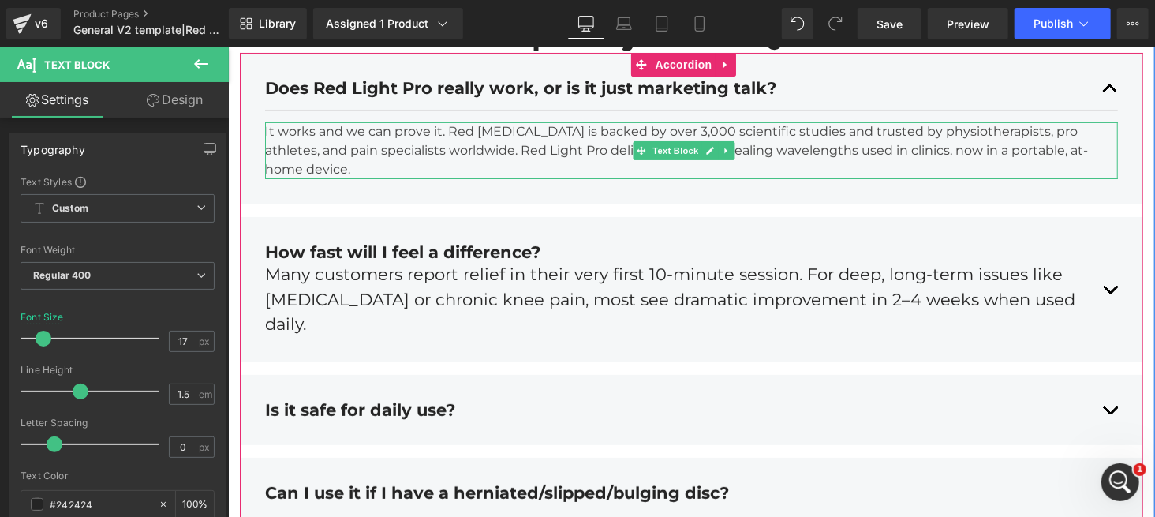
click at [335, 178] on p "It works and we can prove it. Red [MEDICAL_DATA] is backed by over 3,000 scient…" at bounding box center [690, 150] width 853 height 57
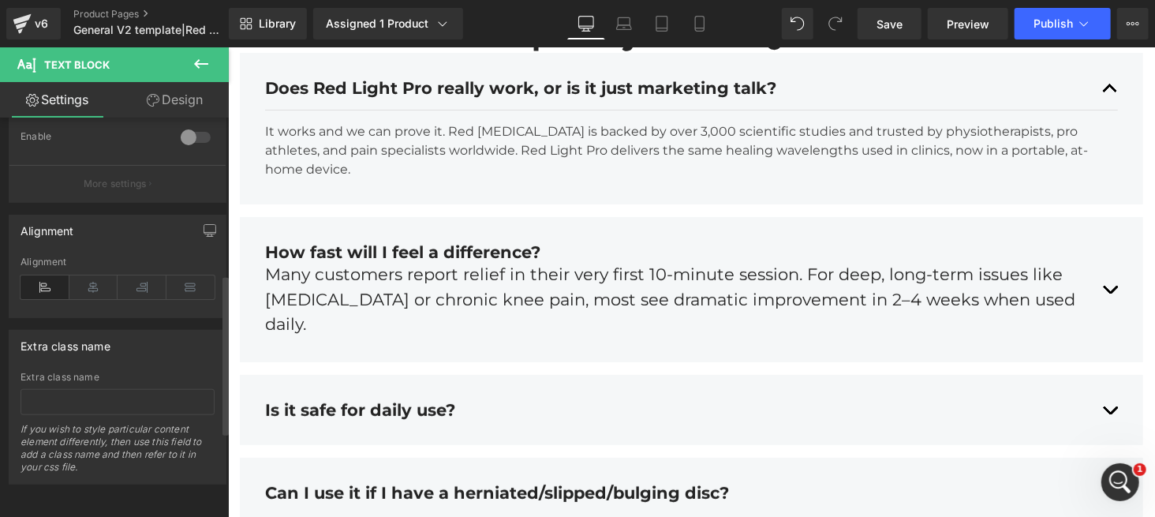
scroll to position [283, 0]
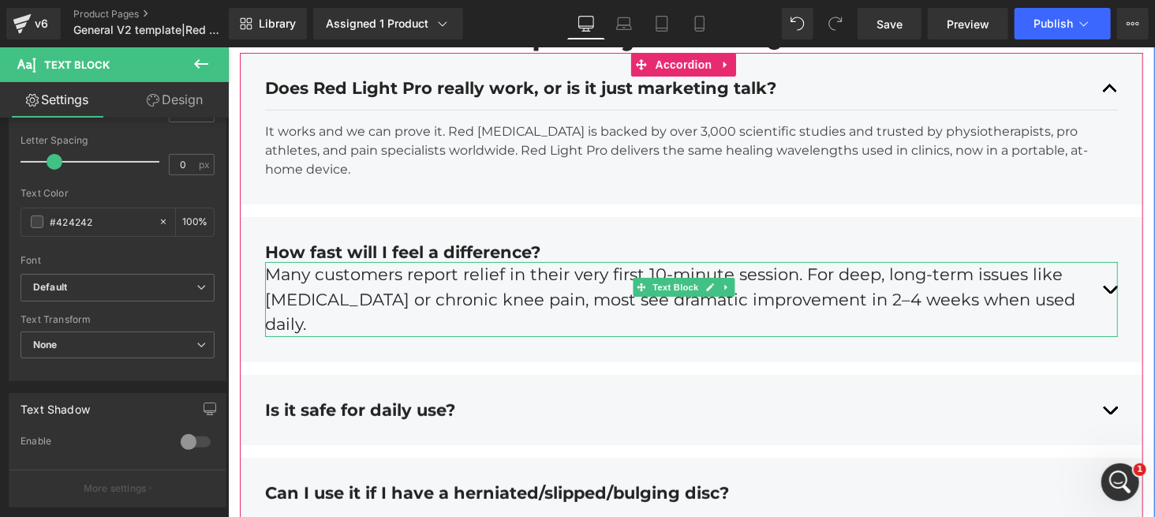
click at [357, 314] on div "Many customers report relief in their very first 10-minute session. For deep, l…" at bounding box center [690, 298] width 853 height 75
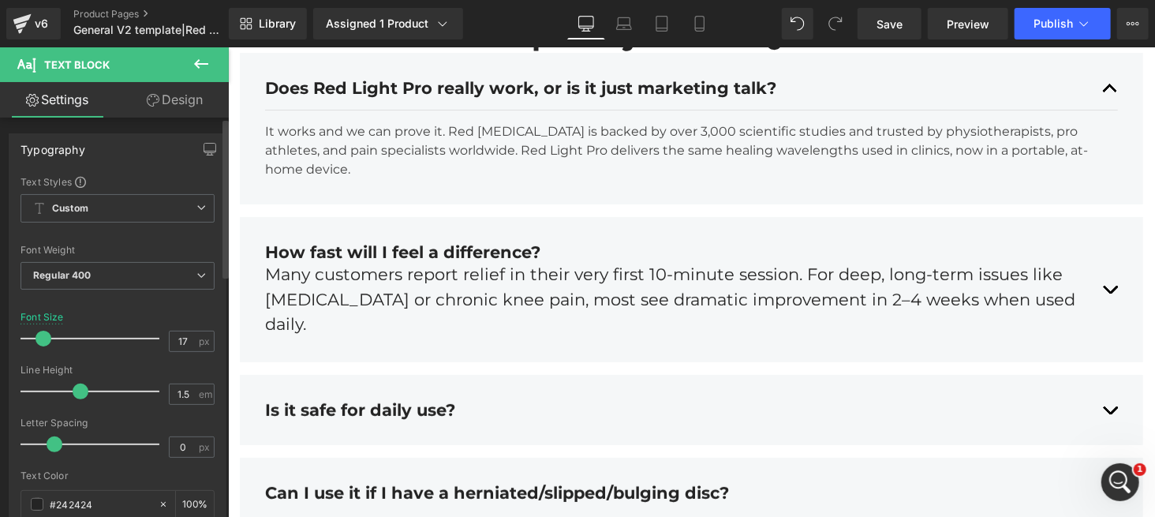
type input "16"
click at [39, 338] on span at bounding box center [43, 339] width 16 height 16
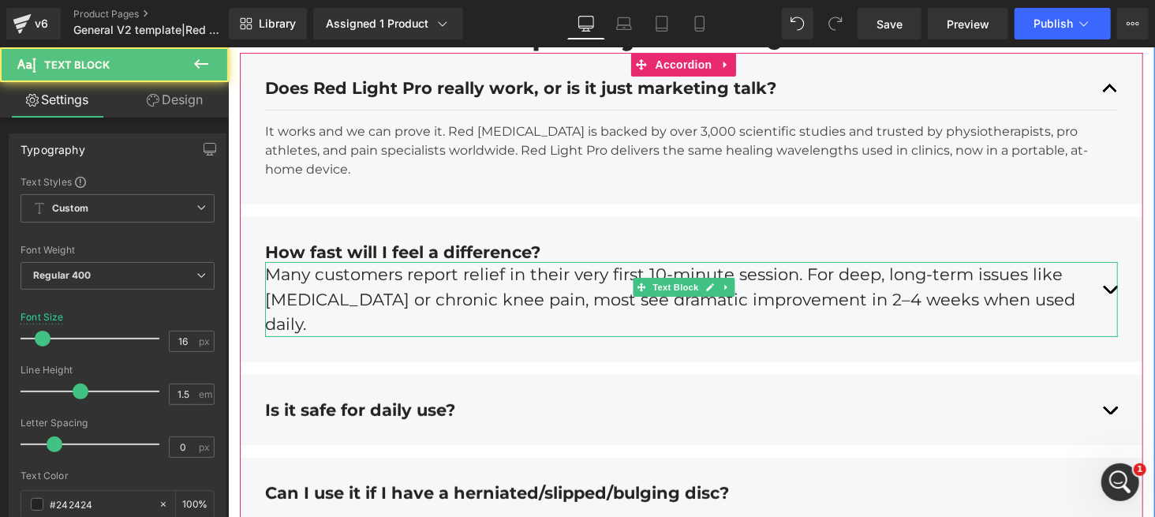
click at [435, 286] on div "Many customers report relief in their very first 10-minute session. For deep, l…" at bounding box center [690, 298] width 853 height 75
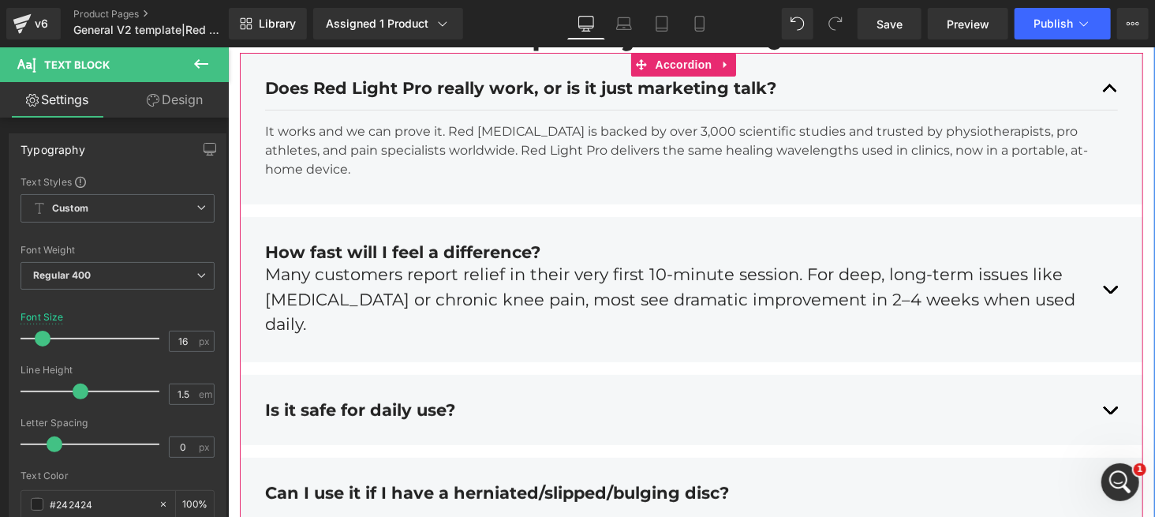
click at [281, 178] on p "It works and we can prove it. Red [MEDICAL_DATA] is backed by over 3,000 scient…" at bounding box center [690, 150] width 853 height 57
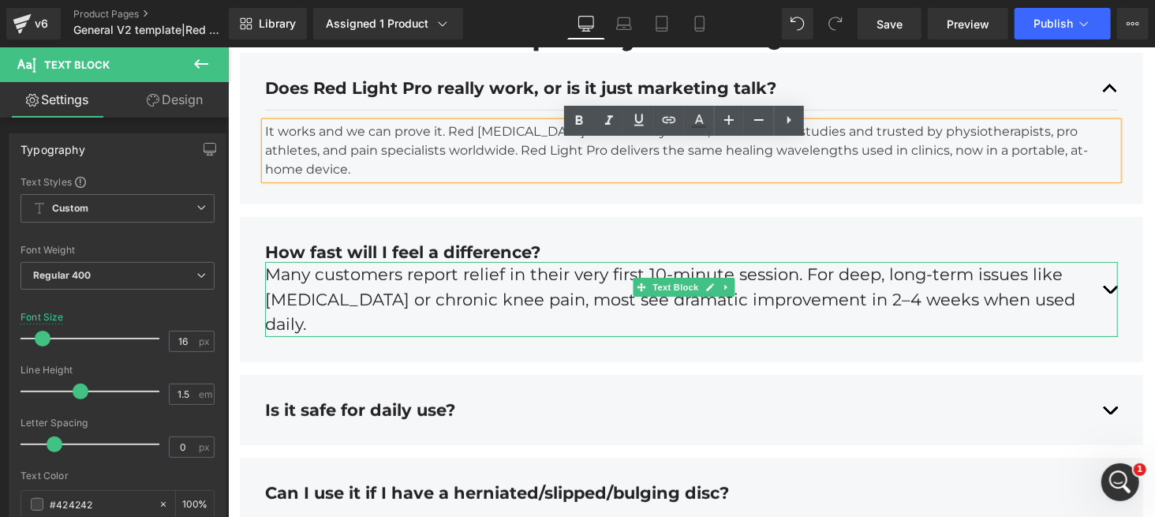
click at [387, 312] on div "Many customers report relief in their very first 10-minute session. For deep, l…" at bounding box center [690, 298] width 853 height 75
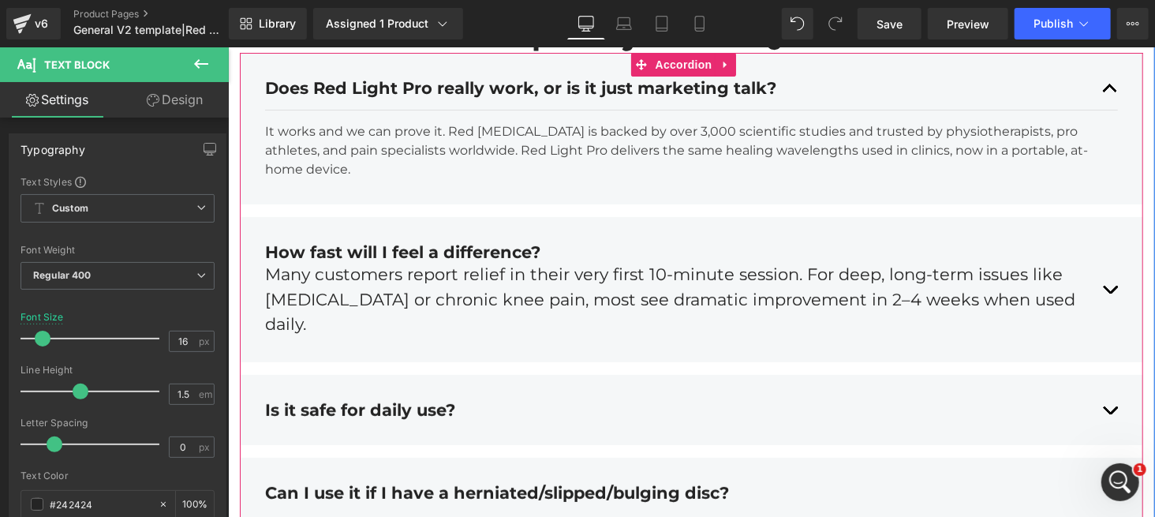
click at [284, 174] on p "It works and we can prove it. Red [MEDICAL_DATA] is backed by over 3,000 scient…" at bounding box center [690, 150] width 853 height 57
click at [343, 321] on div "Many customers report relief in their very first 10-minute session. For deep, l…" at bounding box center [690, 298] width 853 height 75
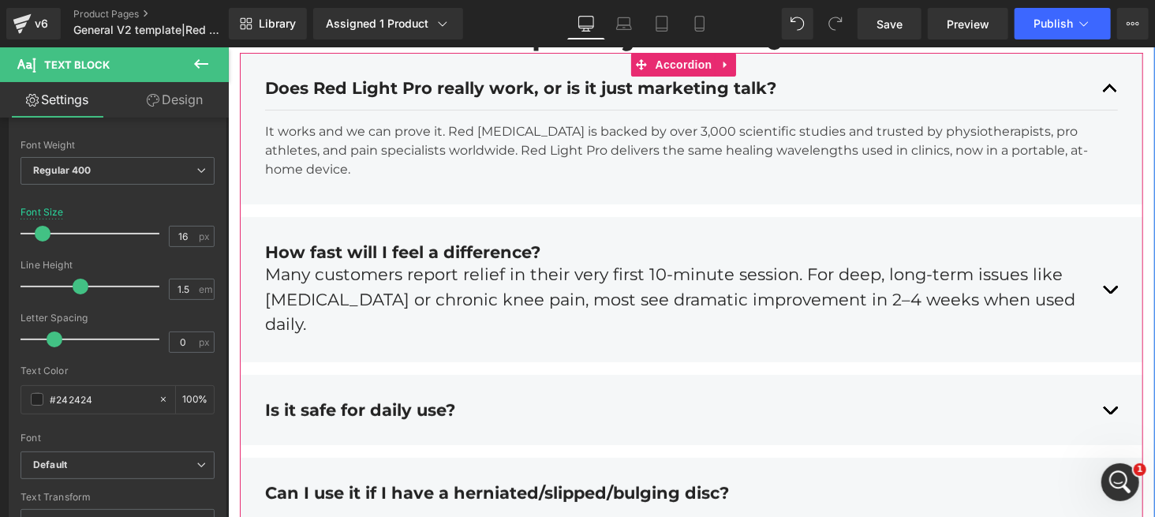
scroll to position [6408, 0]
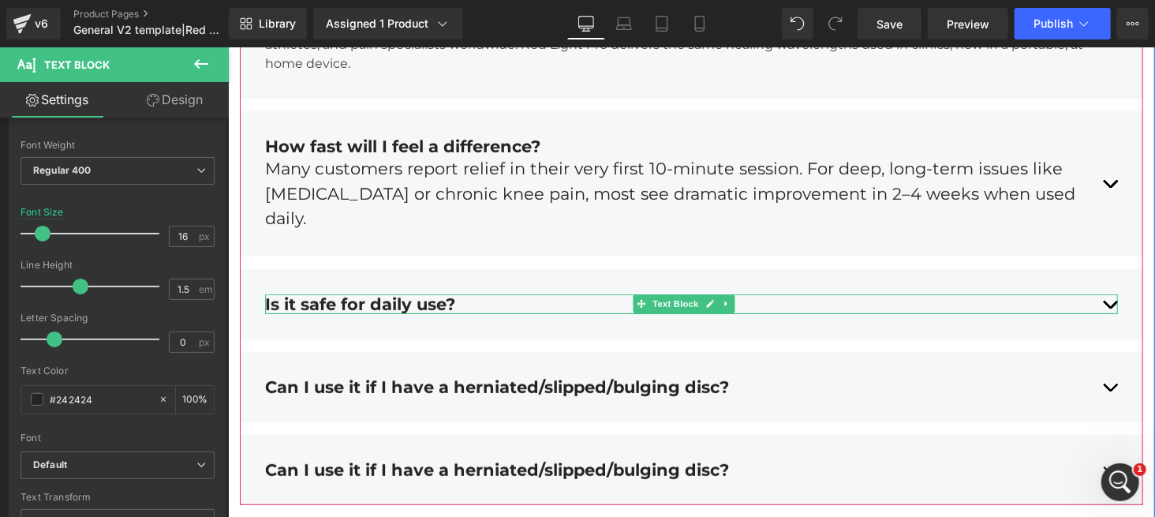
click at [399, 304] on div "Is it safe for daily use?" at bounding box center [690, 304] width 853 height 20
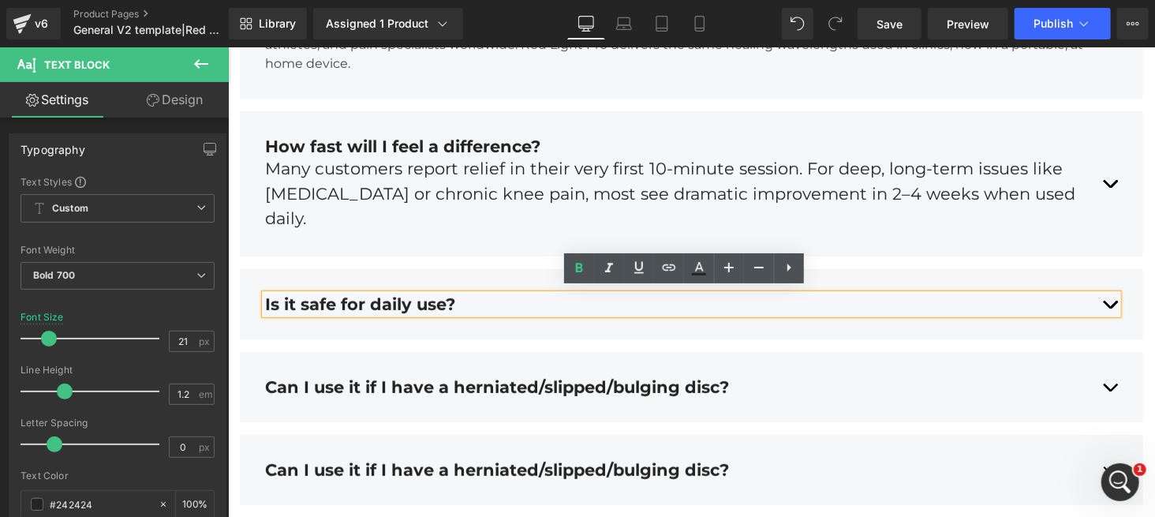
click at [649, 344] on div "Does Red Light Pro really work, or is it just marketing talk? Text Block Text B…" at bounding box center [691, 225] width 904 height 559
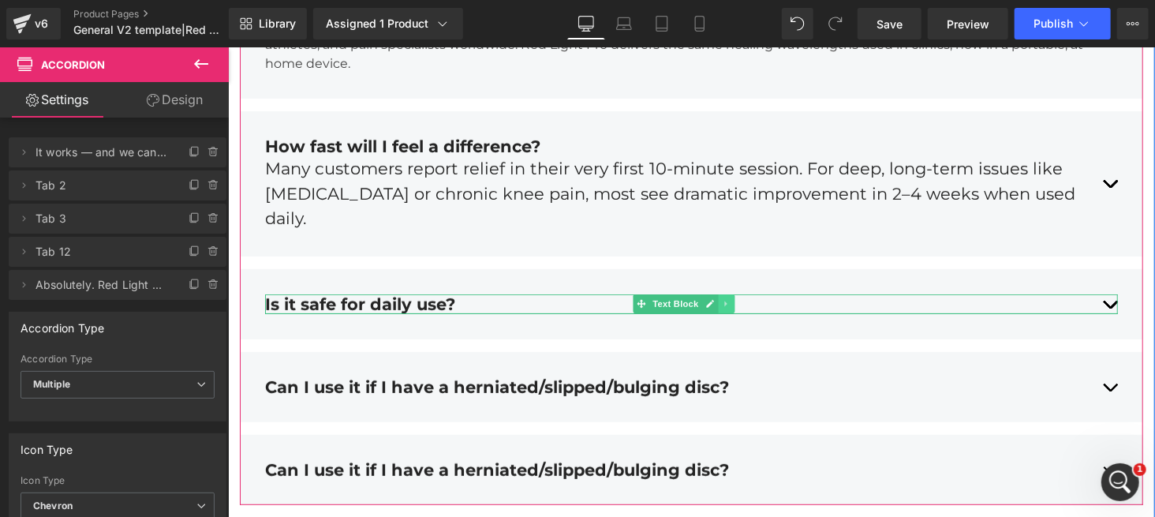
click at [724, 301] on icon at bounding box center [725, 304] width 2 height 6
click at [715, 299] on icon at bounding box center [717, 303] width 9 height 9
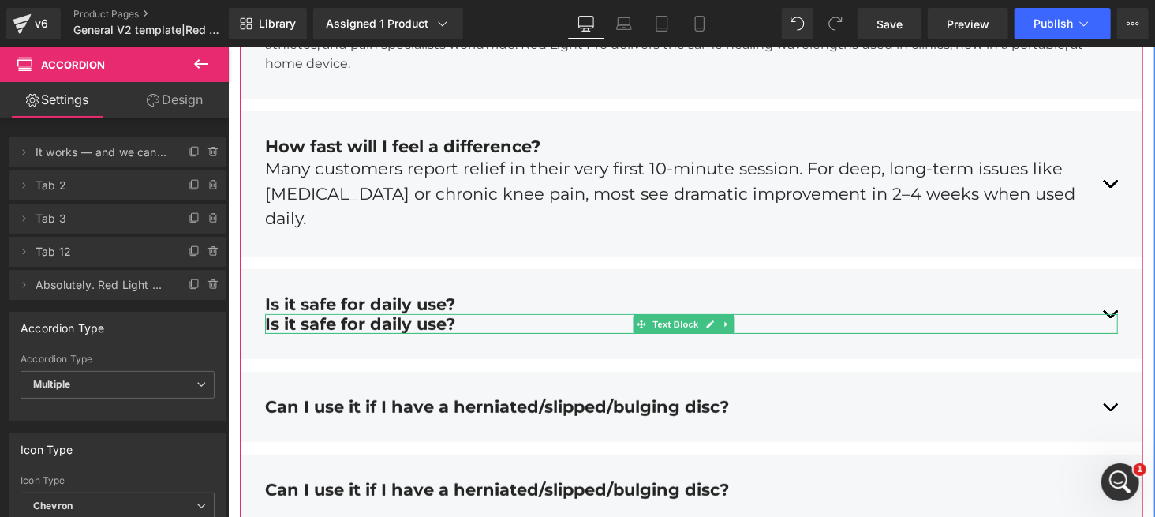
click at [511, 321] on div "Is it safe for daily use?" at bounding box center [690, 323] width 853 height 20
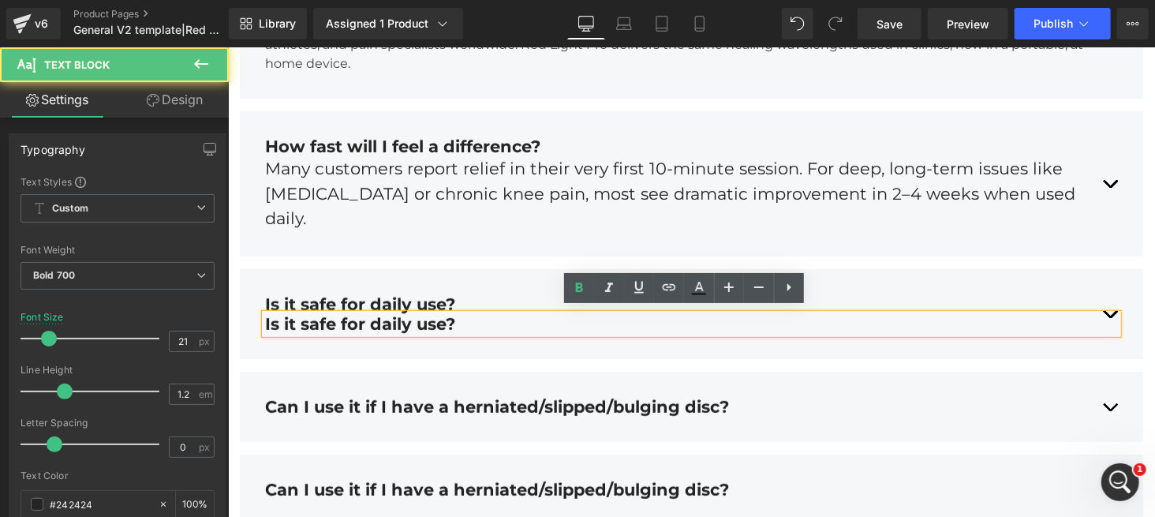
click at [520, 318] on div "Is it safe for daily use?" at bounding box center [690, 323] width 853 height 20
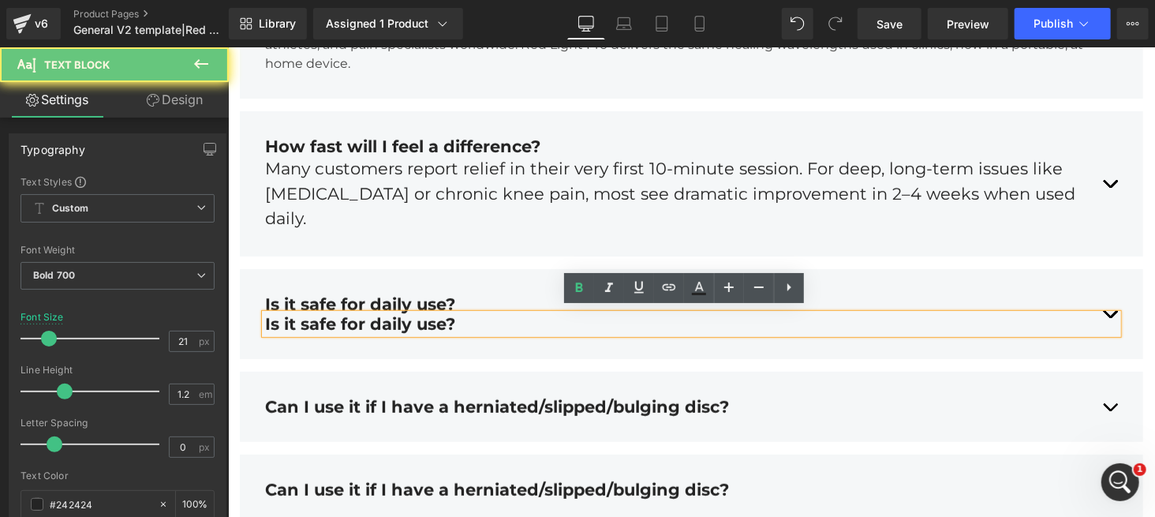
click at [520, 318] on div "Is it safe for daily use?" at bounding box center [690, 323] width 853 height 20
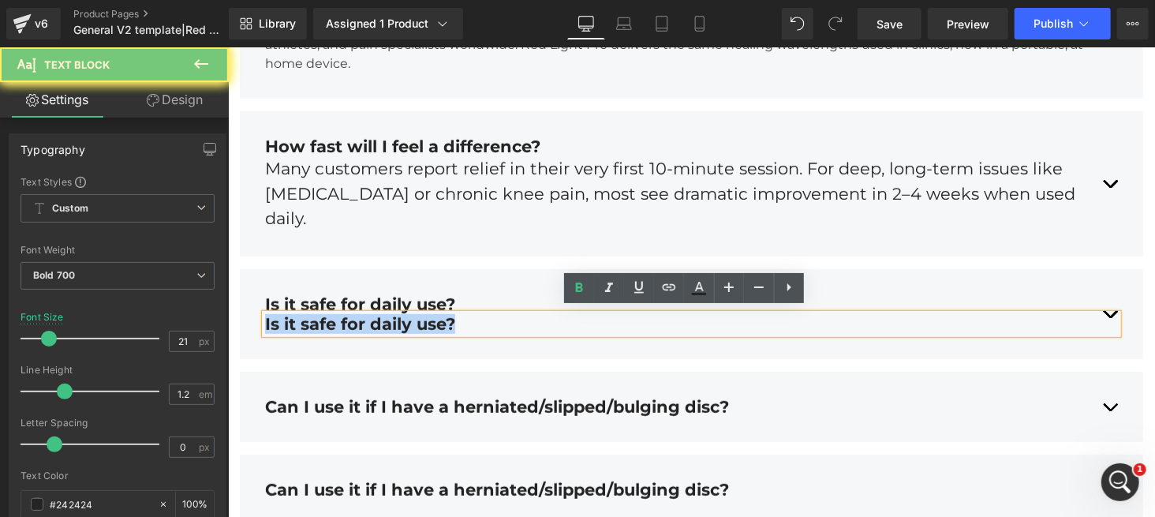
click at [520, 318] on div "Is it safe for daily use?" at bounding box center [690, 323] width 853 height 20
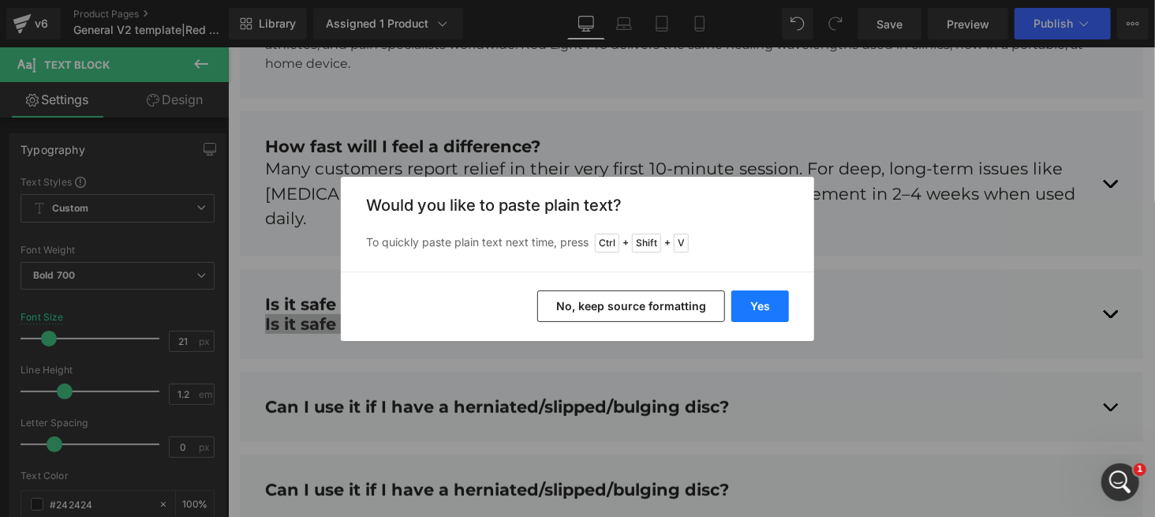
click at [745, 305] on button "Yes" at bounding box center [761, 306] width 58 height 32
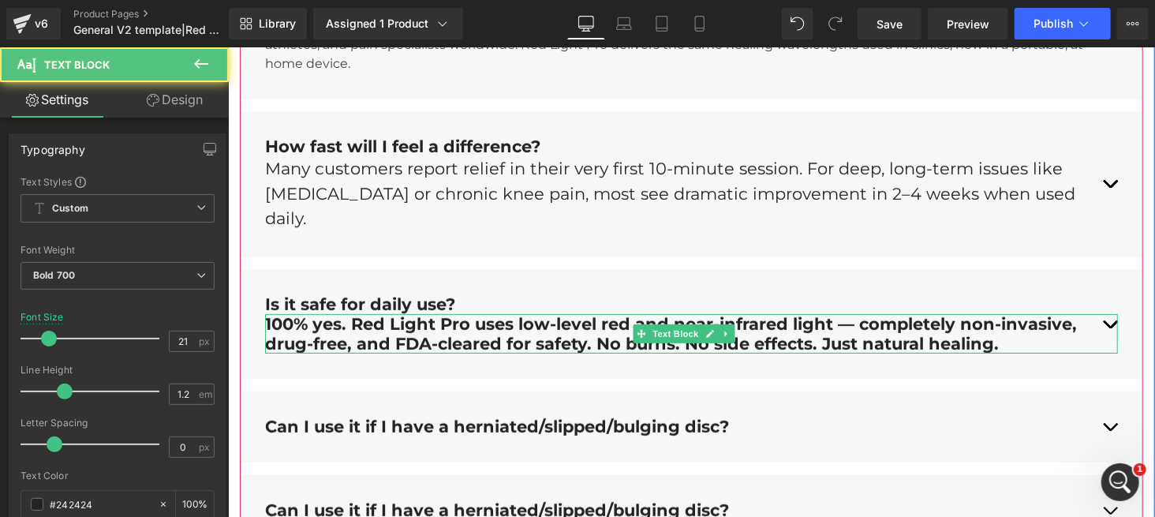
click at [324, 323] on div "100% yes. Red Light Pro uses low-level red and near-infrared light — completely…" at bounding box center [690, 332] width 853 height 39
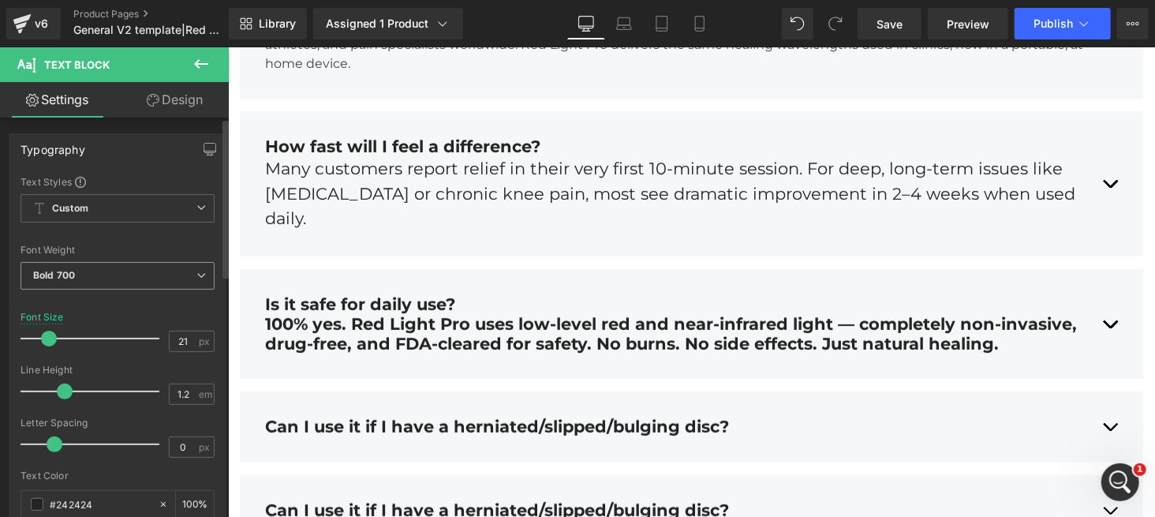
click at [130, 275] on span "Bold 700" at bounding box center [118, 276] width 194 height 28
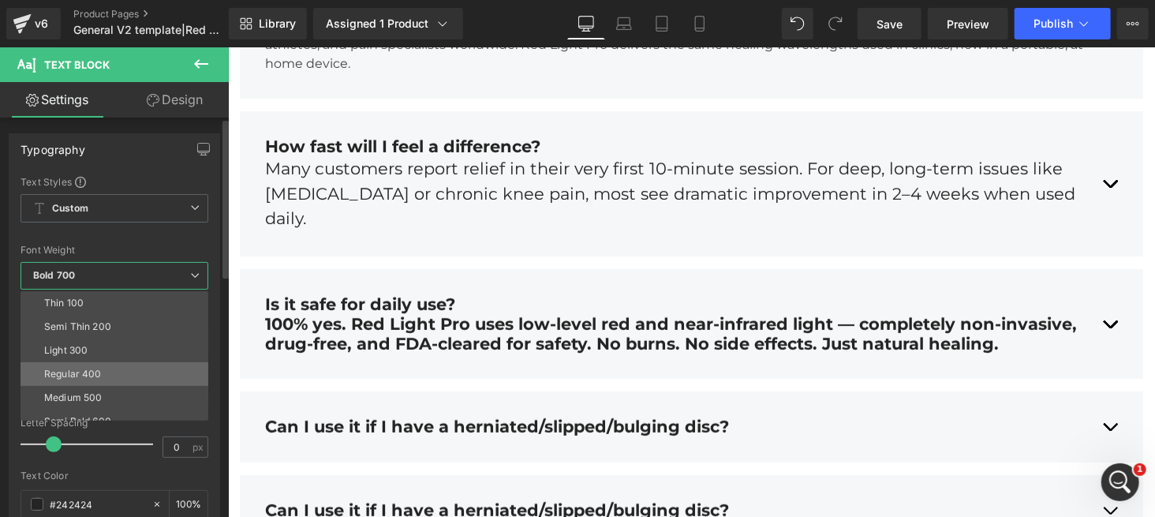
click at [93, 369] on div "Regular 400" at bounding box center [73, 374] width 58 height 11
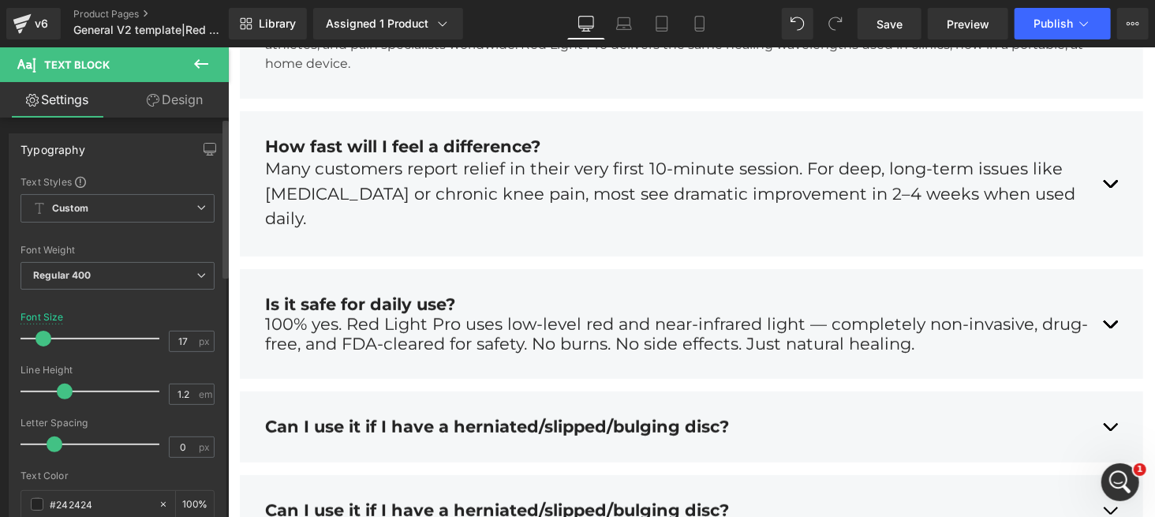
type input "16"
click at [41, 339] on span at bounding box center [43, 339] width 16 height 16
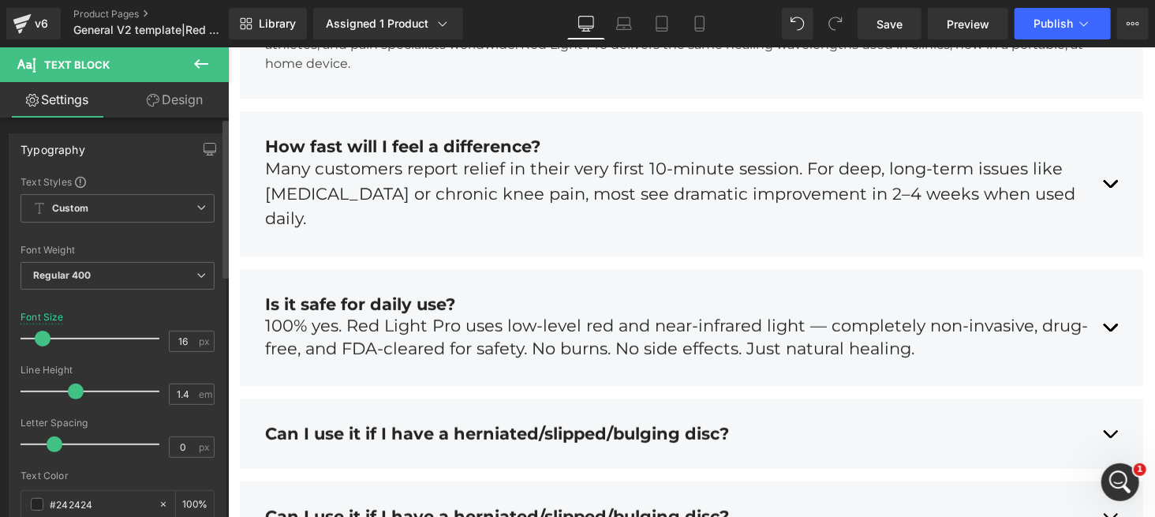
type input "1.5"
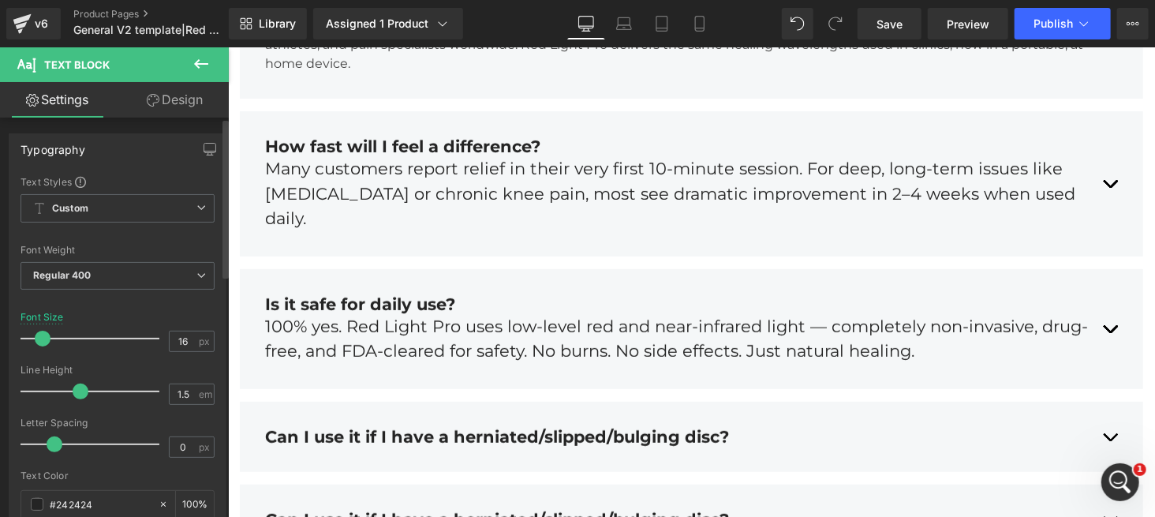
drag, startPoint x: 62, startPoint y: 389, endPoint x: 74, endPoint y: 388, distance: 12.7
click at [74, 388] on span at bounding box center [81, 392] width 16 height 16
drag, startPoint x: 42, startPoint y: 340, endPoint x: 7, endPoint y: 338, distance: 34.8
click at [7, 338] on div "Typography Text Styles Custom Custom Setup Global Style Custom Setup Global Sty…" at bounding box center [118, 393] width 236 height 542
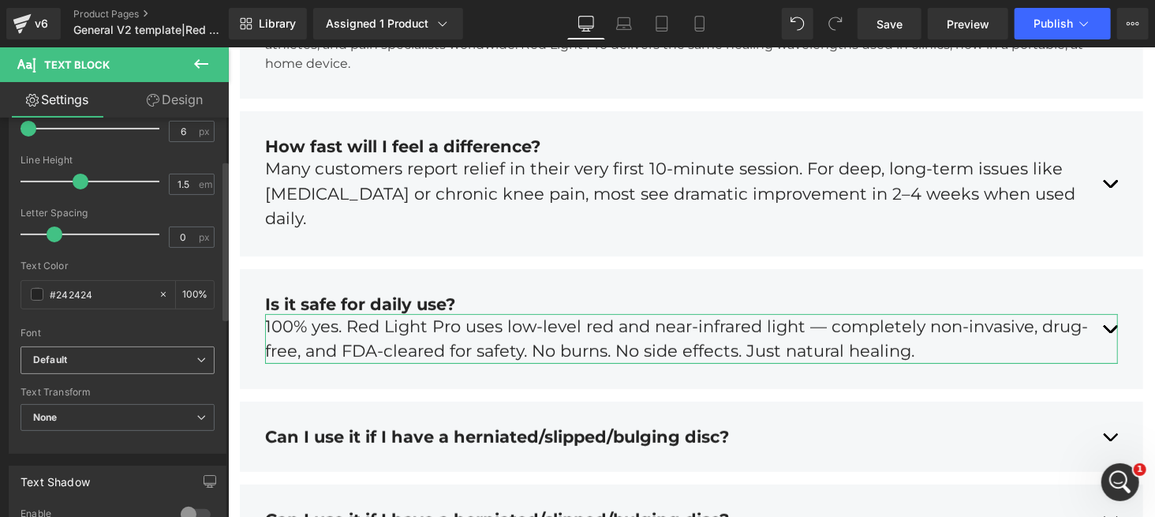
scroll to position [105, 0]
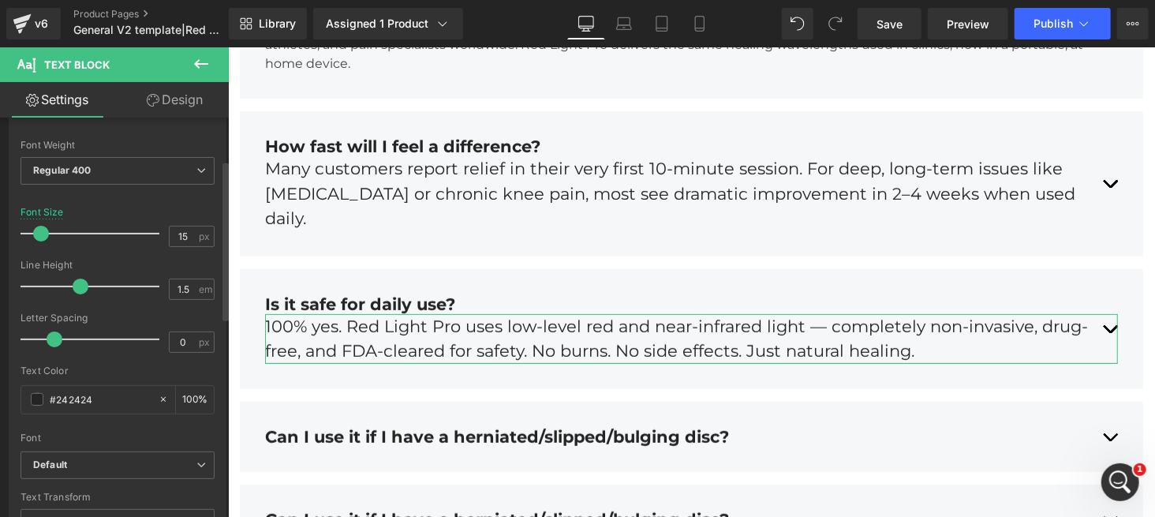
type input "16"
drag, startPoint x: 28, startPoint y: 236, endPoint x: 41, endPoint y: 238, distance: 13.5
click at [41, 238] on span at bounding box center [43, 234] width 16 height 16
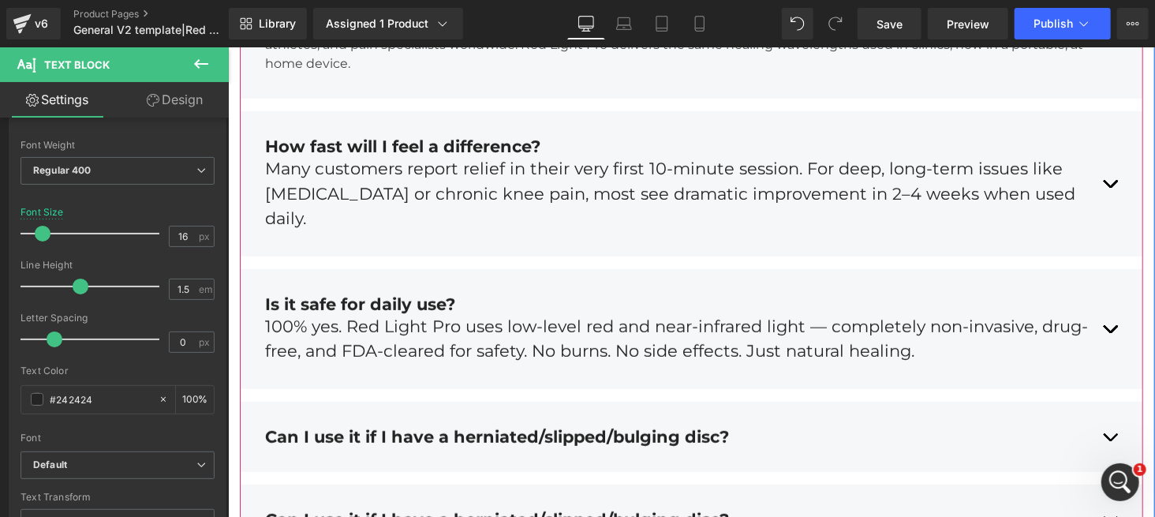
scroll to position [6303, 0]
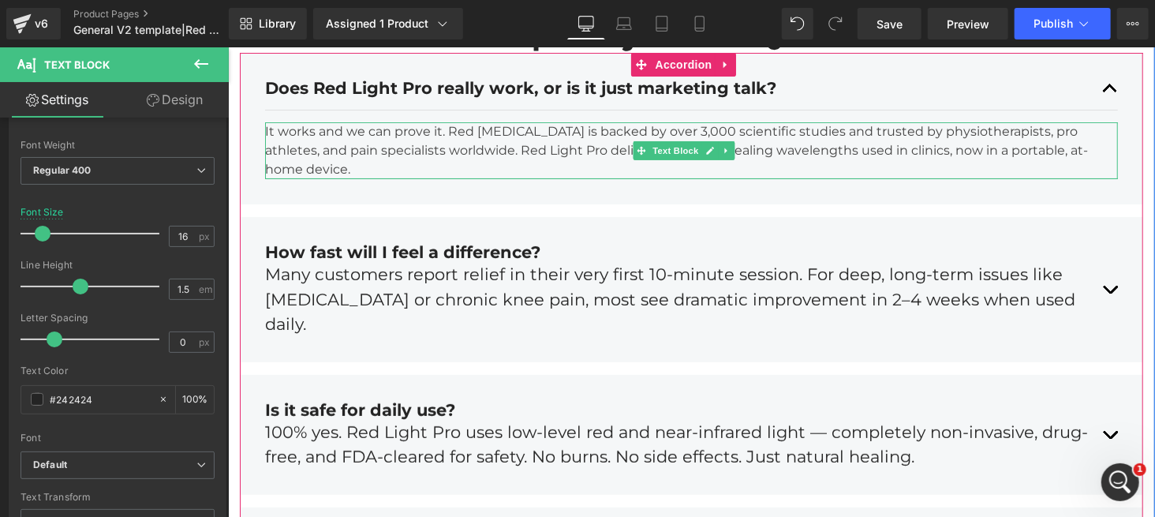
click at [415, 178] on p "It works and we can prove it. Red [MEDICAL_DATA] is backed by over 3,000 scient…" at bounding box center [690, 150] width 853 height 57
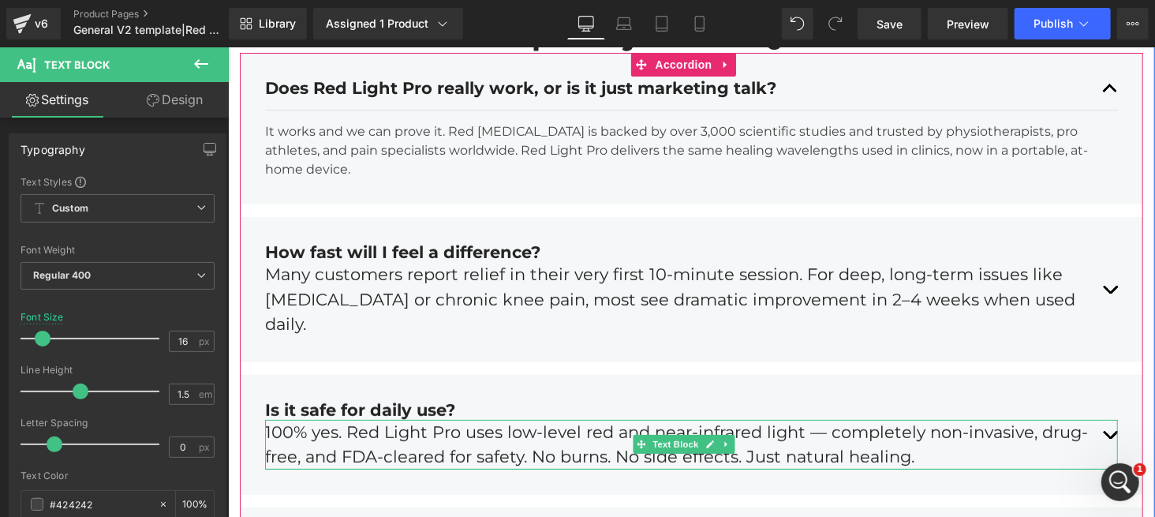
click at [820, 425] on div "100% yes. Red Light Pro uses low-level red and near-infrared light — completely…" at bounding box center [690, 444] width 853 height 50
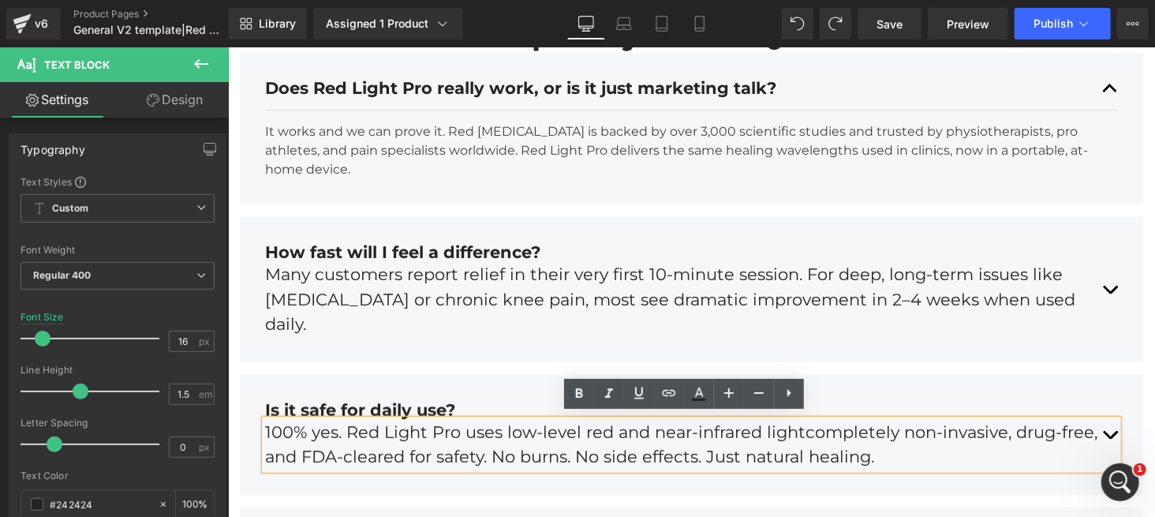
click at [803, 428] on div "100% yes. Red Light Pro uses low-level red and near-infrared lightcompletely no…" at bounding box center [690, 444] width 853 height 50
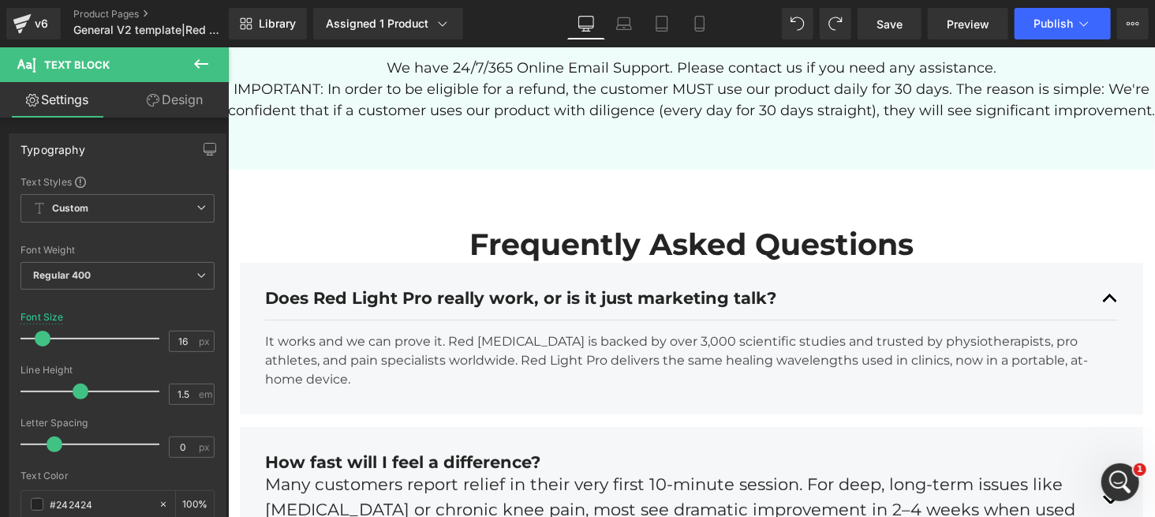
scroll to position [6198, 0]
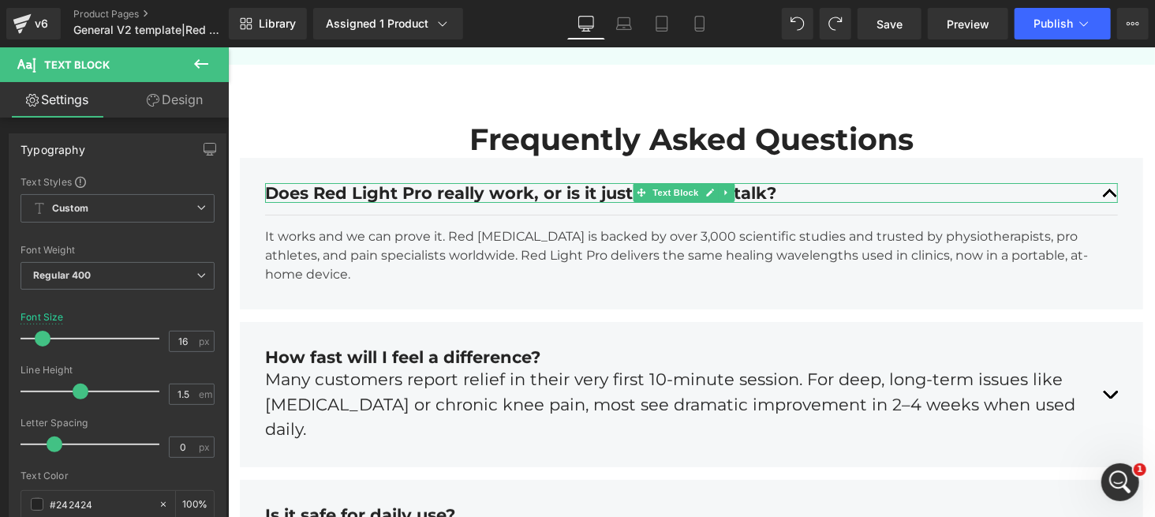
click at [1089, 202] on div "Does Red Light Pro really work, or is it just marketing talk?" at bounding box center [690, 192] width 853 height 20
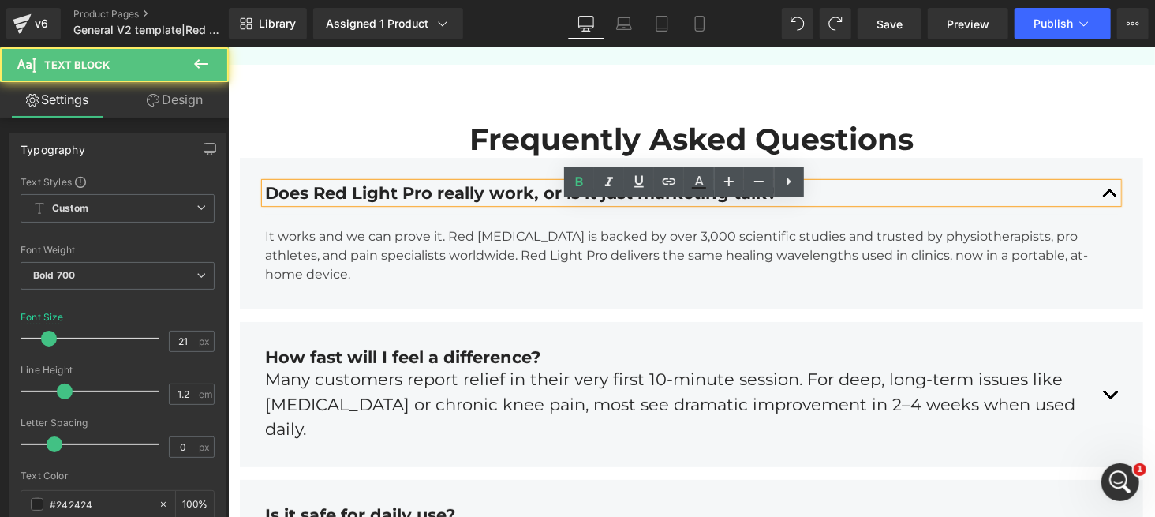
click at [1094, 202] on div "Does Red Light Pro really work, or is it just marketing talk?" at bounding box center [690, 192] width 853 height 20
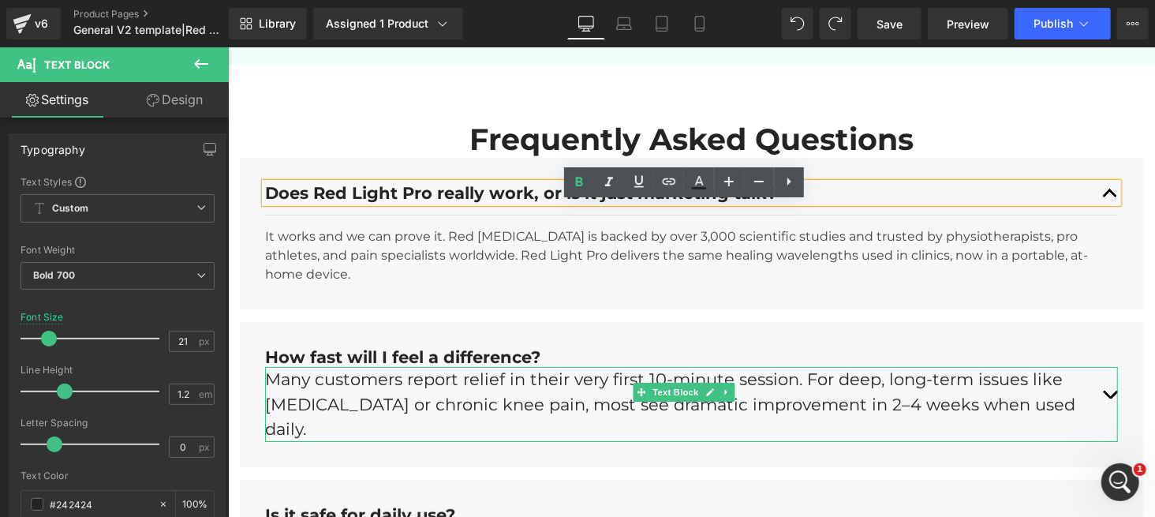
click at [1094, 395] on div "Many customers report relief in their very first 10-minute session. For deep, l…" at bounding box center [690, 403] width 853 height 75
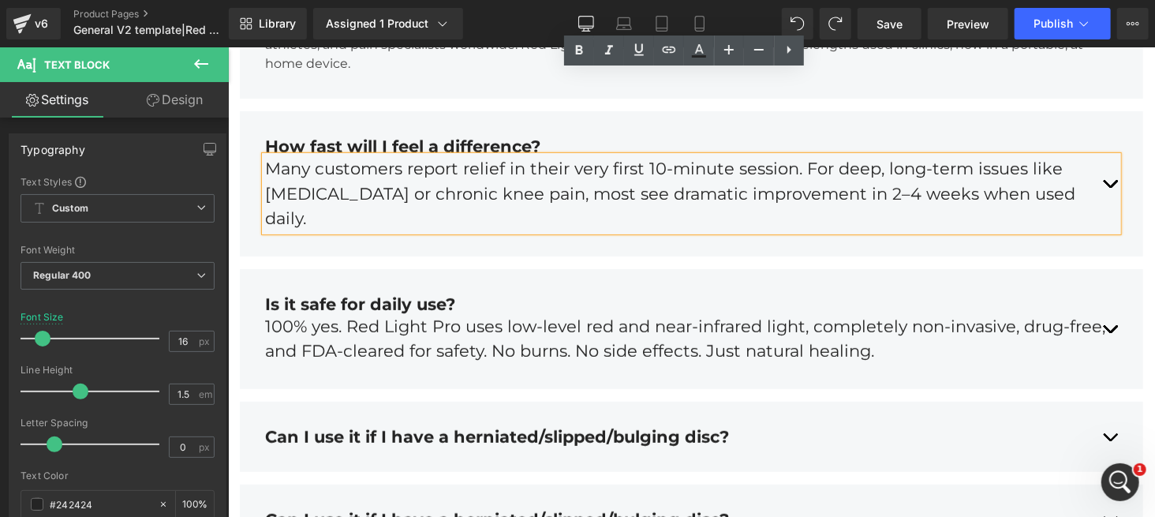
scroll to position [6513, 0]
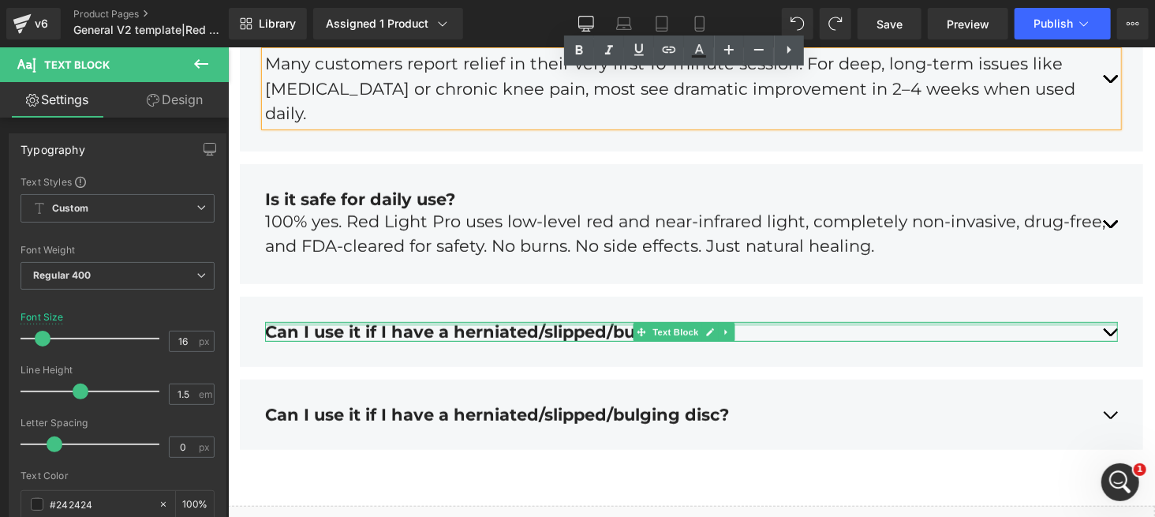
click at [606, 321] on div "Can I use it if I have a herniated/slipped/bulging disc? Text Block" at bounding box center [690, 331] width 853 height 20
click at [606, 321] on div "Can I use it if I have a herniated/slipped/bulging disc?" at bounding box center [690, 331] width 853 height 20
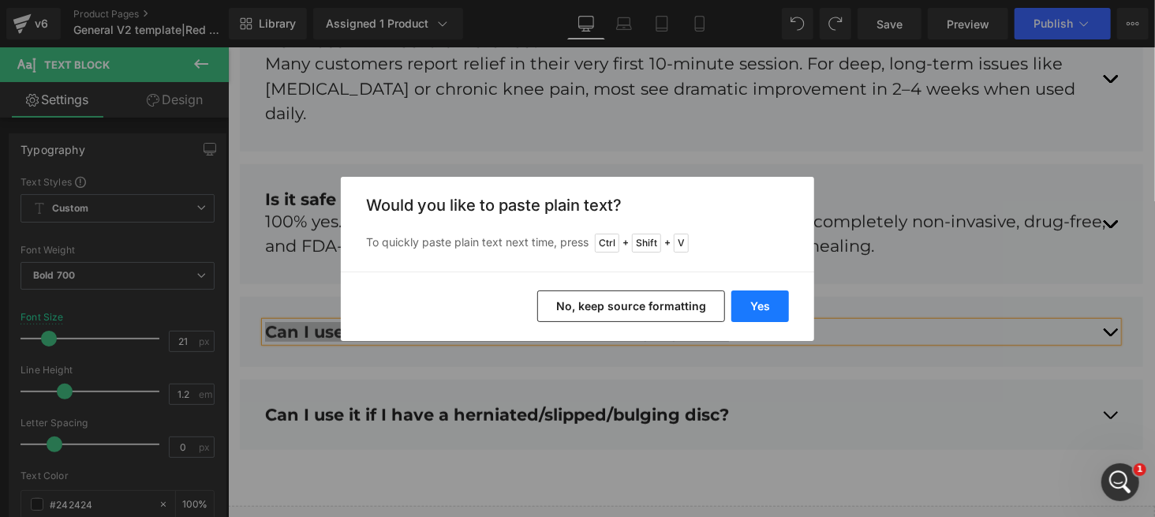
click at [747, 309] on button "Yes" at bounding box center [761, 306] width 58 height 32
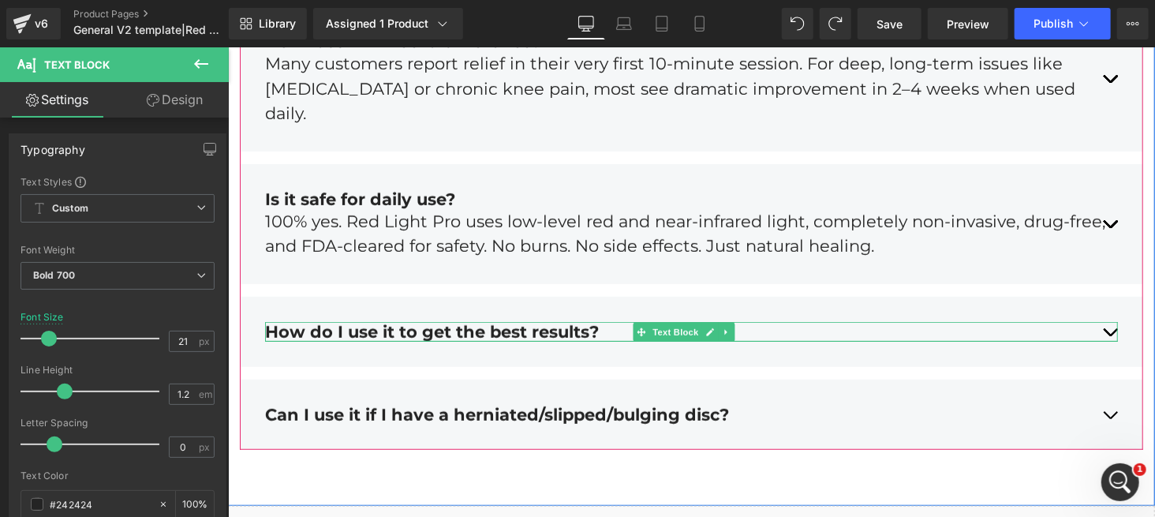
click at [722, 327] on icon at bounding box center [725, 331] width 9 height 9
click at [713, 327] on icon at bounding box center [717, 331] width 9 height 9
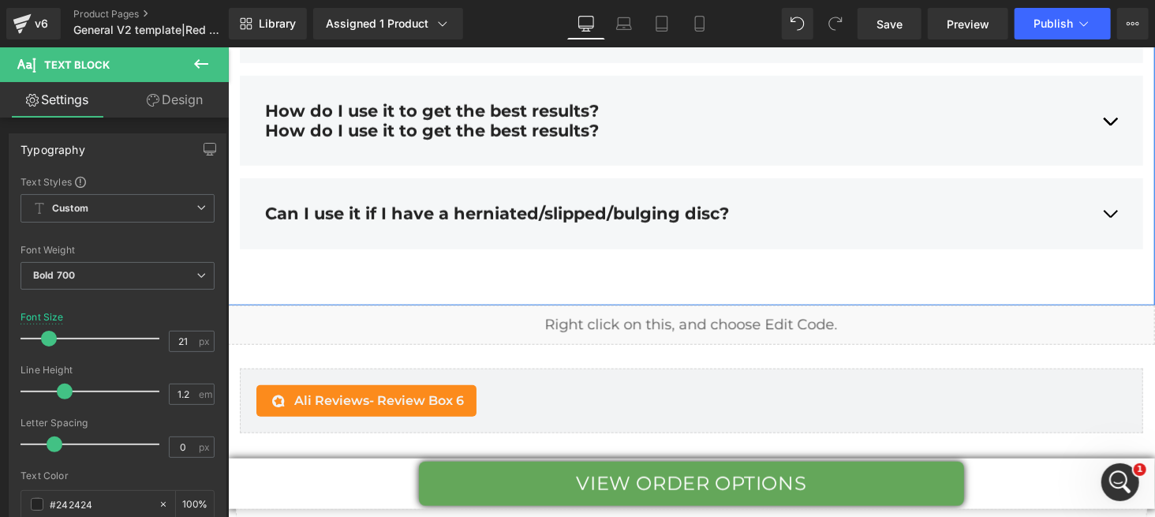
scroll to position [6740, 0]
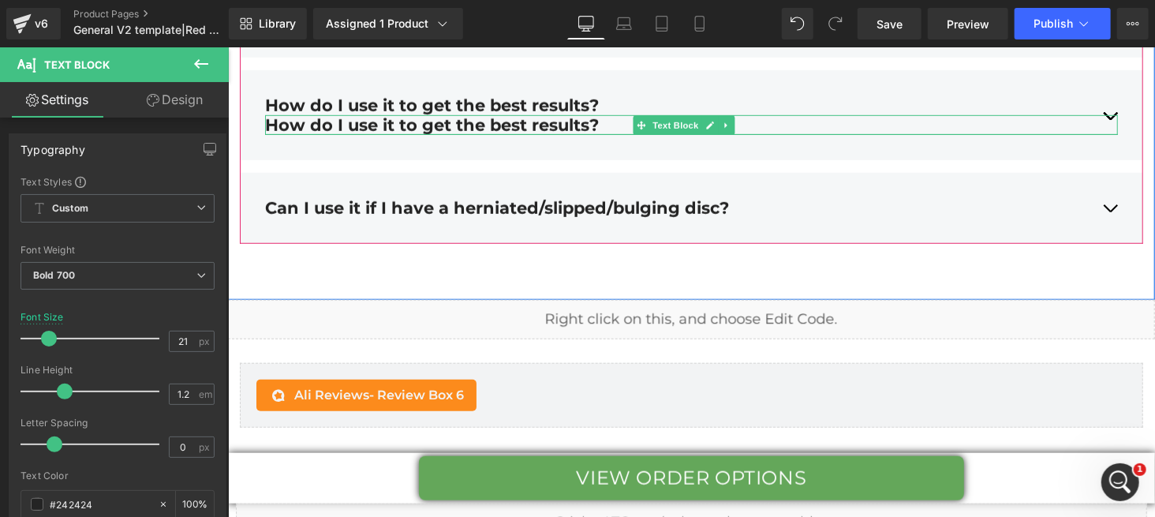
click at [495, 118] on div "How do I use it to get the best results?" at bounding box center [690, 124] width 853 height 20
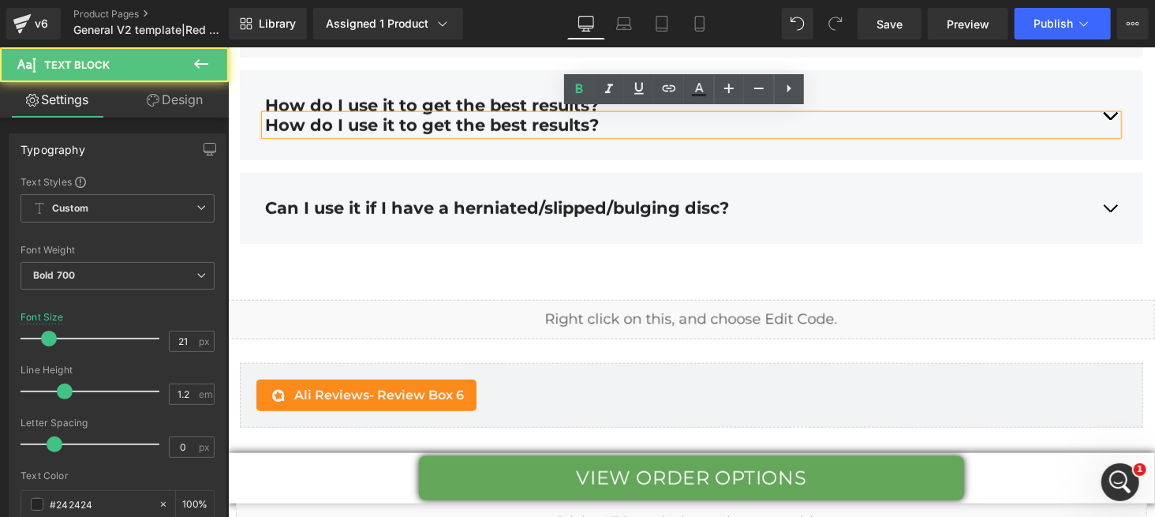
click at [544, 120] on div "How do I use it to get the best results?" at bounding box center [690, 124] width 853 height 20
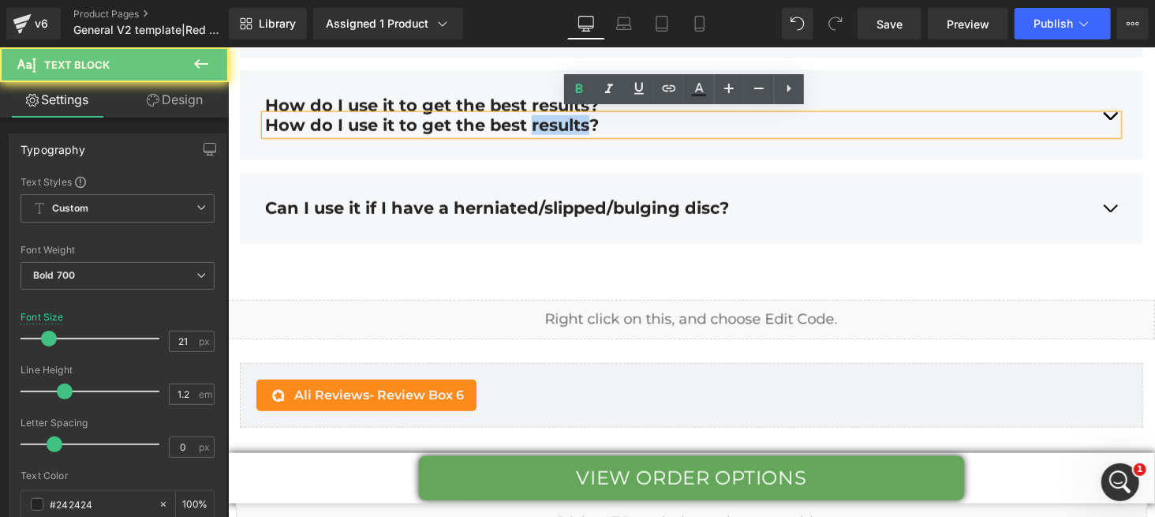
click at [544, 119] on div "How do I use it to get the best results?" at bounding box center [690, 124] width 853 height 20
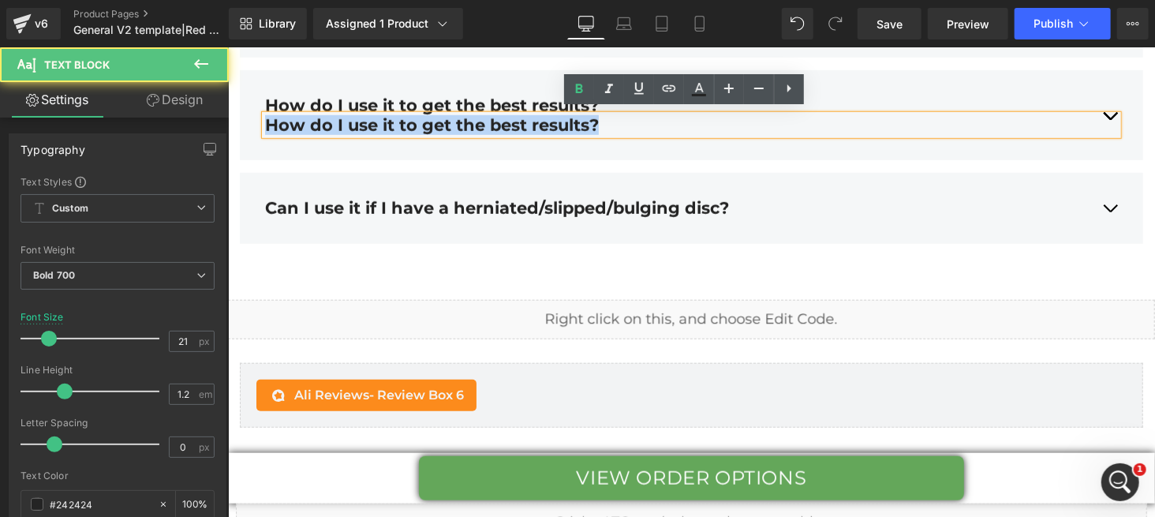
click at [544, 119] on div "How do I use it to get the best results?" at bounding box center [690, 124] width 853 height 20
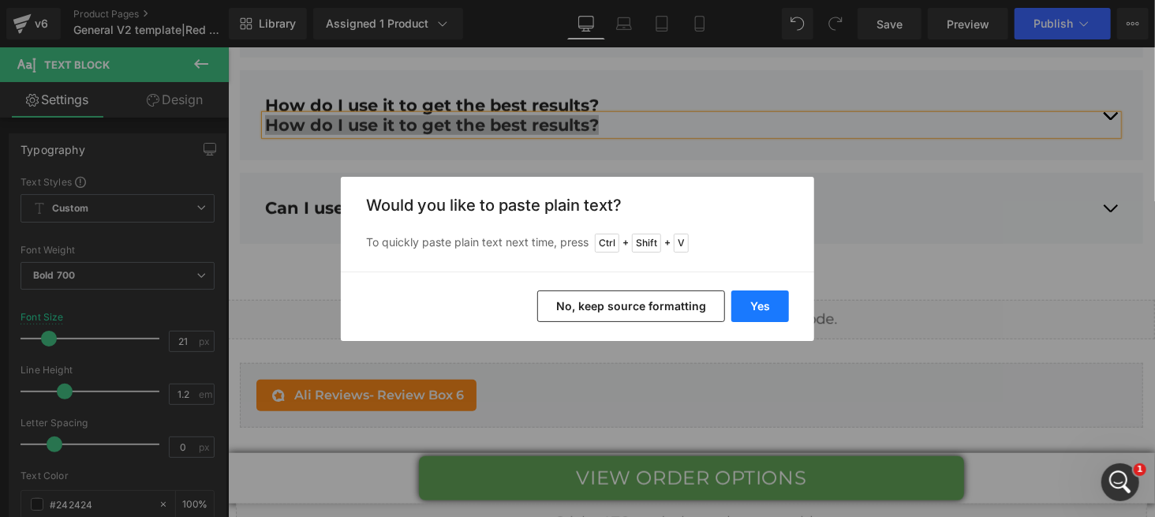
click at [746, 291] on button "Yes" at bounding box center [761, 306] width 58 height 32
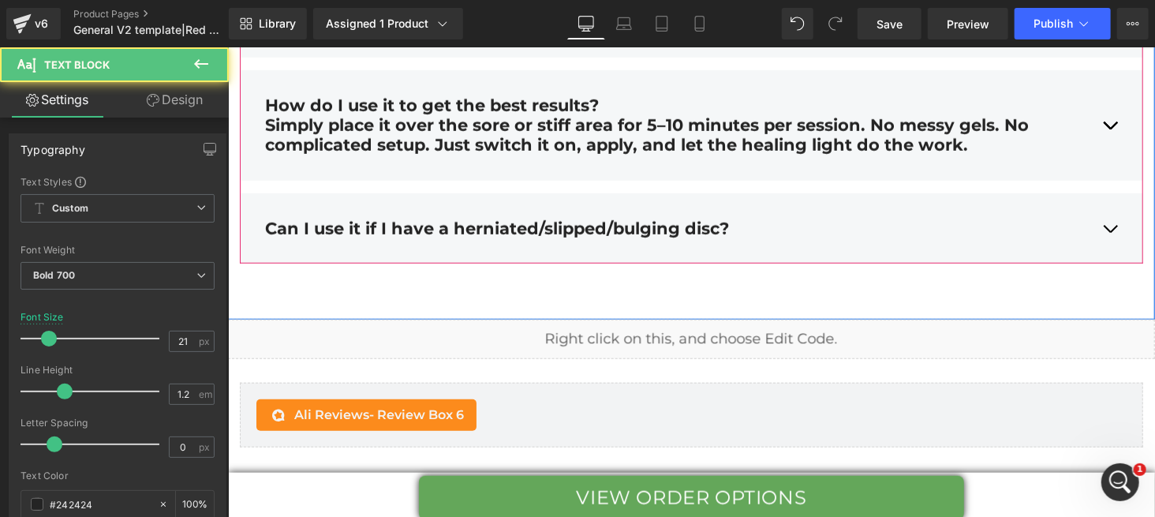
click at [342, 140] on div "Simply place it over the sore or stiff area for 5–10 minutes per session. No me…" at bounding box center [690, 133] width 853 height 39
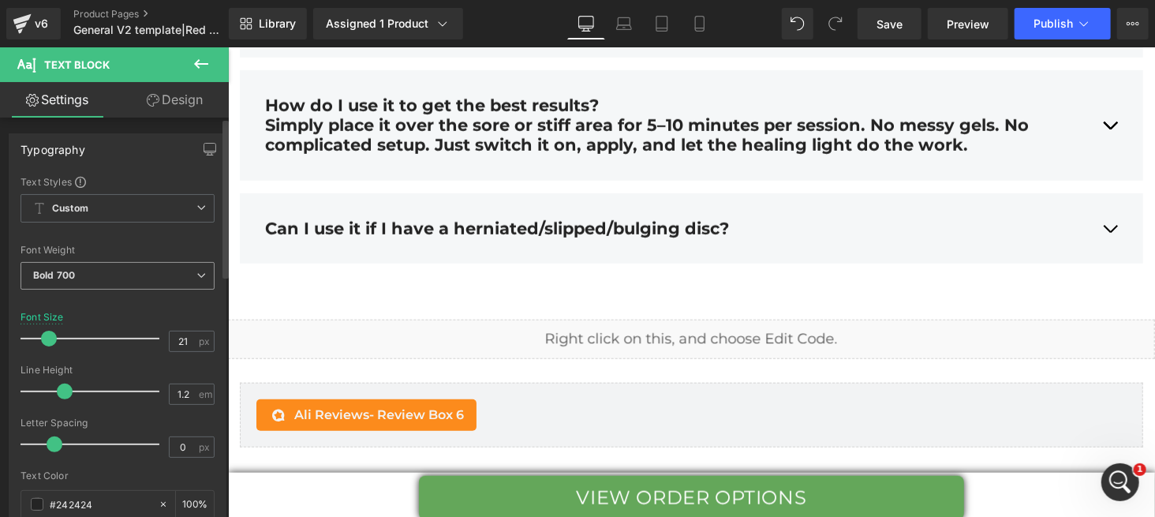
click at [101, 277] on span "Bold 700" at bounding box center [118, 276] width 194 height 28
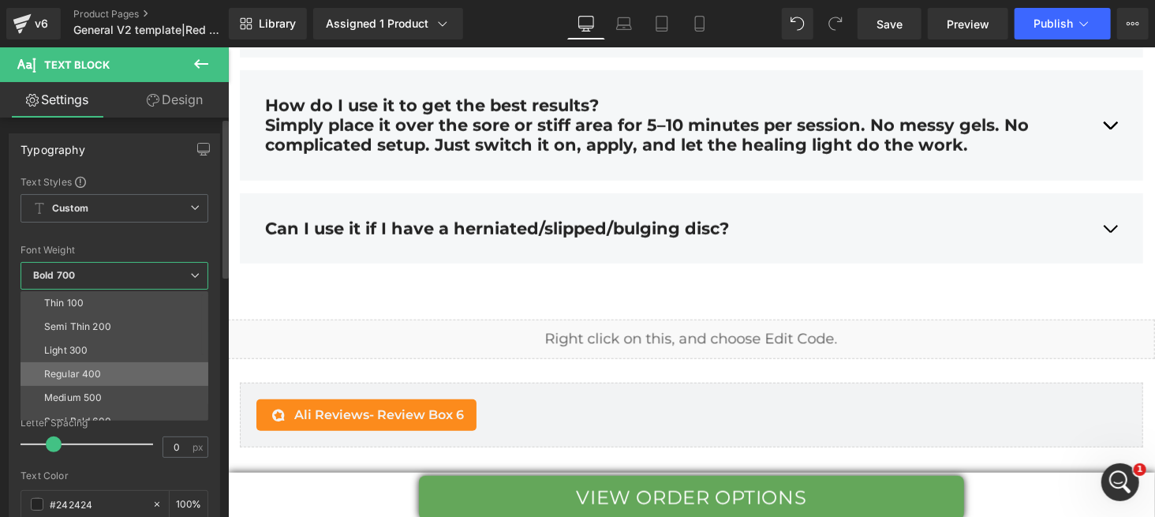
click at [105, 363] on li "Regular 400" at bounding box center [118, 374] width 195 height 24
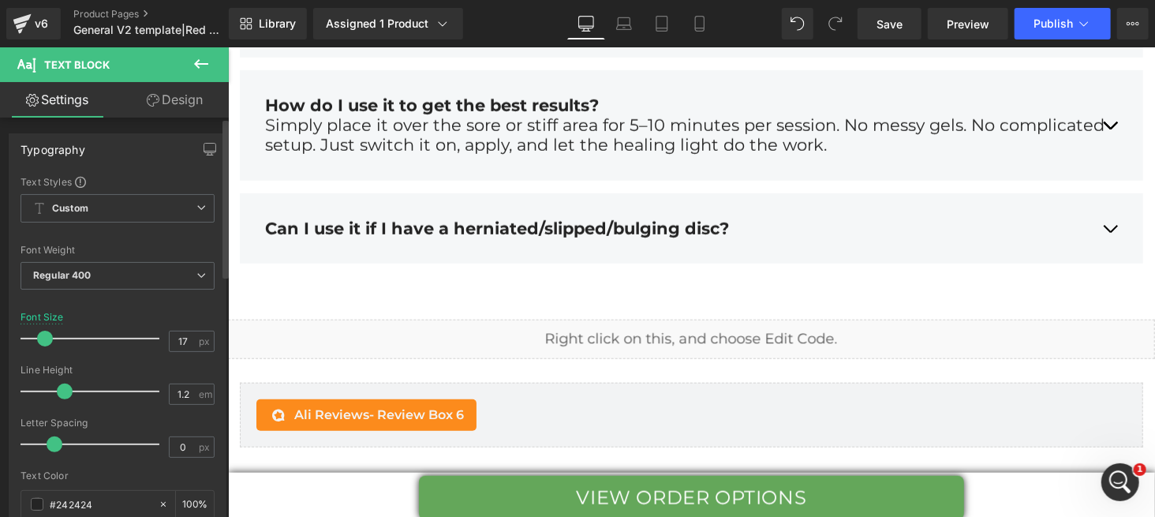
type input "16"
click at [40, 340] on span at bounding box center [43, 339] width 16 height 16
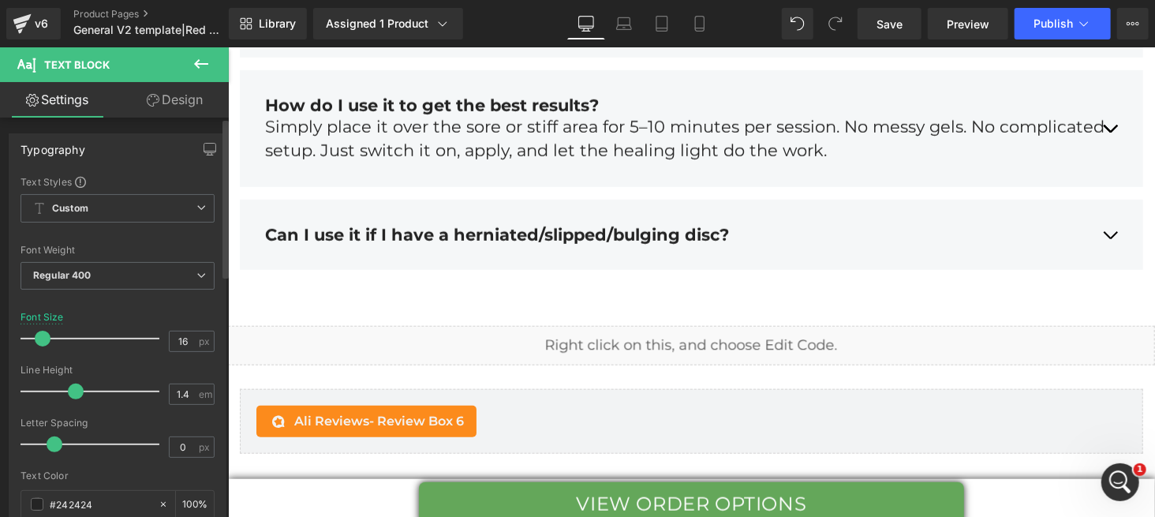
type input "1.5"
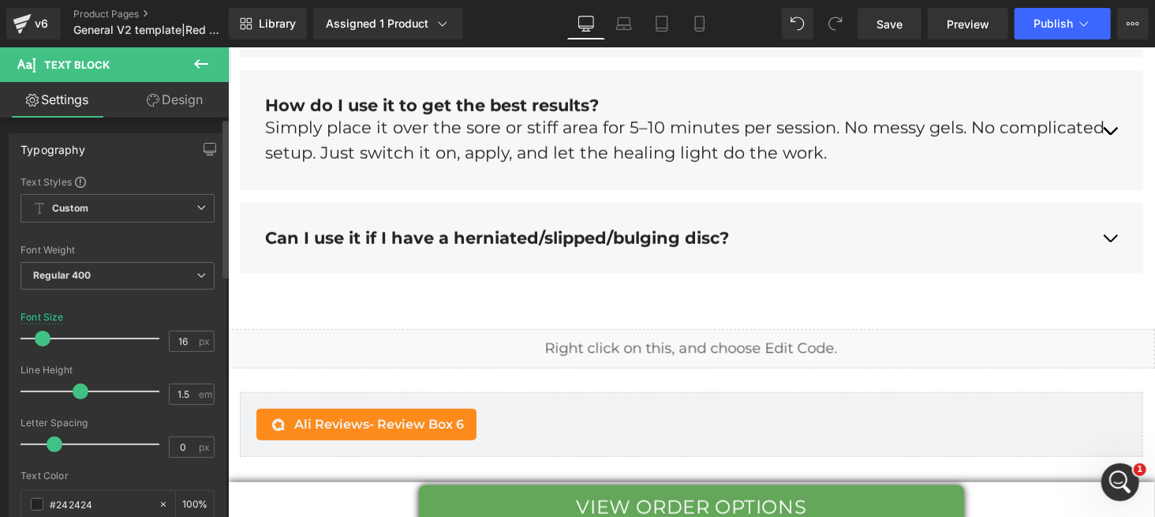
drag, startPoint x: 62, startPoint y: 388, endPoint x: 75, endPoint y: 388, distance: 13.4
click at [75, 388] on span at bounding box center [81, 392] width 16 height 16
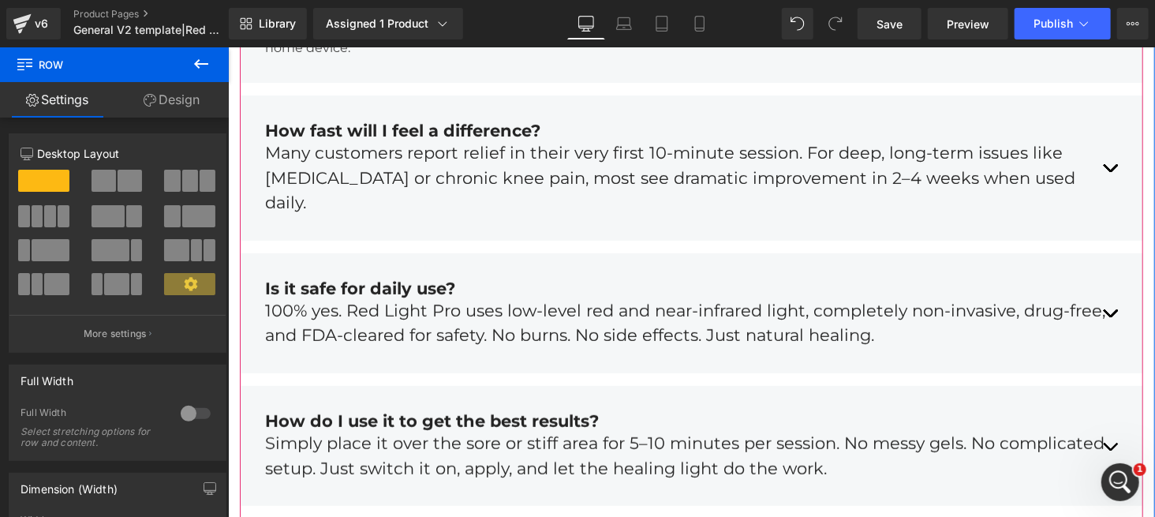
scroll to position [6319, 0]
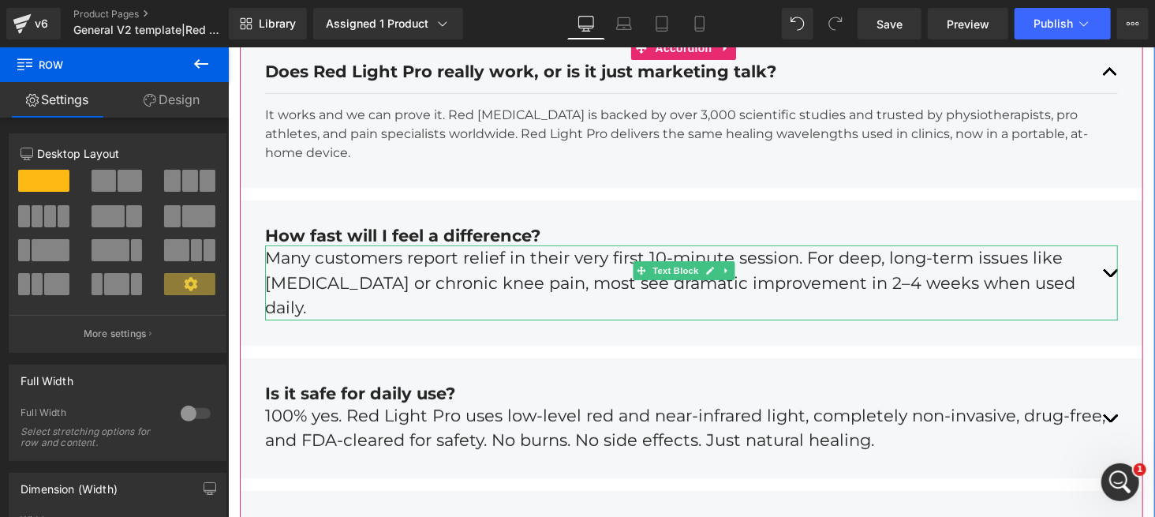
click at [556, 286] on div "Many customers report relief in their very first 10-minute session. For deep, l…" at bounding box center [690, 282] width 853 height 75
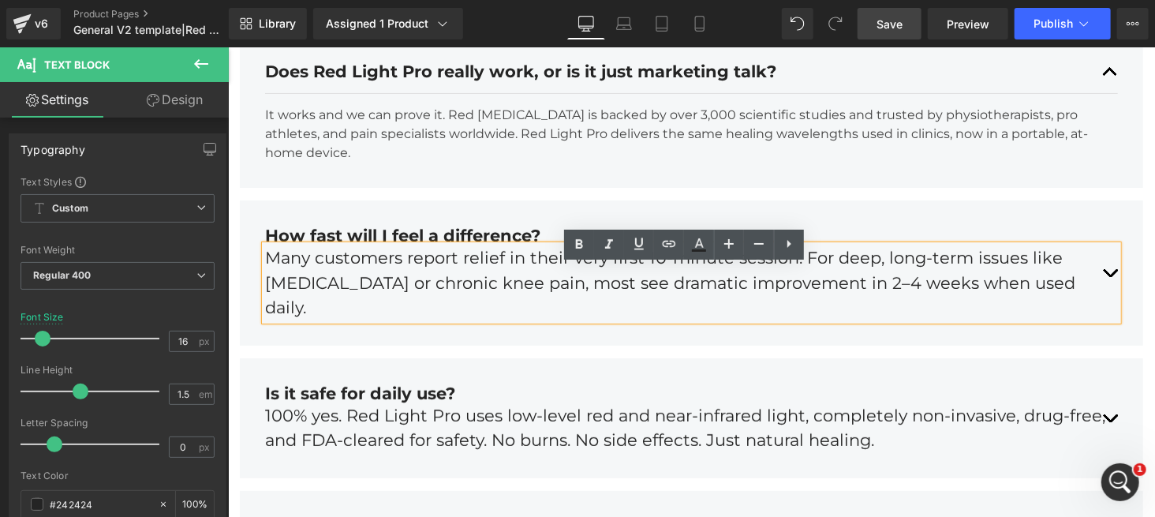
click at [877, 26] on link "Save" at bounding box center [890, 24] width 64 height 32
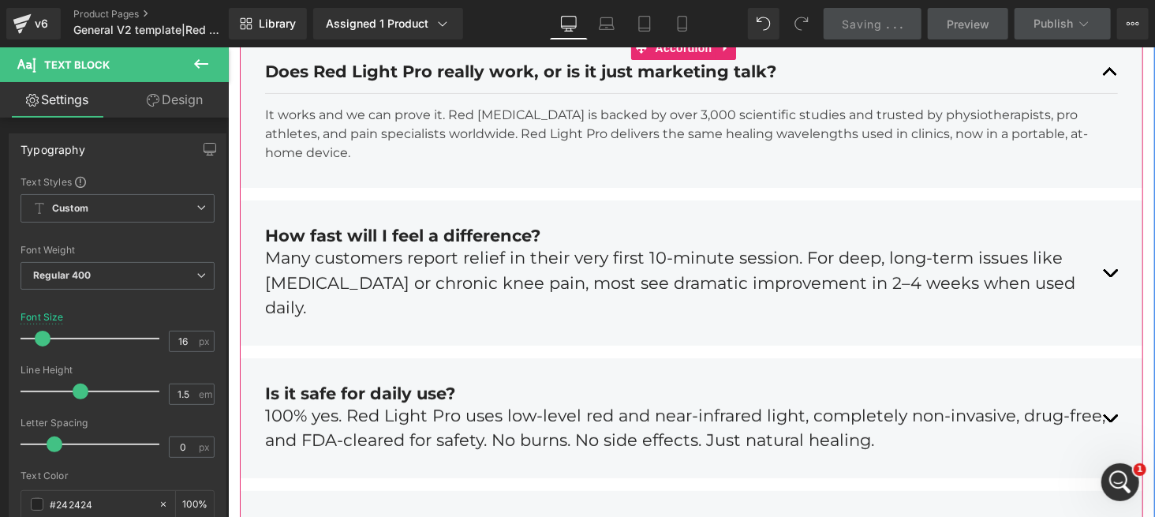
scroll to position [6424, 0]
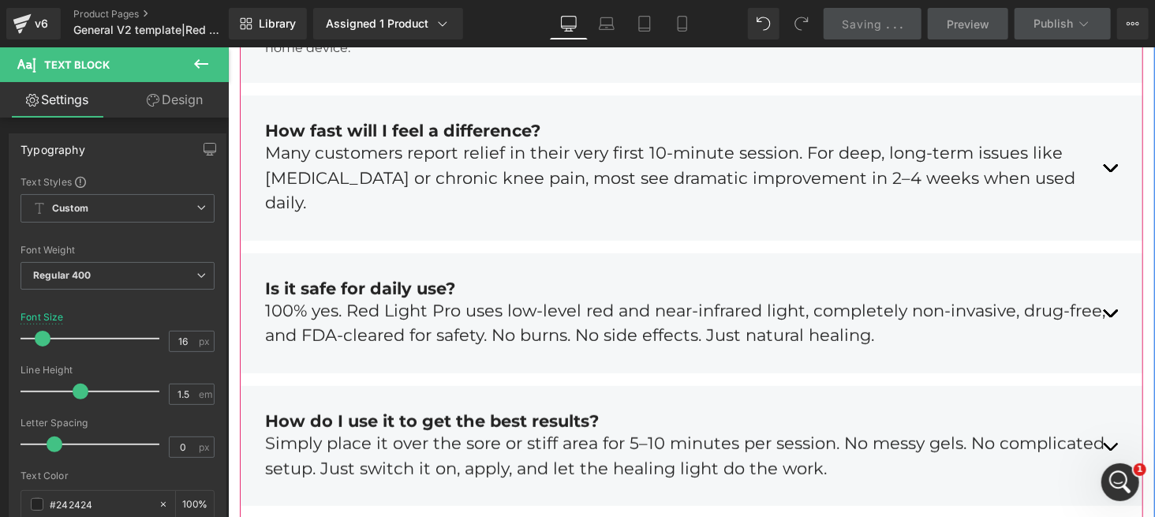
click at [485, 321] on div "100% yes. Red Light Pro uses low-level red and near-infrared light, completely …" at bounding box center [690, 322] width 853 height 50
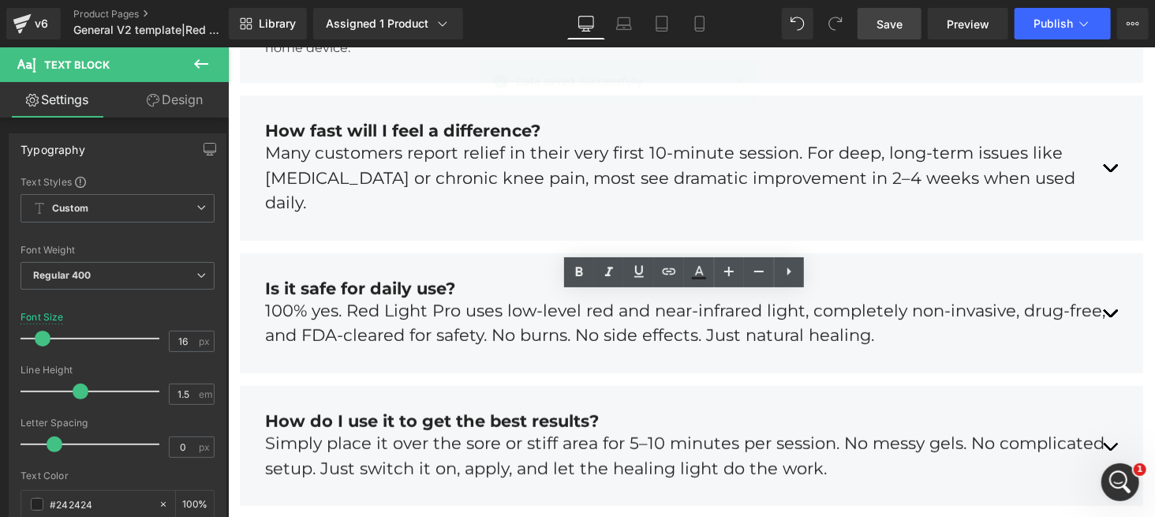
click at [893, 17] on span "Save" at bounding box center [890, 24] width 26 height 17
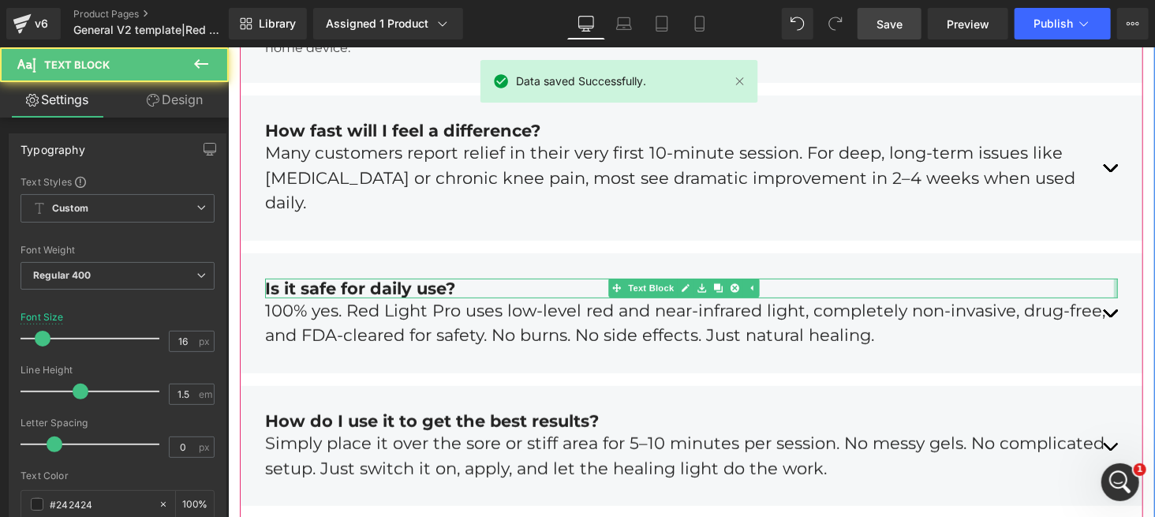
drag, startPoint x: 1095, startPoint y: 305, endPoint x: 1098, endPoint y: 291, distance: 13.8
click at [1098, 291] on div "Is it safe for daily use? Text Block 100% yes. Red Light Pro uses low-level red…" at bounding box center [690, 312] width 853 height 93
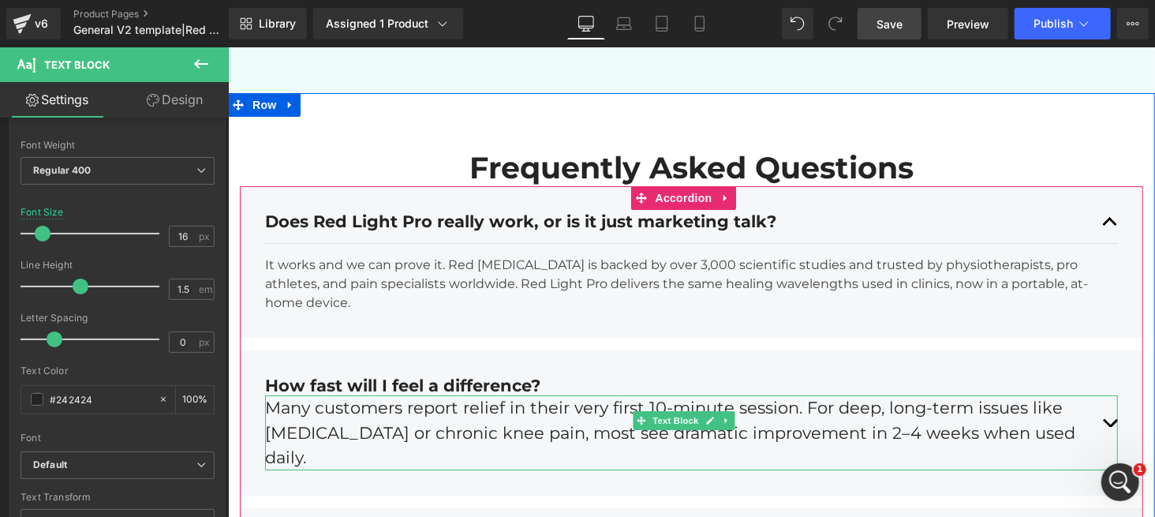
scroll to position [6169, 0]
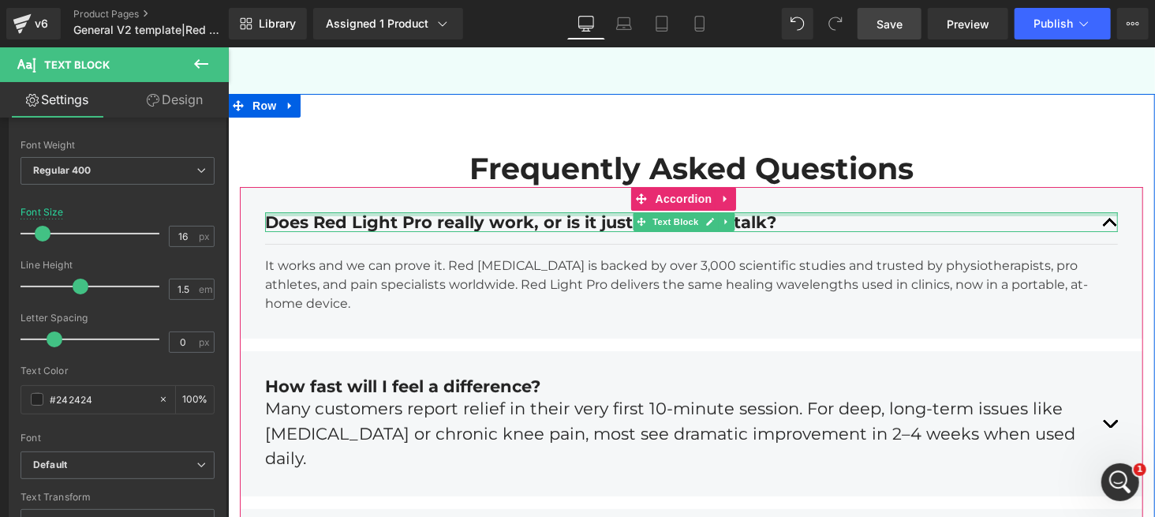
click at [1000, 215] on div at bounding box center [690, 213] width 853 height 4
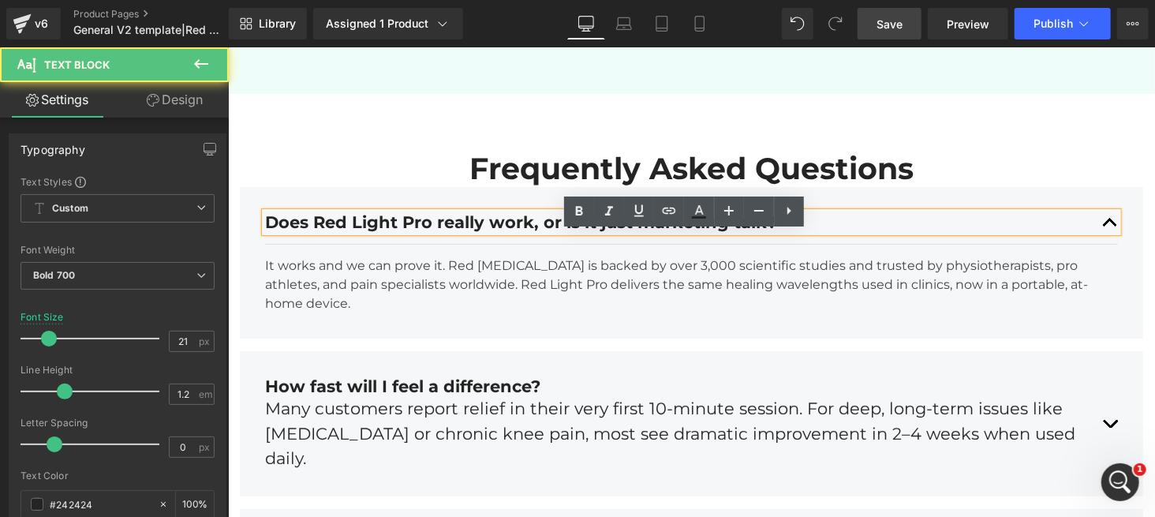
click at [997, 231] on div "Does Red Light Pro really work, or is it just marketing talk?" at bounding box center [690, 221] width 853 height 20
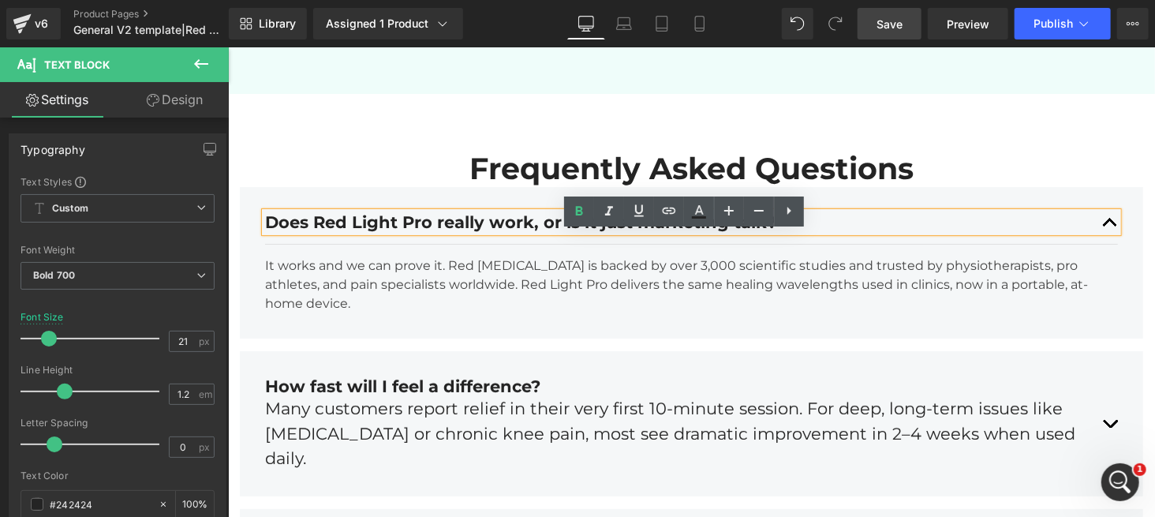
click at [997, 231] on div "Does Red Light Pro really work, or is it just marketing talk?" at bounding box center [690, 221] width 853 height 20
click at [1094, 274] on article "It works and we can prove it. Red [MEDICAL_DATA] is backed by over 3,000 scient…" at bounding box center [690, 284] width 853 height 80
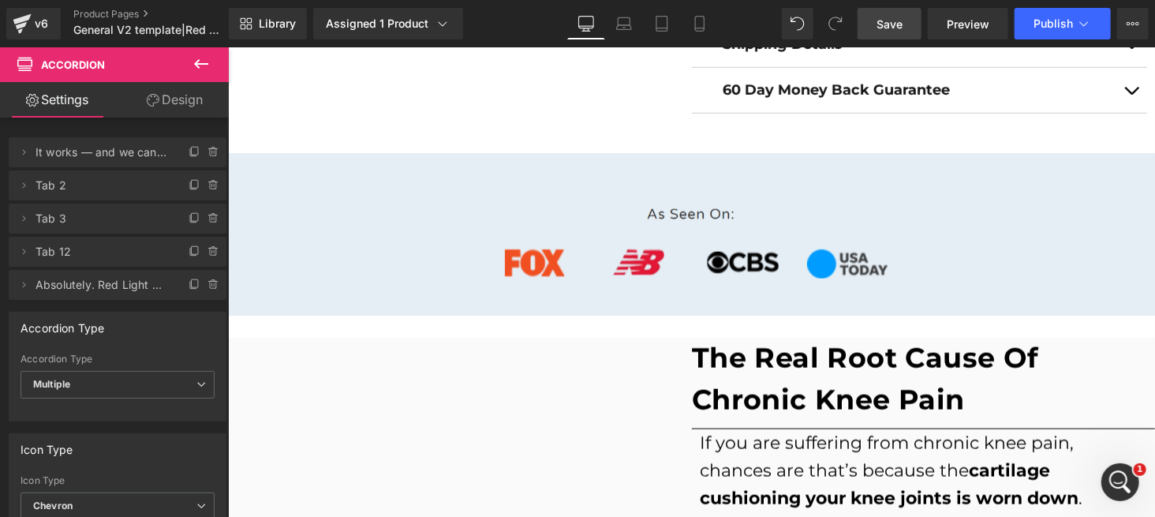
scroll to position [949, 0]
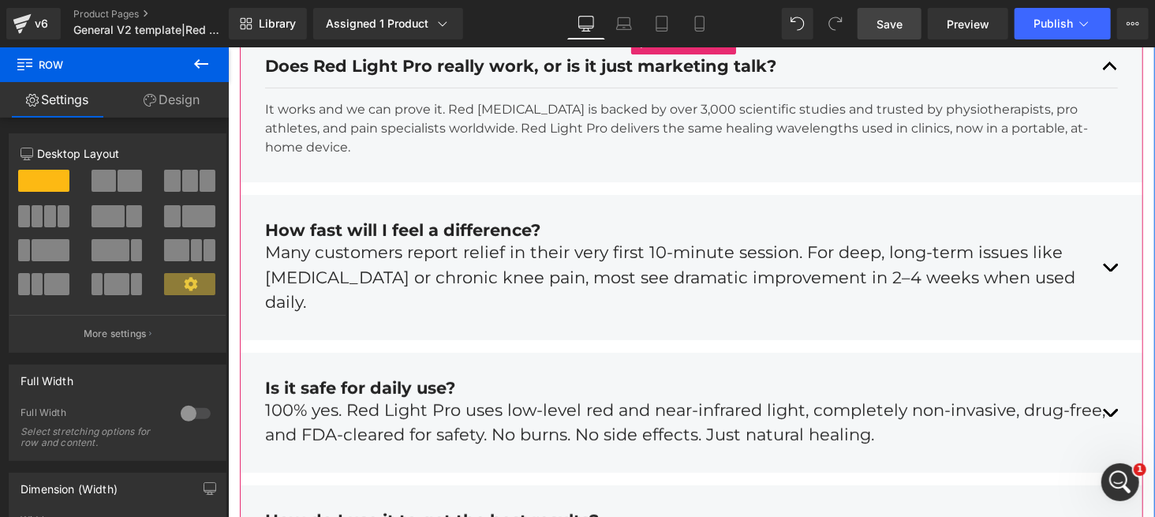
scroll to position [6329, 0]
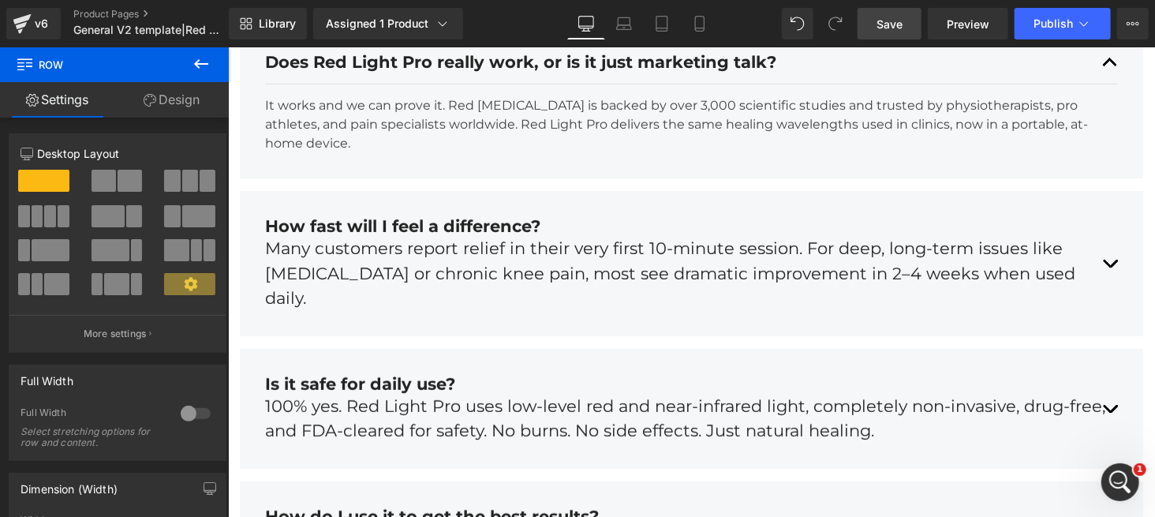
click at [789, 280] on div "Many customers report relief in their very first 10-minute session. For deep, l…" at bounding box center [690, 272] width 853 height 75
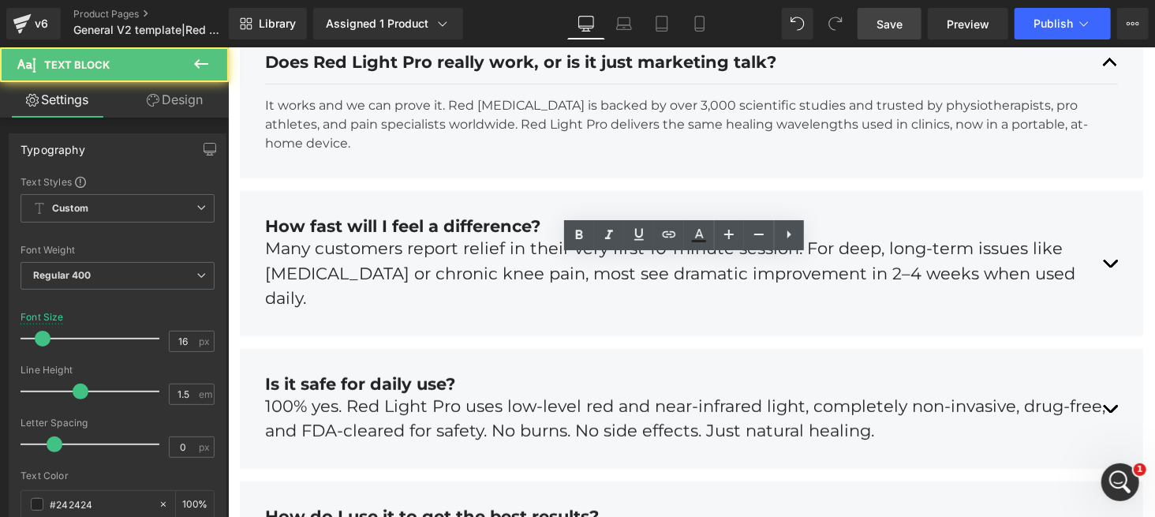
click at [882, 26] on span "Save" at bounding box center [890, 24] width 26 height 17
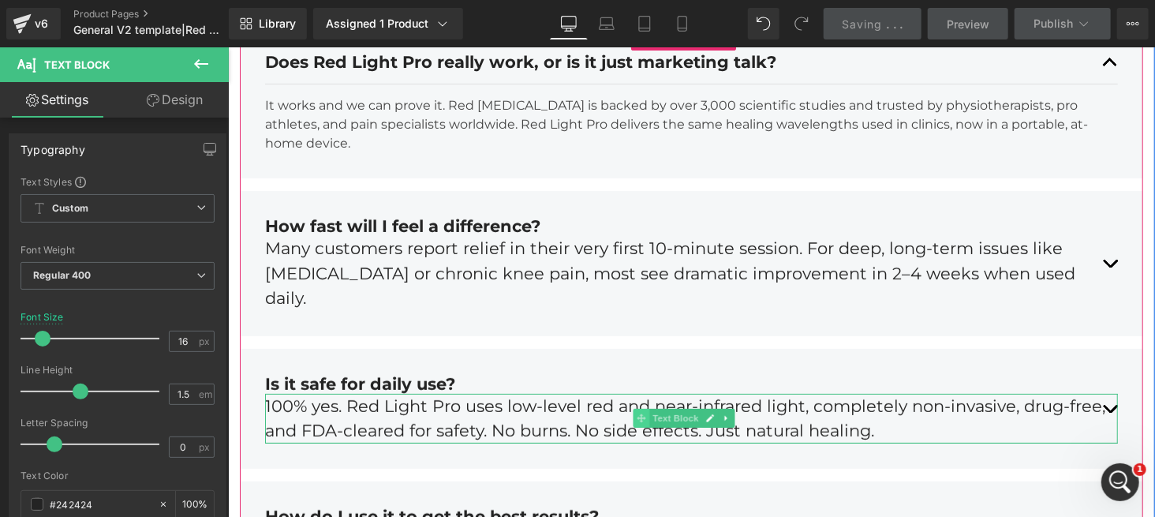
click at [639, 415] on icon at bounding box center [640, 417] width 9 height 9
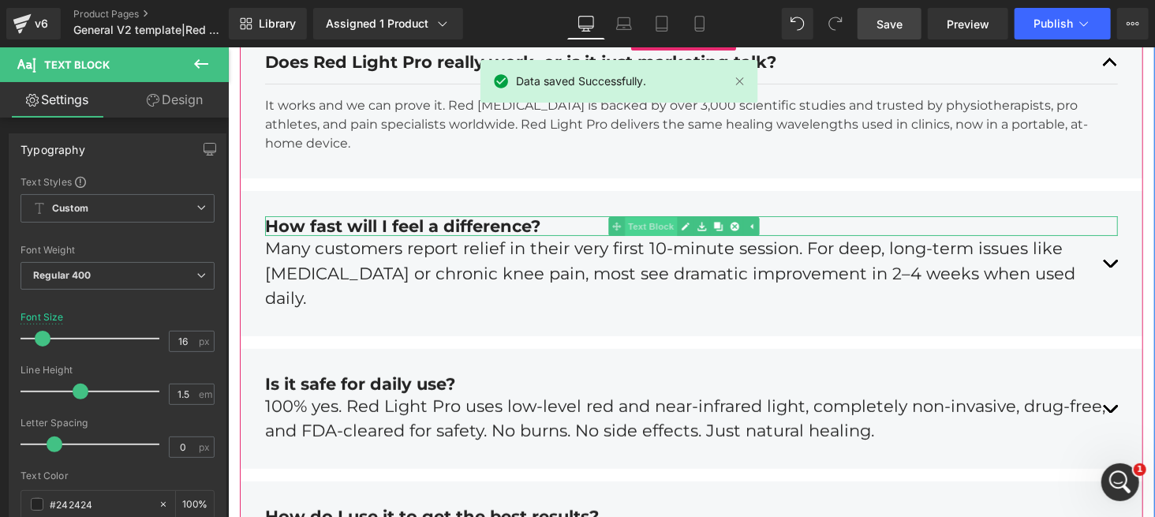
scroll to position [6224, 0]
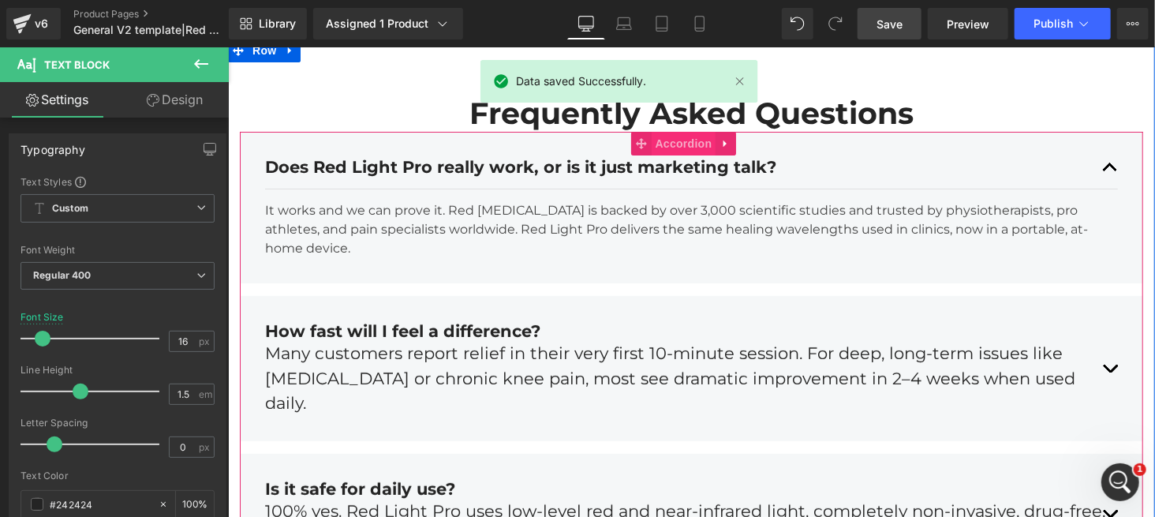
click at [684, 155] on span "Accordion" at bounding box center [683, 143] width 65 height 24
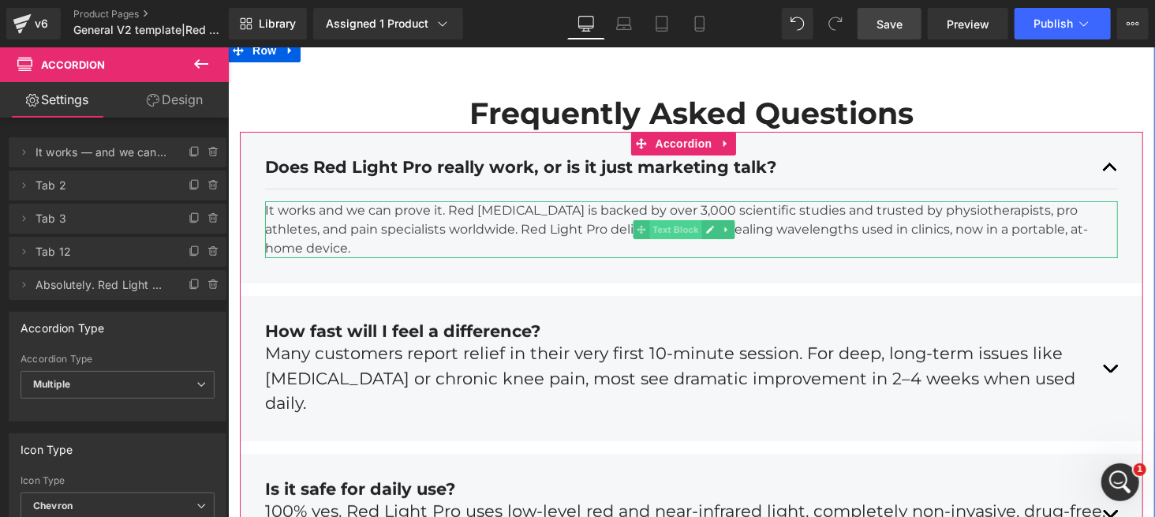
scroll to position [6329, 0]
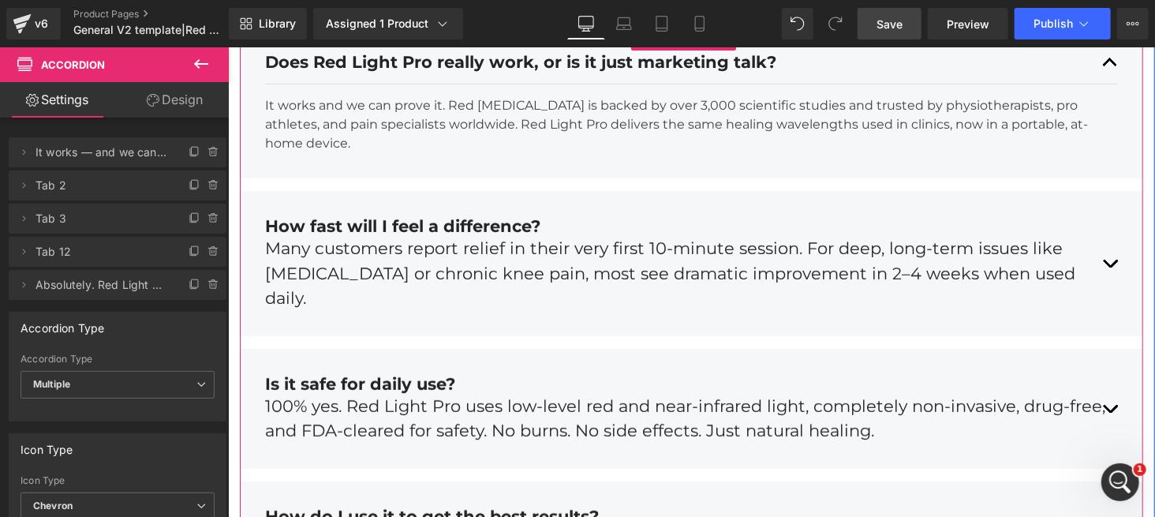
click at [624, 282] on div "Many customers report relief in their very first 10-minute session. For deep, l…" at bounding box center [690, 272] width 853 height 75
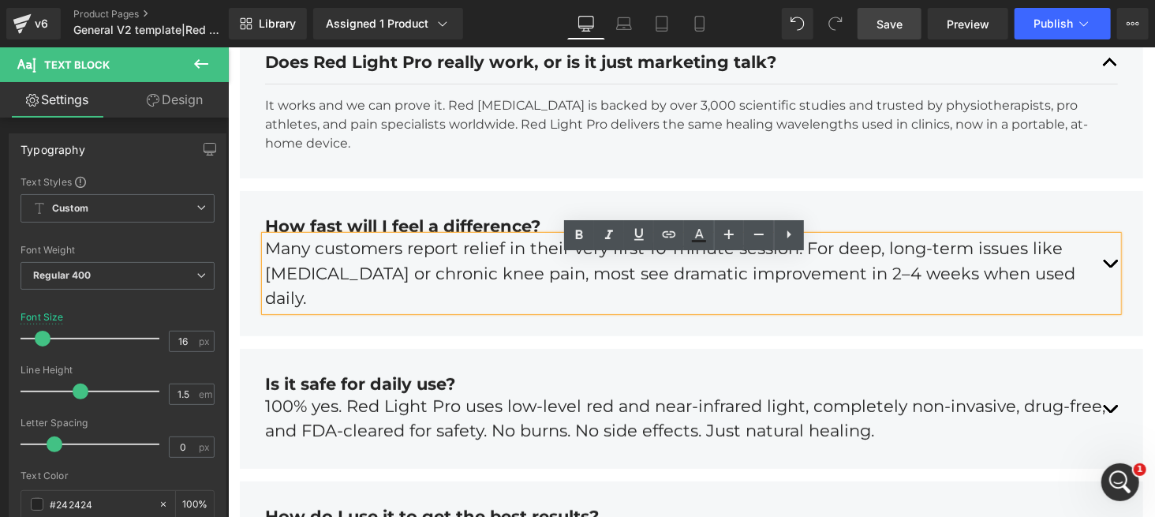
click at [591, 410] on div "100% yes. Red Light Pro uses low-level red and near-infrared light, completely …" at bounding box center [690, 418] width 853 height 50
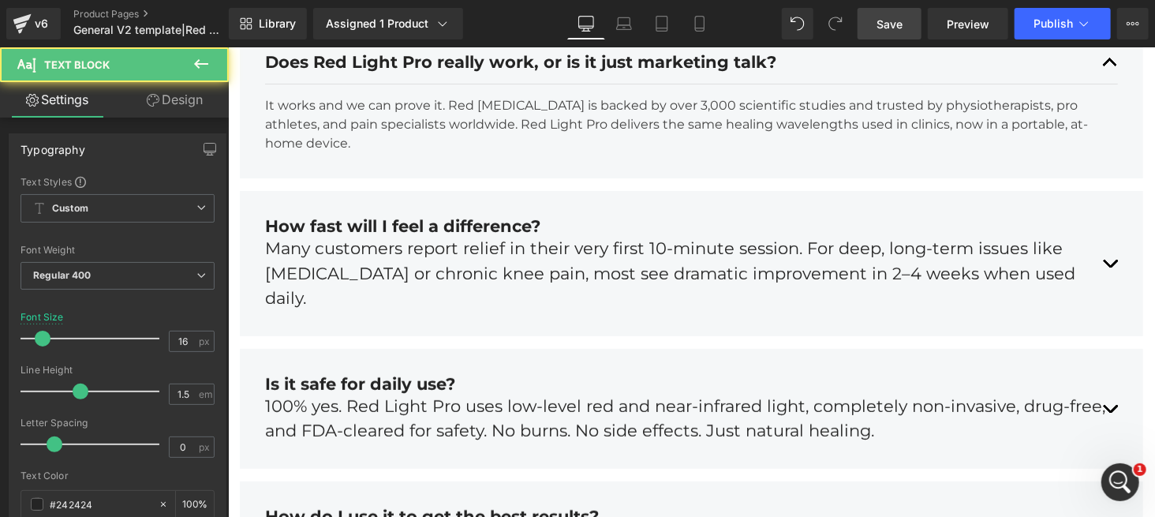
click at [898, 12] on link "Save" at bounding box center [890, 24] width 64 height 32
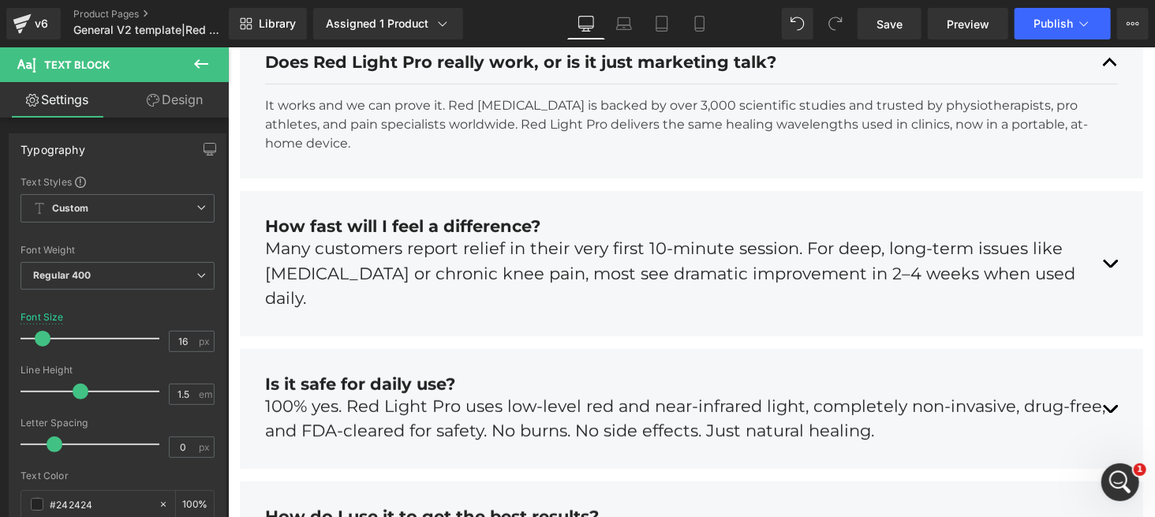
scroll to position [6522, 0]
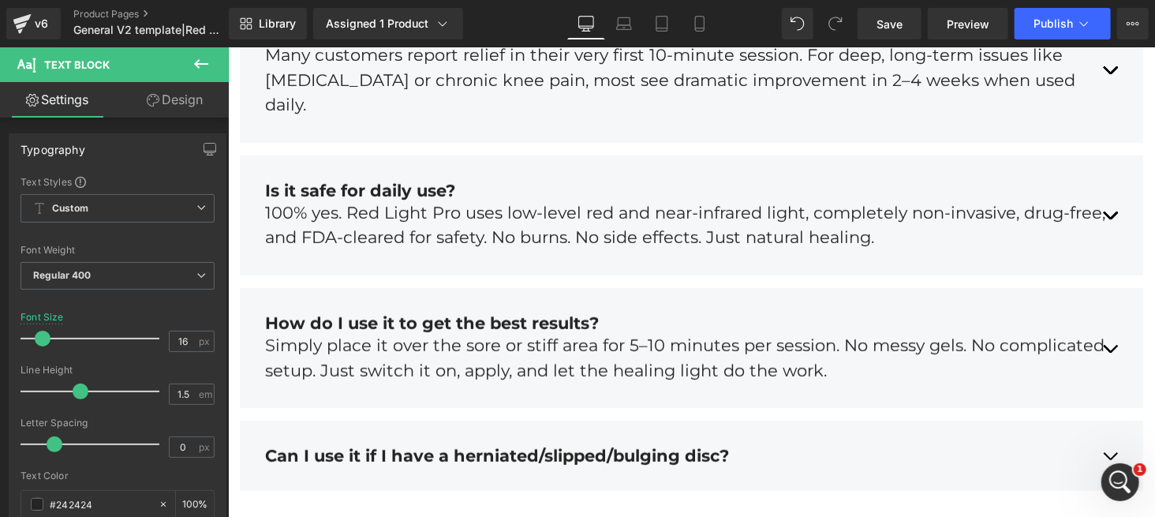
click at [528, 350] on div "Simply place it over the sore or stiff area for 5–10 minutes per session. No me…" at bounding box center [690, 357] width 853 height 50
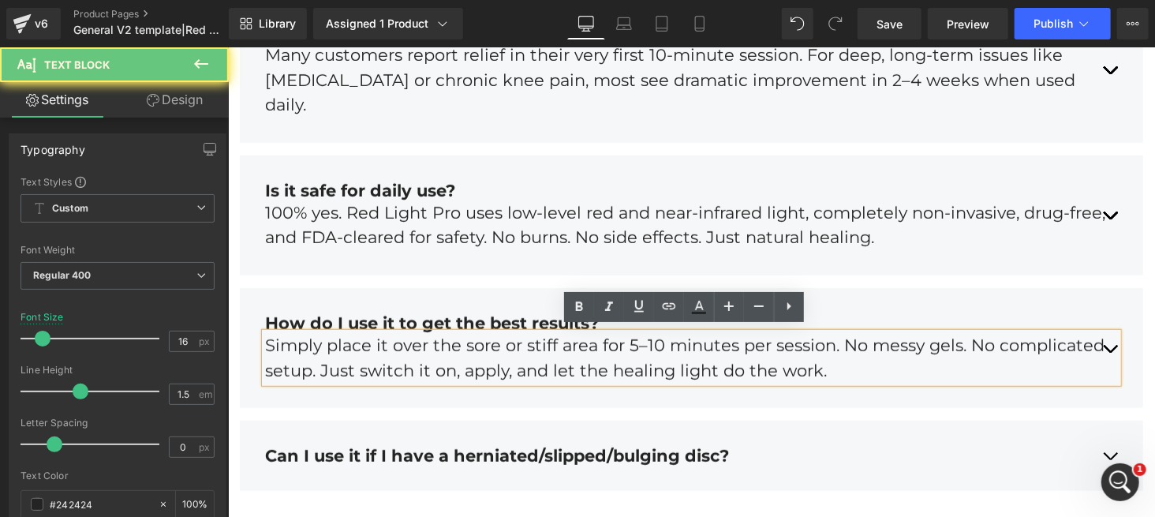
click at [528, 350] on div "Simply place it over the sore or stiff area for 5–10 minutes per session. No me…" at bounding box center [690, 357] width 853 height 50
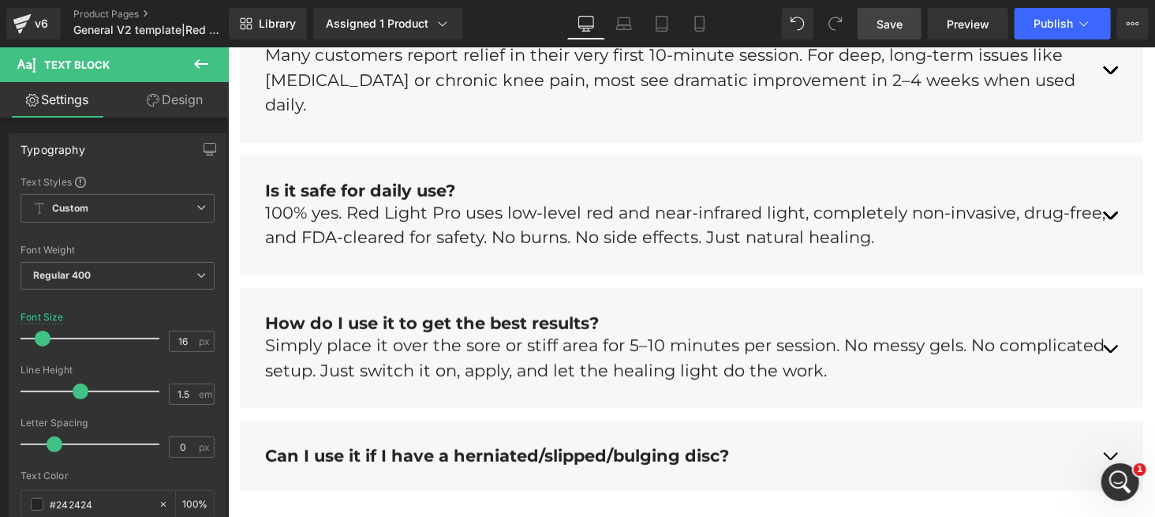
click at [889, 21] on span "Save" at bounding box center [890, 24] width 26 height 17
